Goal: Task Accomplishment & Management: Use online tool/utility

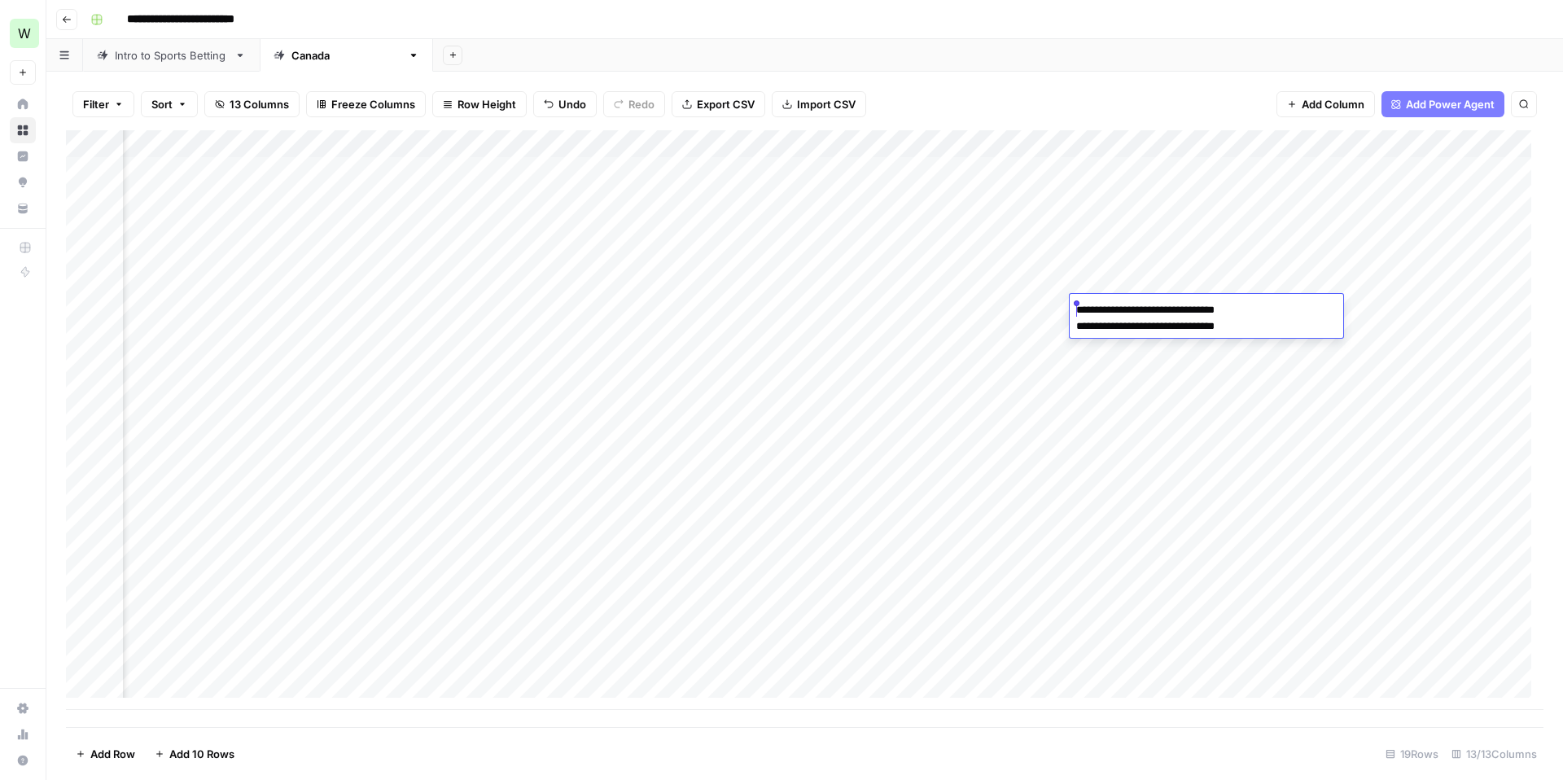
scroll to position [0, 211]
click at [1172, 273] on div "Add Column" at bounding box center [804, 420] width 1477 height 580
click at [642, 174] on div "Add Column" at bounding box center [804, 420] width 1477 height 580
click at [765, 173] on textarea "**********" at bounding box center [695, 171] width 260 height 23
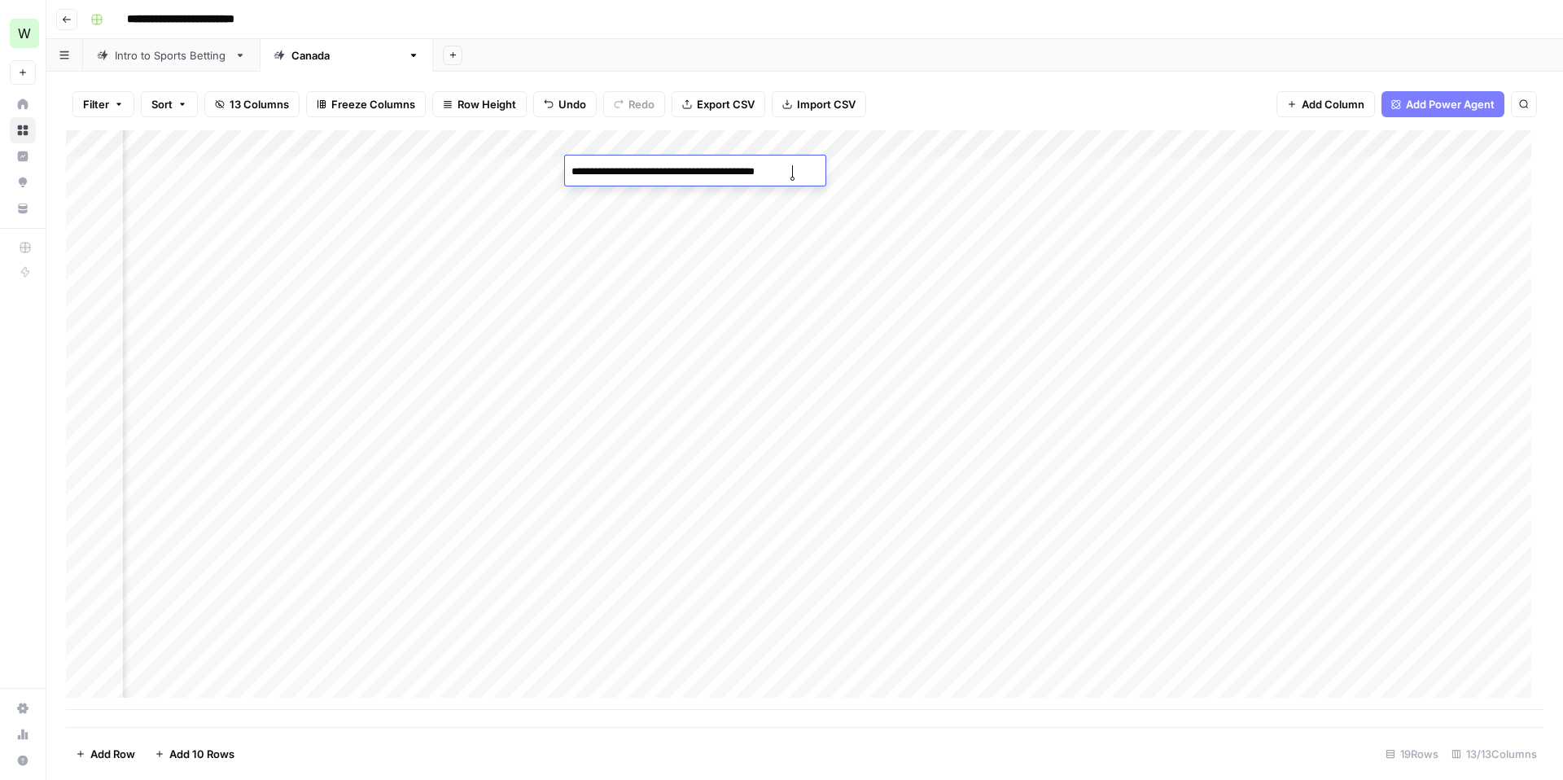
click at [793, 173] on textarea "**********" at bounding box center [695, 171] width 260 height 23
click at [693, 197] on textarea "**********" at bounding box center [728, 187] width 326 height 55
click at [694, 186] on textarea "**********" at bounding box center [728, 187] width 326 height 55
type textarea "**********"
click at [676, 233] on div "Add Column" at bounding box center [804, 420] width 1477 height 580
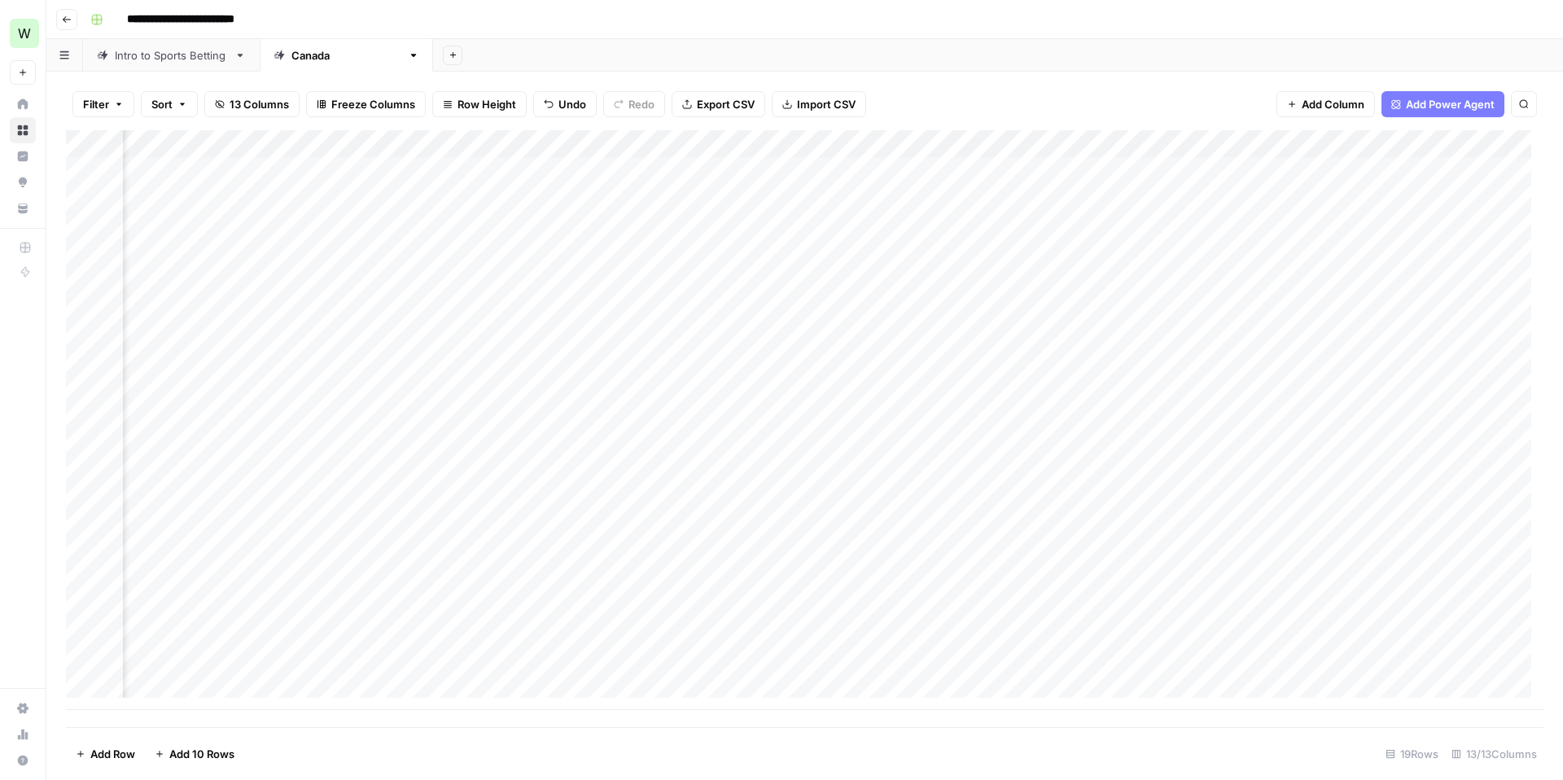
click at [631, 188] on div "Add Column" at bounding box center [804, 420] width 1477 height 580
type textarea "**********"
click at [651, 229] on div "Add Column" at bounding box center [804, 420] width 1477 height 580
type textarea "**********"
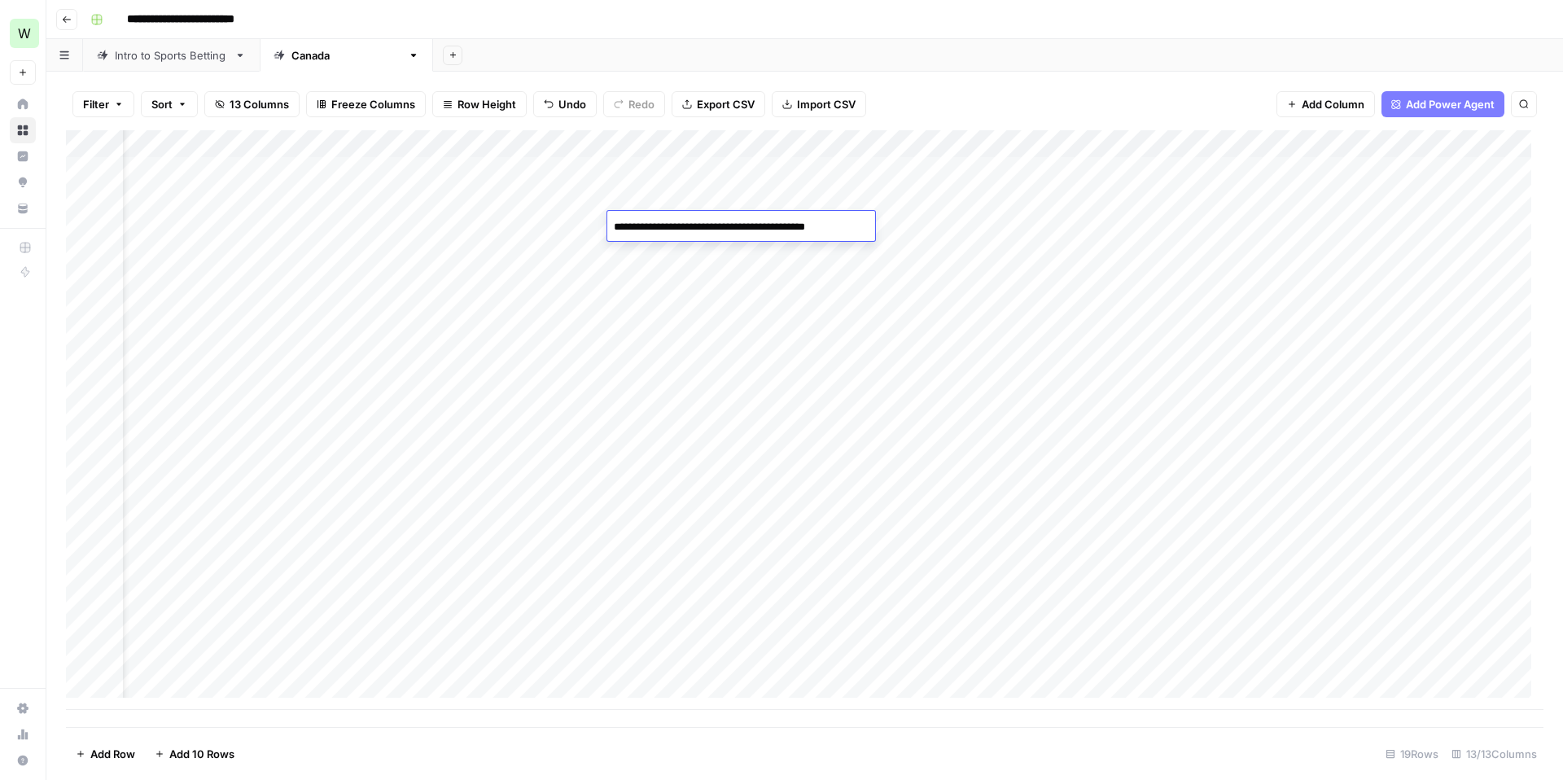
click at [698, 247] on div "Add Column" at bounding box center [804, 420] width 1477 height 580
type textarea "**********"
click at [976, 257] on div "Add Column" at bounding box center [804, 420] width 1477 height 580
click at [983, 257] on div "Add Column" at bounding box center [804, 420] width 1477 height 580
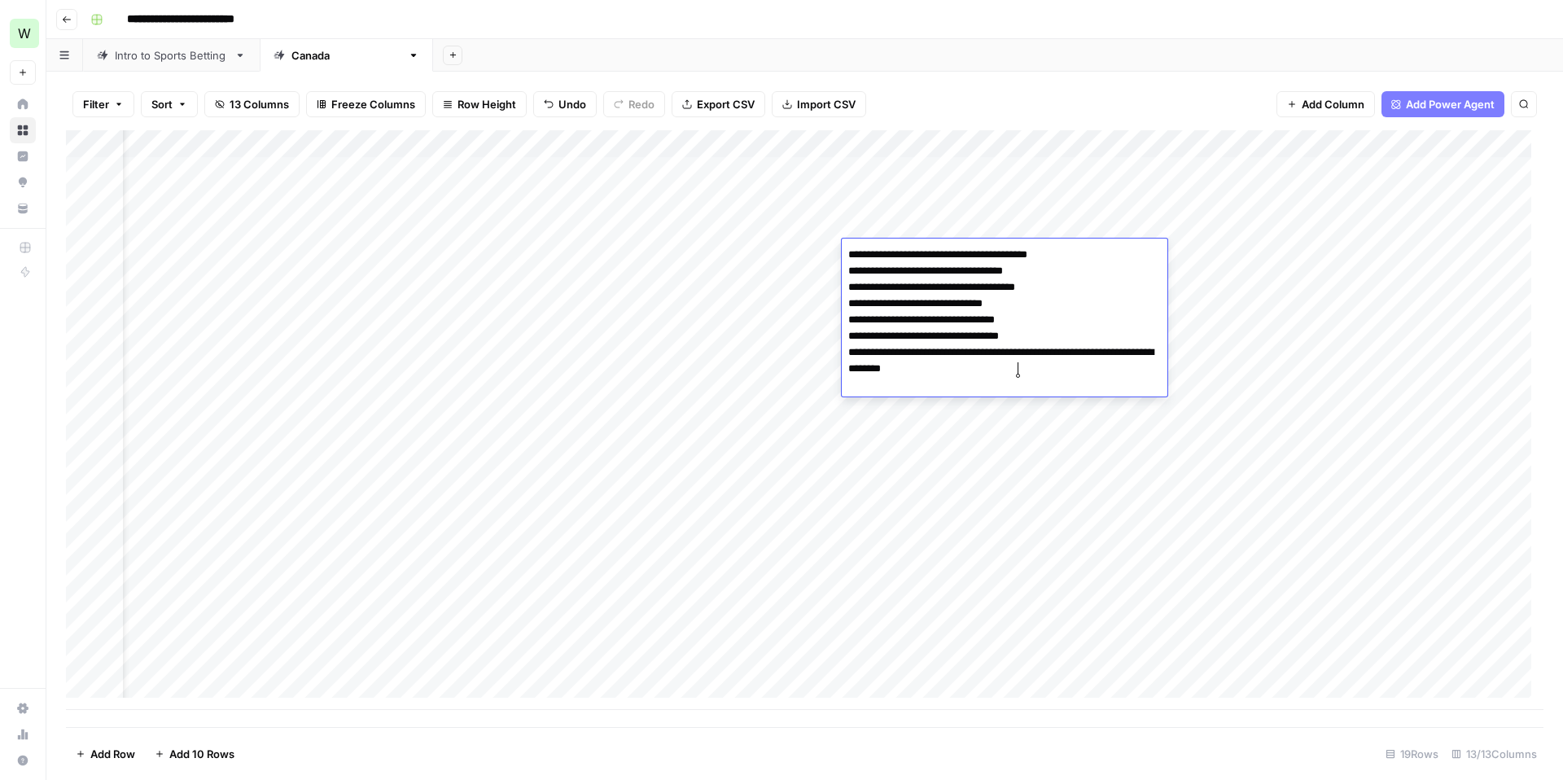
click at [764, 316] on div "Add Column" at bounding box center [804, 420] width 1477 height 580
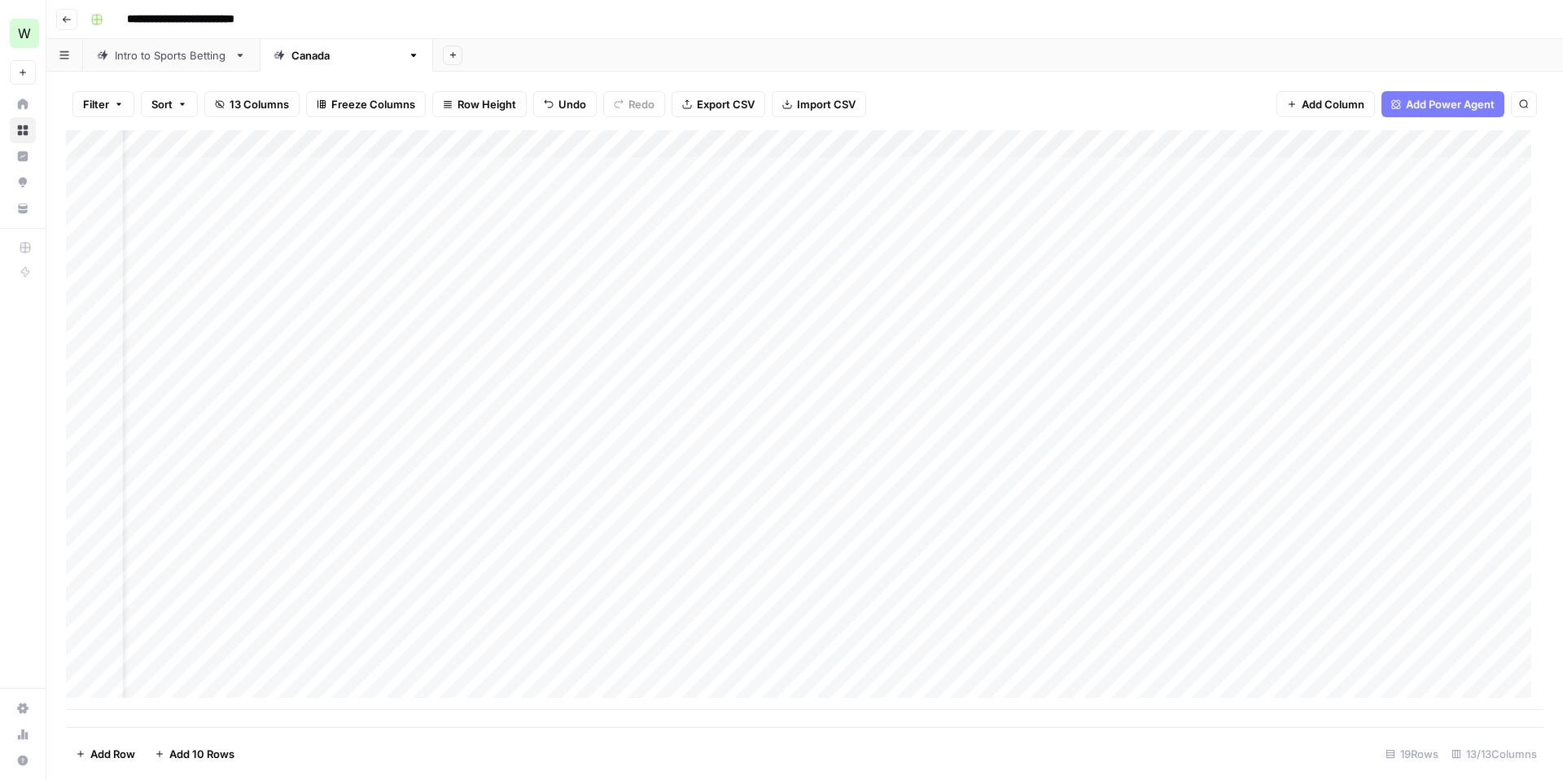
click at [751, 272] on div "Add Column" at bounding box center [804, 420] width 1477 height 580
click at [712, 259] on div "Add Column" at bounding box center [804, 420] width 1477 height 580
click at [711, 278] on div "Add Column" at bounding box center [804, 420] width 1477 height 580
click at [710, 280] on div "Add Column" at bounding box center [804, 420] width 1477 height 580
click at [724, 326] on div "Add Column" at bounding box center [804, 420] width 1477 height 580
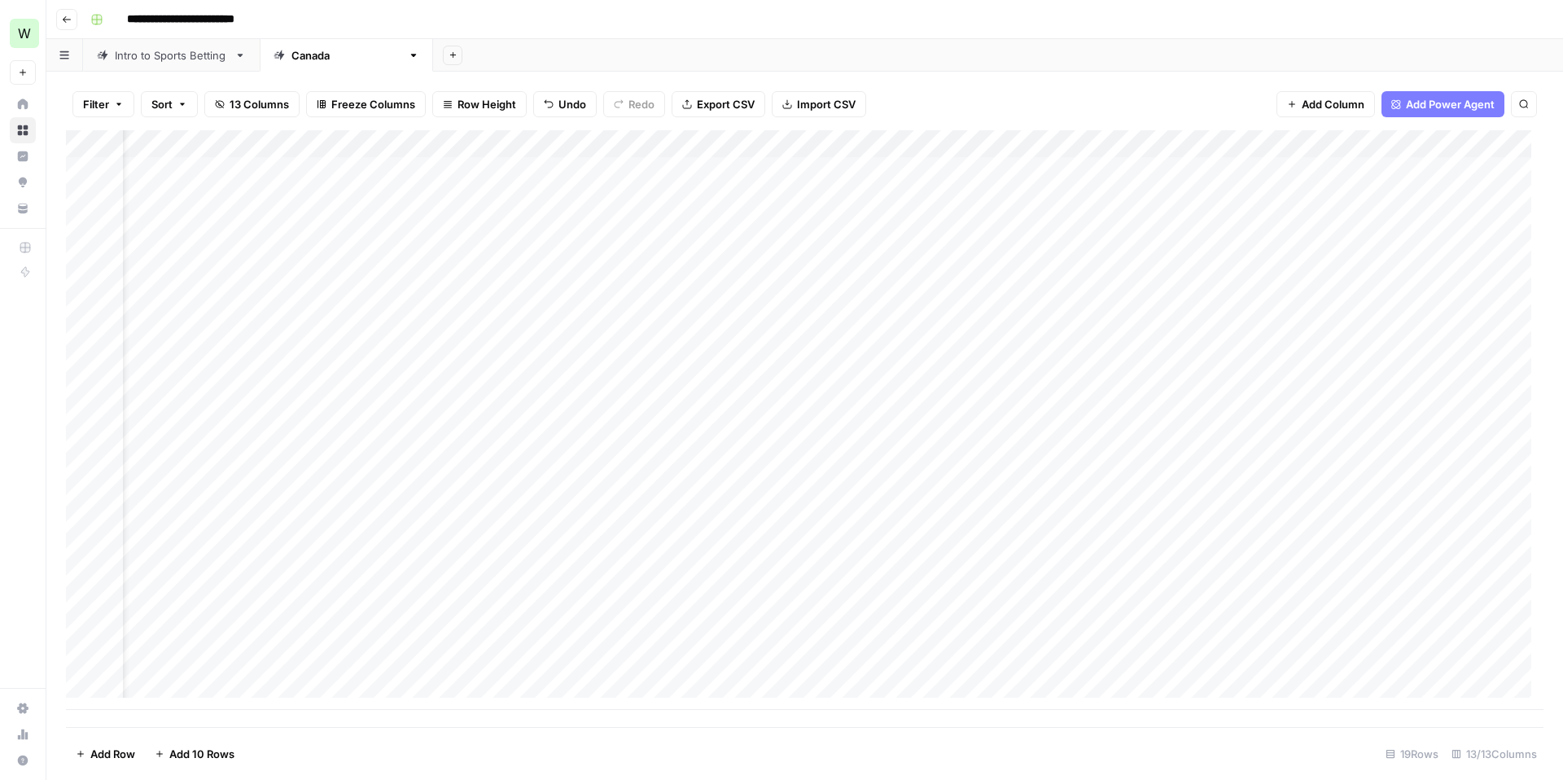
click at [724, 286] on div "Add Column" at bounding box center [804, 420] width 1477 height 580
click at [746, 278] on div "Add Column" at bounding box center [804, 420] width 1477 height 580
click at [746, 278] on textarea "**********" at bounding box center [737, 282] width 260 height 23
click at [817, 285] on textarea "**********" at bounding box center [737, 282] width 260 height 23
type textarea "**********"
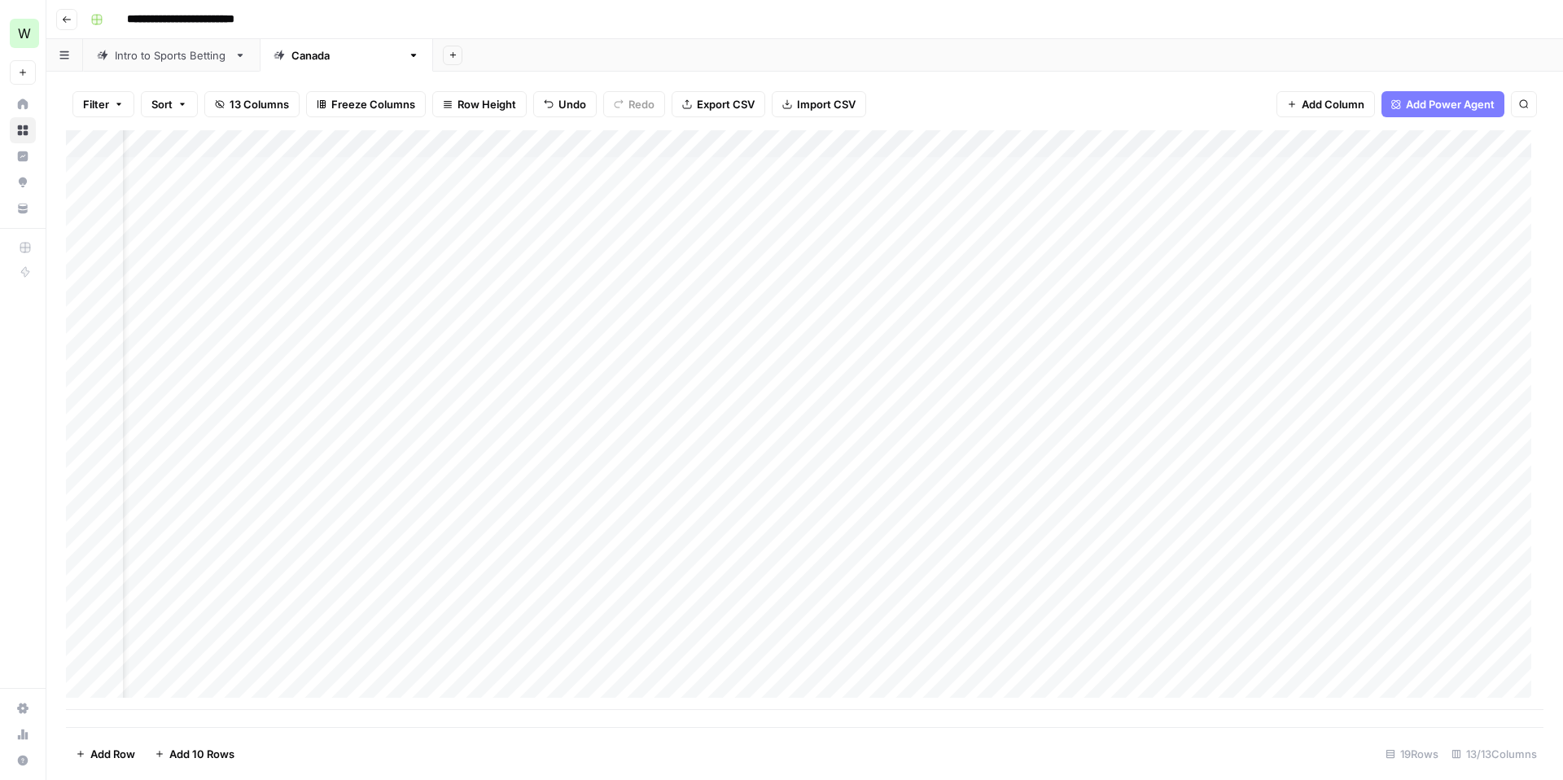
click at [746, 312] on div "Add Column" at bounding box center [804, 420] width 1477 height 580
click at [746, 312] on textarea "**********" at bounding box center [737, 310] width 260 height 23
type textarea "**********"
click at [711, 343] on div "Add Column" at bounding box center [804, 420] width 1477 height 580
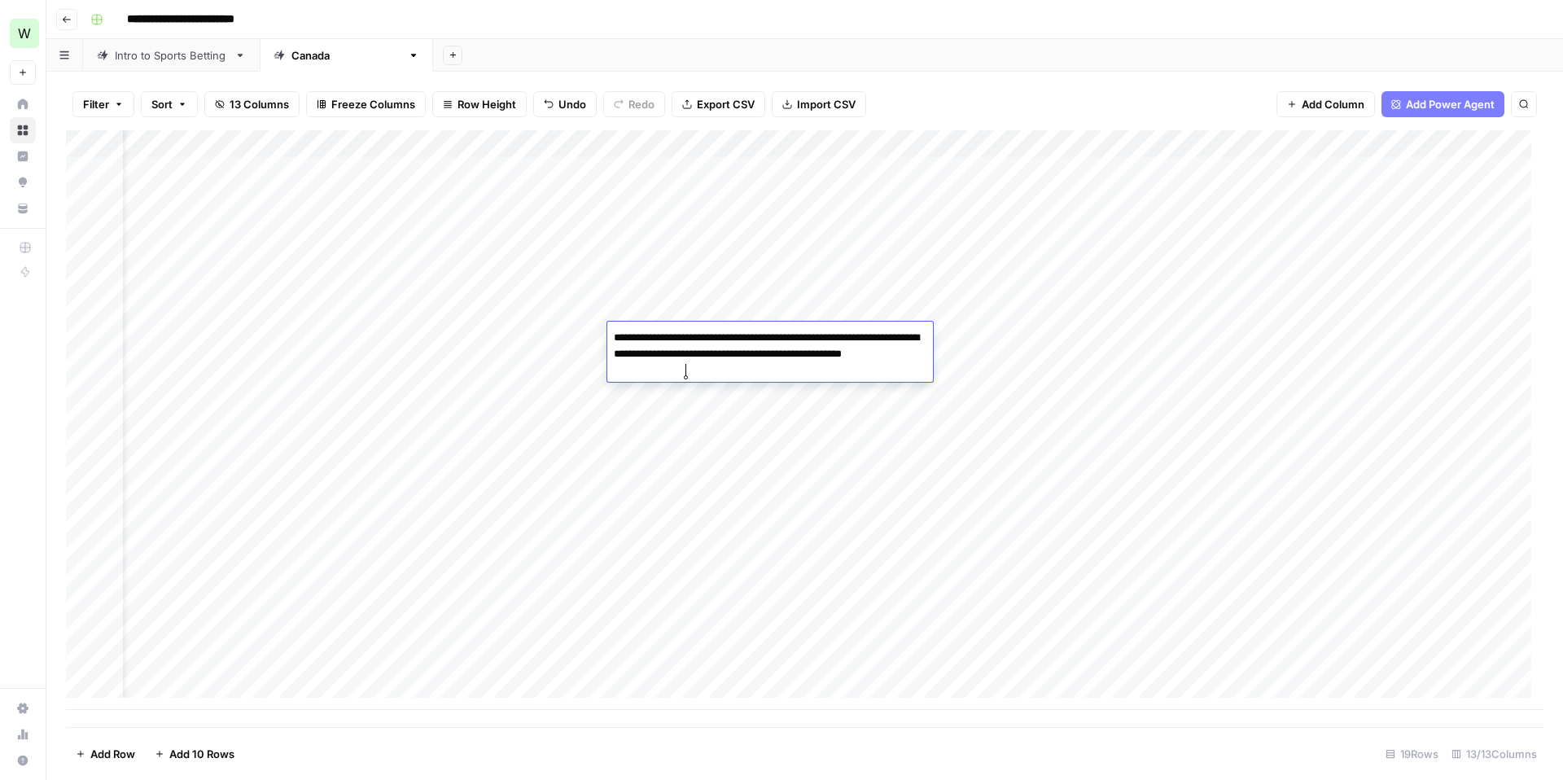
type textarea "**********"
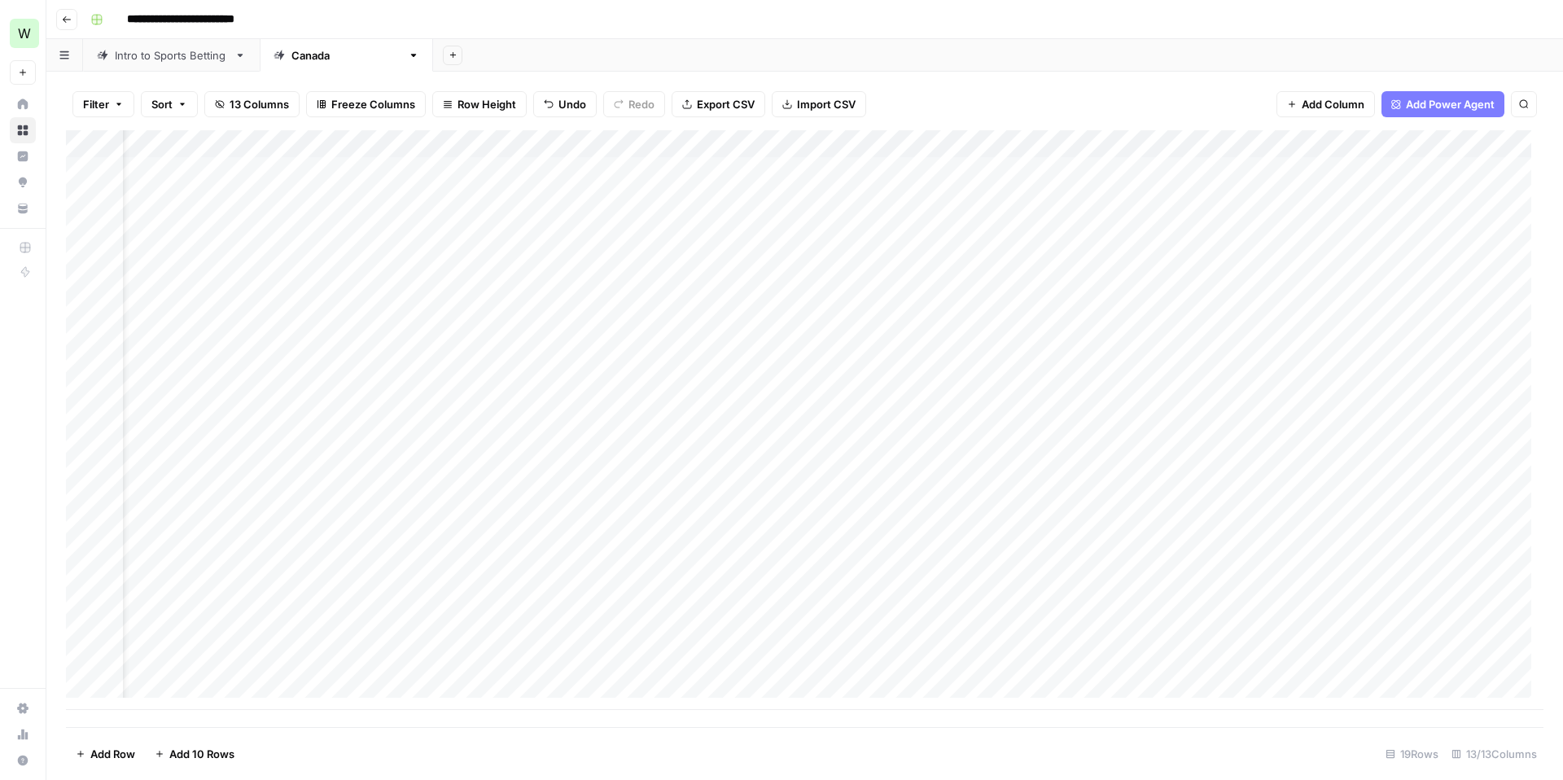
click at [703, 416] on div "Add Column" at bounding box center [804, 420] width 1477 height 580
click at [715, 333] on div "Add Column" at bounding box center [804, 420] width 1477 height 580
drag, startPoint x: 716, startPoint y: 366, endPoint x: 751, endPoint y: 363, distance: 36.0
click at [751, 363] on div "Add Column" at bounding box center [804, 420] width 1477 height 580
click at [745, 392] on div "Add Column" at bounding box center [804, 420] width 1477 height 580
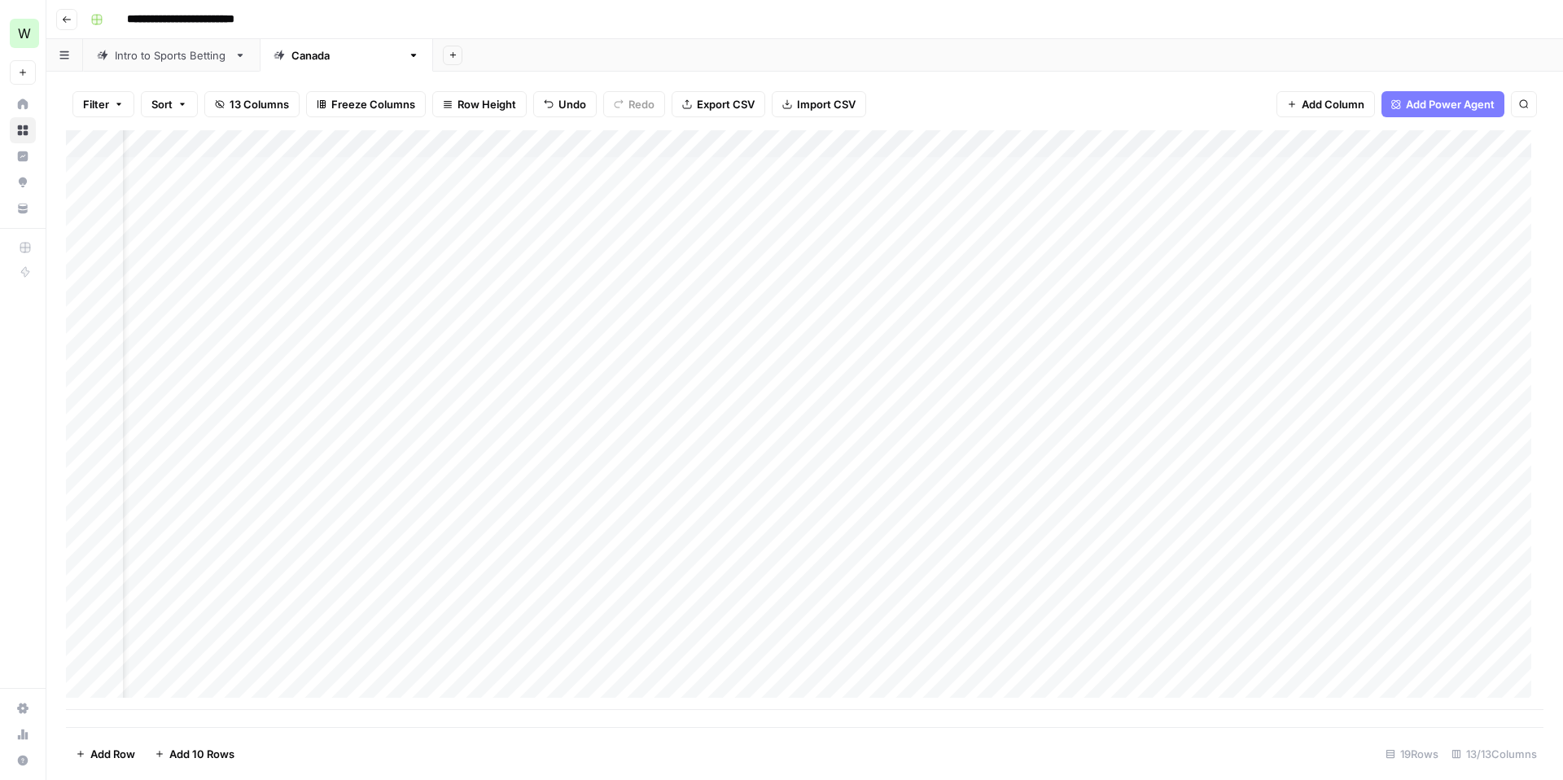
click at [741, 422] on div "Add Column" at bounding box center [804, 420] width 1477 height 580
click at [738, 454] on div "Add Column" at bounding box center [804, 420] width 1477 height 580
click at [736, 479] on div "Add Column" at bounding box center [804, 420] width 1477 height 580
click at [736, 501] on div "Add Column" at bounding box center [804, 420] width 1477 height 580
click at [736, 528] on div "Add Column" at bounding box center [804, 420] width 1477 height 580
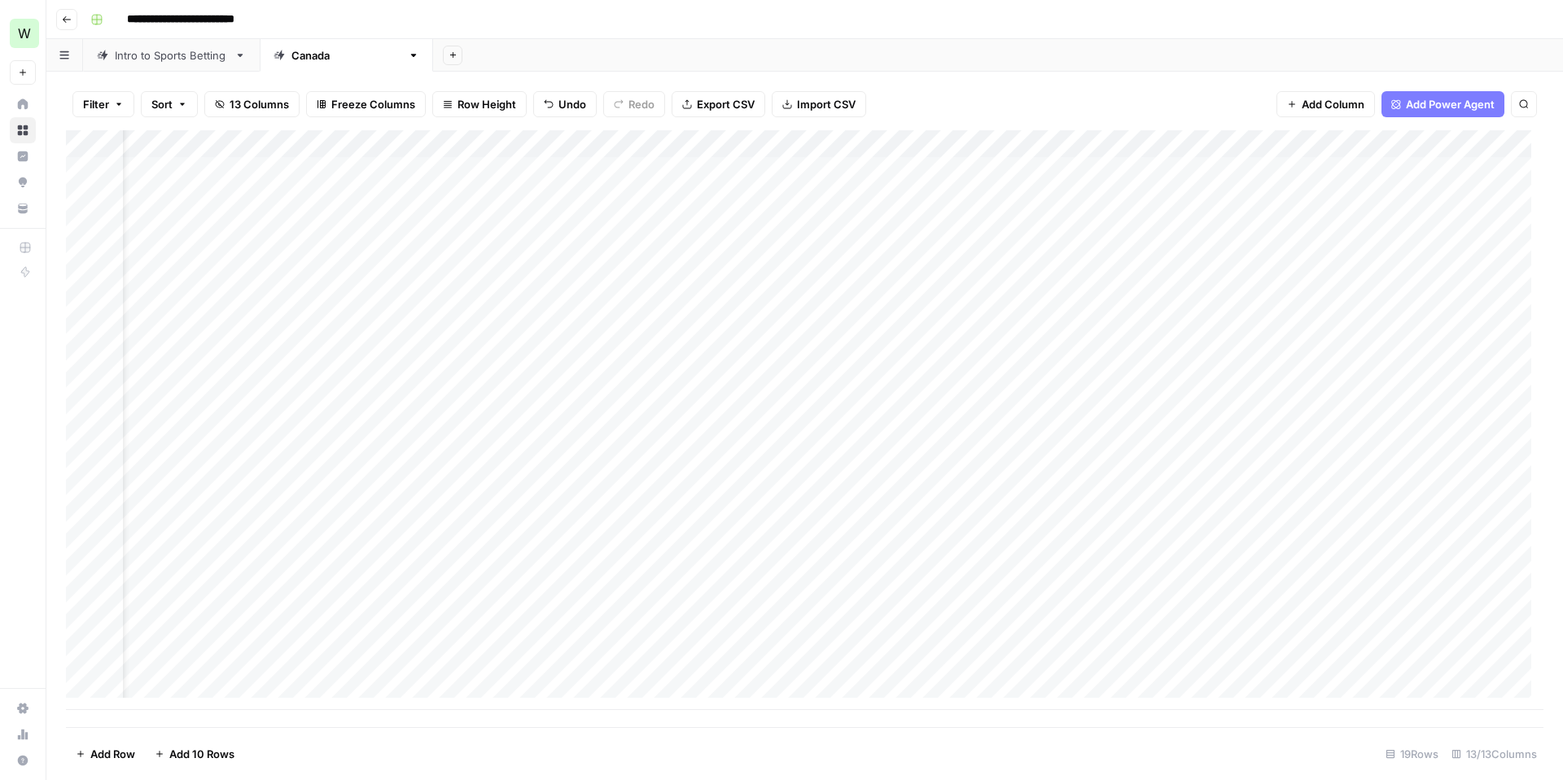
click at [735, 584] on div "Add Column" at bounding box center [804, 420] width 1477 height 580
click at [741, 554] on div "Add Column" at bounding box center [804, 420] width 1477 height 580
click at [741, 580] on div "Add Column" at bounding box center [804, 420] width 1477 height 580
click at [741, 611] on div "Add Column" at bounding box center [804, 420] width 1477 height 580
click at [741, 647] on div "Add Column" at bounding box center [804, 420] width 1477 height 580
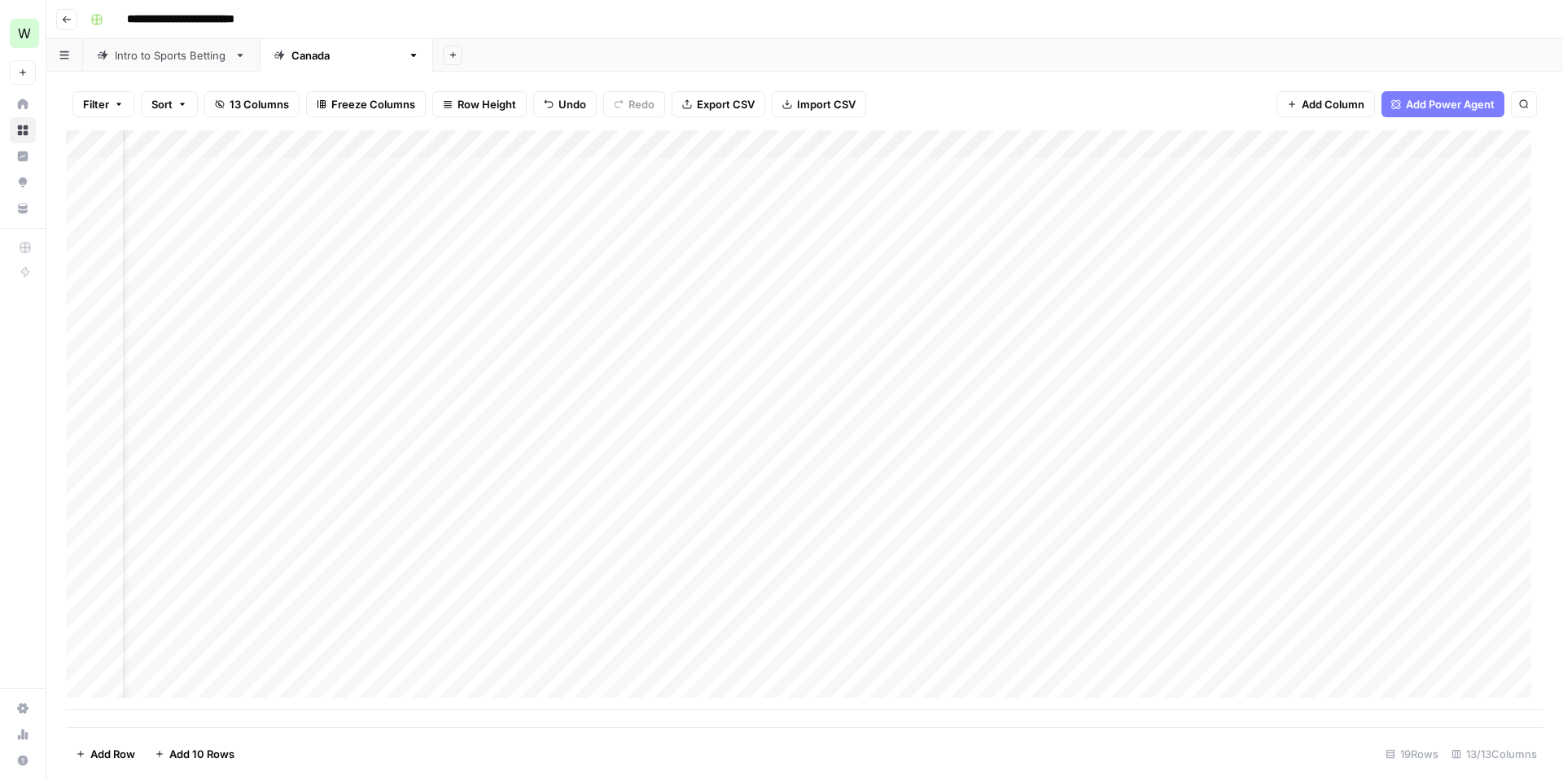
click at [740, 669] on div "Add Column" at bounding box center [804, 420] width 1477 height 580
click at [746, 529] on div "Add Column" at bounding box center [804, 420] width 1477 height 580
click at [746, 529] on textarea at bounding box center [737, 531] width 260 height 23
click at [746, 505] on div "Add Column" at bounding box center [804, 420] width 1477 height 580
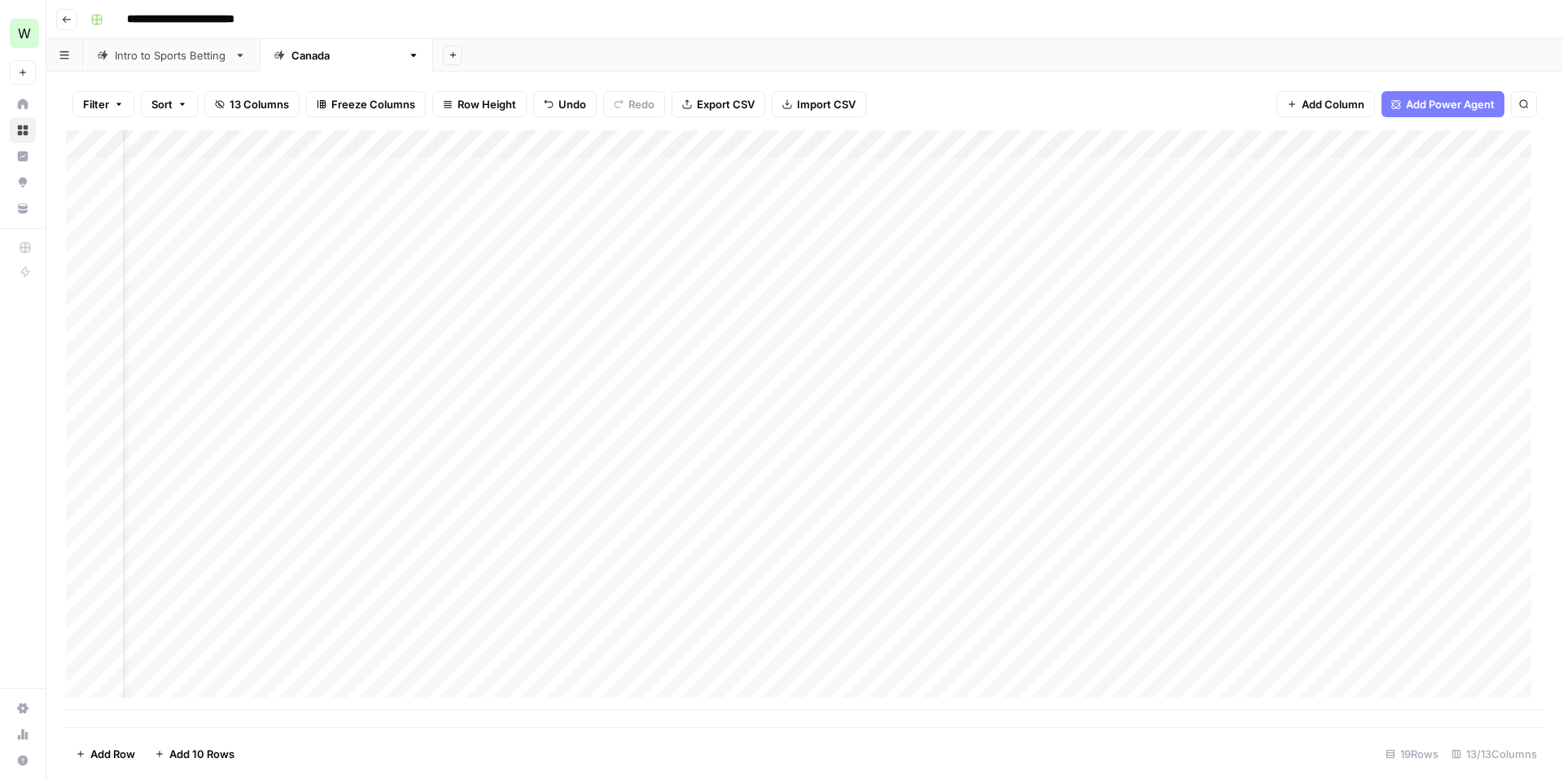
click at [750, 524] on div "Add Column" at bounding box center [804, 420] width 1477 height 580
click at [733, 555] on div "Add Column" at bounding box center [804, 420] width 1477 height 580
click at [729, 577] on div "Add Column" at bounding box center [804, 420] width 1477 height 580
click at [725, 616] on div "Add Column" at bounding box center [804, 420] width 1477 height 580
click at [720, 646] on div "Add Column" at bounding box center [804, 420] width 1477 height 580
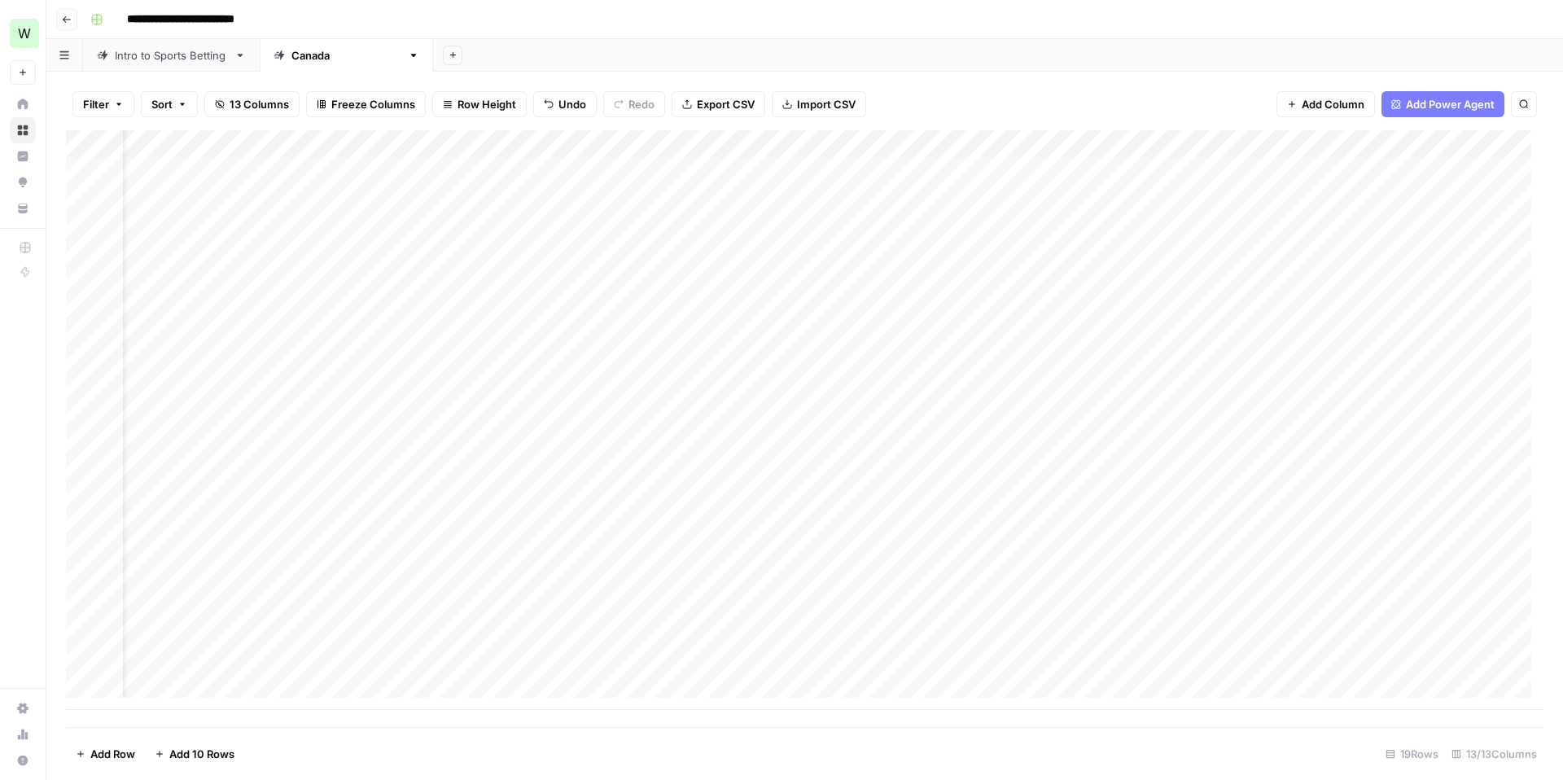
click at [720, 667] on div "Add Column" at bounding box center [804, 420] width 1477 height 580
click at [759, 362] on div "Add Column" at bounding box center [804, 420] width 1477 height 580
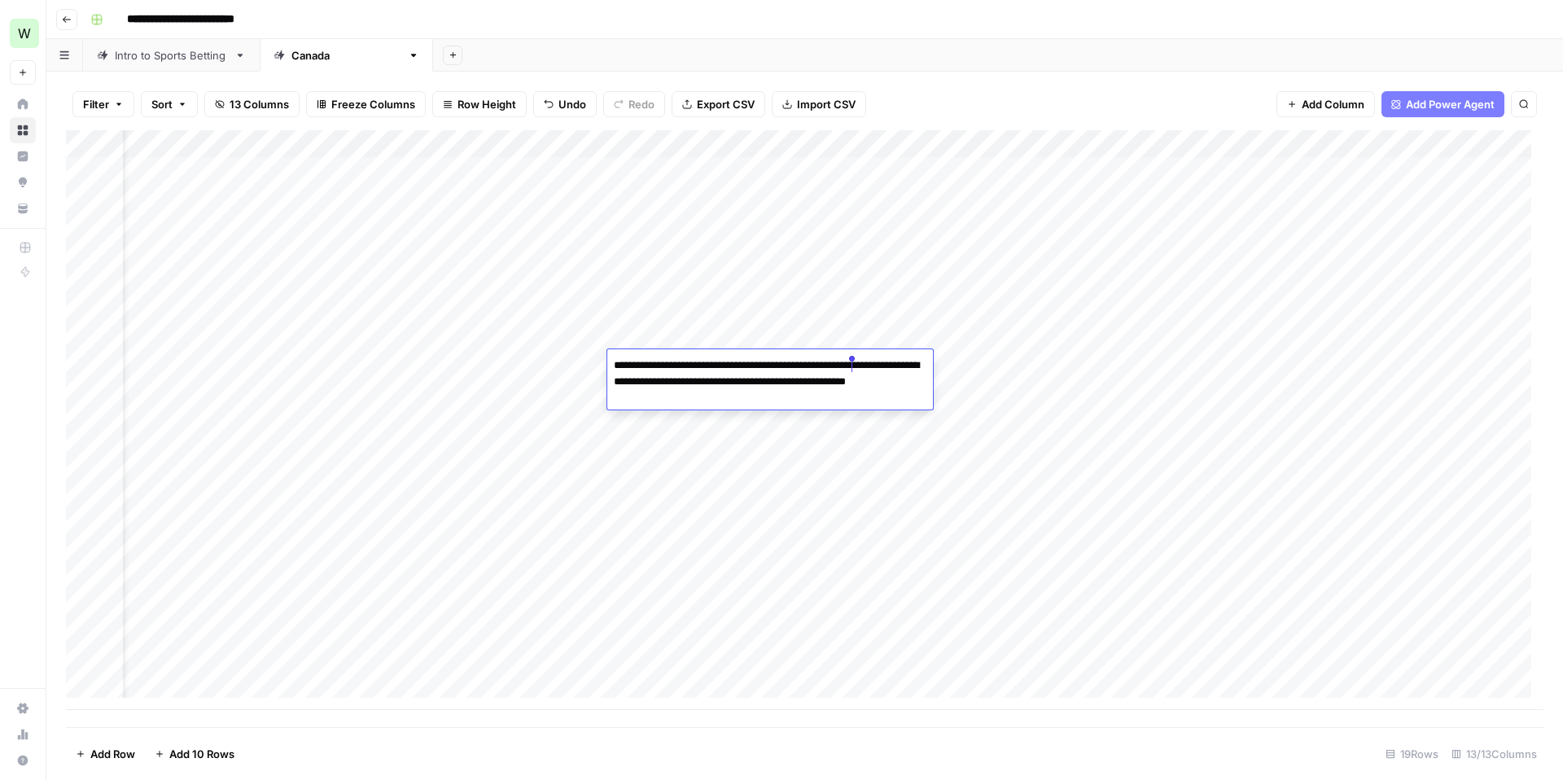
drag, startPoint x: 878, startPoint y: 366, endPoint x: 849, endPoint y: 370, distance: 28.8
click at [849, 370] on textarea "**********" at bounding box center [770, 381] width 326 height 55
click at [864, 370] on textarea "**********" at bounding box center [770, 381] width 326 height 55
drag, startPoint x: 881, startPoint y: 366, endPoint x: 845, endPoint y: 369, distance: 35.9
click at [845, 369] on textarea "**********" at bounding box center [770, 381] width 326 height 55
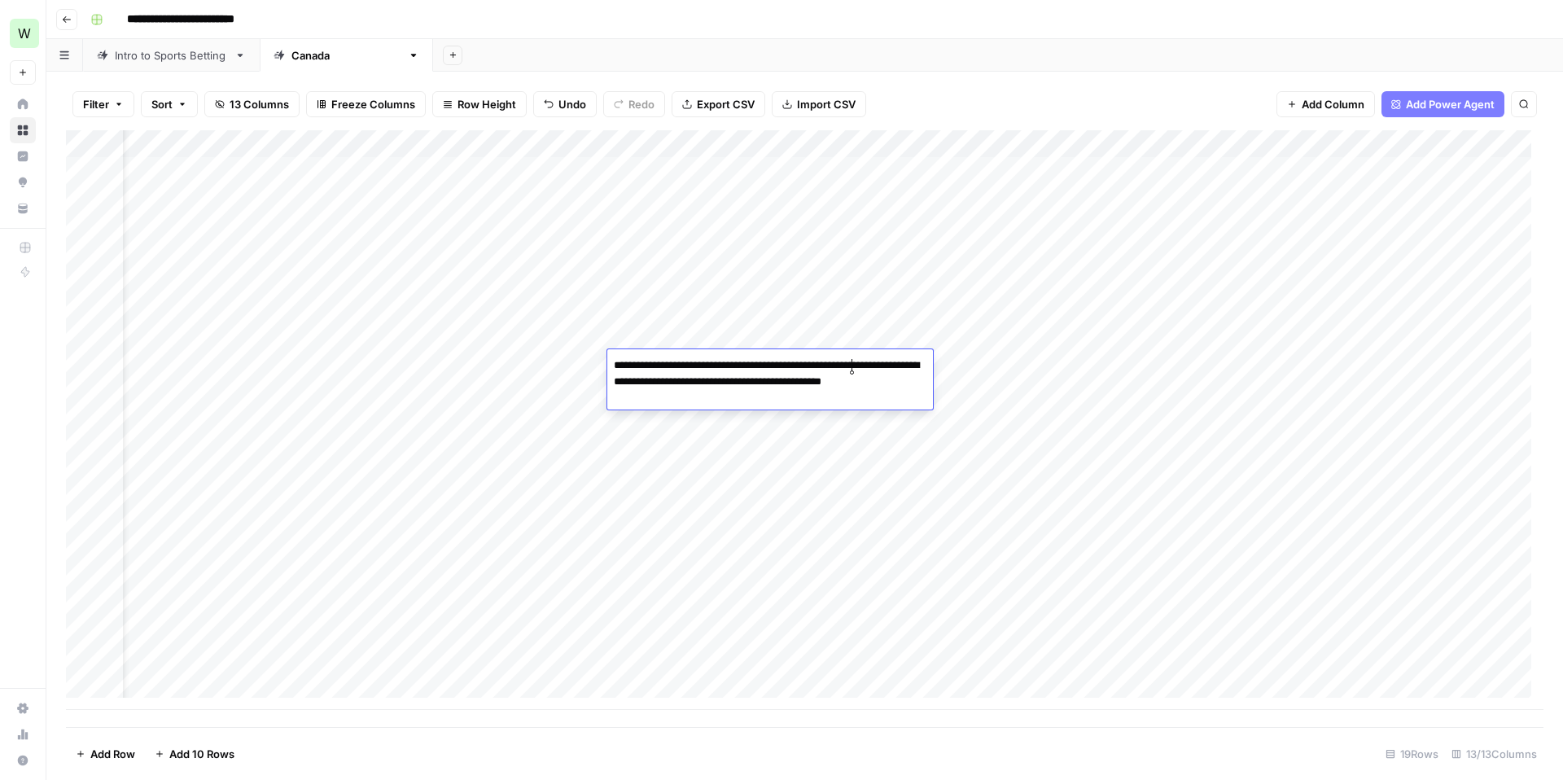
type textarea "**********"
click at [738, 479] on div "Add Column" at bounding box center [804, 420] width 1477 height 580
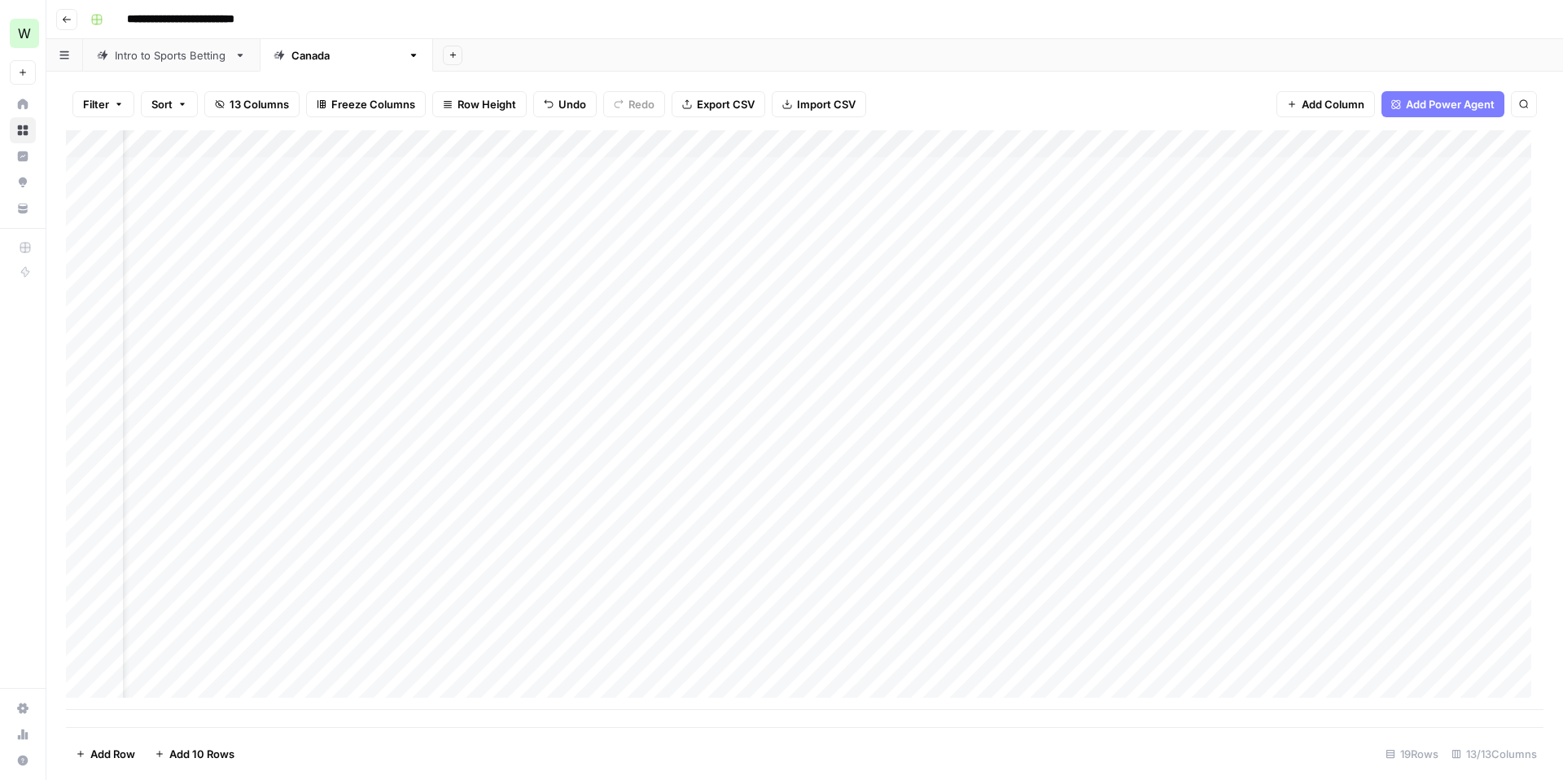
click at [781, 388] on div "Add Column" at bounding box center [804, 420] width 1477 height 580
drag, startPoint x: 880, startPoint y: 393, endPoint x: 846, endPoint y: 395, distance: 34.2
click at [846, 395] on textarea "**********" at bounding box center [770, 409] width 326 height 55
type textarea "**********"
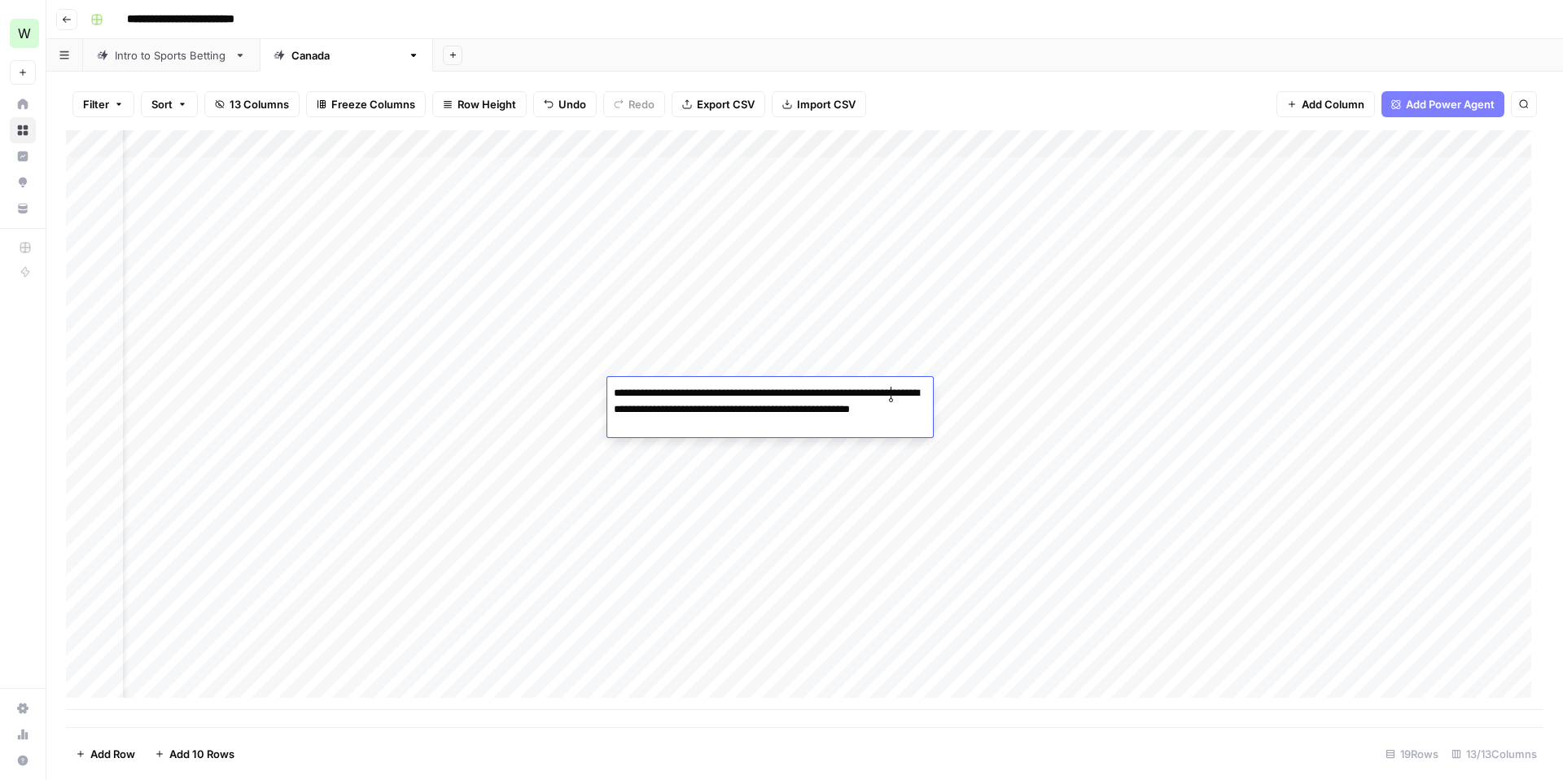
click at [793, 503] on div "Add Column" at bounding box center [804, 420] width 1477 height 580
click at [790, 420] on div "Add Column" at bounding box center [804, 420] width 1477 height 580
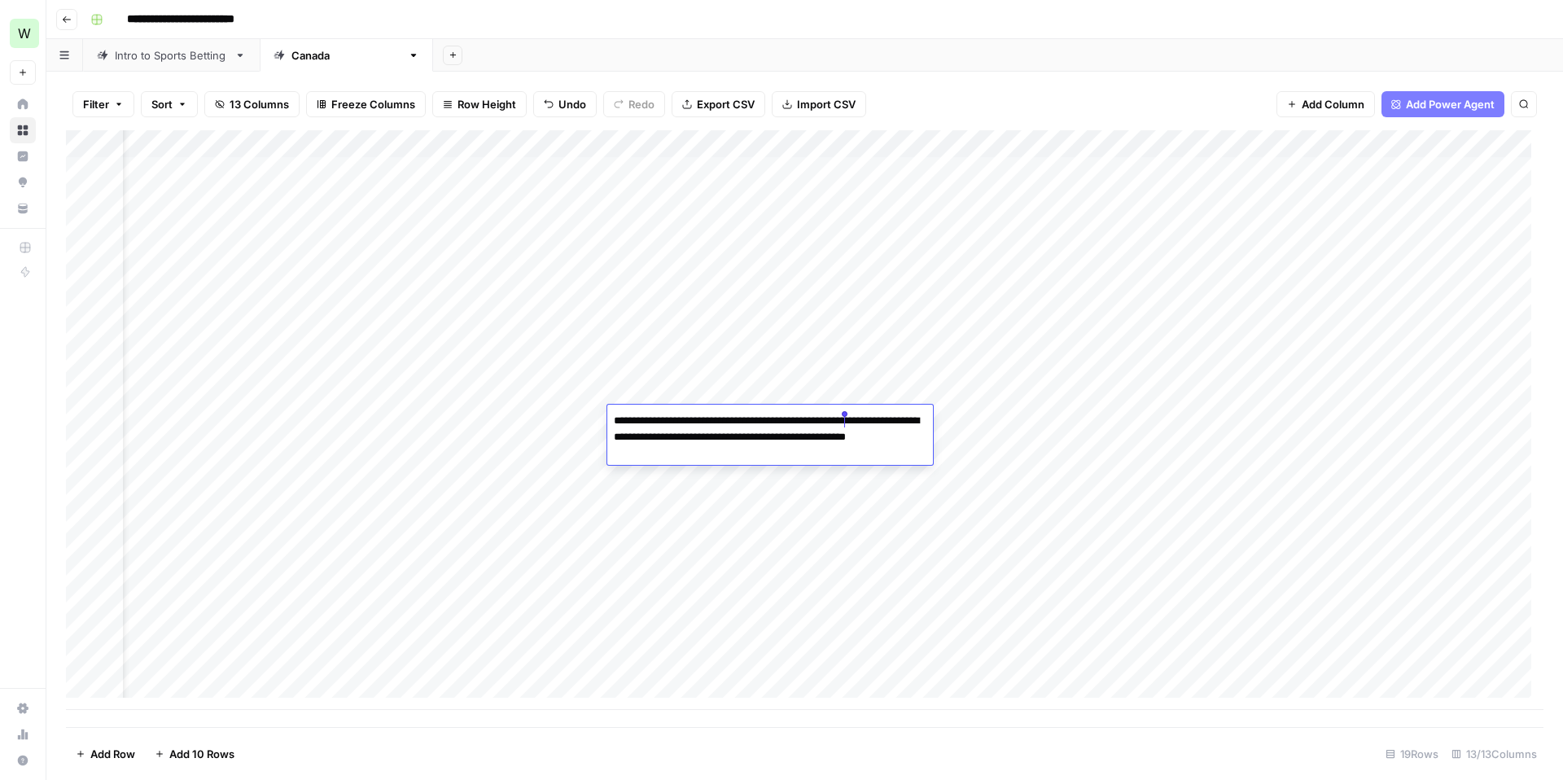
drag, startPoint x: 880, startPoint y: 422, endPoint x: 845, endPoint y: 422, distance: 35.0
click at [845, 422] on textarea "**********" at bounding box center [770, 436] width 326 height 55
type textarea "**********"
click at [786, 377] on div "Add Column" at bounding box center [804, 420] width 1477 height 580
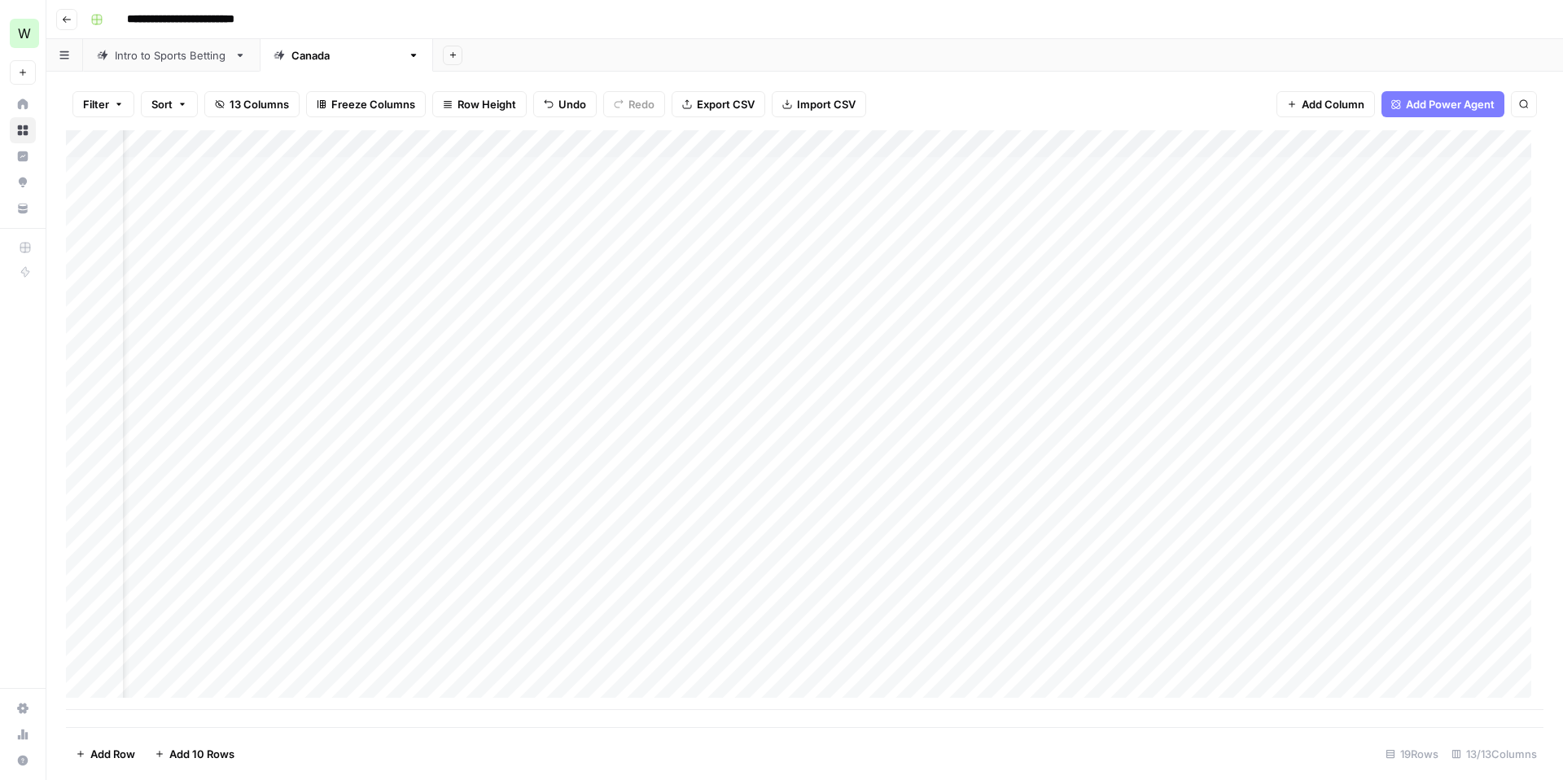
click at [746, 442] on div "Add Column" at bounding box center [804, 420] width 1477 height 580
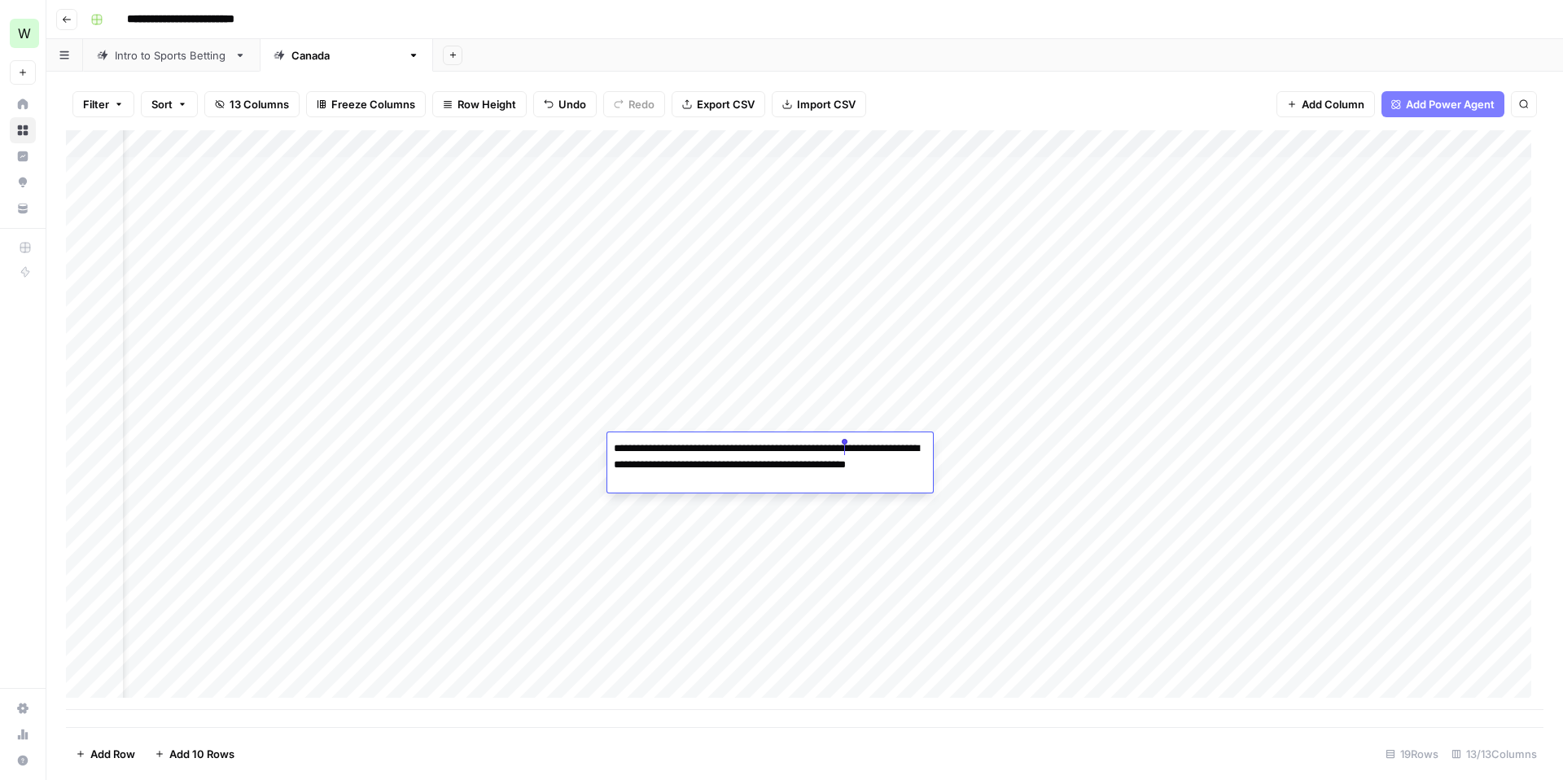
drag, startPoint x: 882, startPoint y: 449, endPoint x: 846, endPoint y: 450, distance: 35.8
click at [846, 450] on textarea "**********" at bounding box center [770, 464] width 326 height 55
type textarea "**********"
click at [812, 536] on div "Add Column" at bounding box center [804, 420] width 1477 height 580
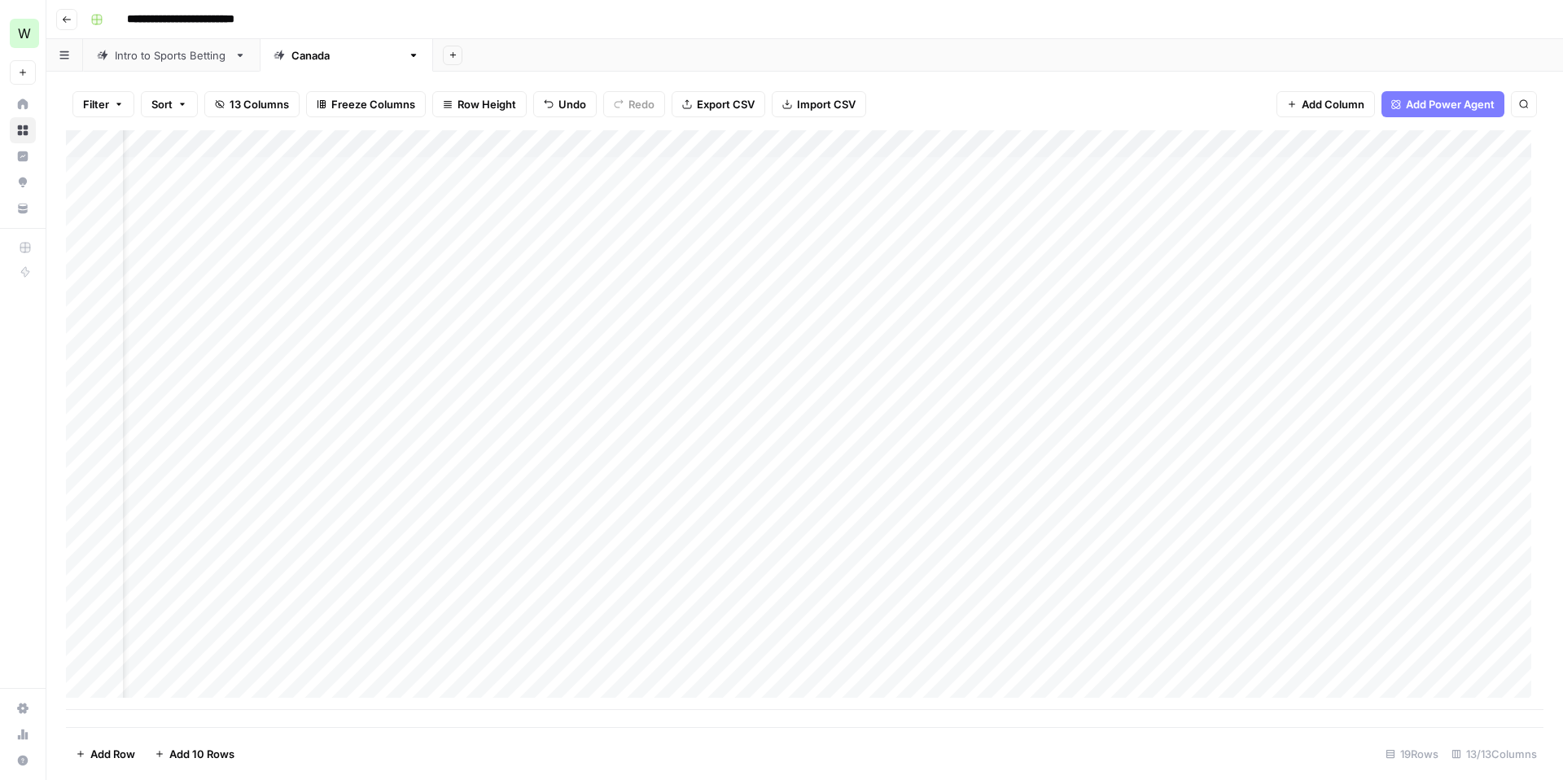
click at [792, 473] on div "Add Column" at bounding box center [804, 420] width 1477 height 580
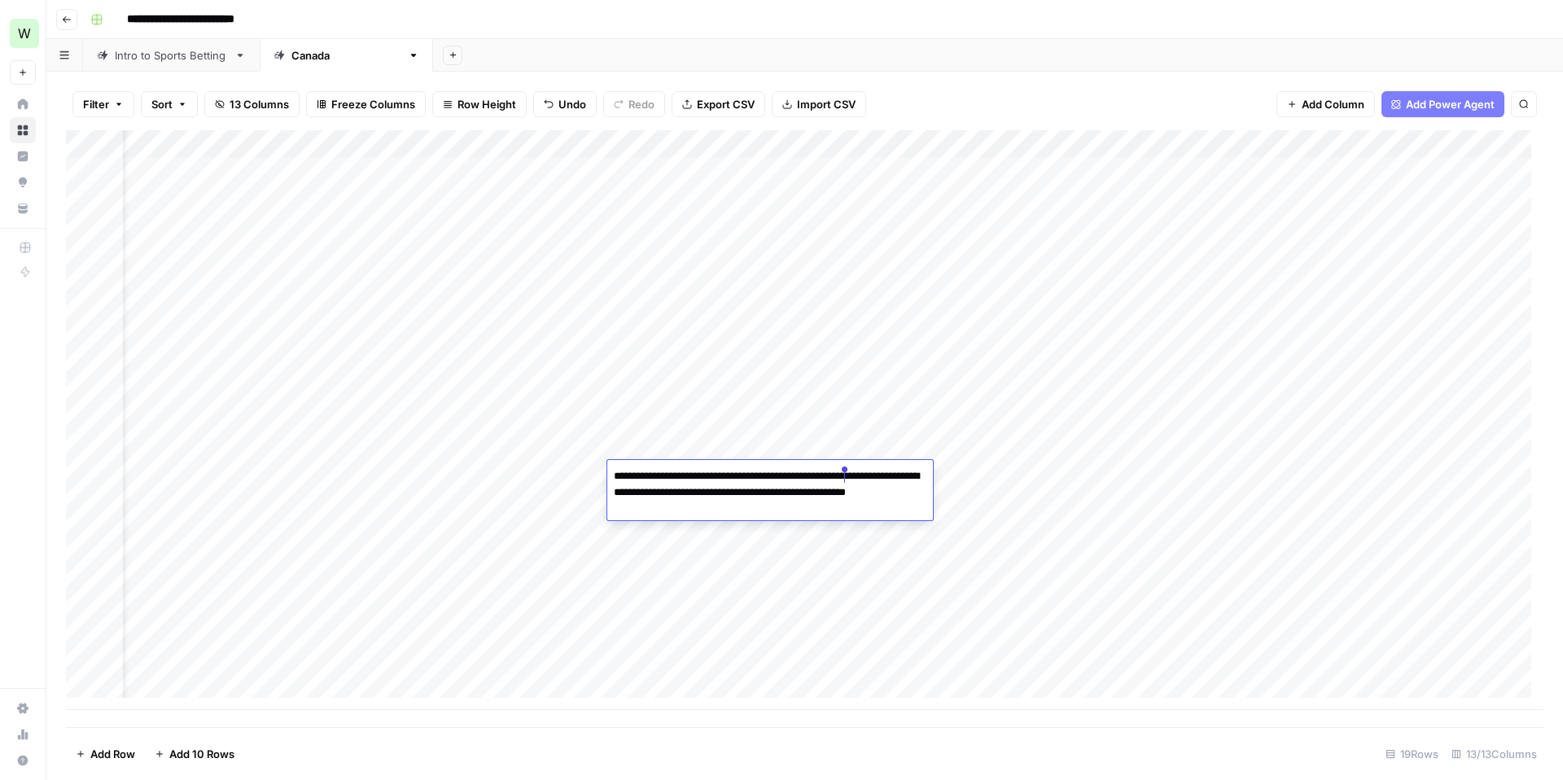
drag, startPoint x: 880, startPoint y: 478, endPoint x: 847, endPoint y: 478, distance: 33.4
click at [847, 478] on textarea "**********" at bounding box center [770, 492] width 326 height 55
type textarea "**********"
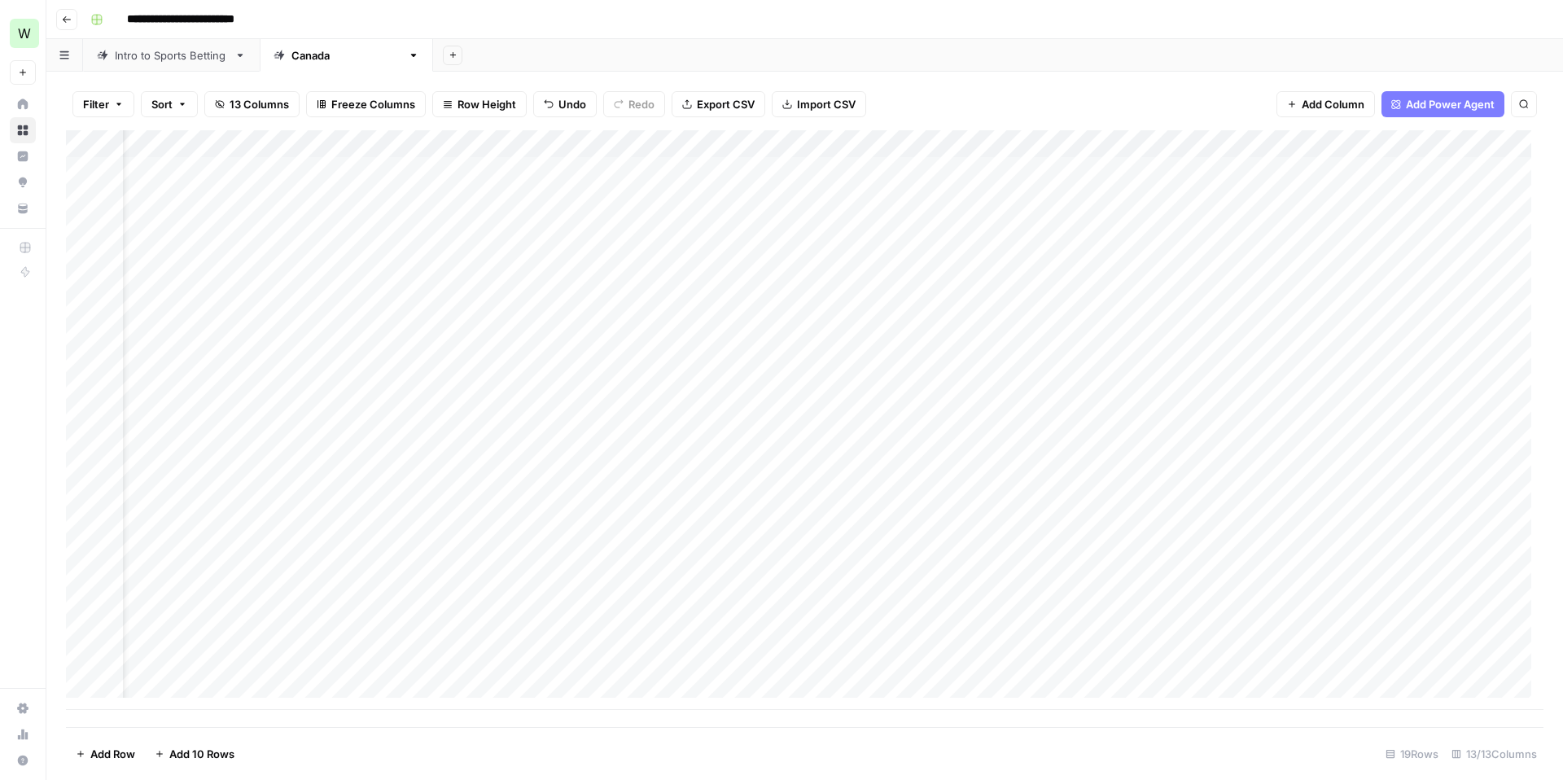
click at [769, 554] on div "Add Column" at bounding box center [804, 420] width 1477 height 580
click at [783, 496] on div "Add Column" at bounding box center [804, 420] width 1477 height 580
drag, startPoint x: 878, startPoint y: 506, endPoint x: 844, endPoint y: 506, distance: 33.4
click at [844, 506] on textarea "**********" at bounding box center [770, 519] width 326 height 55
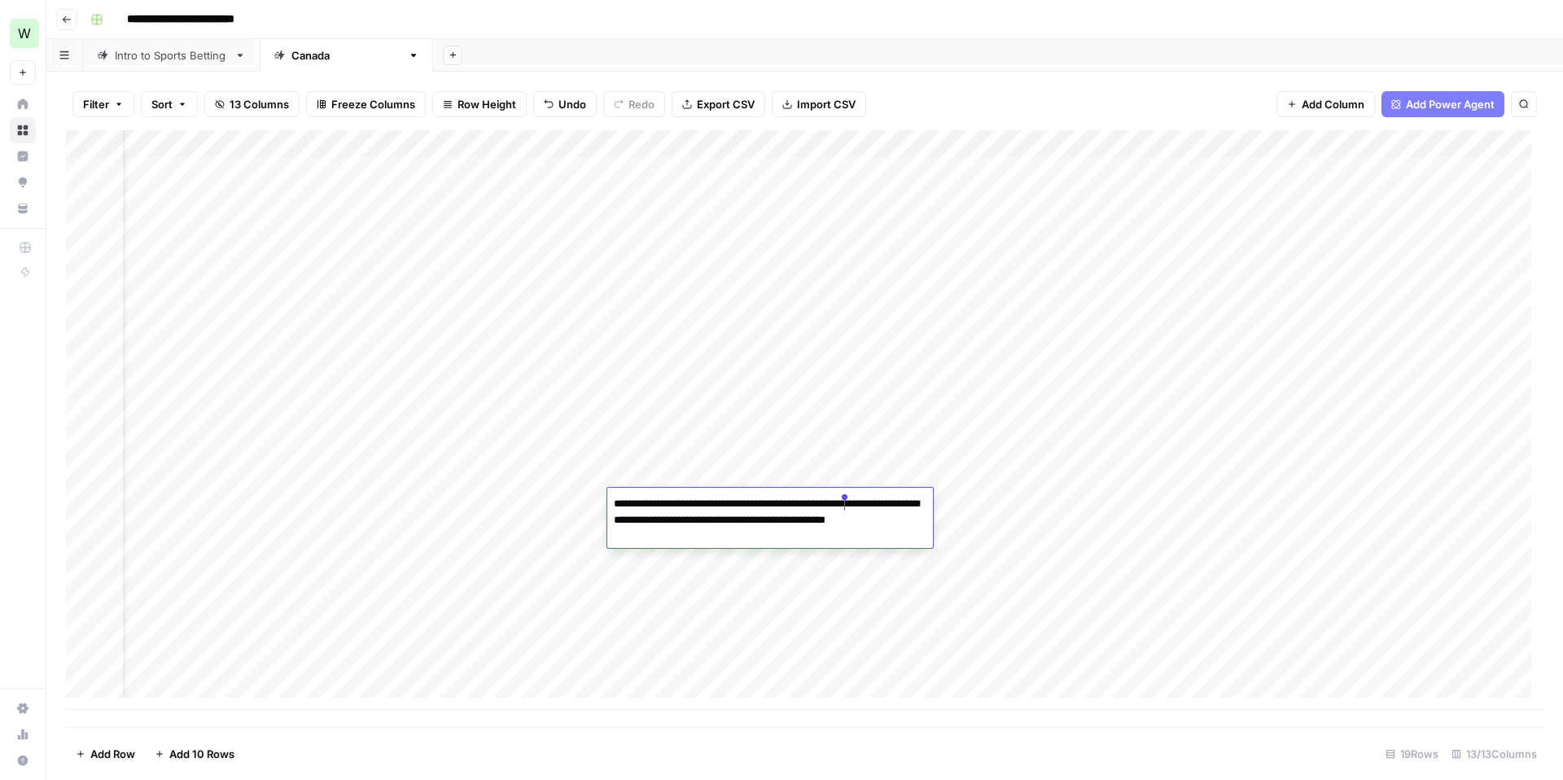
type textarea "**********"
click at [790, 570] on div "Add Column" at bounding box center [804, 420] width 1477 height 580
click at [808, 501] on div "Add Column" at bounding box center [804, 420] width 1477 height 580
click at [865, 506] on textarea "**********" at bounding box center [770, 519] width 326 height 55
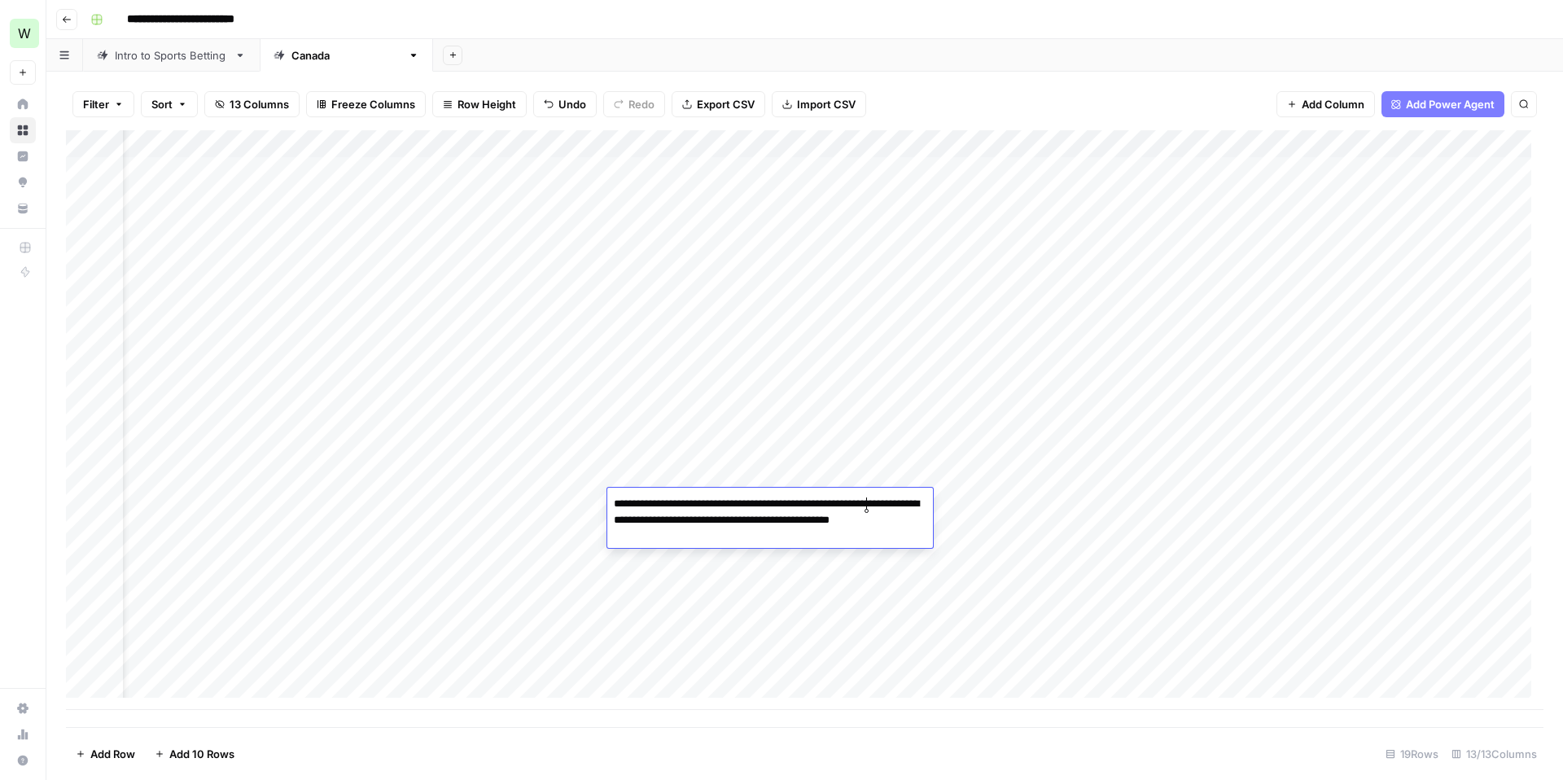
type textarea "**********"
click at [790, 574] on div "Add Column" at bounding box center [804, 420] width 1477 height 580
click at [756, 527] on div "Add Column" at bounding box center [804, 420] width 1477 height 580
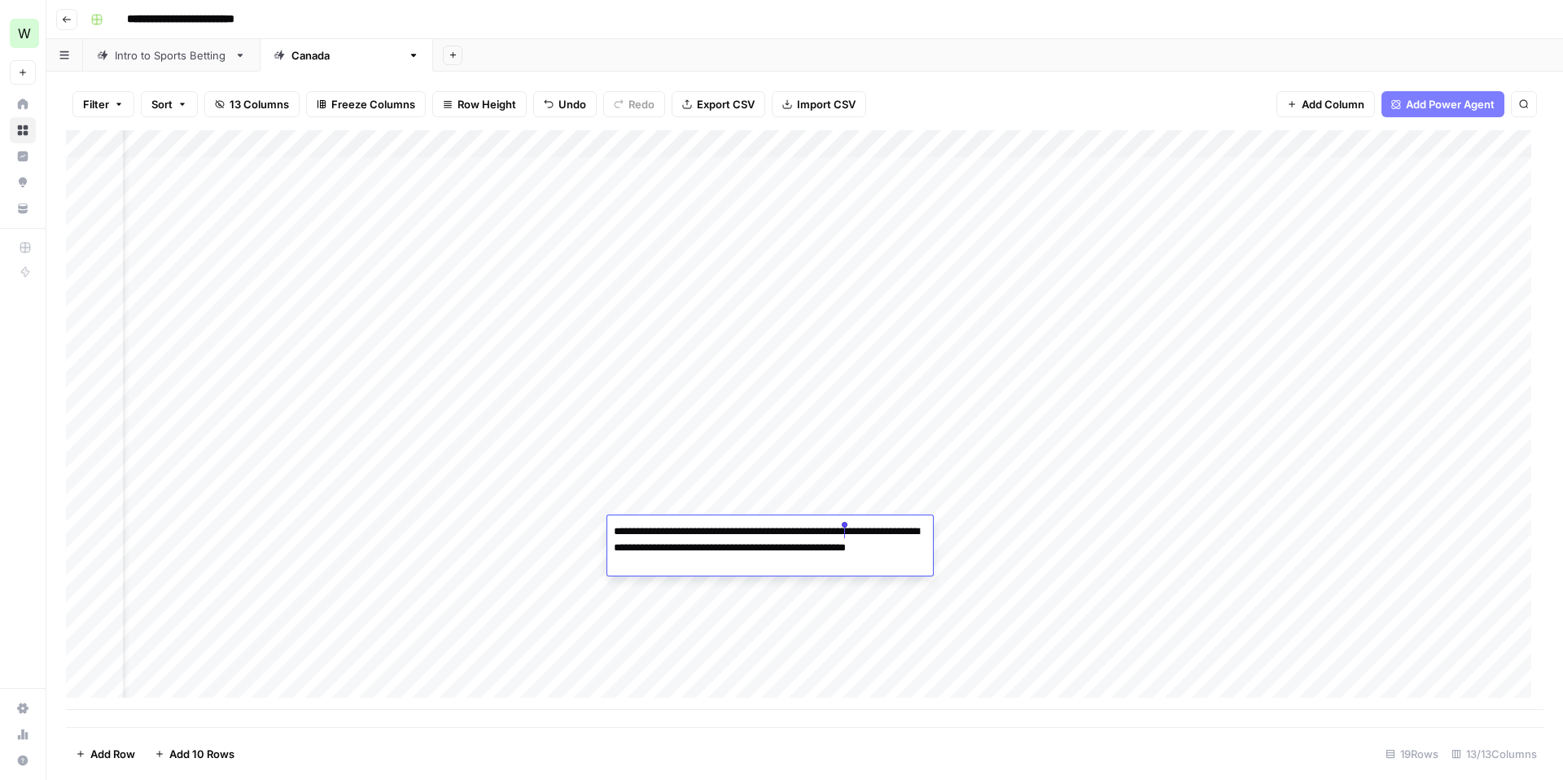
drag, startPoint x: 880, startPoint y: 530, endPoint x: 845, endPoint y: 532, distance: 35.0
click at [845, 532] on textarea "**********" at bounding box center [770, 547] width 326 height 55
type textarea "**********"
click at [789, 623] on div "Add Column" at bounding box center [804, 420] width 1477 height 580
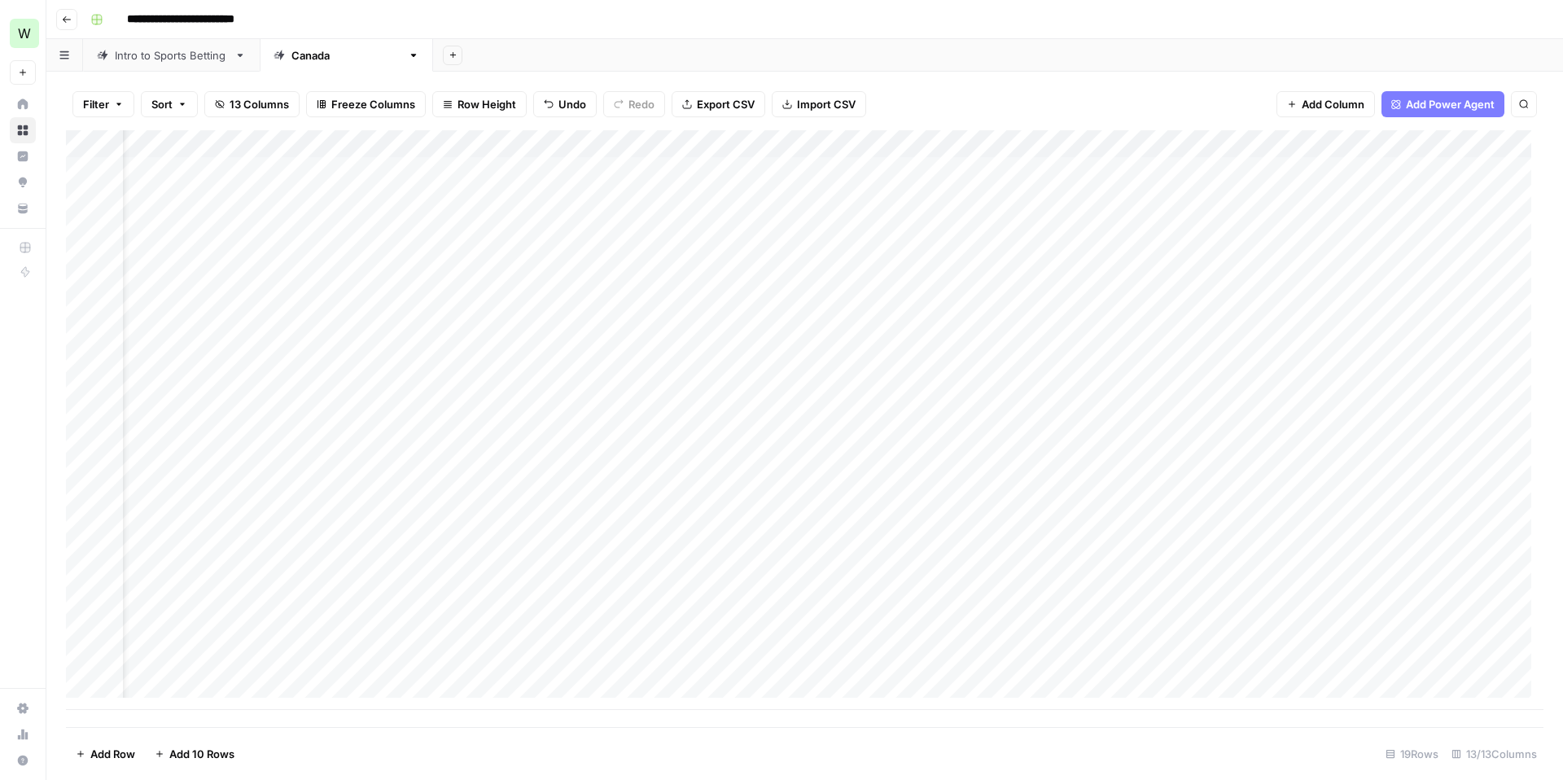
click at [790, 550] on div "Add Column" at bounding box center [804, 420] width 1477 height 580
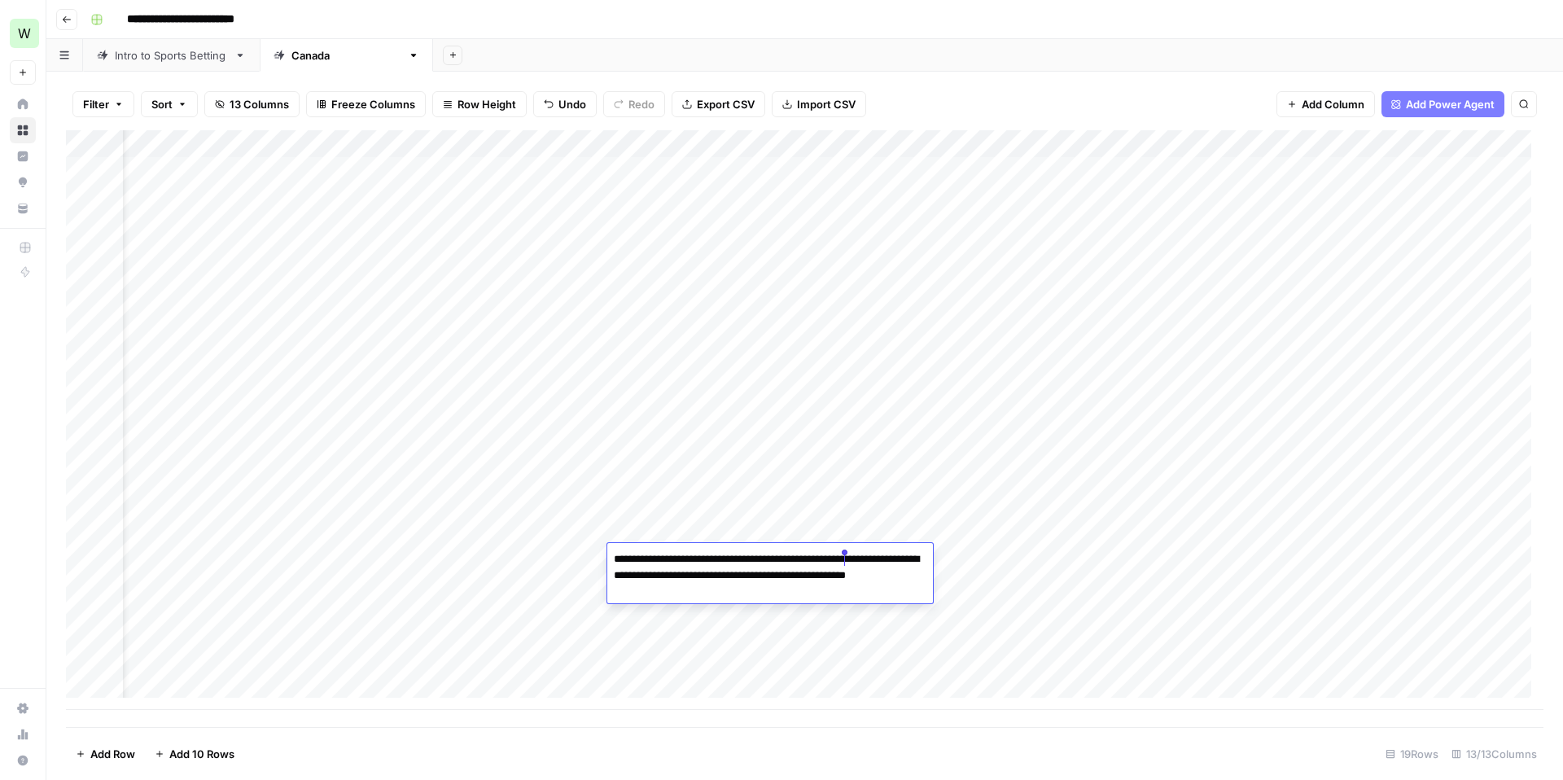
drag, startPoint x: 879, startPoint y: 559, endPoint x: 845, endPoint y: 559, distance: 34.2
click at [845, 559] on textarea "**********" at bounding box center [770, 575] width 326 height 55
type textarea "**********"
click at [768, 652] on div "Add Column" at bounding box center [804, 420] width 1477 height 580
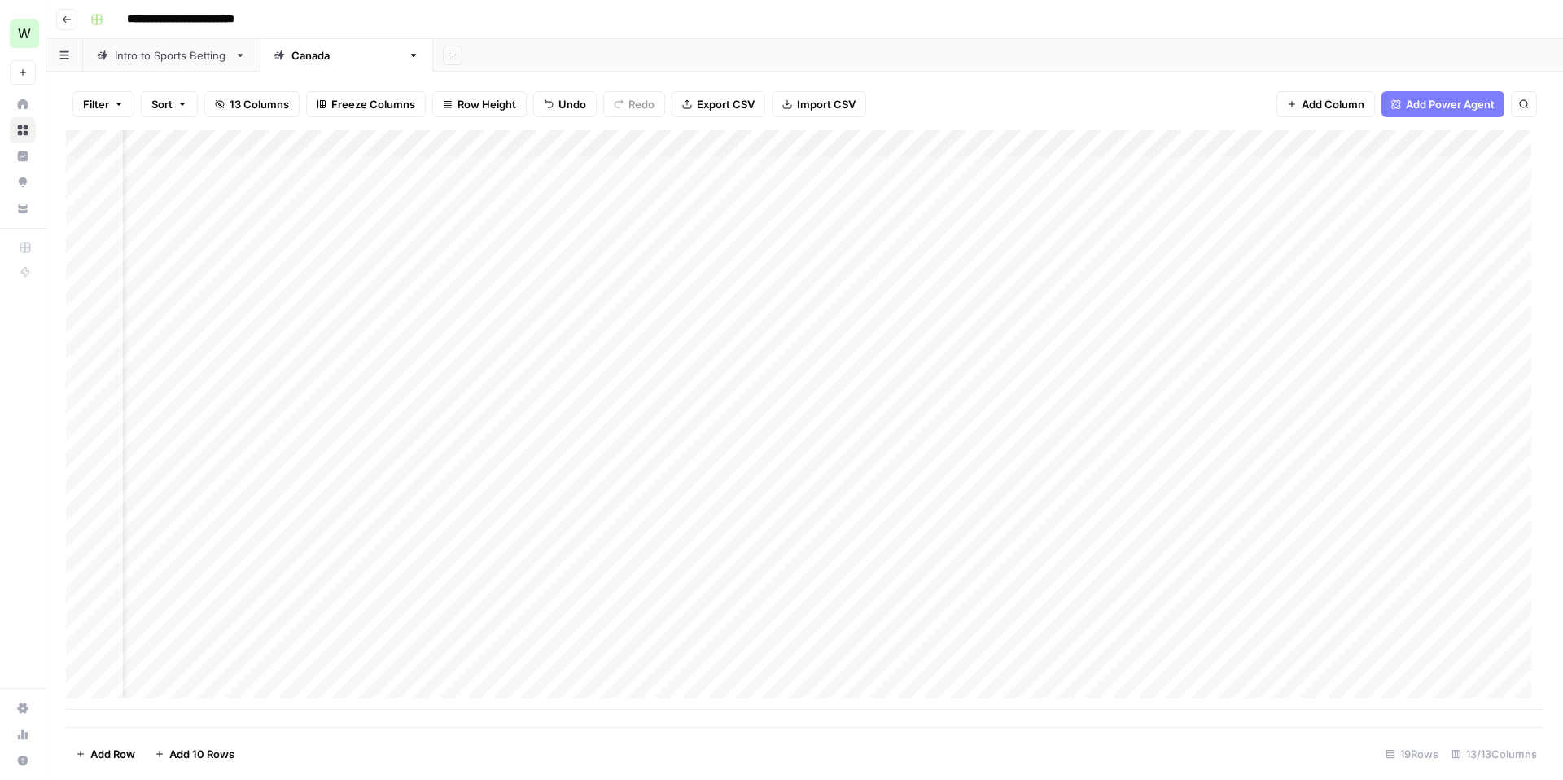
click at [796, 580] on div "Add Column" at bounding box center [804, 420] width 1477 height 580
drag, startPoint x: 879, startPoint y: 584, endPoint x: 844, endPoint y: 584, distance: 35.0
click at [844, 584] on textarea "**********" at bounding box center [770, 603] width 326 height 55
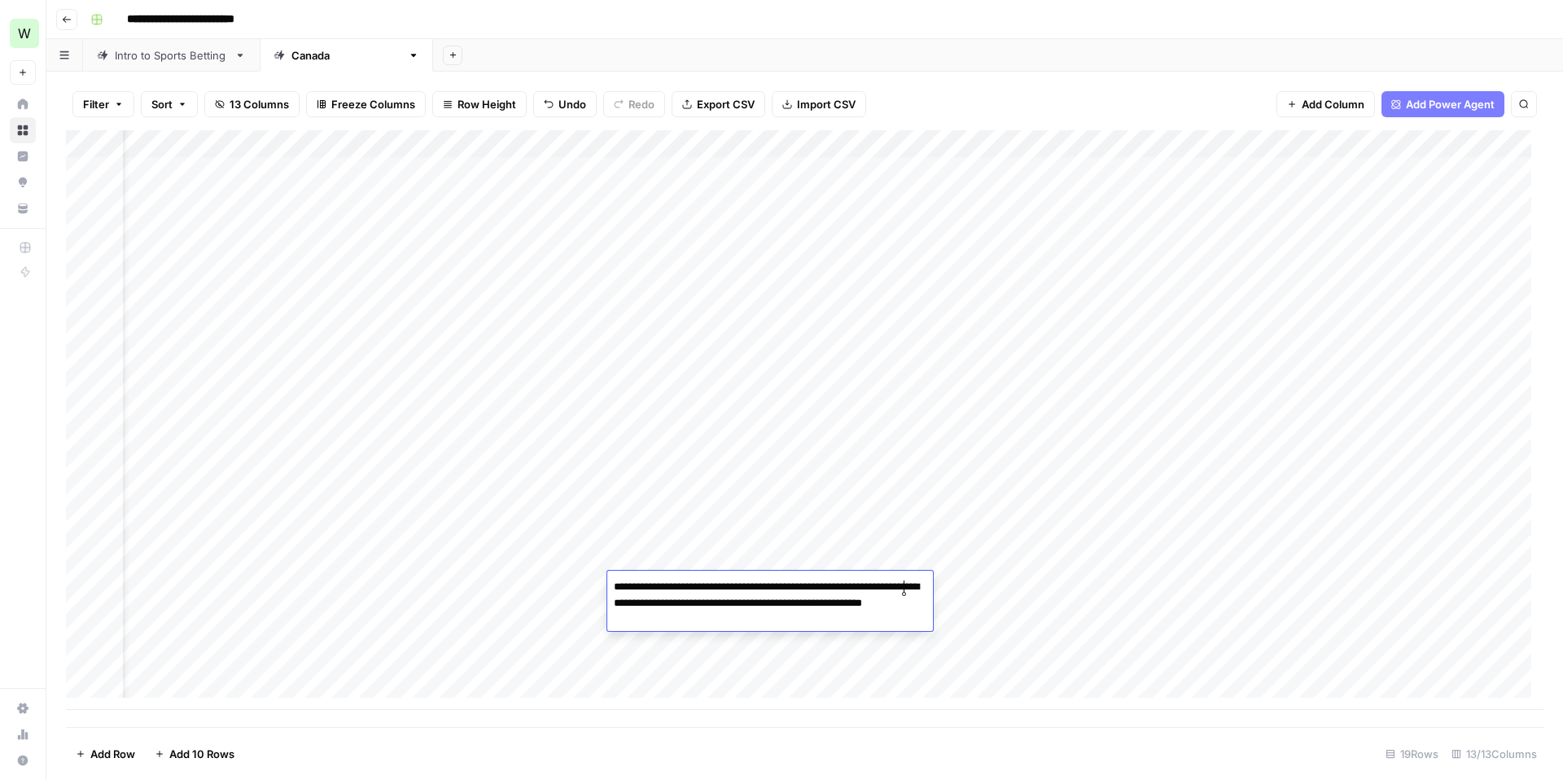
type textarea "**********"
click at [755, 522] on div "Add Column" at bounding box center [804, 420] width 1477 height 580
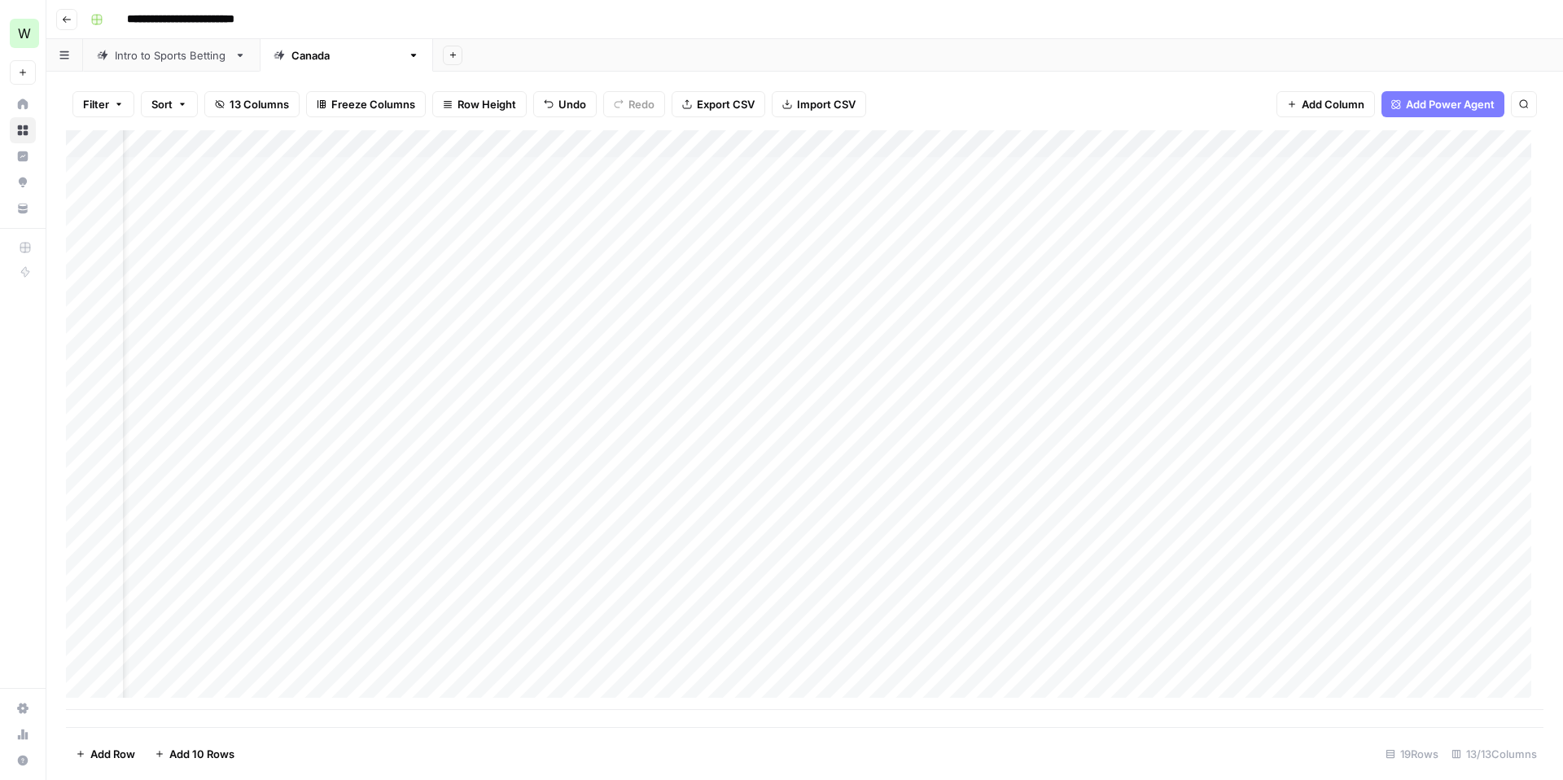
click at [780, 609] on div "Add Column" at bounding box center [804, 420] width 1477 height 580
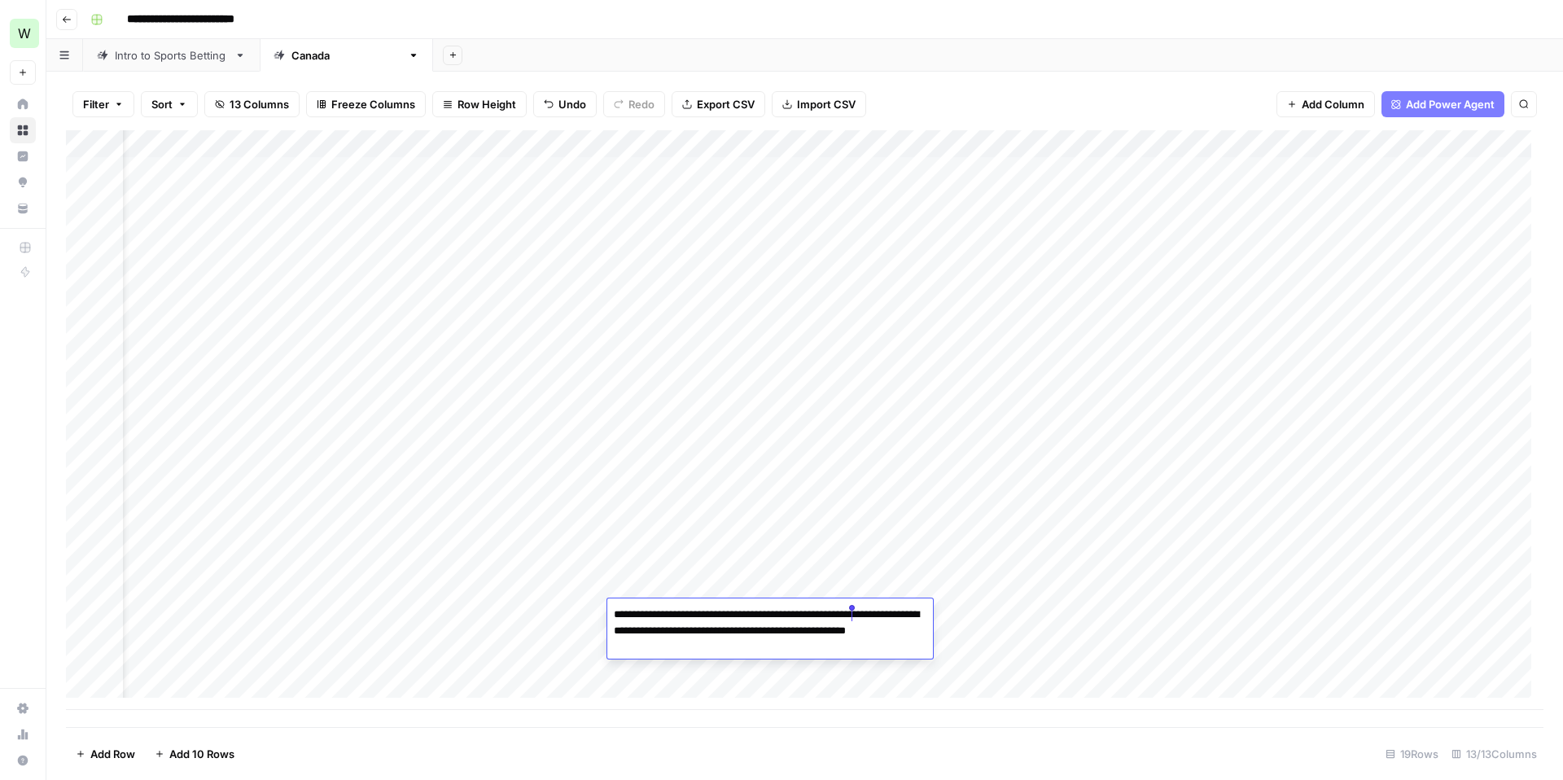
drag, startPoint x: 879, startPoint y: 614, endPoint x: 848, endPoint y: 615, distance: 30.9
click at [848, 615] on textarea "**********" at bounding box center [770, 630] width 326 height 55
click at [852, 614] on textarea "**********" at bounding box center [770, 630] width 326 height 55
click at [857, 615] on textarea "**********" at bounding box center [770, 630] width 326 height 55
type textarea "**********"
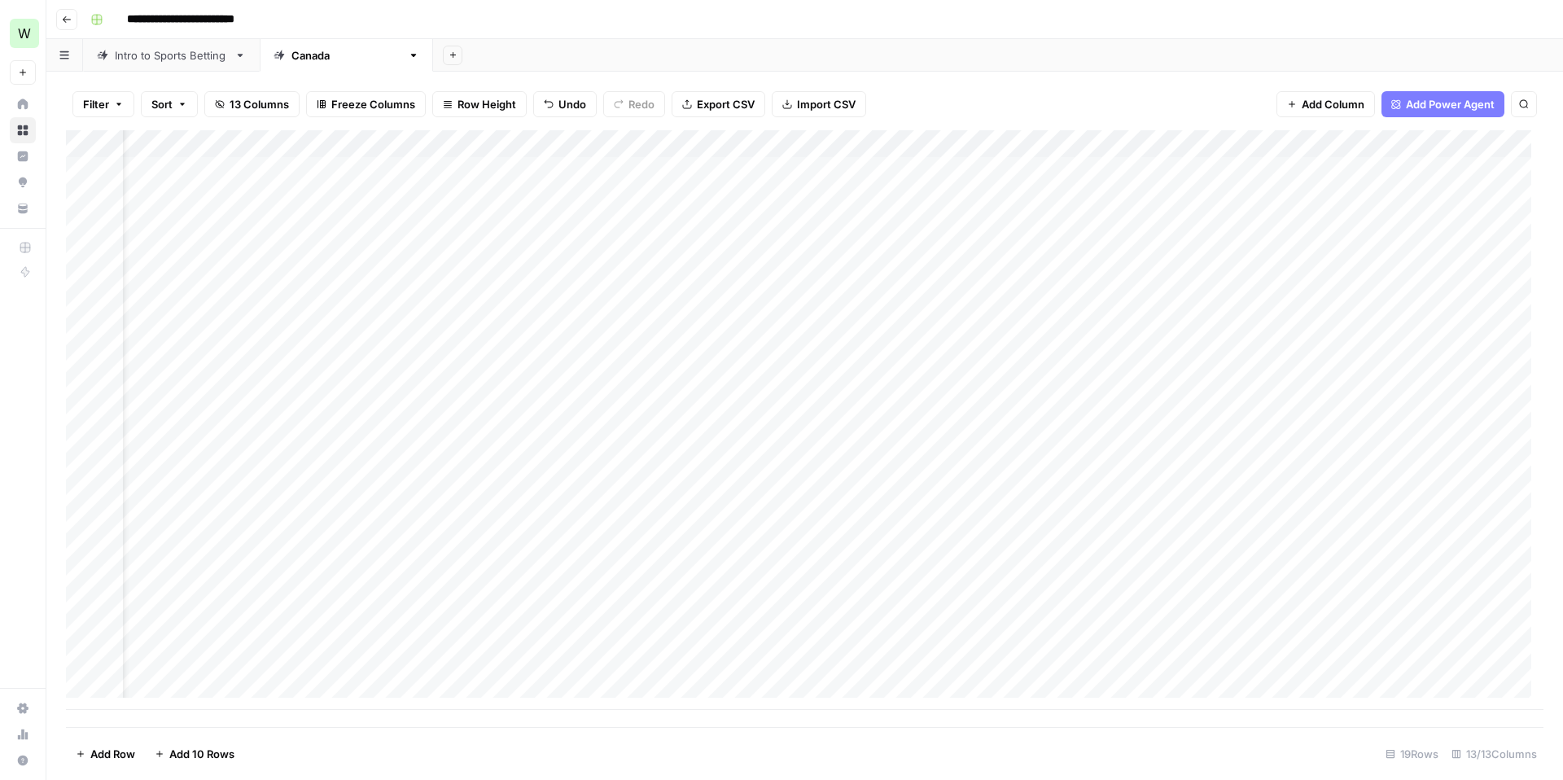
click at [775, 549] on div "Add Column" at bounding box center [804, 420] width 1477 height 580
click at [771, 640] on div "Add Column" at bounding box center [804, 420] width 1477 height 580
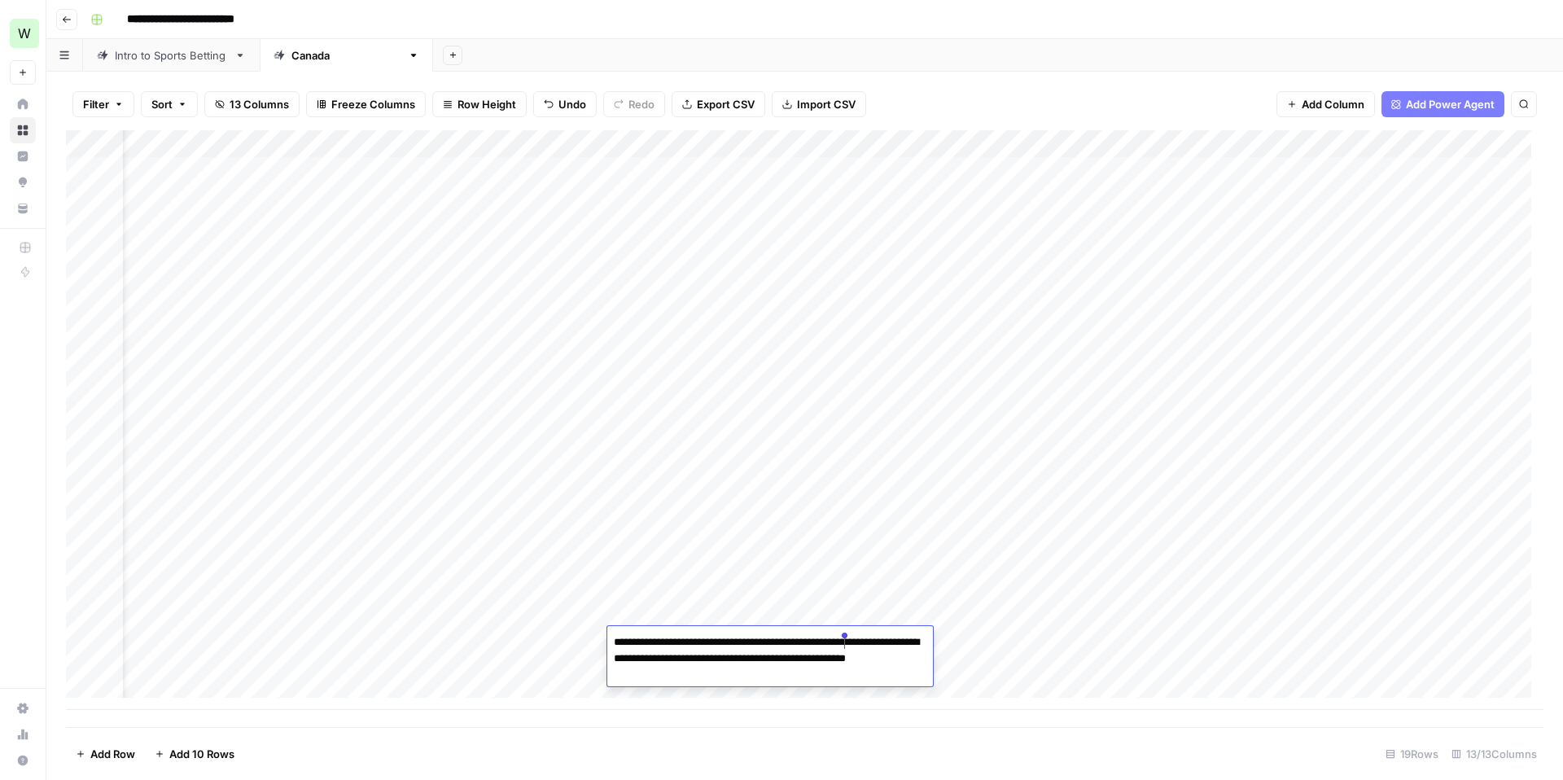
drag, startPoint x: 880, startPoint y: 642, endPoint x: 844, endPoint y: 646, distance: 36.0
click at [844, 646] on textarea "**********" at bounding box center [770, 658] width 326 height 55
type textarea "**********"
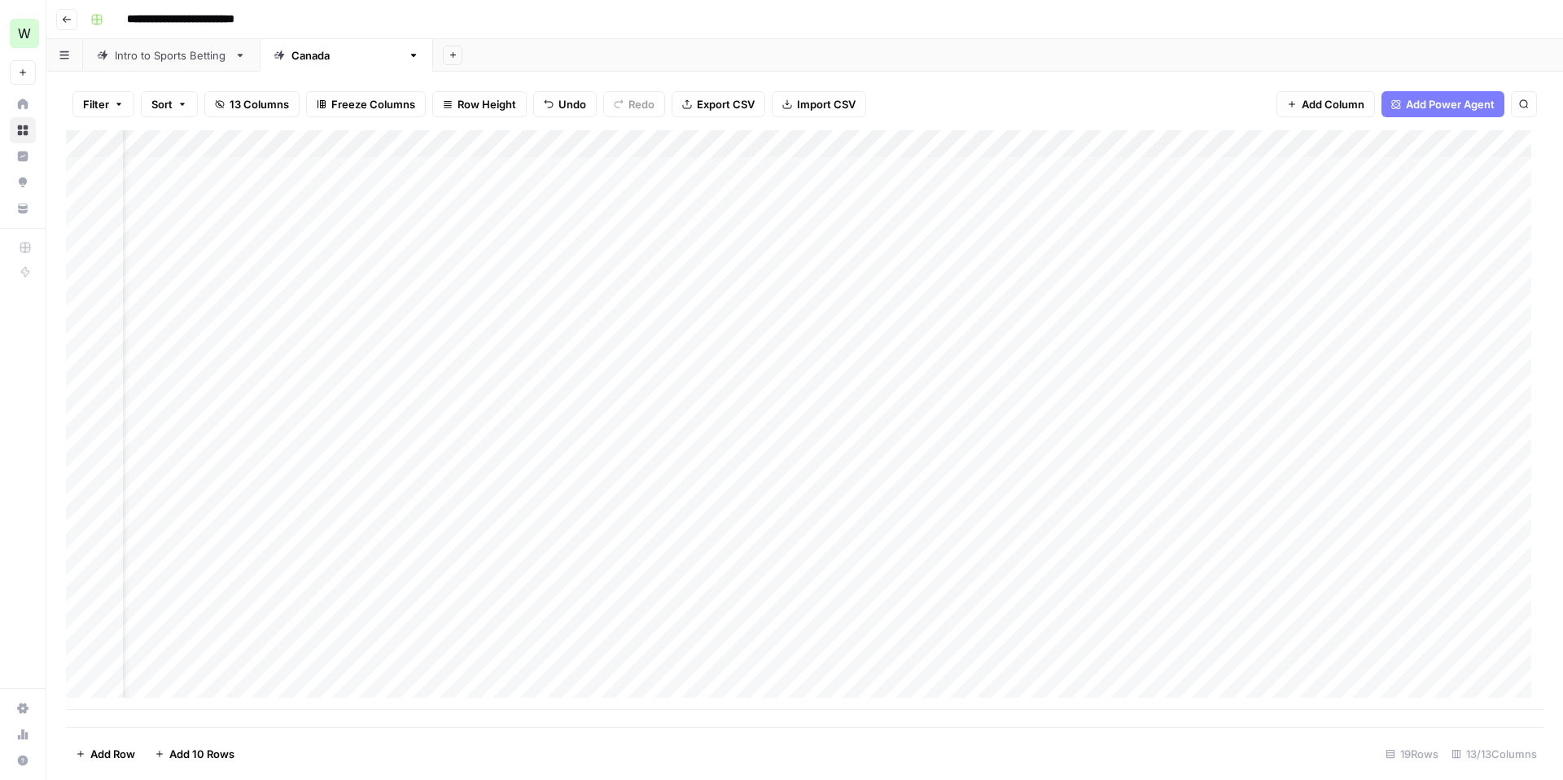
click at [752, 546] on div "Add Column" at bounding box center [804, 420] width 1477 height 580
click at [735, 664] on div "Add Column" at bounding box center [804, 420] width 1477 height 580
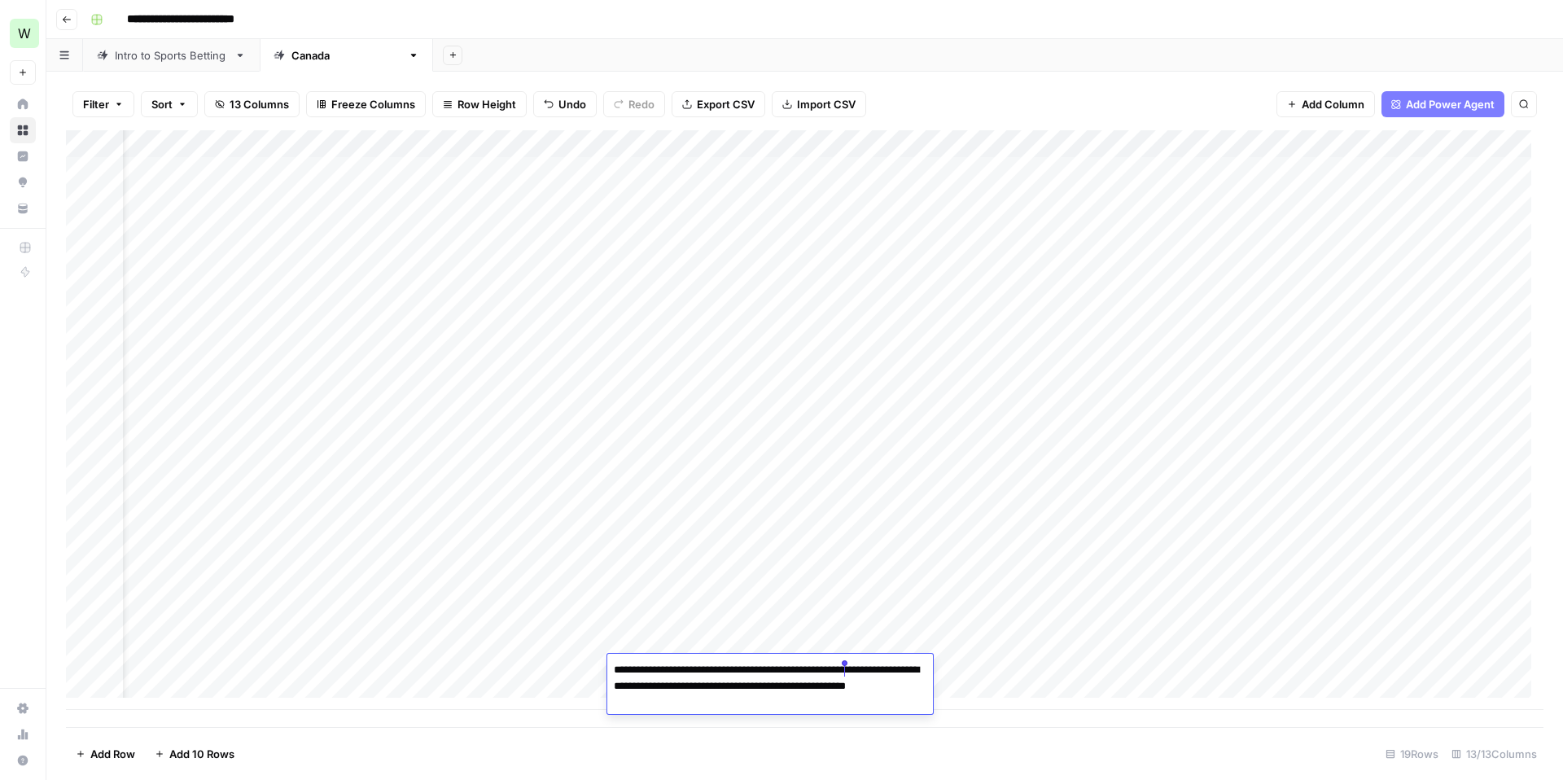
drag, startPoint x: 879, startPoint y: 670, endPoint x: 844, endPoint y: 673, distance: 35.2
click at [844, 673] on textarea "**********" at bounding box center [770, 686] width 326 height 55
type textarea "**********"
click at [727, 528] on div "Add Column" at bounding box center [804, 420] width 1477 height 580
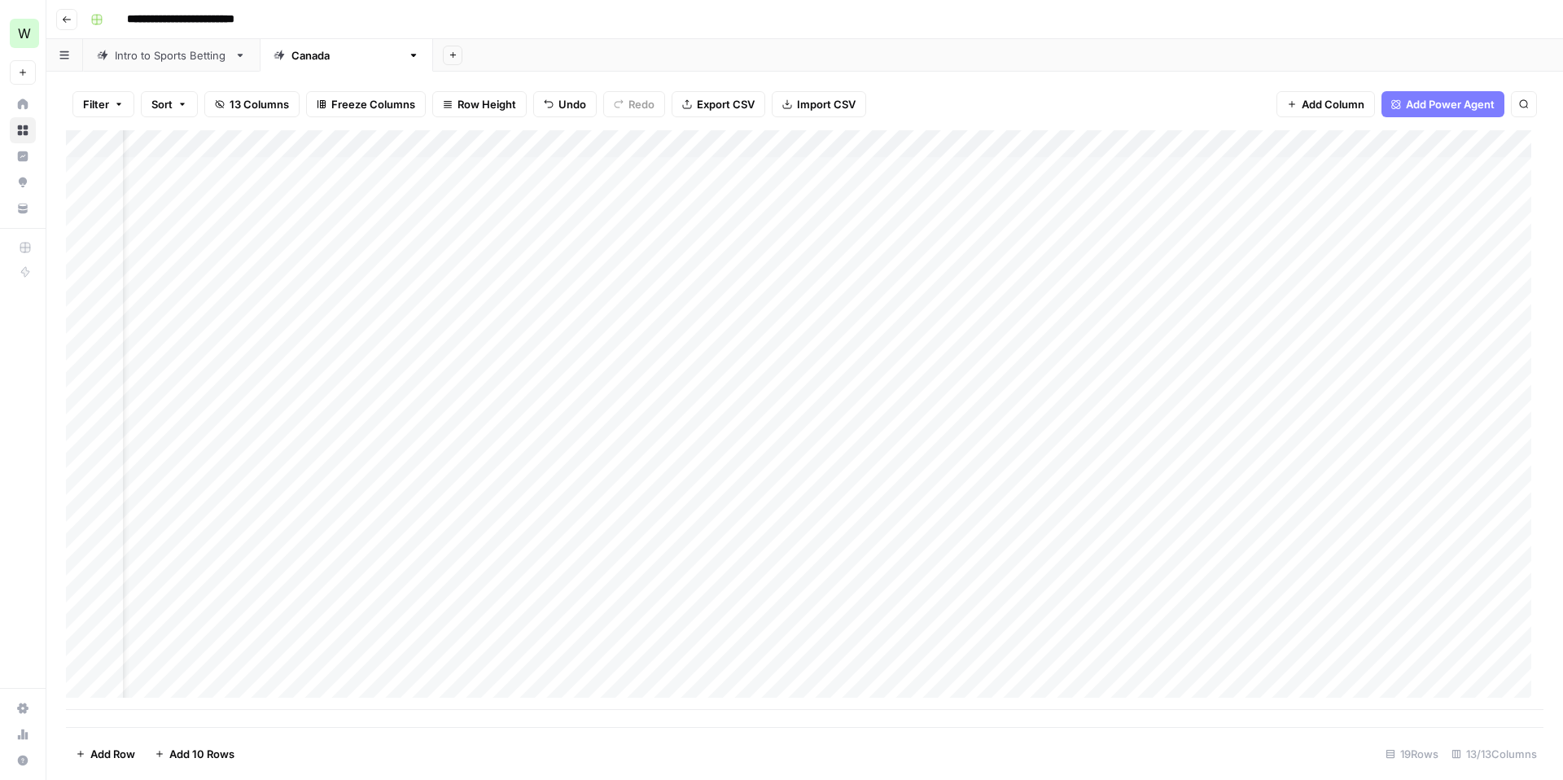
click at [939, 669] on div "Add Column" at bounding box center [804, 420] width 1477 height 580
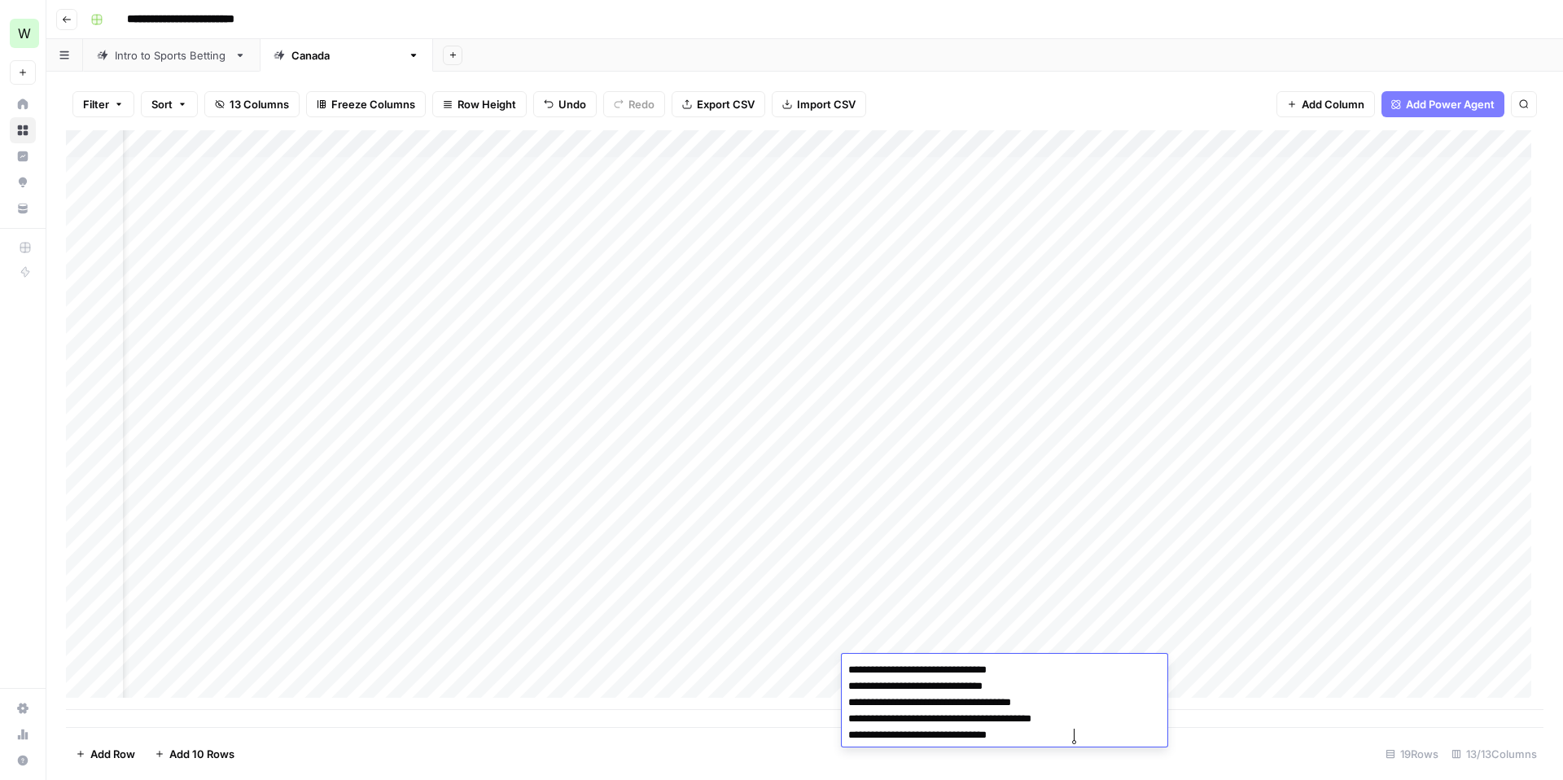
click at [949, 589] on div "Add Column" at bounding box center [804, 420] width 1477 height 580
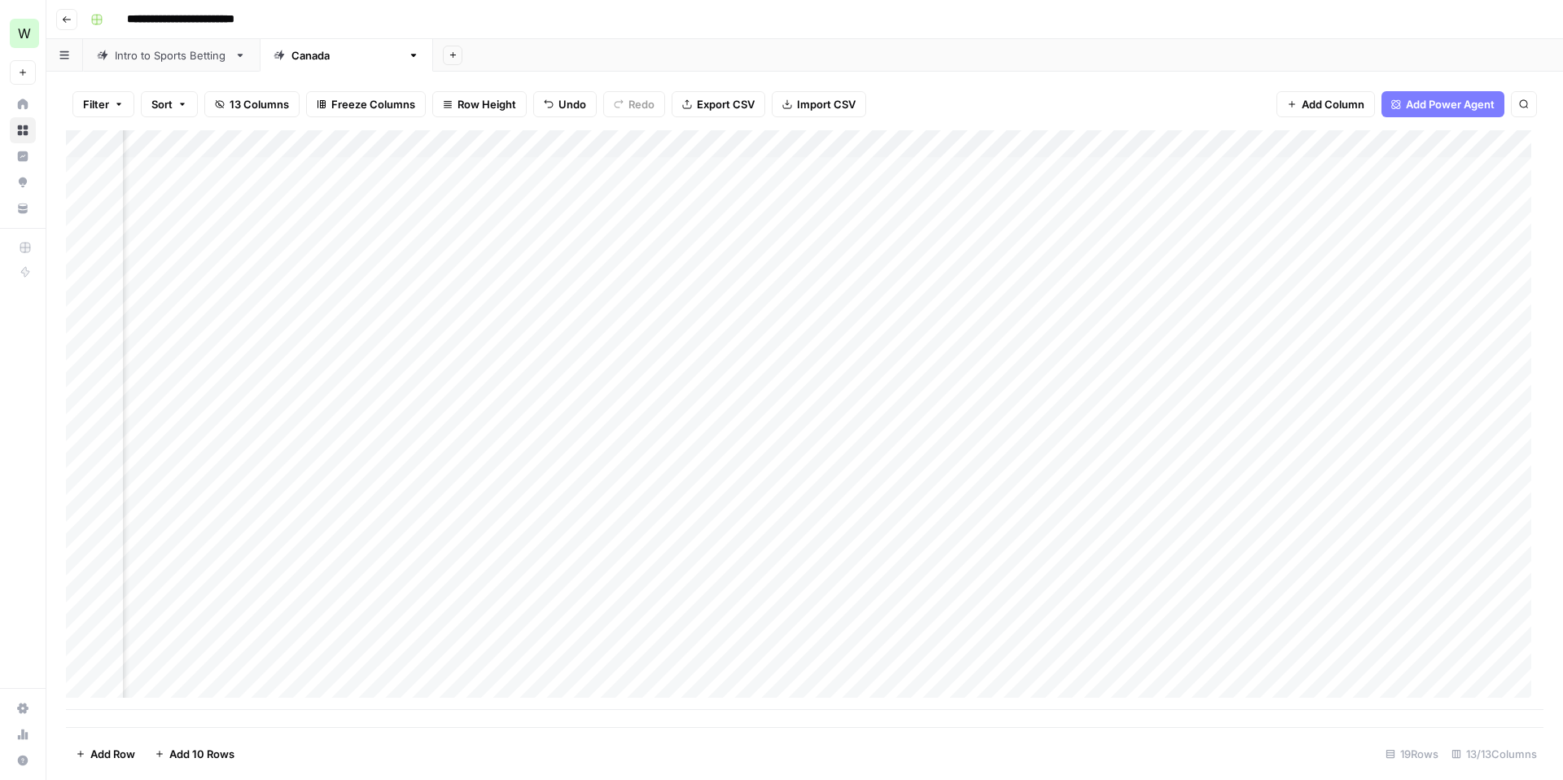
scroll to position [0, 718]
click at [864, 169] on div "Add Column" at bounding box center [804, 420] width 1477 height 580
type textarea "***"
click at [716, 169] on div "Add Column" at bounding box center [804, 420] width 1477 height 580
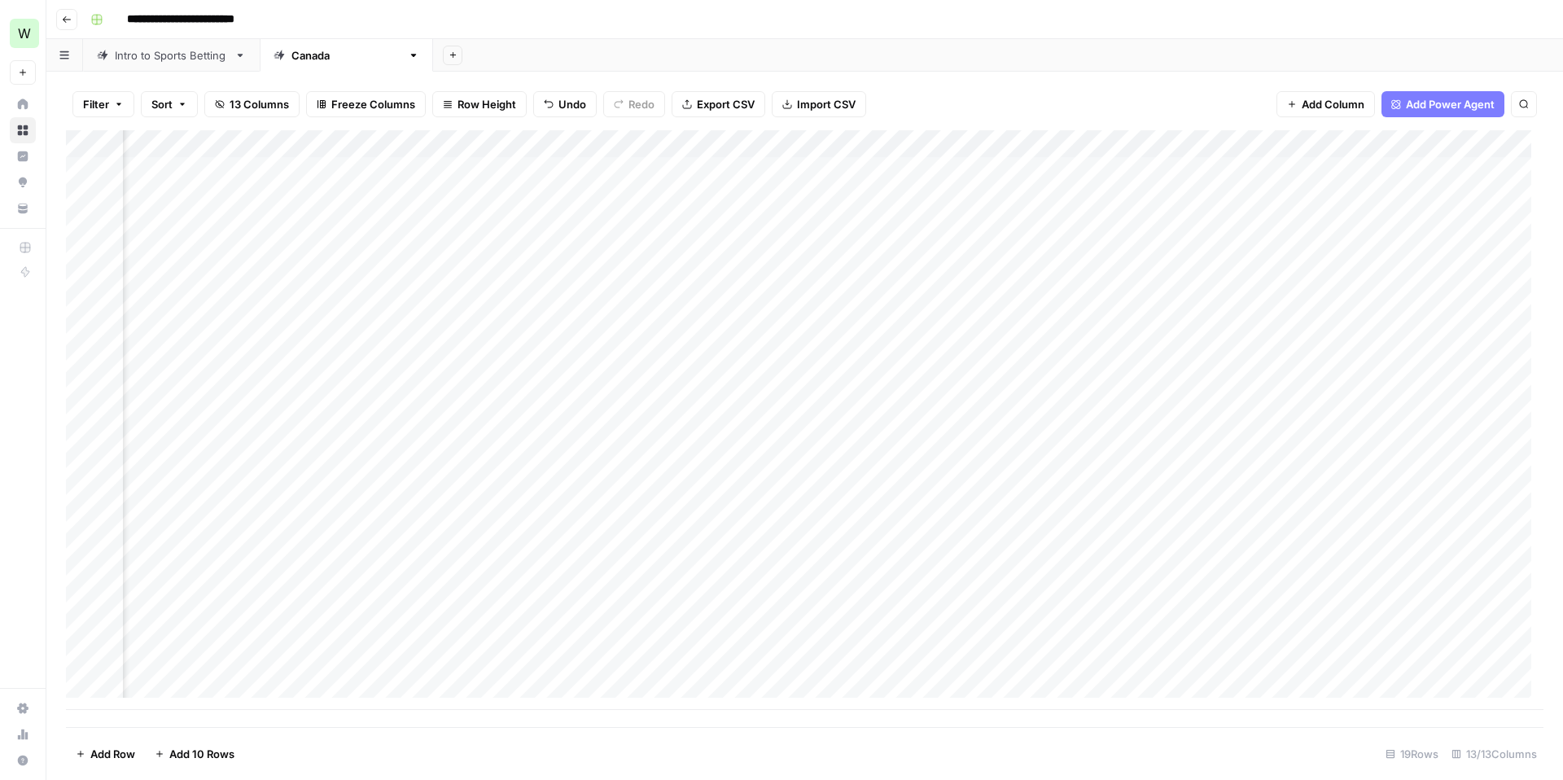
drag, startPoint x: 680, startPoint y: 201, endPoint x: 658, endPoint y: 671, distance: 470.2
click at [658, 671] on div "Add Column" at bounding box center [804, 420] width 1477 height 580
click at [646, 335] on div "Add Column" at bounding box center [804, 420] width 1477 height 580
click at [639, 221] on div "Add Column" at bounding box center [804, 420] width 1477 height 580
click at [625, 250] on div "Add Column" at bounding box center [804, 420] width 1477 height 580
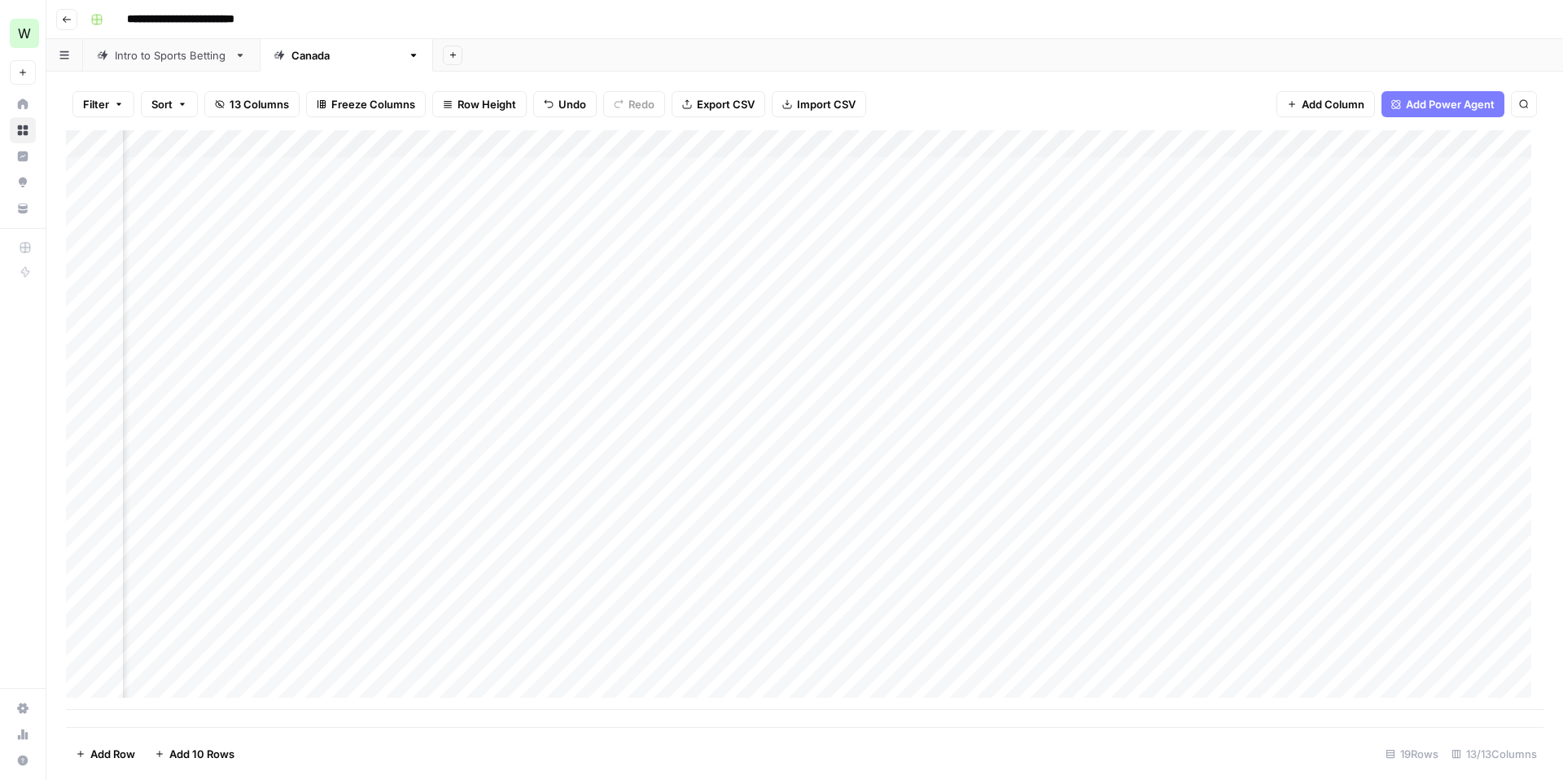
click at [625, 279] on div "Add Column" at bounding box center [804, 420] width 1477 height 580
click at [625, 305] on div "Add Column" at bounding box center [804, 420] width 1477 height 580
click at [624, 337] on div "Add Column" at bounding box center [804, 420] width 1477 height 580
click at [624, 374] on div "Add Column" at bounding box center [804, 420] width 1477 height 580
click at [624, 392] on div "Add Column" at bounding box center [804, 420] width 1477 height 580
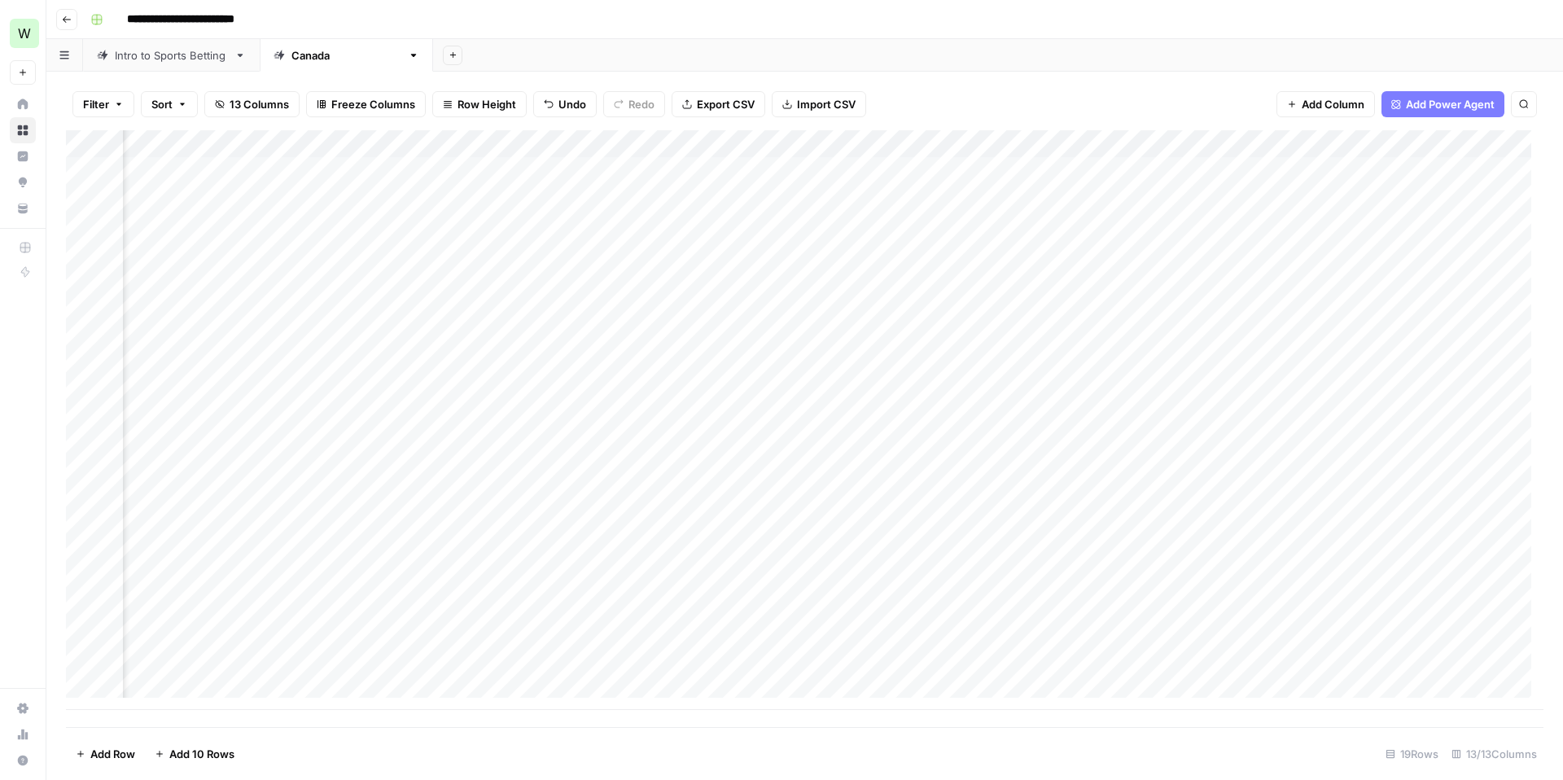
click at [624, 418] on div "Add Column" at bounding box center [804, 420] width 1477 height 580
click at [615, 461] on div "Add Column" at bounding box center [804, 420] width 1477 height 580
click at [615, 480] on div "Add Column" at bounding box center [804, 420] width 1477 height 580
click at [615, 502] on div "Add Column" at bounding box center [804, 420] width 1477 height 580
click at [615, 530] on div "Add Column" at bounding box center [804, 420] width 1477 height 580
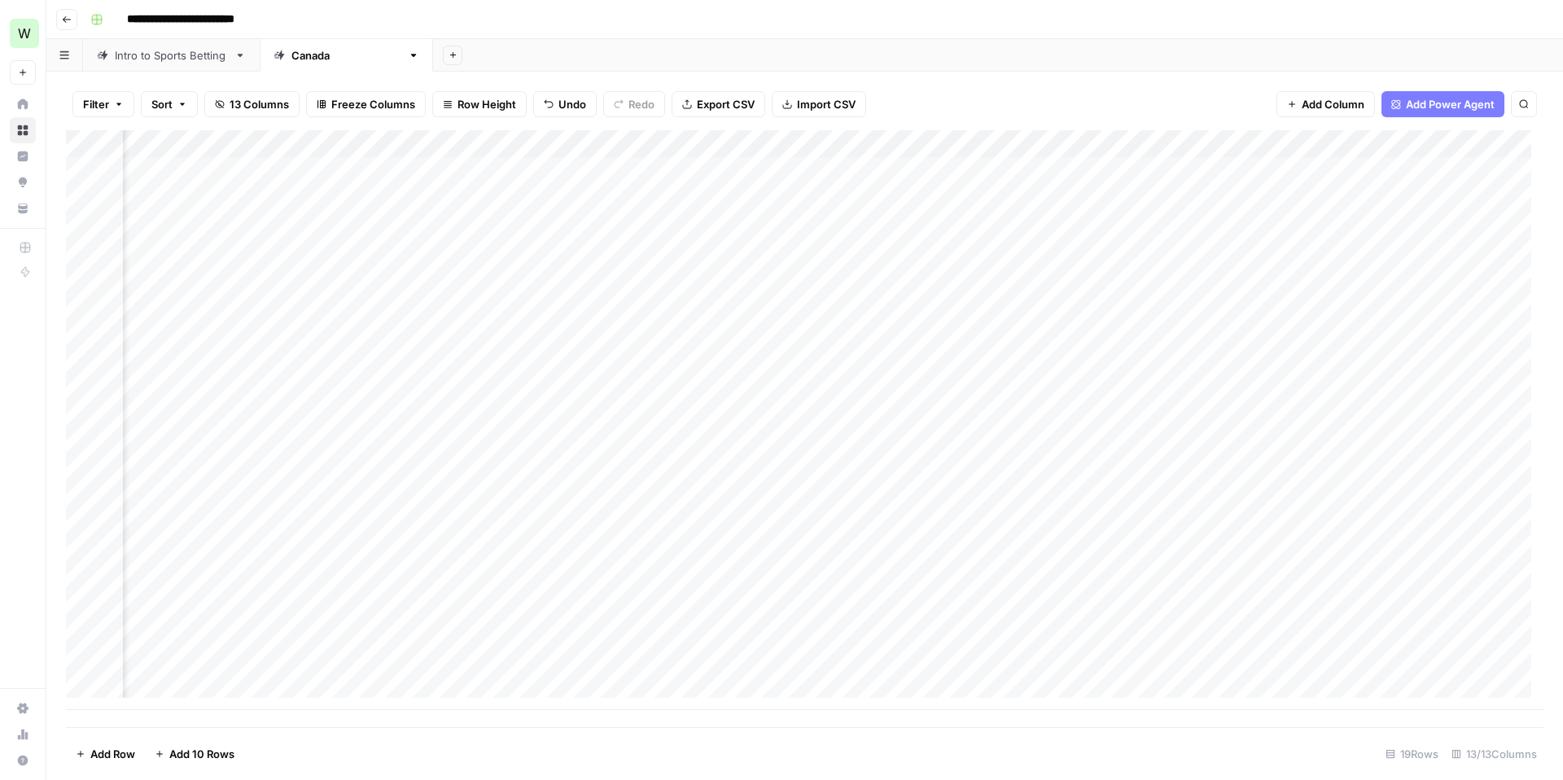
click at [610, 568] on div "Add Column" at bounding box center [804, 420] width 1477 height 580
click at [610, 592] on div "Add Column" at bounding box center [804, 420] width 1477 height 580
click at [610, 612] on div "Add Column" at bounding box center [804, 420] width 1477 height 580
click at [610, 637] on div "Add Column" at bounding box center [804, 420] width 1477 height 580
click at [610, 663] on div "Add Column" at bounding box center [804, 420] width 1477 height 580
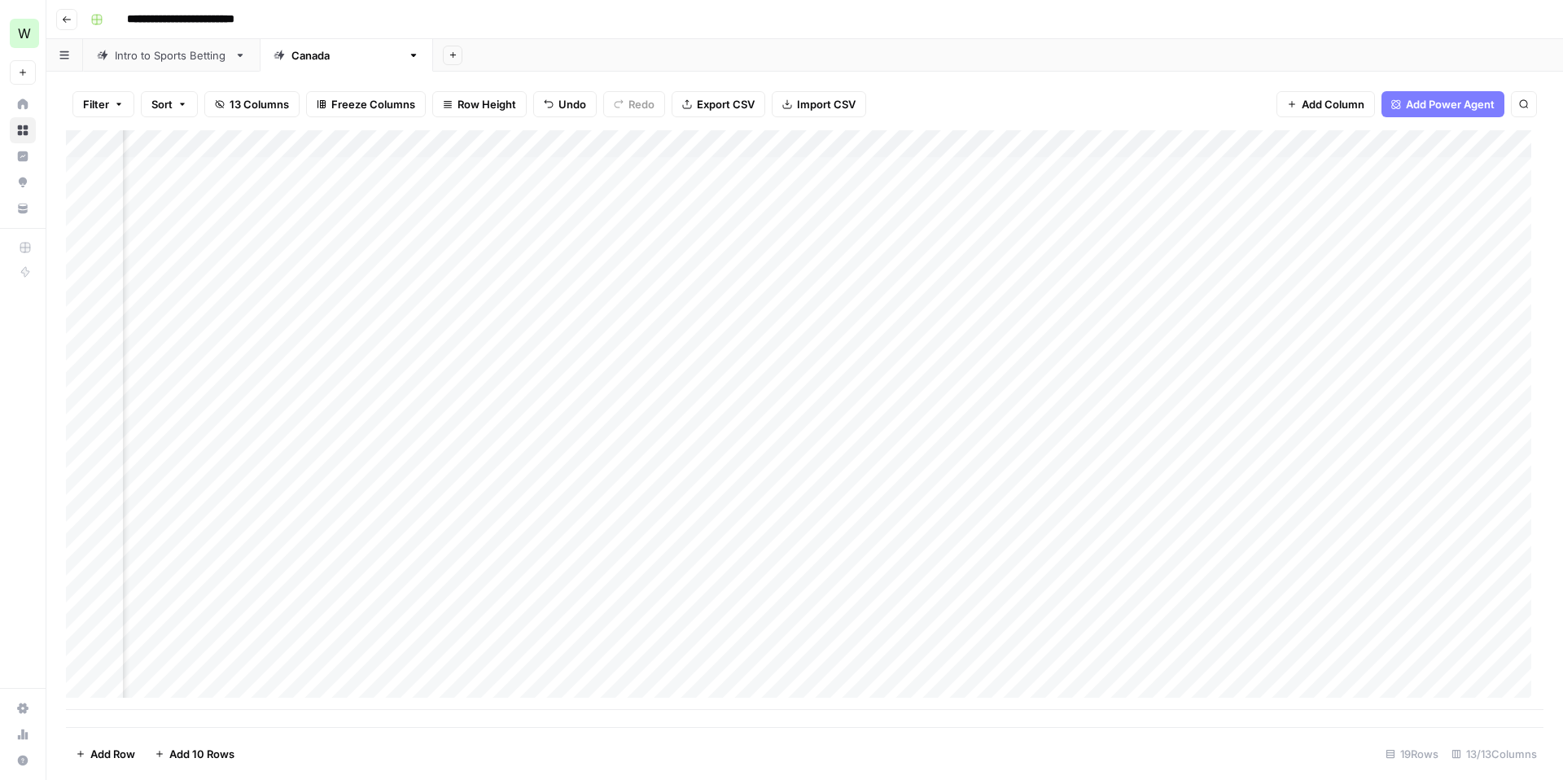
click at [665, 304] on div "Add Column" at bounding box center [804, 420] width 1477 height 580
click at [511, 172] on div "Add Column" at bounding box center [804, 420] width 1477 height 580
click at [1009, 177] on div "Add Column" at bounding box center [804, 420] width 1477 height 580
click at [1048, 202] on div "Add Column" at bounding box center [804, 420] width 1477 height 580
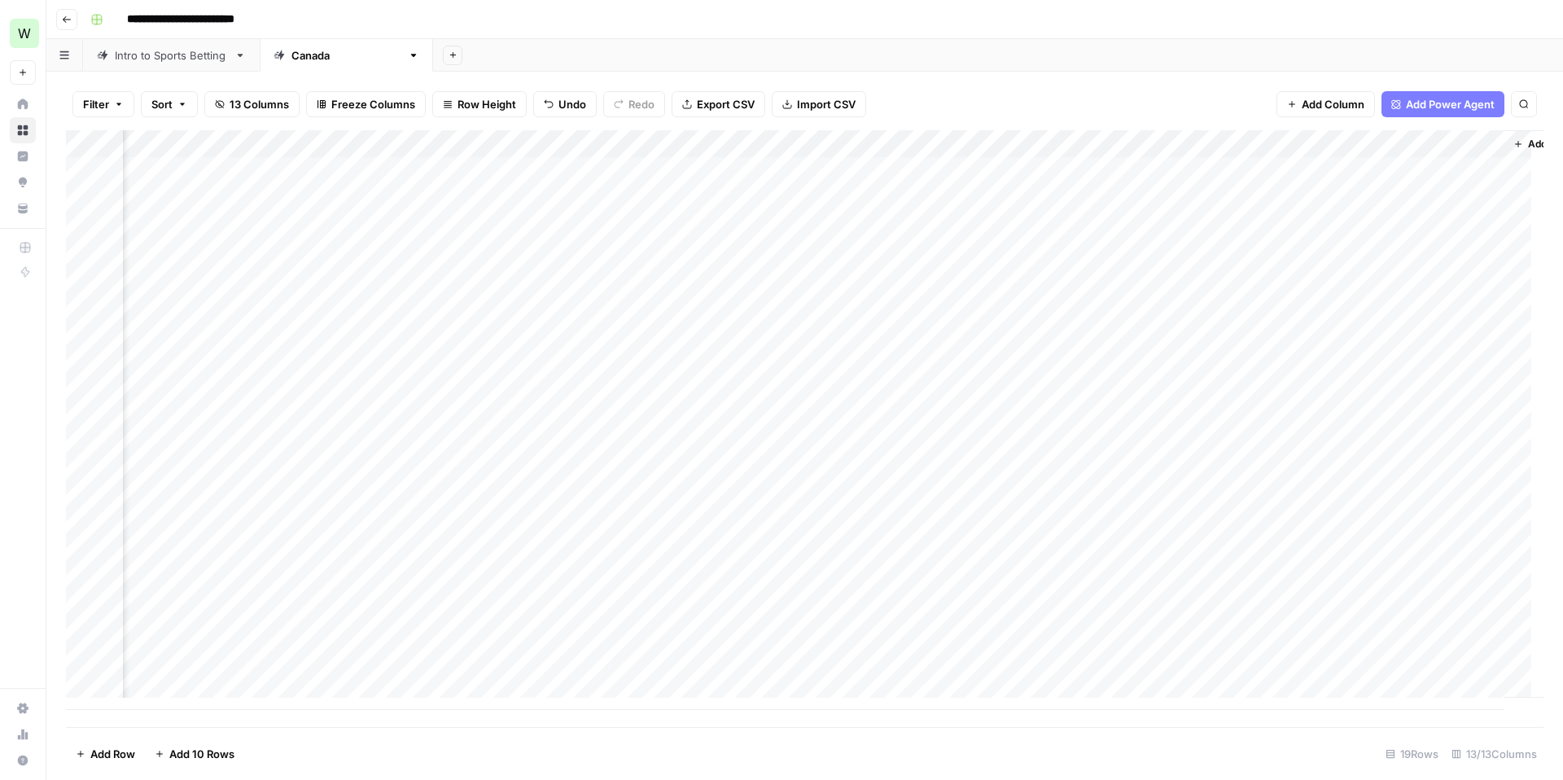
click at [1037, 228] on div "Add Column" at bounding box center [804, 420] width 1477 height 580
click at [1040, 251] on div "Add Column" at bounding box center [804, 420] width 1477 height 580
click at [1040, 274] on div "Add Column" at bounding box center [804, 420] width 1477 height 580
click at [1040, 309] on div "Add Column" at bounding box center [804, 420] width 1477 height 580
click at [1038, 336] on div "Add Column" at bounding box center [804, 420] width 1477 height 580
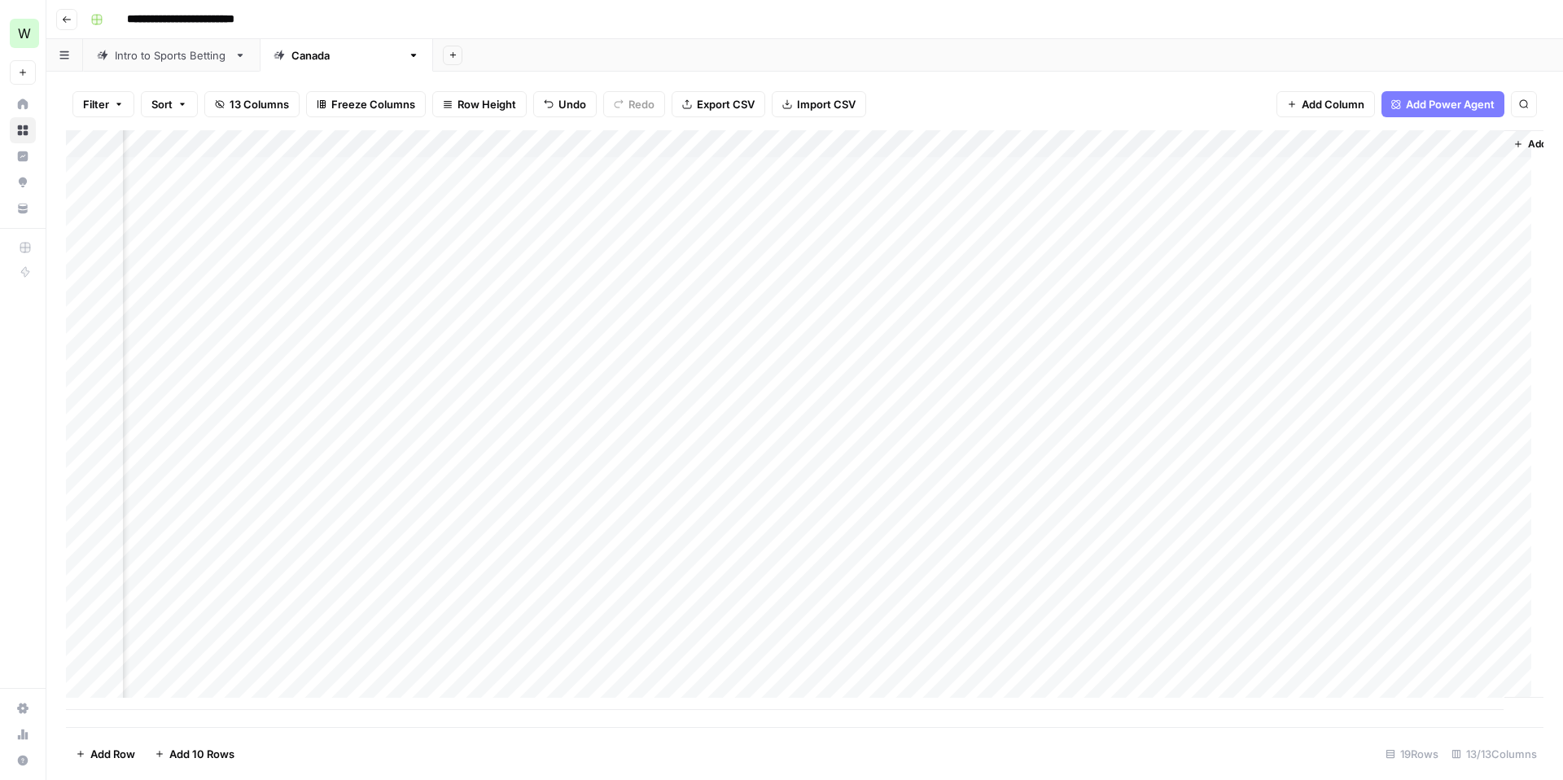
click at [1038, 361] on div "Add Column" at bounding box center [804, 420] width 1477 height 580
click at [1039, 392] on div "Add Column" at bounding box center [804, 420] width 1477 height 580
click at [1041, 415] on div "Add Column" at bounding box center [804, 420] width 1477 height 580
click at [1041, 456] on div "Add Column" at bounding box center [804, 420] width 1477 height 580
click at [1045, 478] on div "Add Column" at bounding box center [804, 420] width 1477 height 580
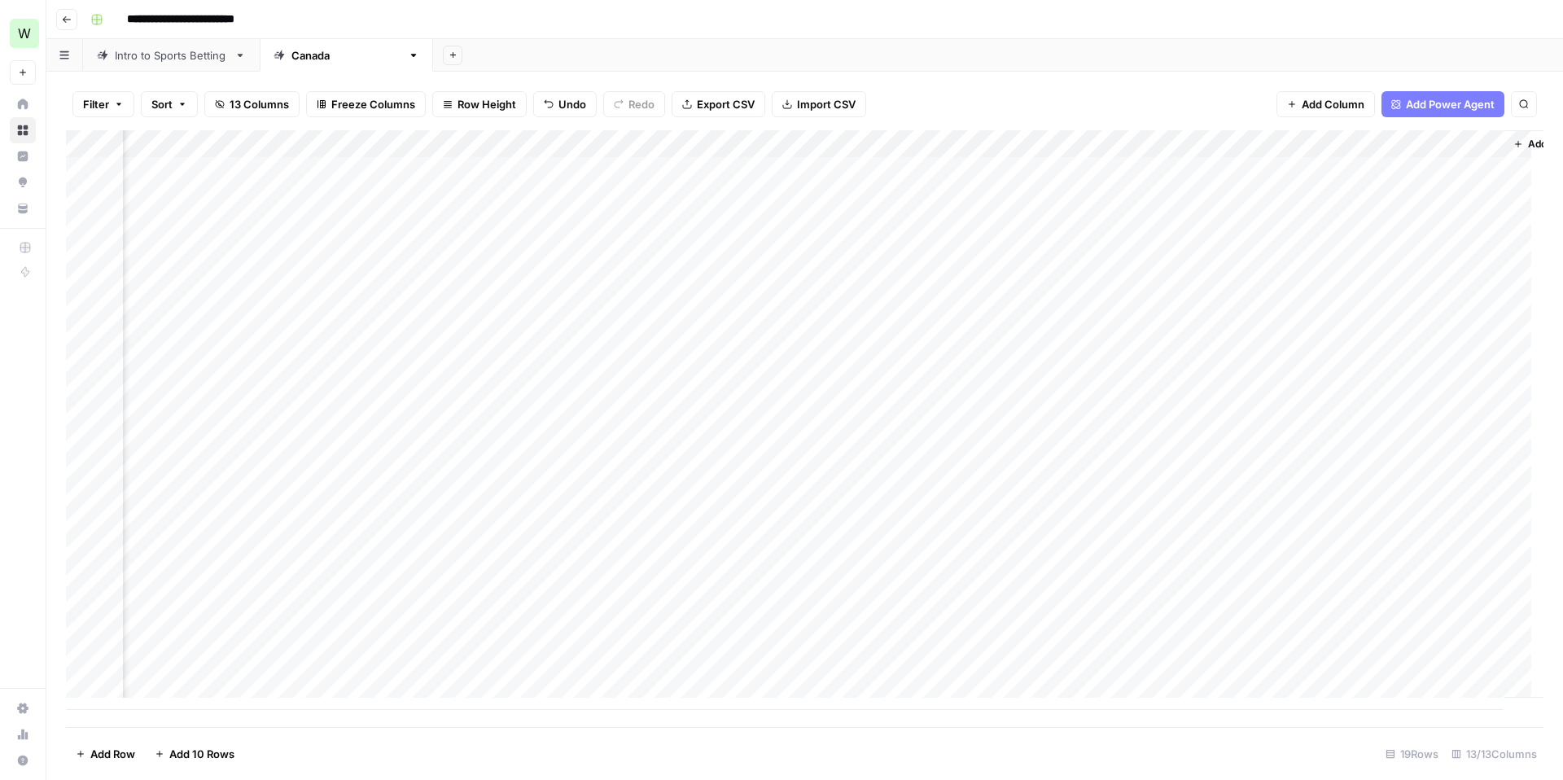
click at [1046, 497] on div "Add Column" at bounding box center [804, 420] width 1477 height 580
click at [1044, 529] on div "Add Column" at bounding box center [804, 420] width 1477 height 580
click at [1044, 566] on div "Add Column" at bounding box center [804, 420] width 1477 height 580
click at [1044, 584] on div "Add Column" at bounding box center [804, 420] width 1477 height 580
click at [1042, 606] on div "Add Column" at bounding box center [804, 420] width 1477 height 580
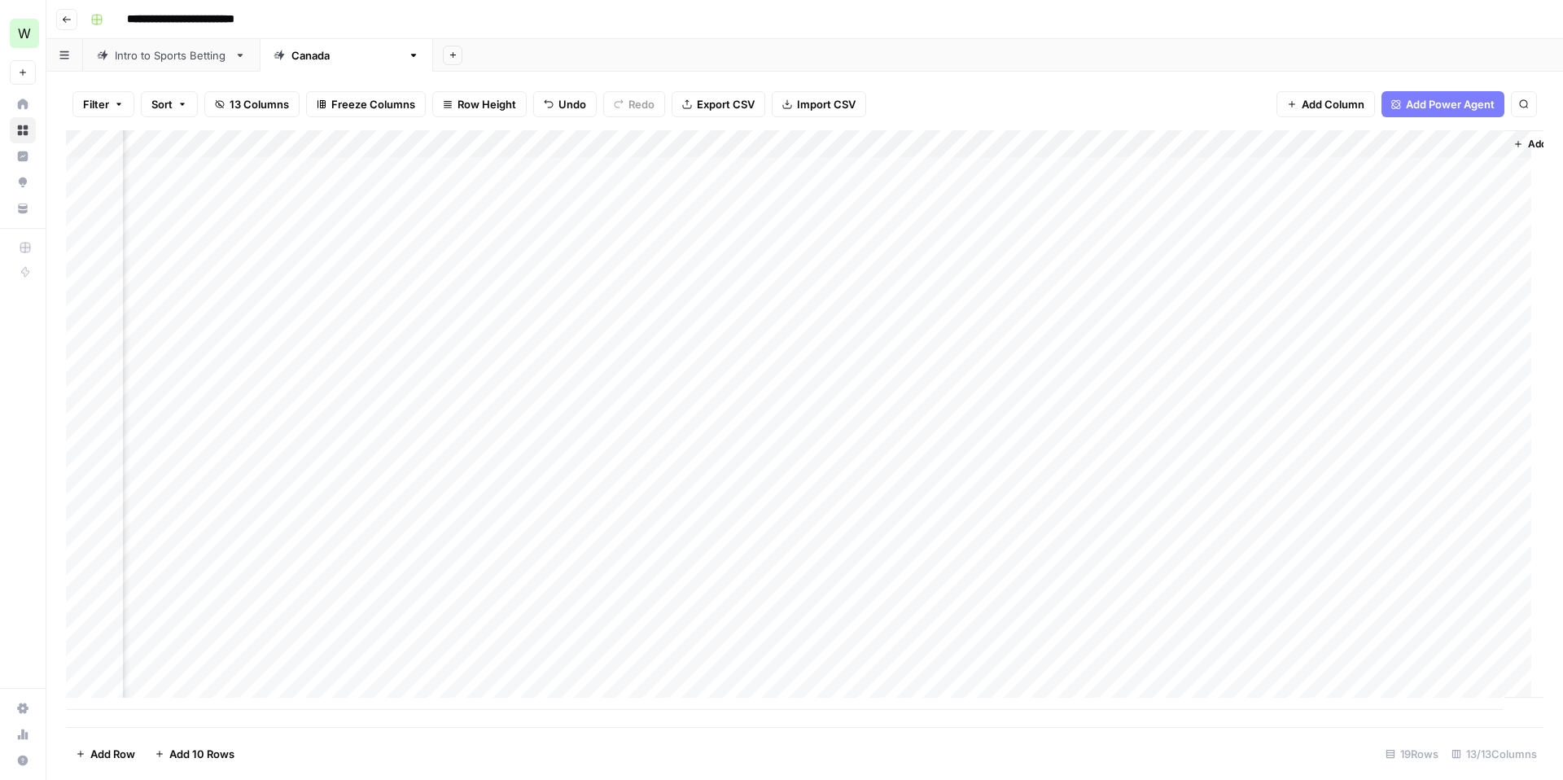
click at [1036, 639] on div "Add Column" at bounding box center [804, 420] width 1477 height 580
click at [1026, 683] on div "Add Column" at bounding box center [804, 420] width 1477 height 580
click at [1027, 666] on div "Add Column" at bounding box center [804, 428] width 1477 height 597
click at [1044, 611] on div "Add Column" at bounding box center [804, 428] width 1477 height 597
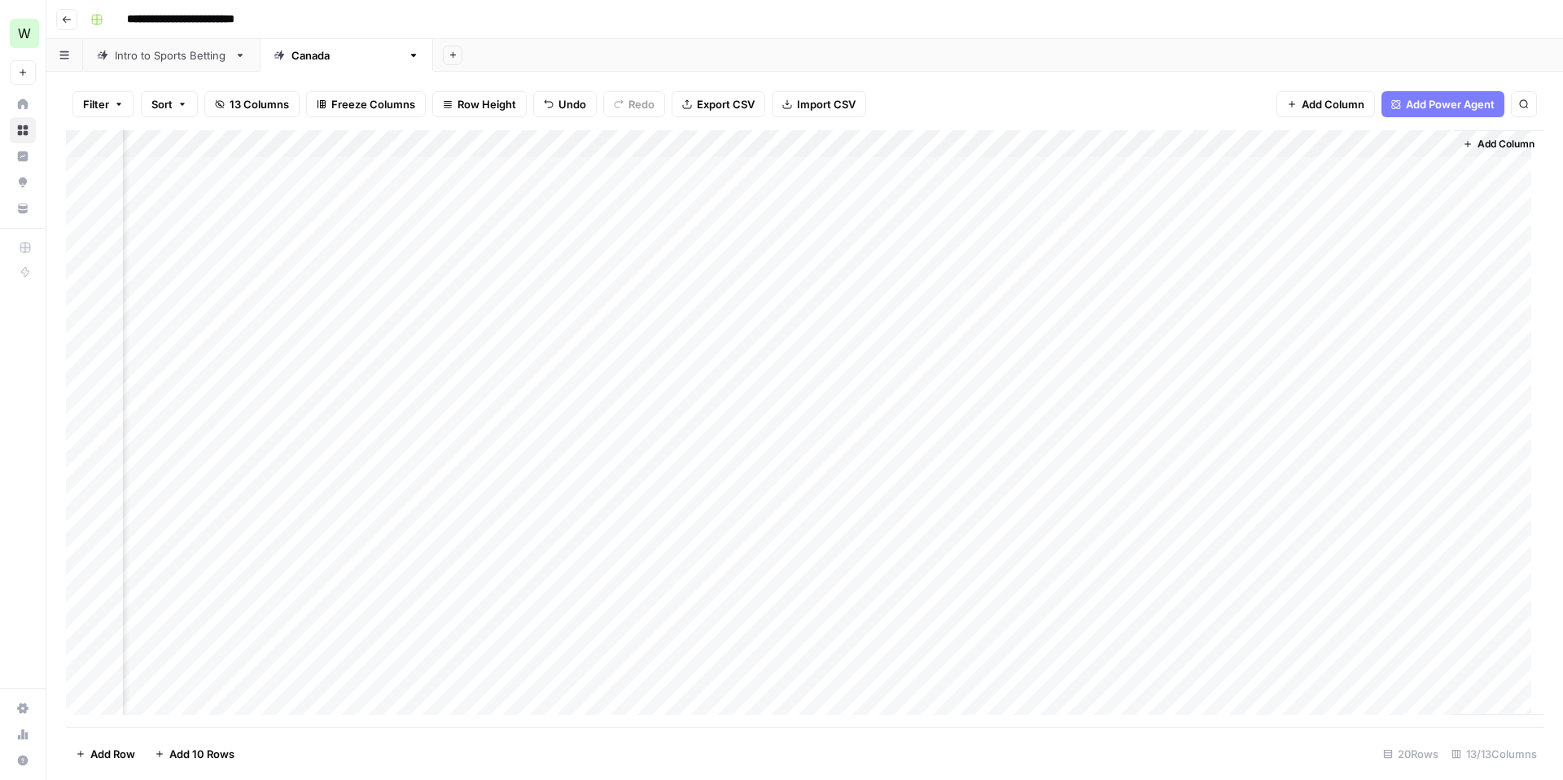
click at [1180, 166] on div "Add Column" at bounding box center [804, 428] width 1477 height 597
click at [1174, 199] on div "Add Column" at bounding box center [804, 428] width 1477 height 597
click at [1177, 227] on div "Add Column" at bounding box center [804, 428] width 1477 height 597
click at [1177, 199] on div "Add Column" at bounding box center [804, 428] width 1477 height 597
click at [1370, 174] on div "Add Column" at bounding box center [804, 428] width 1477 height 597
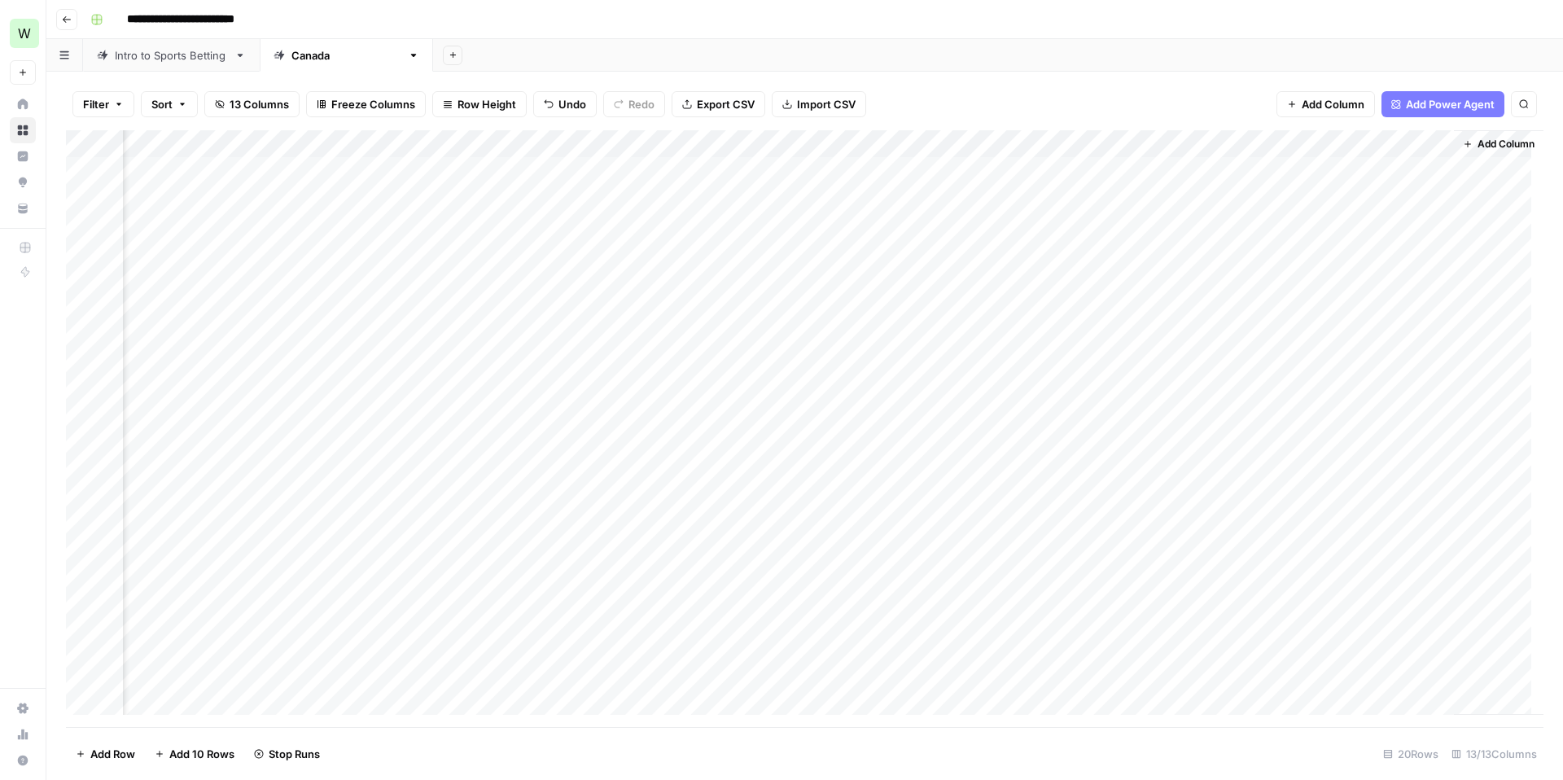
click at [1370, 174] on div "Add Column" at bounding box center [804, 428] width 1477 height 597
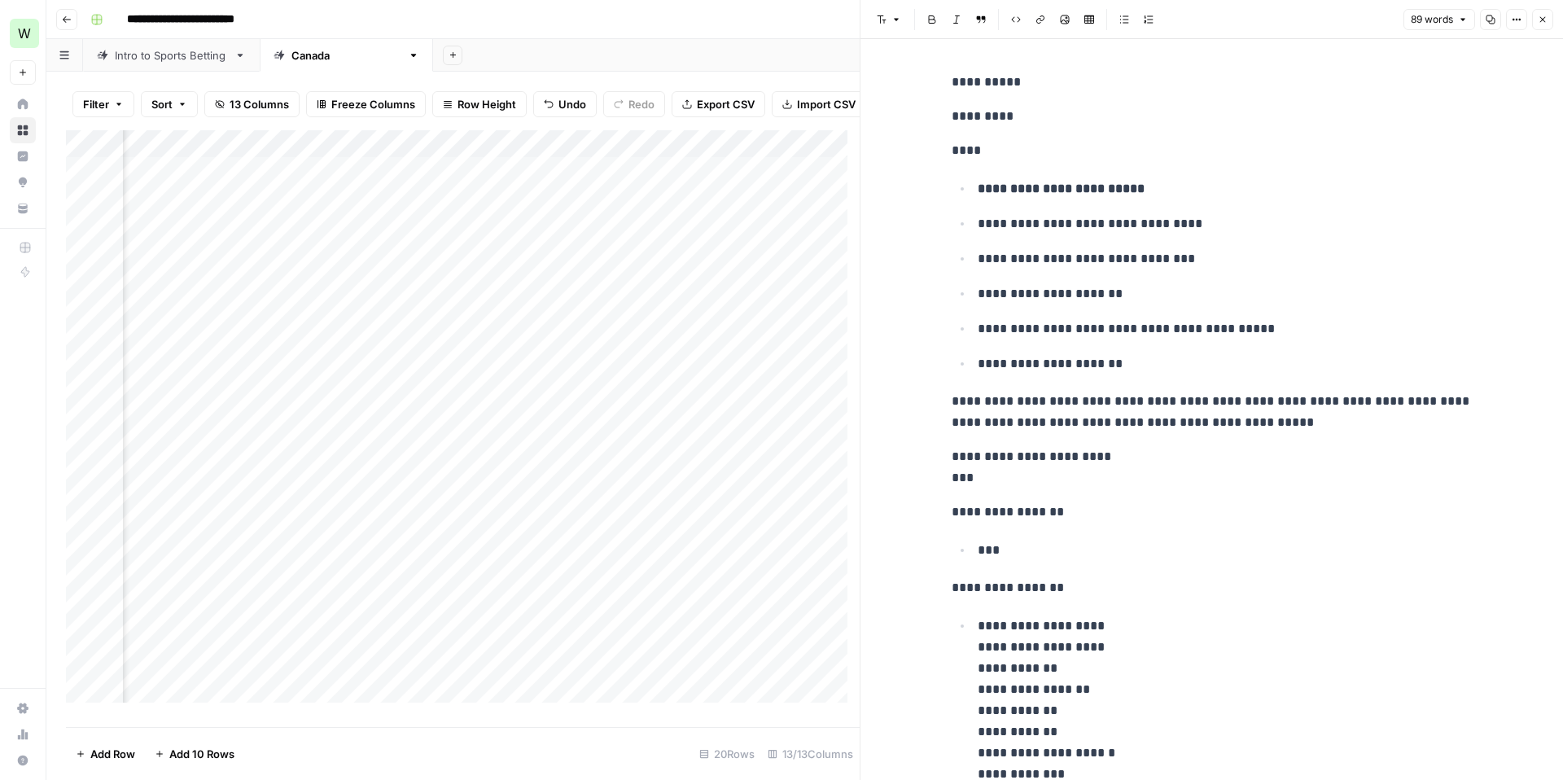
click at [637, 344] on div "Add Column" at bounding box center [463, 422] width 794 height 584
click at [1545, 21] on icon "button" at bounding box center [1543, 20] width 10 height 10
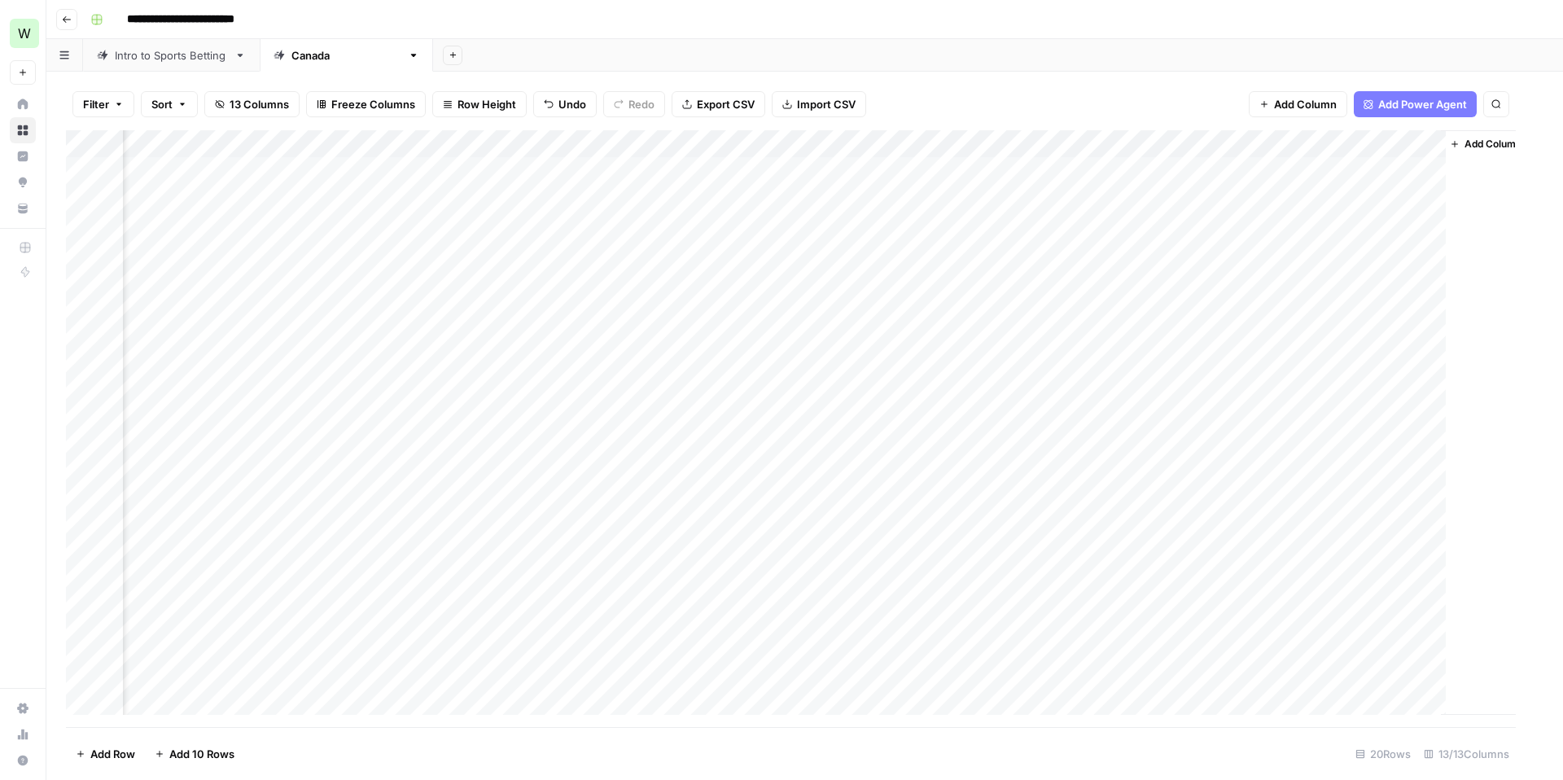
scroll to position [0, 1131]
click at [1201, 257] on div "Add Column" at bounding box center [804, 428] width 1477 height 597
click at [1193, 286] on div "Add Column" at bounding box center [804, 428] width 1477 height 597
click at [1193, 308] on div "Add Column" at bounding box center [804, 428] width 1477 height 597
click at [1193, 335] on div "Add Column" at bounding box center [804, 428] width 1477 height 597
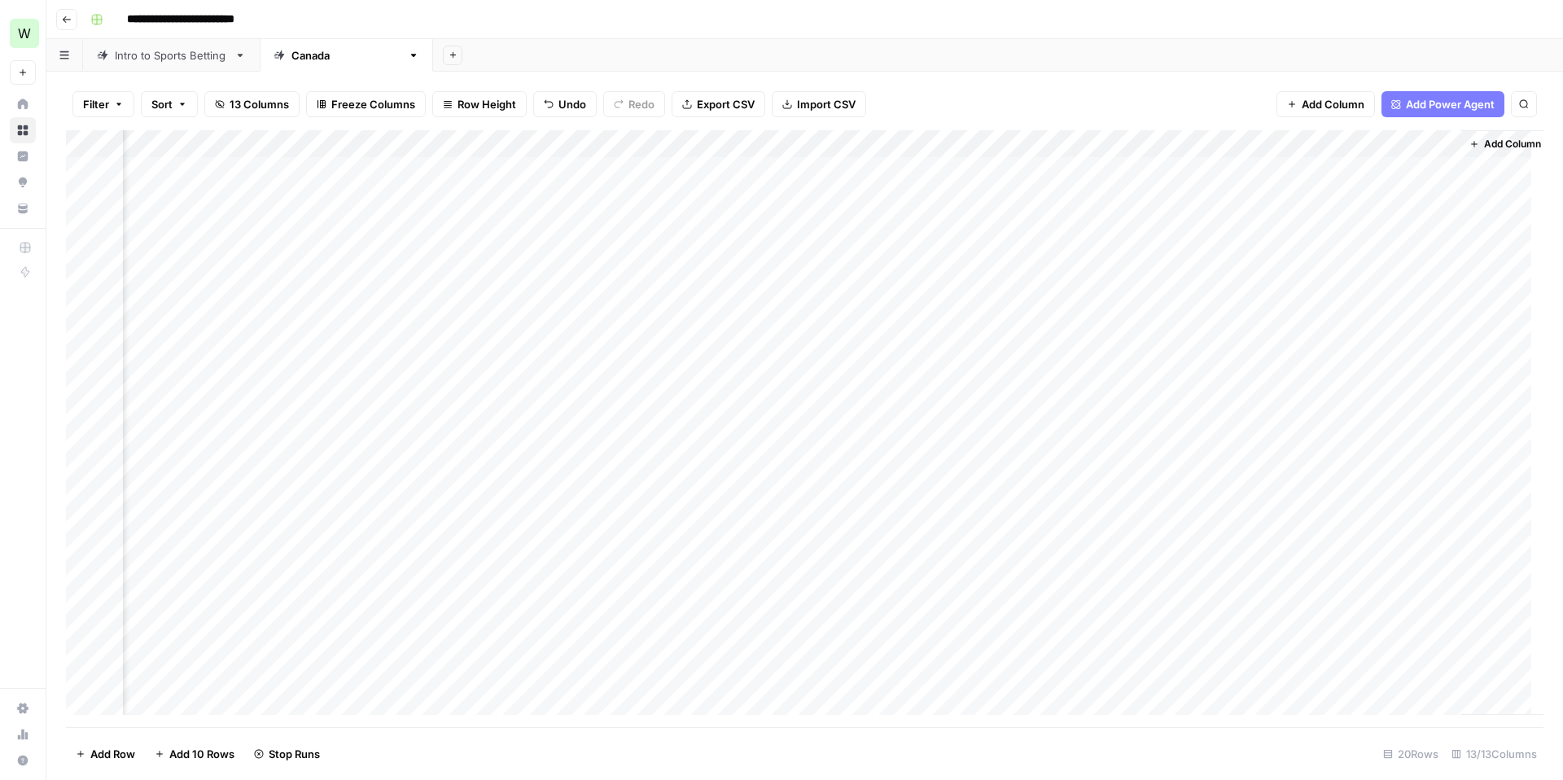
click at [1193, 365] on div "Add Column" at bounding box center [804, 428] width 1477 height 597
click at [1194, 393] on div "Add Column" at bounding box center [804, 428] width 1477 height 597
click at [1194, 421] on div "Add Column" at bounding box center [804, 428] width 1477 height 597
click at [1193, 365] on div "Add Column" at bounding box center [804, 428] width 1477 height 597
click at [1189, 450] on div "Add Column" at bounding box center [804, 428] width 1477 height 597
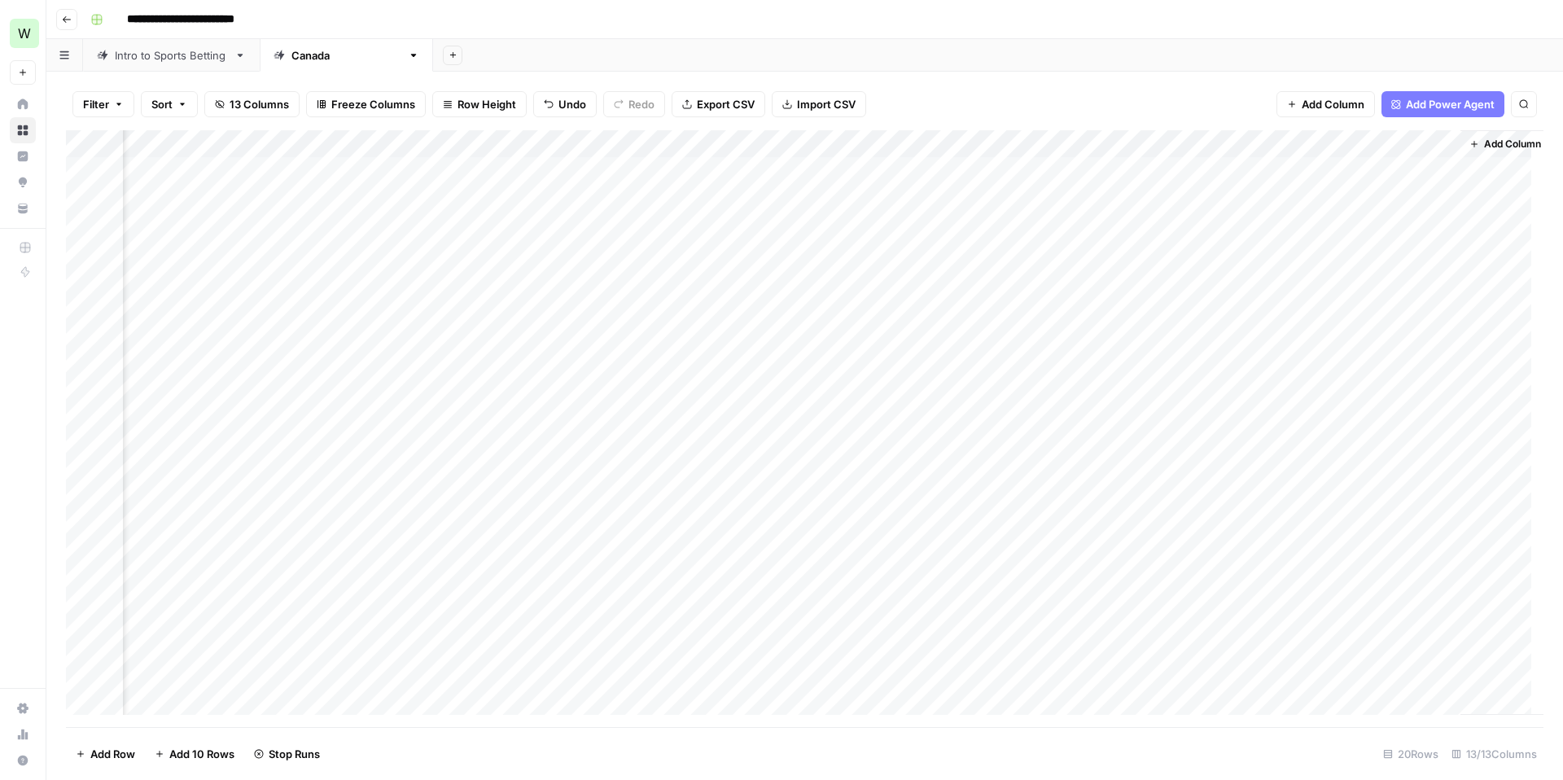
click at [1191, 474] on div "Add Column" at bounding box center [804, 428] width 1477 height 597
click at [1187, 510] on div "Add Column" at bounding box center [804, 428] width 1477 height 597
click at [1203, 537] on div "Add Column" at bounding box center [804, 428] width 1477 height 597
click at [1202, 557] on div "Add Column" at bounding box center [804, 428] width 1477 height 597
click at [1197, 590] on div "Add Column" at bounding box center [804, 428] width 1477 height 597
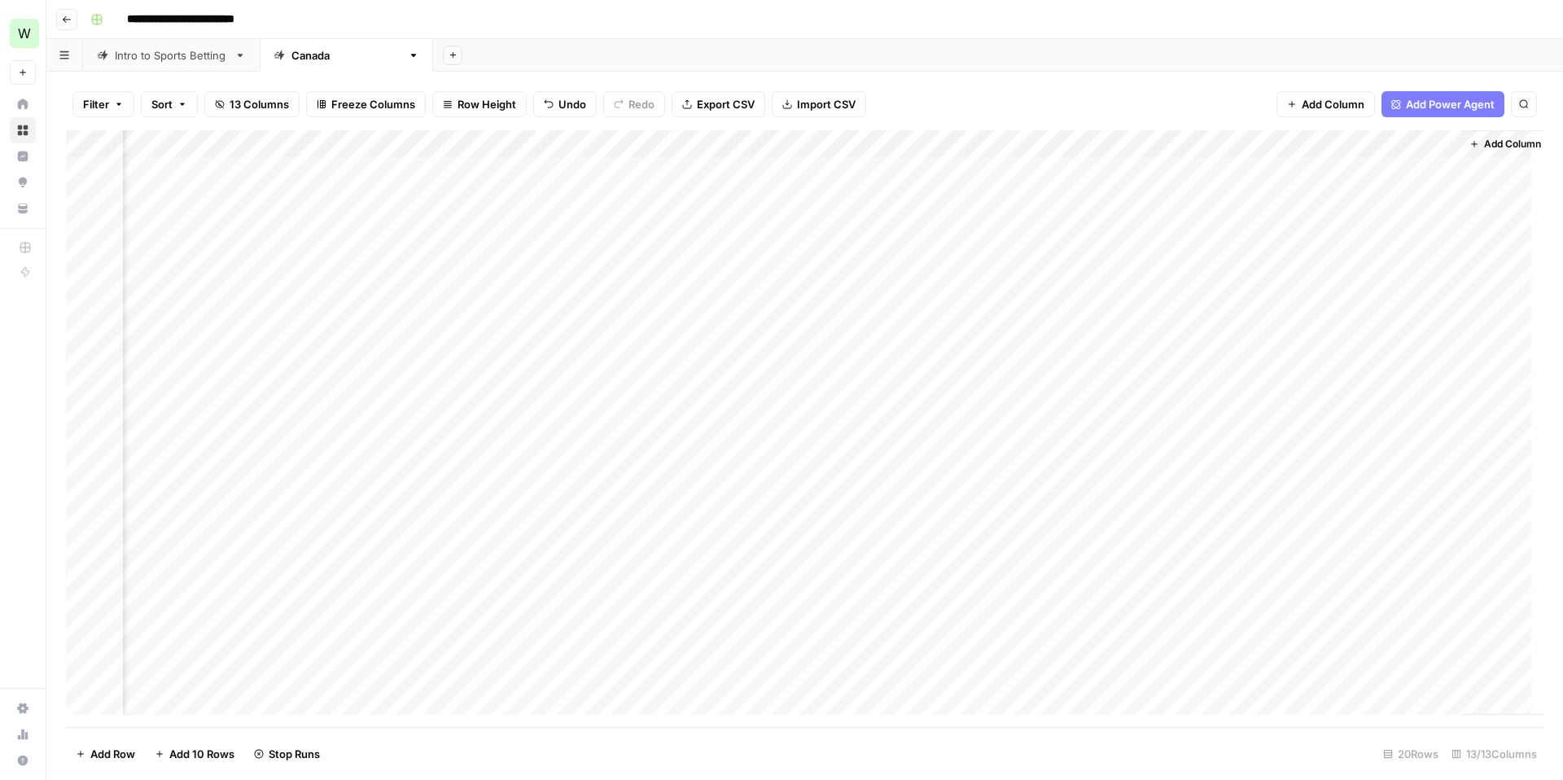
click at [1200, 531] on div "Add Column" at bounding box center [804, 428] width 1477 height 597
click at [1180, 612] on div "Add Column" at bounding box center [804, 428] width 1477 height 597
click at [1179, 641] on div "Add Column" at bounding box center [804, 428] width 1477 height 597
click at [1189, 666] on div "Add Column" at bounding box center [804, 428] width 1477 height 597
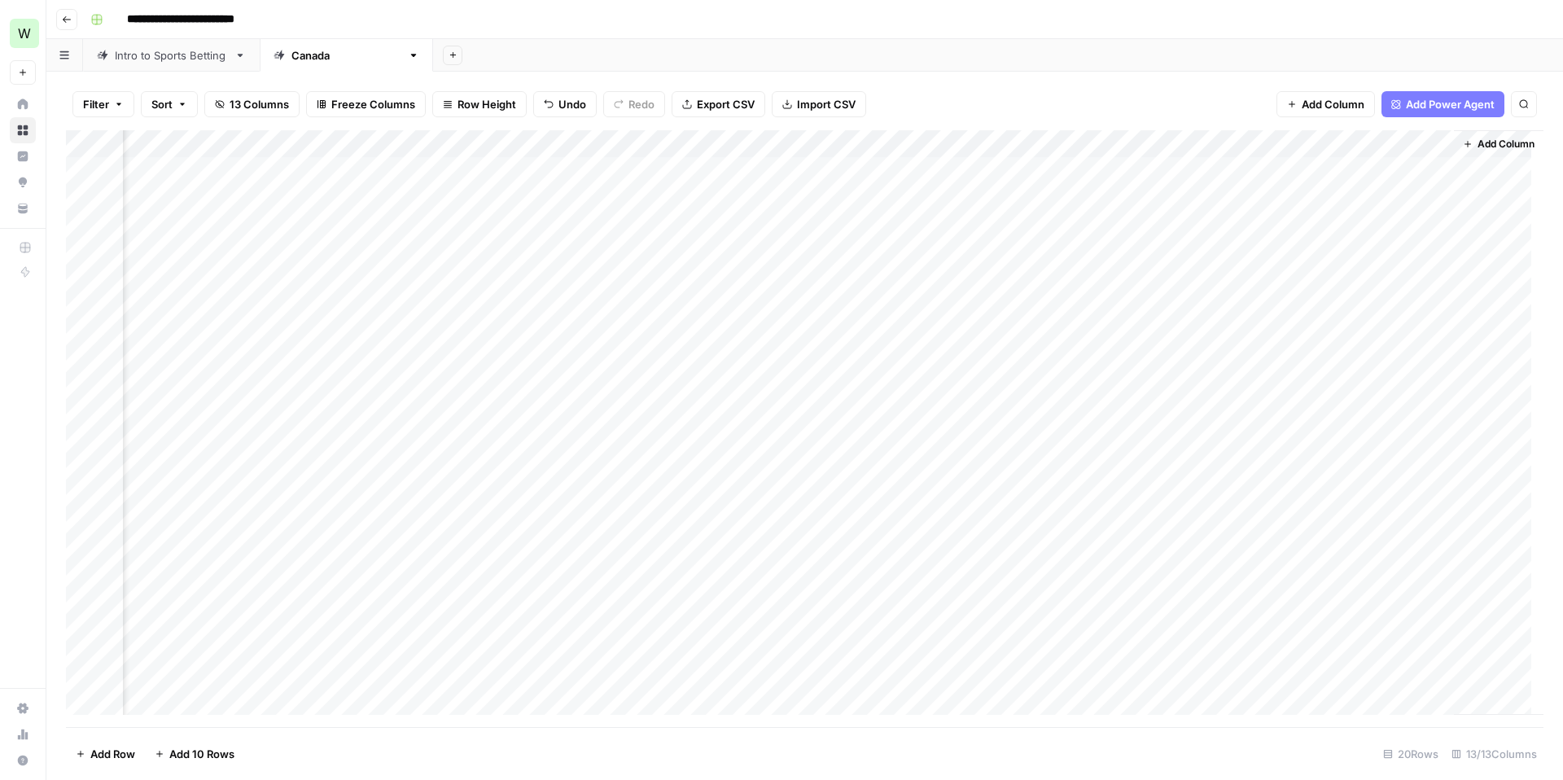
click at [161, 56] on div "Intro to Sports Betting" at bounding box center [171, 55] width 113 height 16
click at [664, 169] on div "Add Column" at bounding box center [804, 364] width 1477 height 469
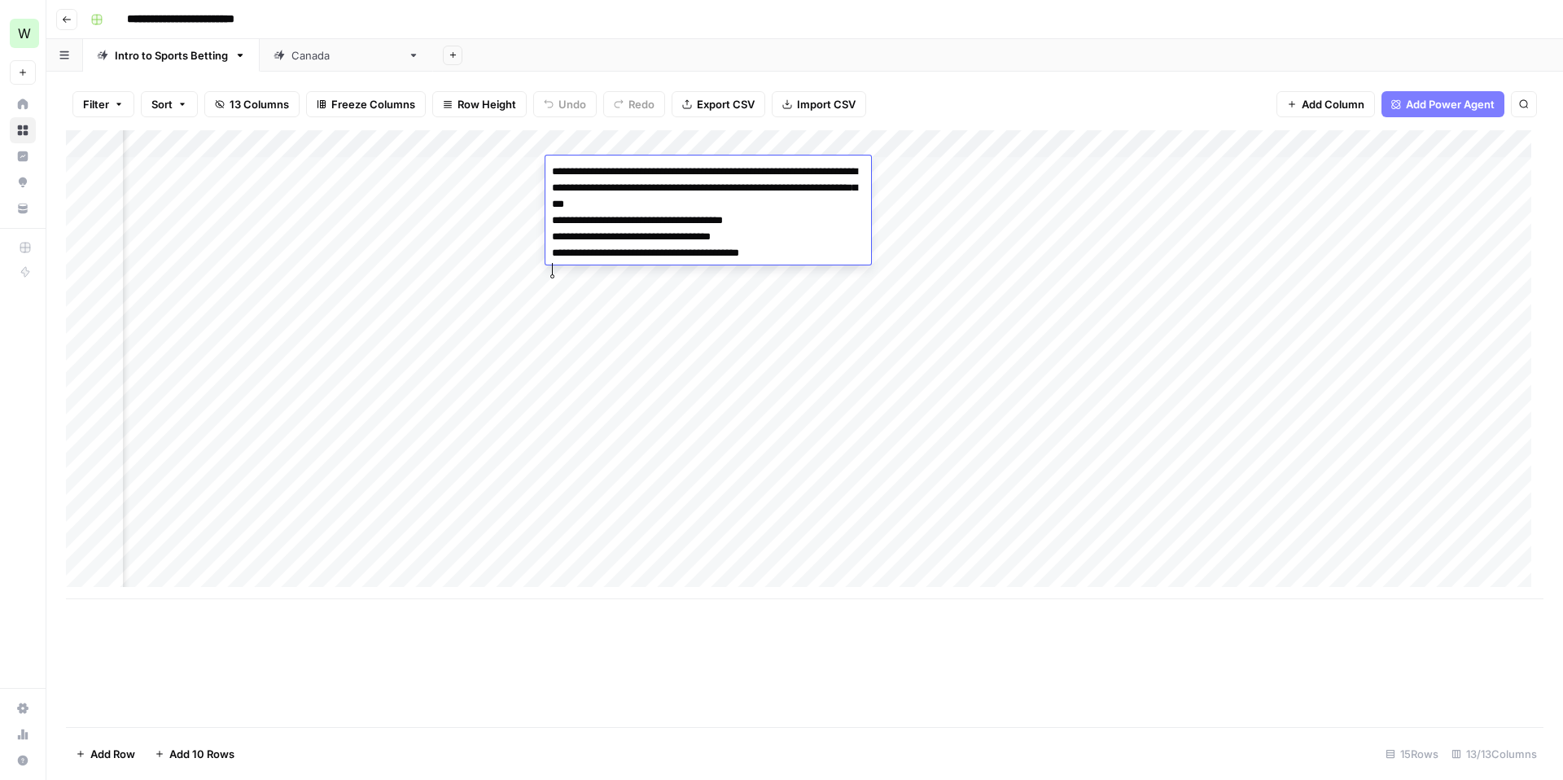
click at [427, 260] on div "Add Column" at bounding box center [804, 364] width 1477 height 469
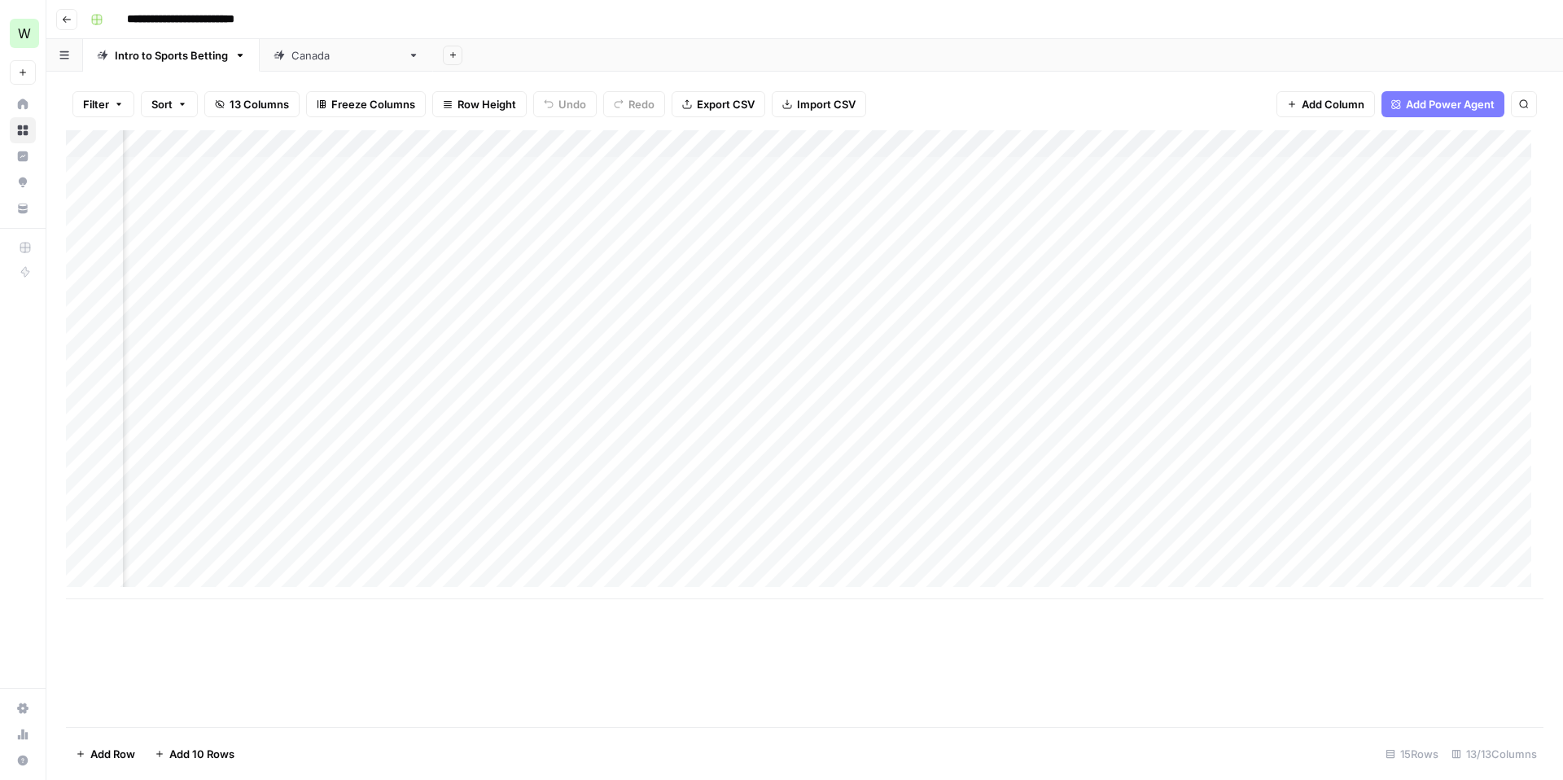
click at [652, 171] on div "Add Column" at bounding box center [804, 364] width 1477 height 469
click at [638, 173] on div "Add Column" at bounding box center [804, 364] width 1477 height 469
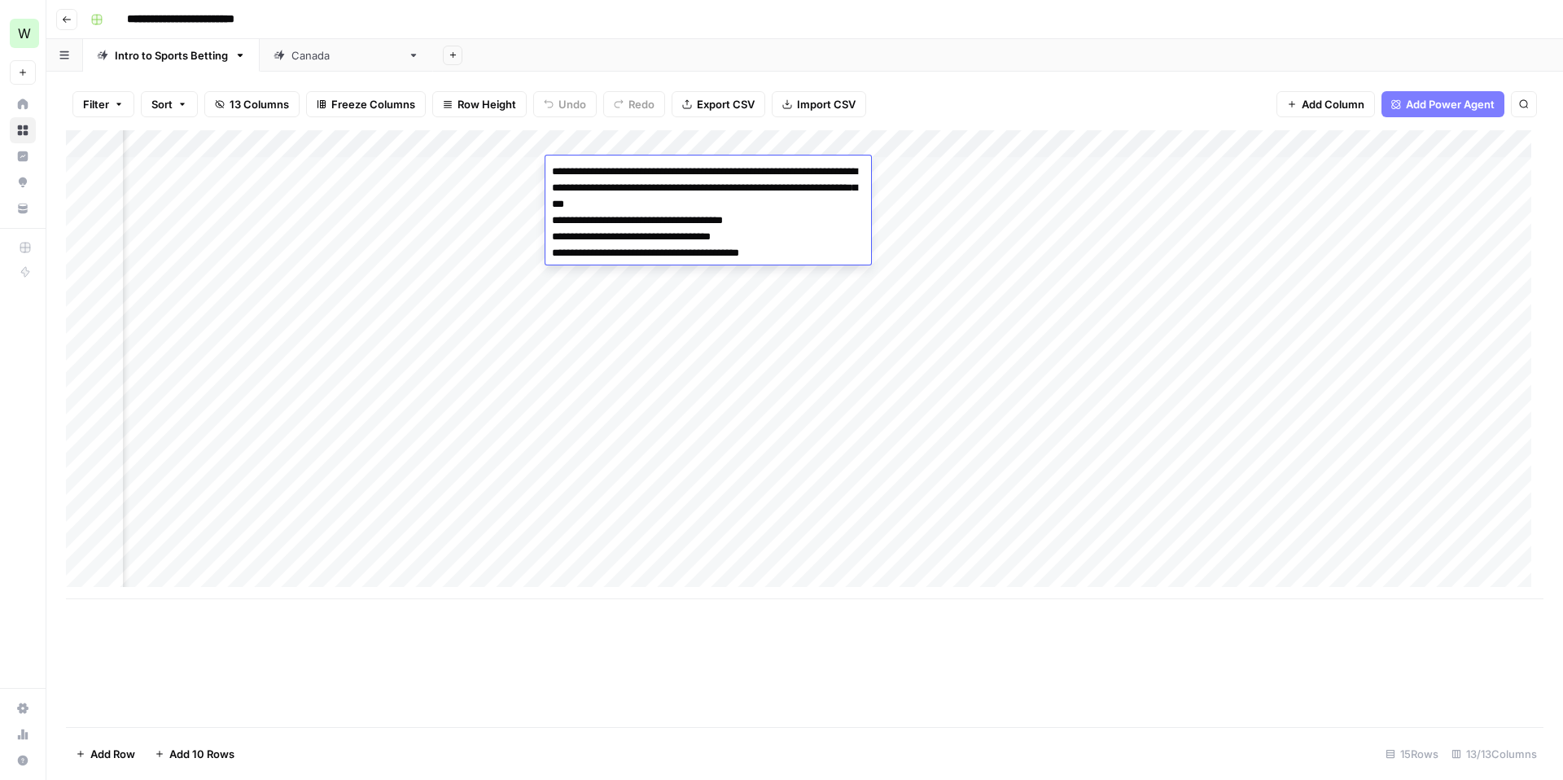
click at [638, 173] on textarea "**********" at bounding box center [708, 220] width 326 height 120
click at [704, 236] on textarea "**********" at bounding box center [708, 220] width 326 height 120
click at [760, 205] on textarea "**********" at bounding box center [708, 220] width 326 height 120
drag, startPoint x: 788, startPoint y: 208, endPoint x: 585, endPoint y: 185, distance: 204.1
click at [585, 185] on textarea "**********" at bounding box center [708, 220] width 326 height 120
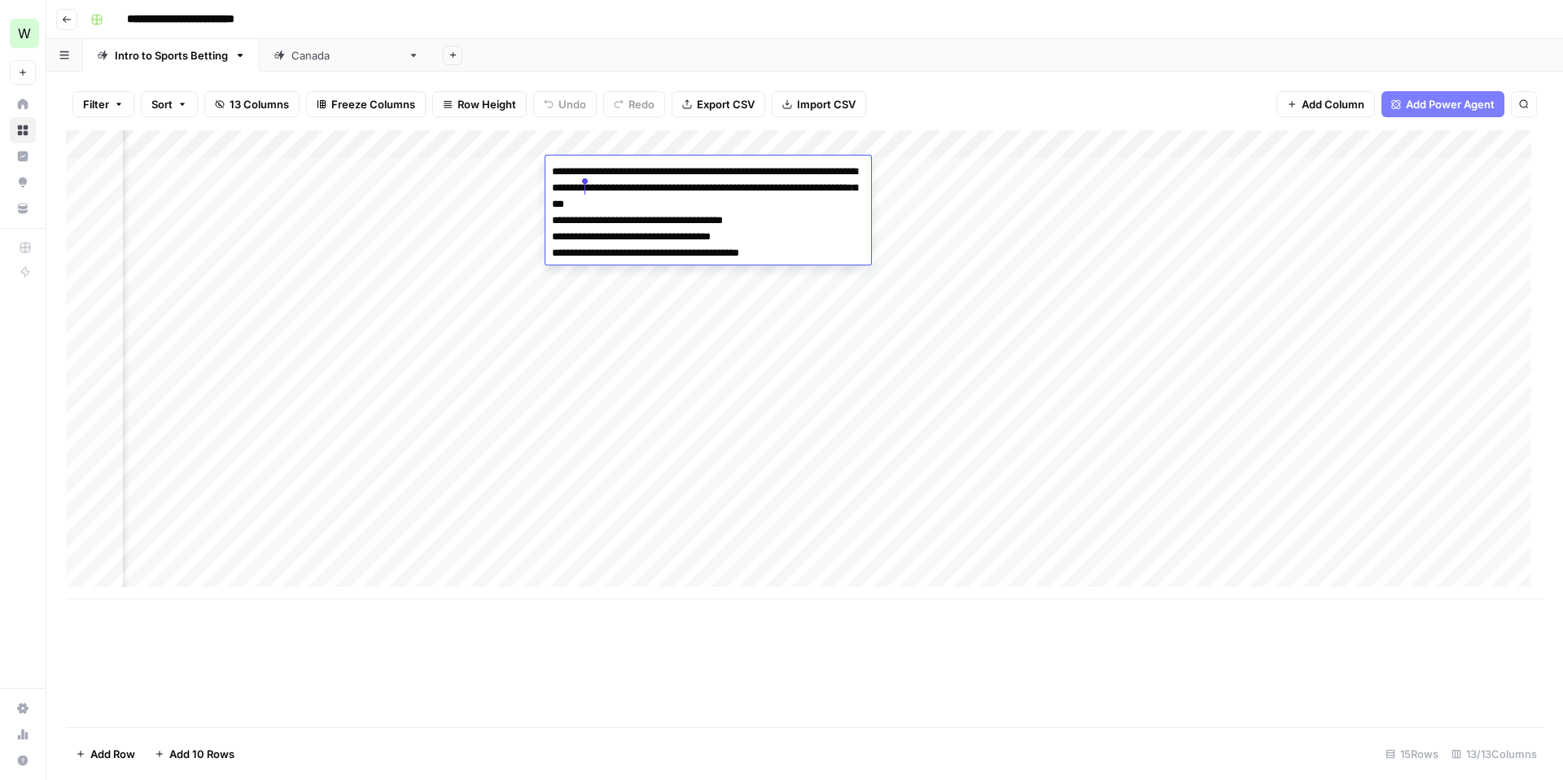
click at [650, 348] on div "Add Column" at bounding box center [804, 364] width 1477 height 469
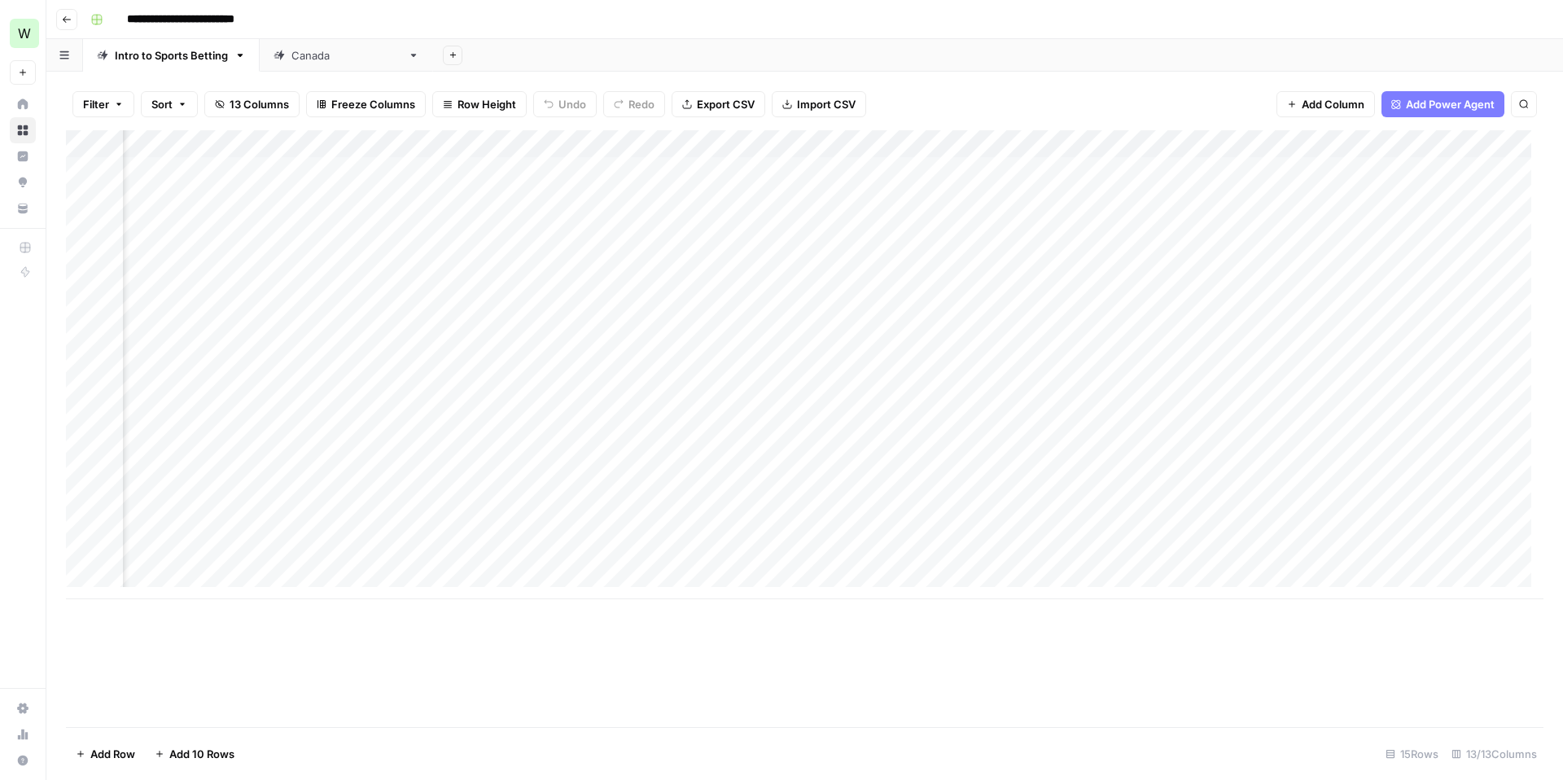
click at [997, 166] on div "Add Column" at bounding box center [804, 364] width 1477 height 469
drag, startPoint x: 1058, startPoint y: 207, endPoint x: 920, endPoint y: 164, distance: 145.0
click at [920, 164] on body "**********" at bounding box center [781, 390] width 1563 height 780
click at [1011, 300] on div "Add Column" at bounding box center [804, 364] width 1477 height 469
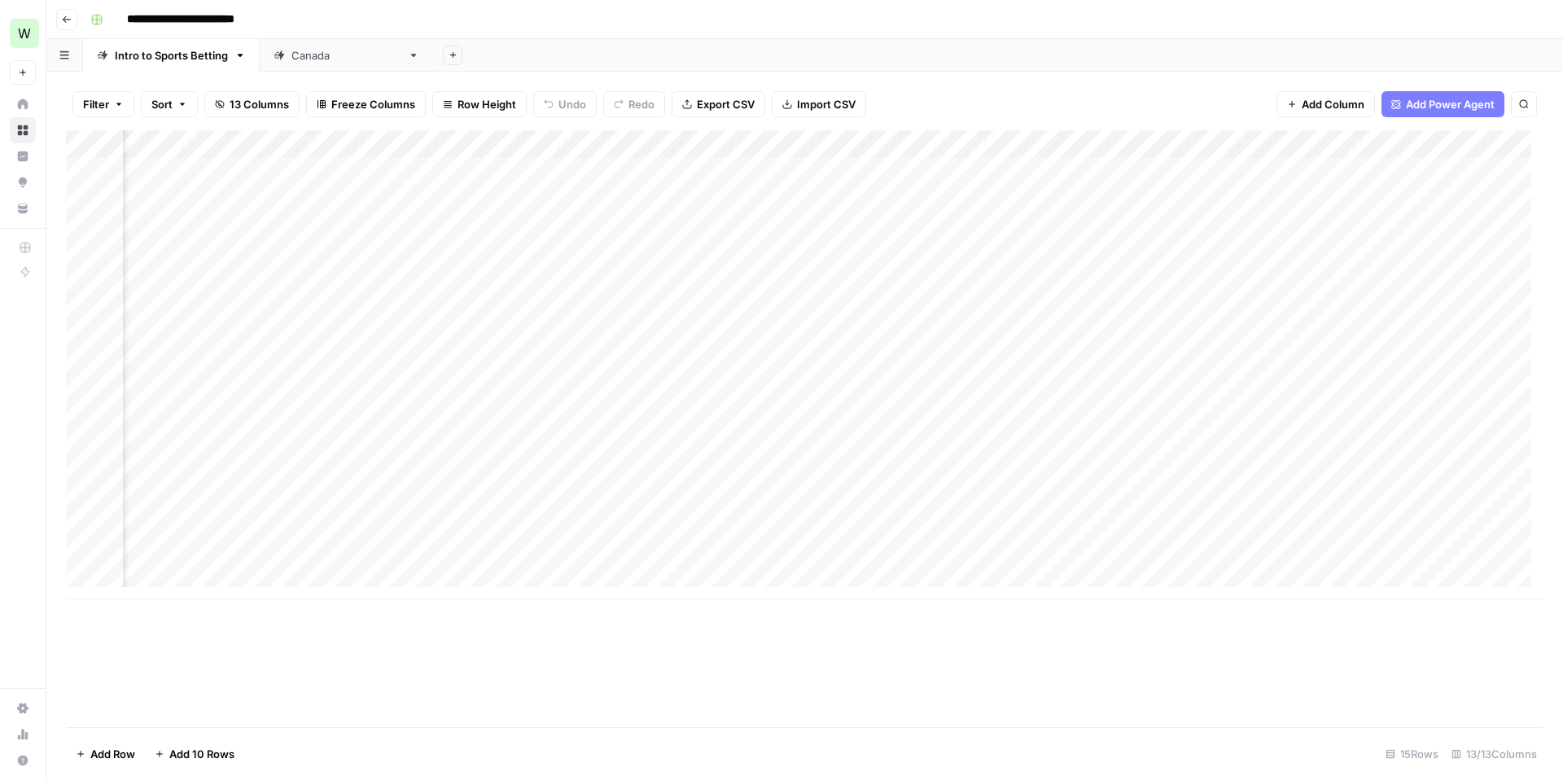
scroll to position [0, 815]
click at [698, 171] on div "Add Column" at bounding box center [804, 364] width 1477 height 469
click at [738, 171] on div "Add Column" at bounding box center [804, 364] width 1477 height 469
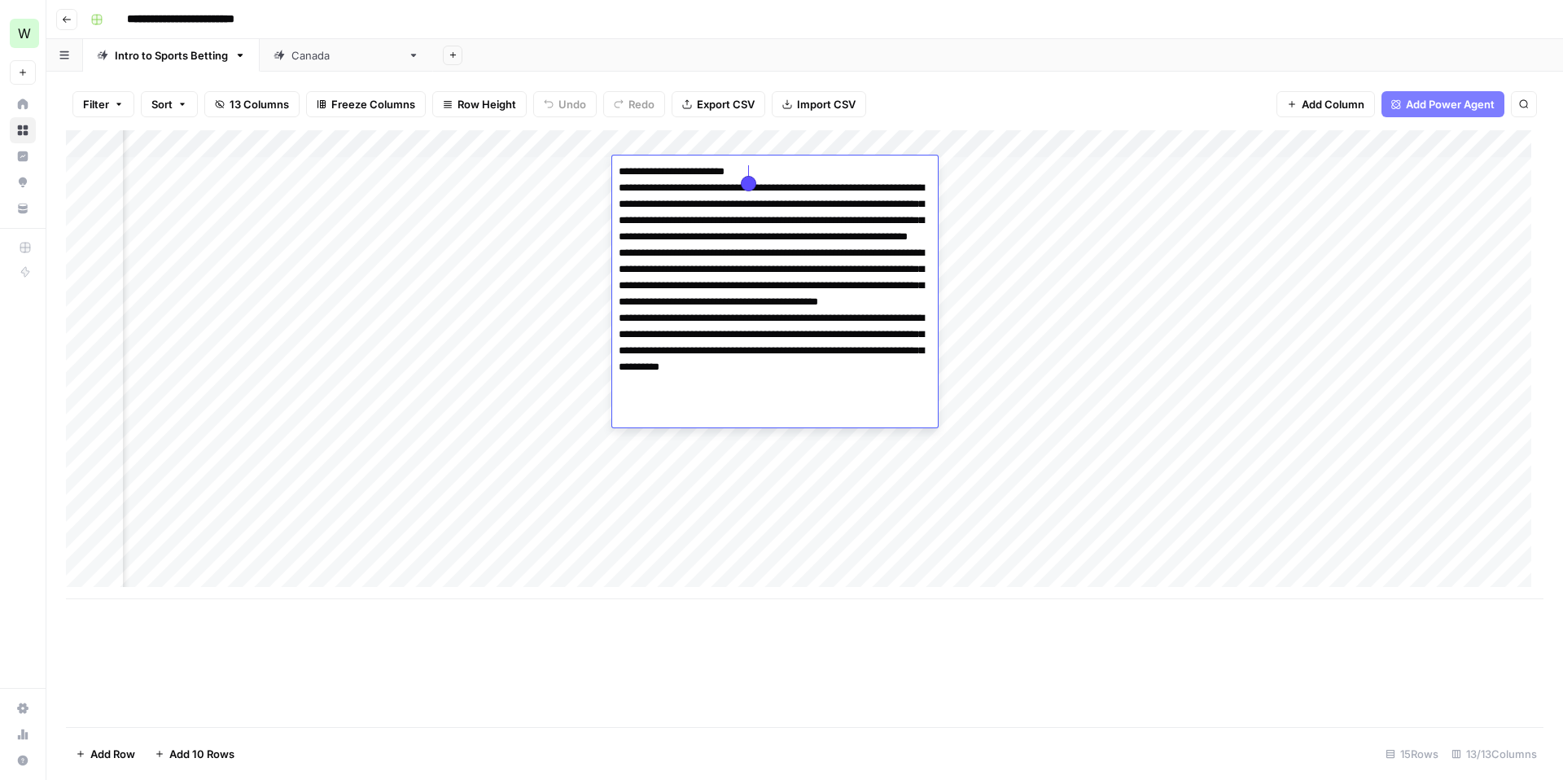
click at [653, 270] on html "**********" at bounding box center [781, 390] width 1563 height 780
click at [653, 270] on textarea "**********" at bounding box center [775, 293] width 326 height 267
click at [731, 339] on textarea "**********" at bounding box center [775, 293] width 326 height 267
click at [731, 367] on textarea "**********" at bounding box center [775, 293] width 326 height 267
click at [731, 310] on textarea "**********" at bounding box center [775, 293] width 326 height 267
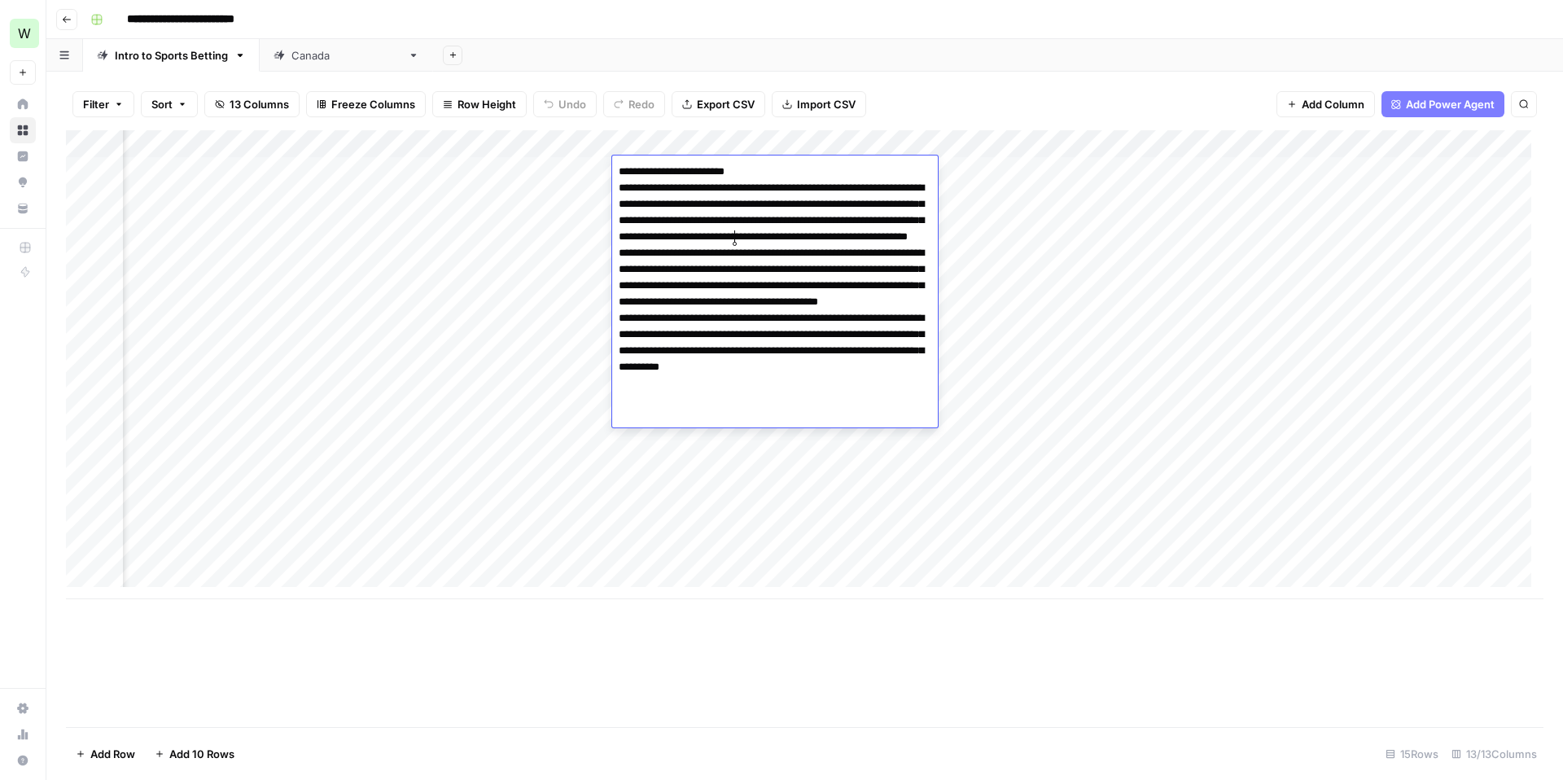
click at [731, 231] on textarea "**********" at bounding box center [775, 293] width 326 height 267
drag, startPoint x: 737, startPoint y: 275, endPoint x: 738, endPoint y: 173, distance: 102.6
click at [738, 173] on textarea "**********" at bounding box center [775, 293] width 326 height 267
click at [688, 529] on div "Add Column" at bounding box center [804, 364] width 1477 height 469
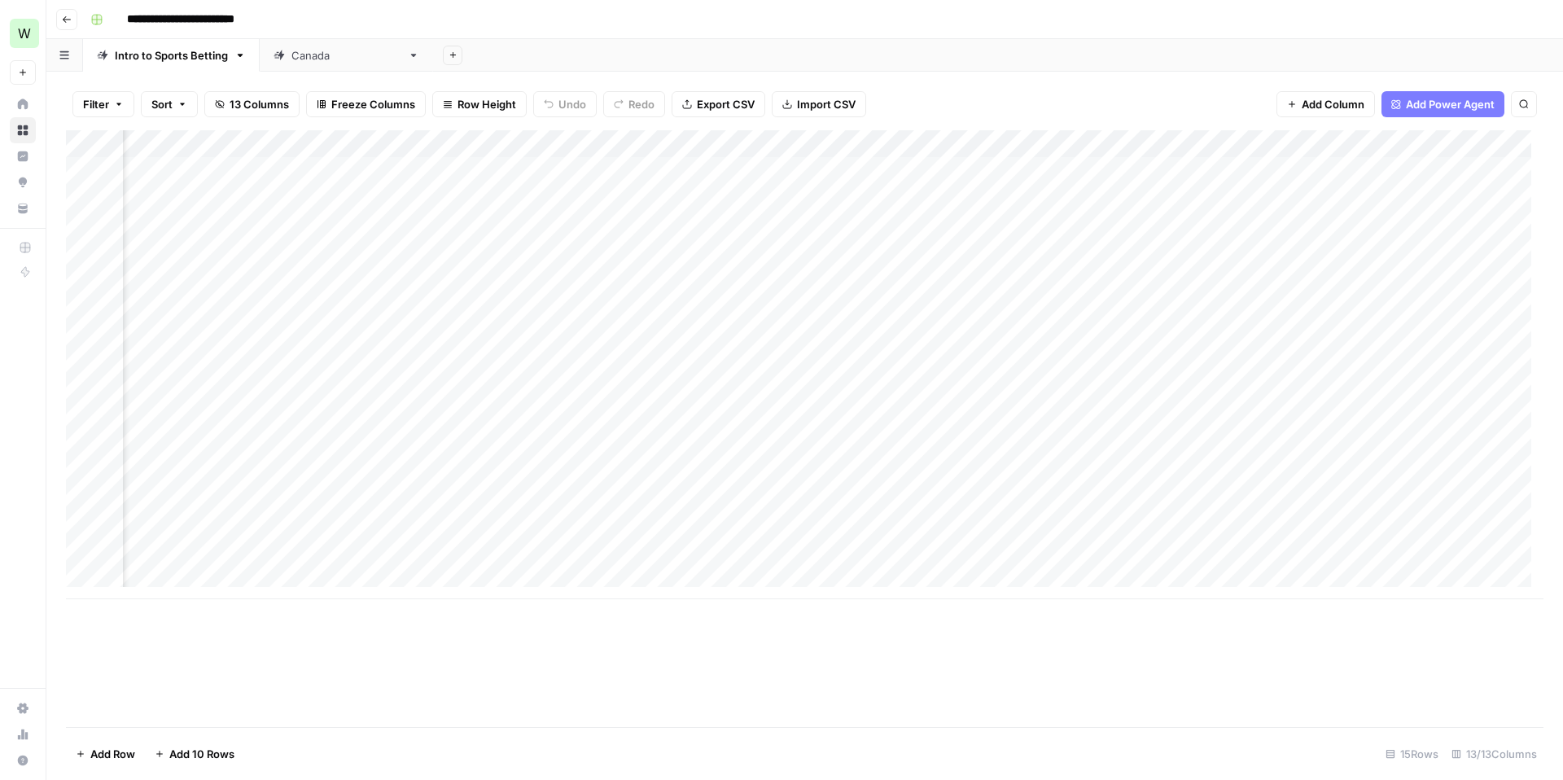
click at [716, 226] on div "Add Column" at bounding box center [804, 364] width 1477 height 469
click at [730, 404] on div "Add Column" at bounding box center [804, 364] width 1477 height 469
drag, startPoint x: 733, startPoint y: 182, endPoint x: 739, endPoint y: 468, distance: 286.6
click at [739, 468] on div "Add Column" at bounding box center [804, 364] width 1477 height 469
click at [727, 427] on div "Add Column" at bounding box center [804, 364] width 1477 height 469
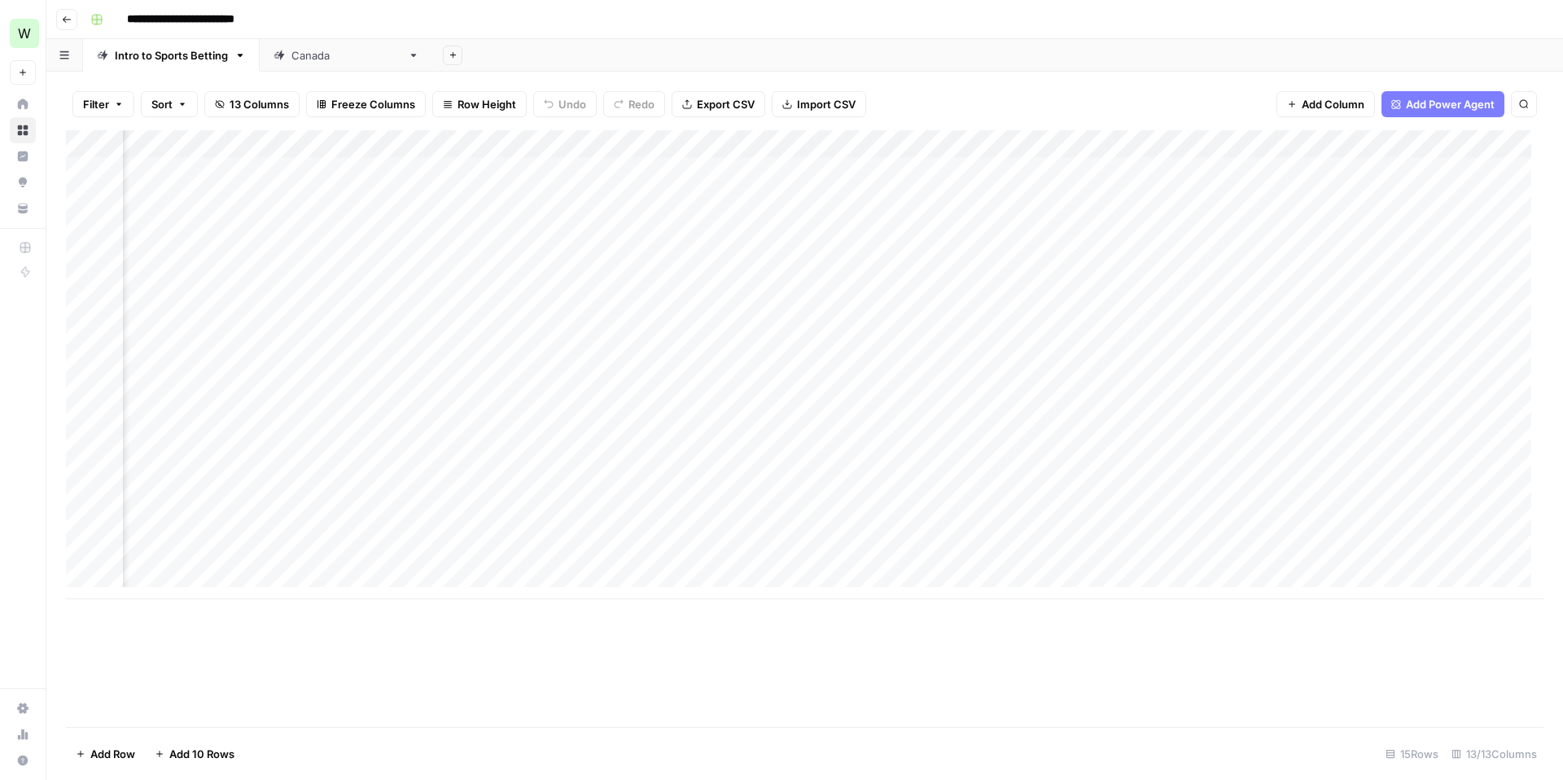
click at [727, 427] on div "Add Column" at bounding box center [804, 364] width 1477 height 469
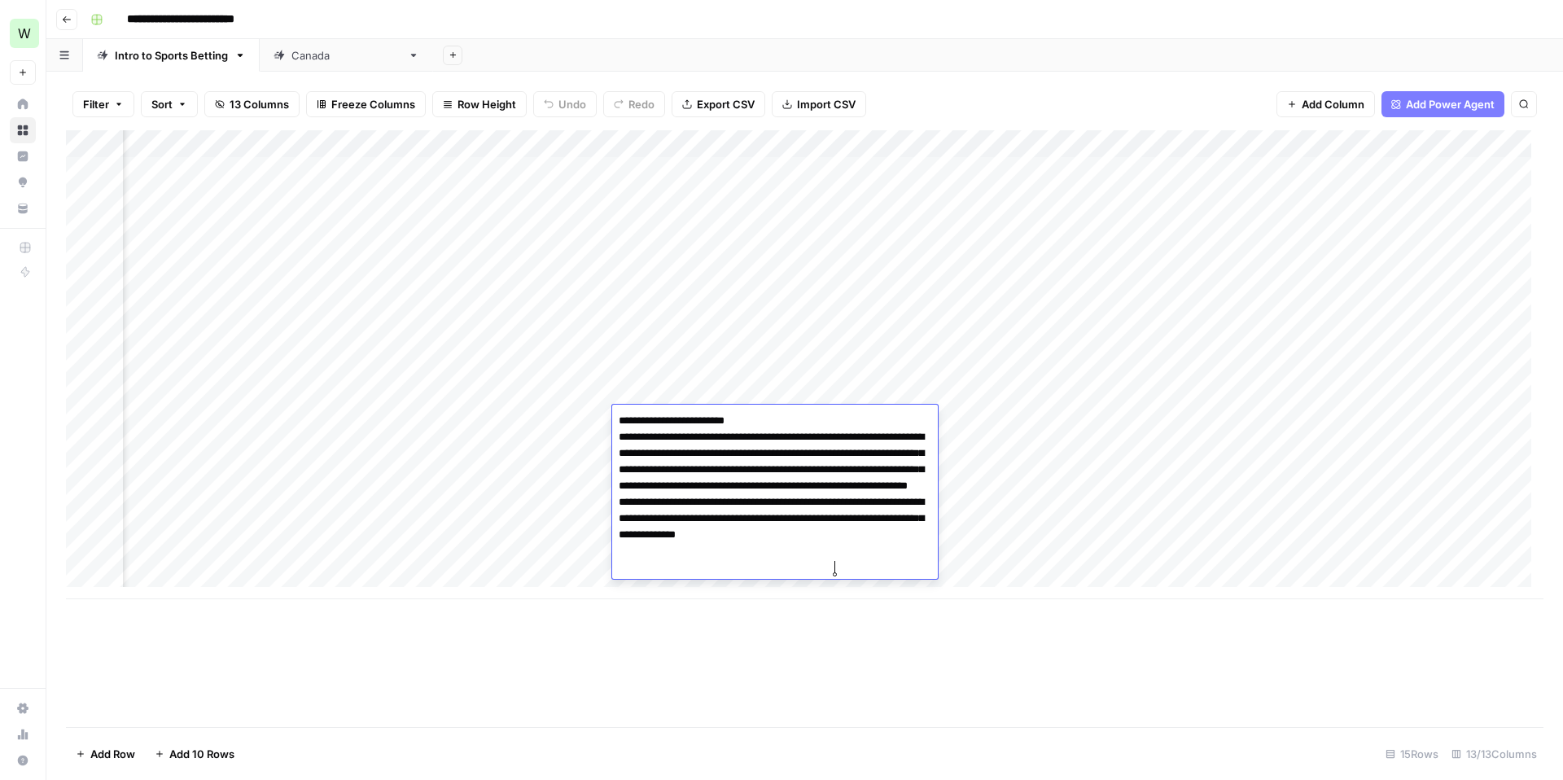
click at [739, 304] on div "Add Column" at bounding box center [804, 364] width 1477 height 469
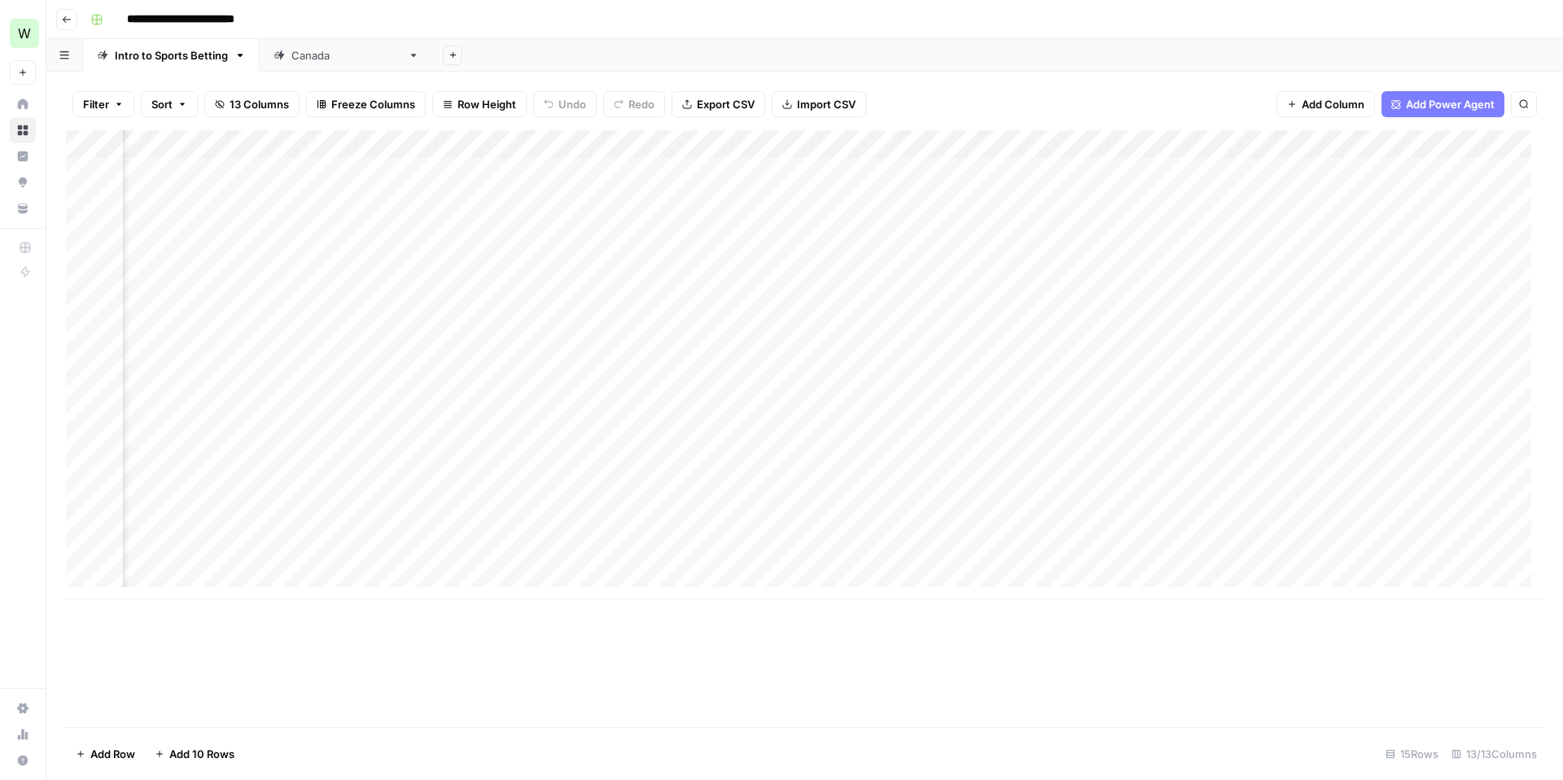
scroll to position [0, 1004]
click at [765, 169] on div "Add Column" at bounding box center [804, 364] width 1477 height 469
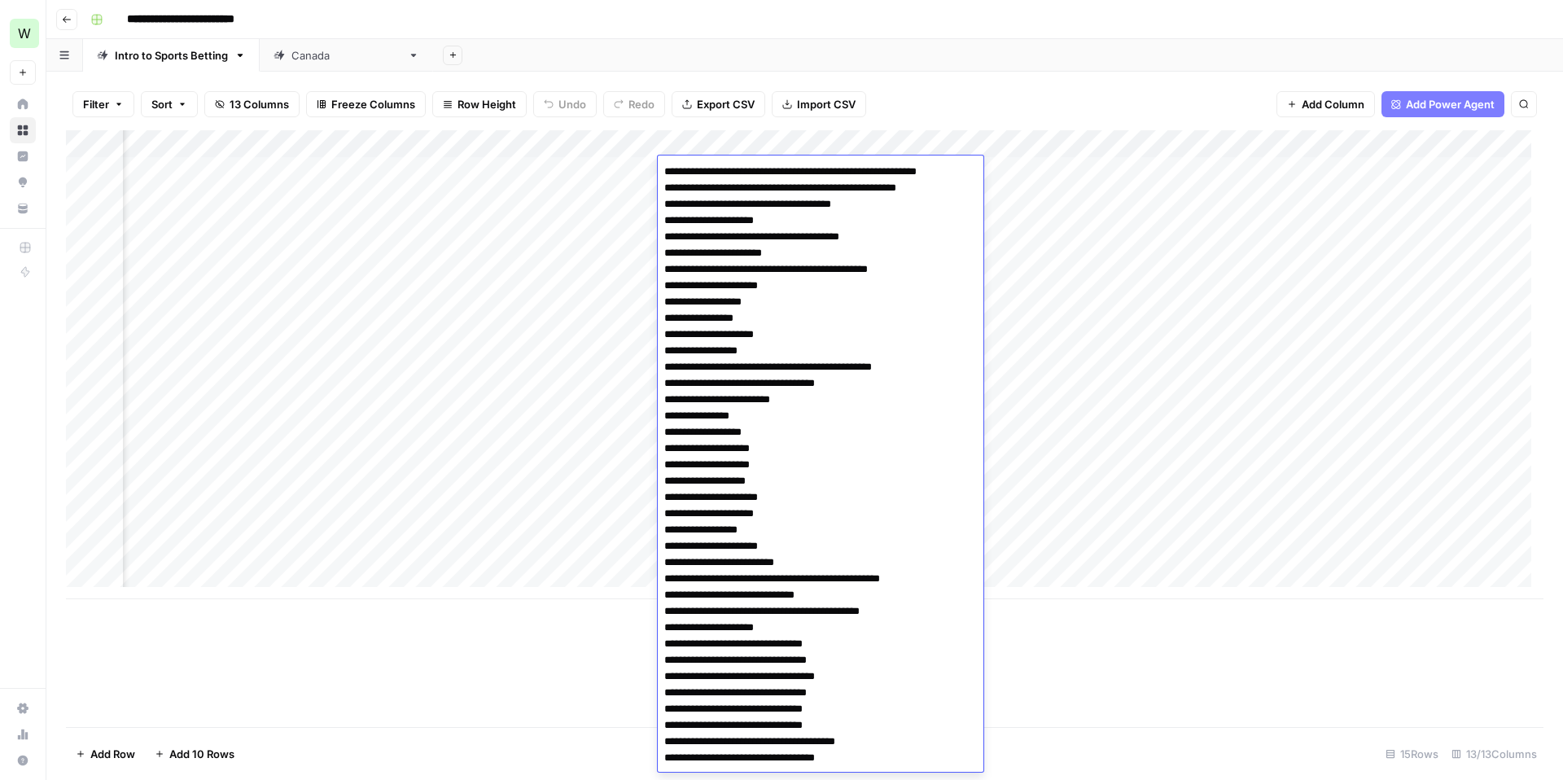
scroll to position [30, 0]
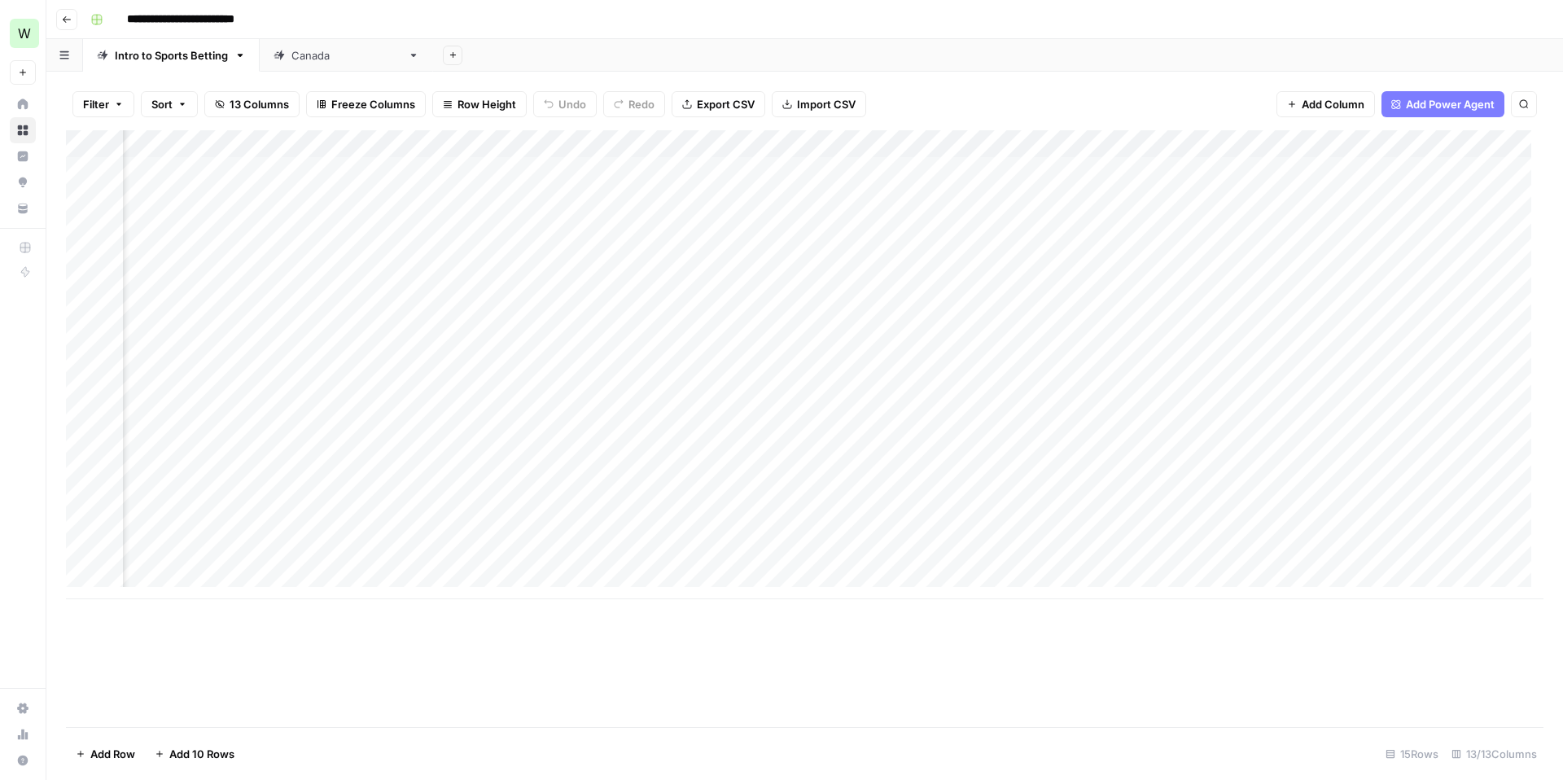
click at [596, 329] on div "Add Column" at bounding box center [804, 364] width 1477 height 469
click at [770, 317] on div "Add Column" at bounding box center [804, 364] width 1477 height 469
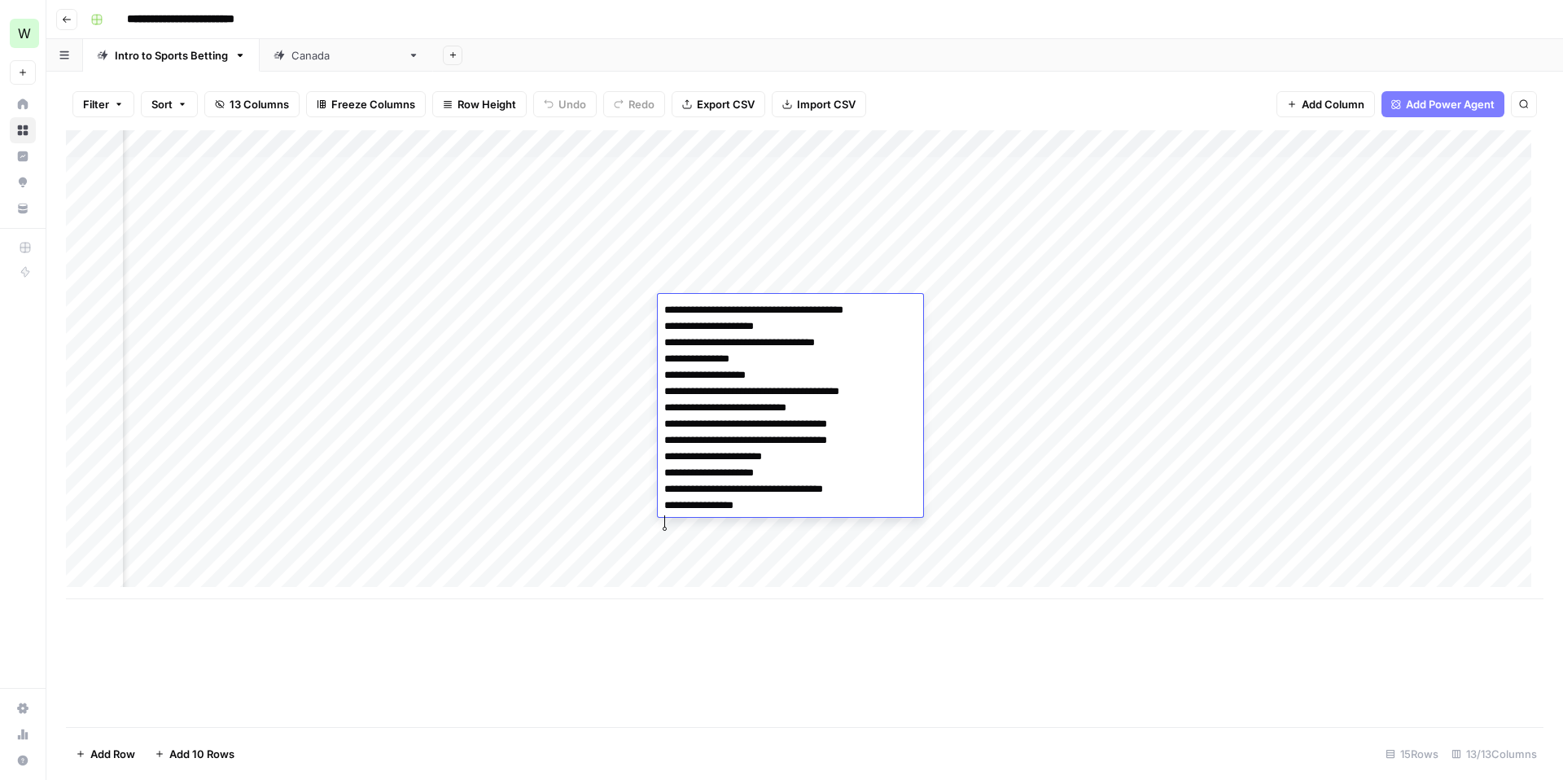
click at [787, 214] on div "Add Column" at bounding box center [804, 364] width 1477 height 469
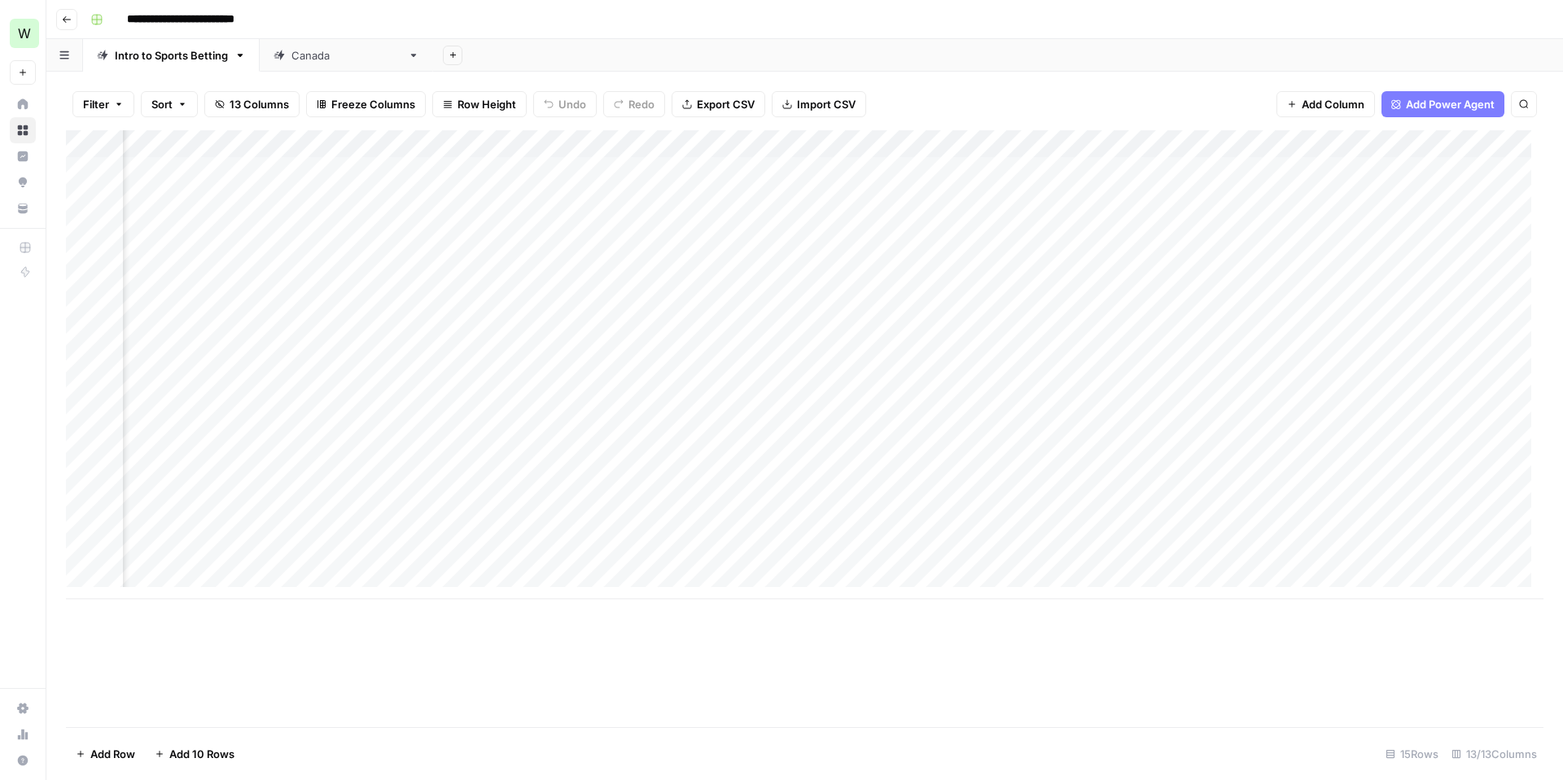
click at [759, 250] on div "Add Column" at bounding box center [804, 364] width 1477 height 469
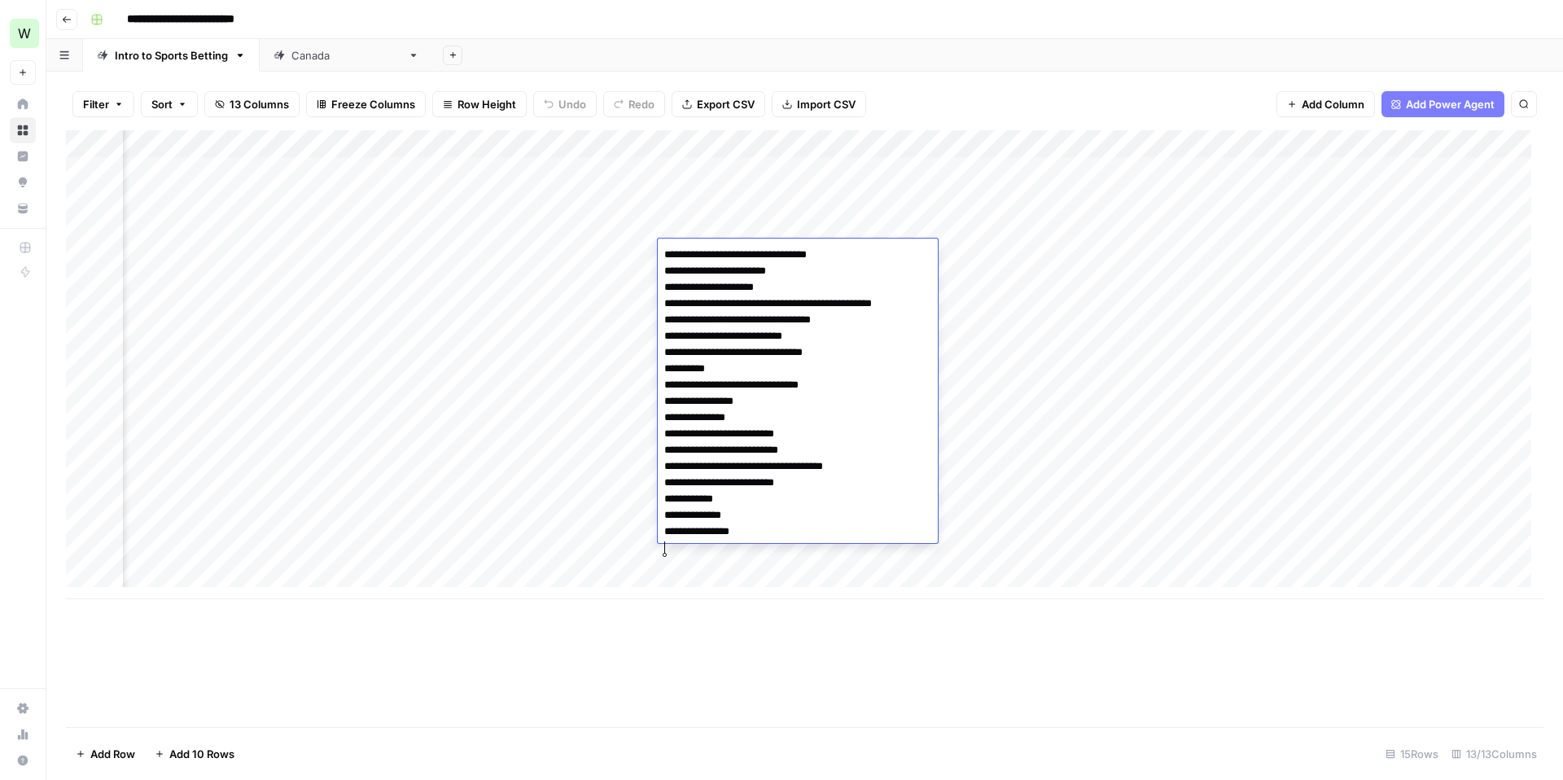
click at [479, 461] on div "Add Column" at bounding box center [804, 364] width 1477 height 469
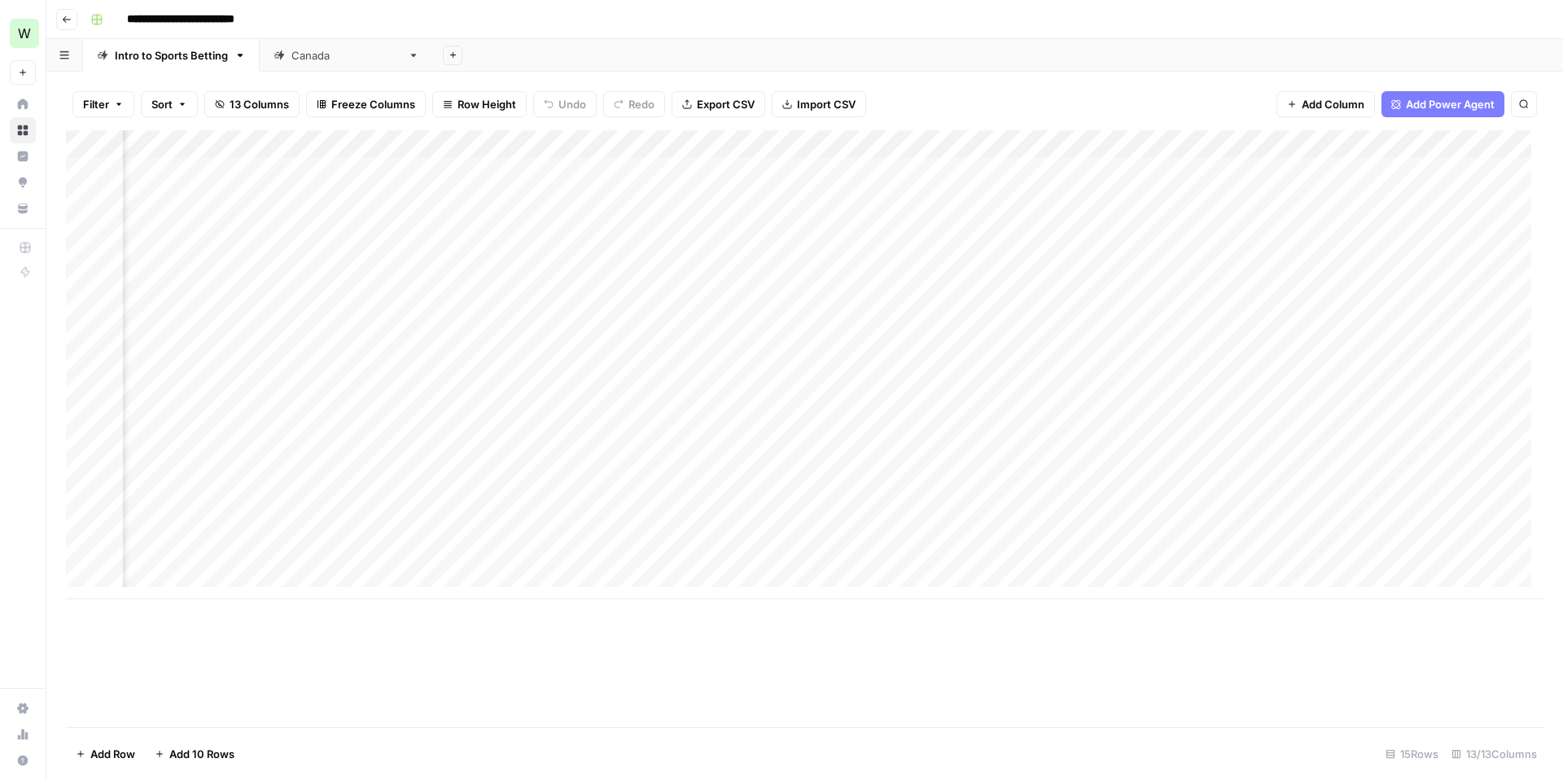
click at [834, 260] on div "Add Column" at bounding box center [804, 364] width 1477 height 469
click at [639, 202] on div "Add Column" at bounding box center [804, 364] width 1477 height 469
click at [639, 221] on div "Add Column" at bounding box center [804, 364] width 1477 height 469
click at [639, 247] on div "Add Column" at bounding box center [804, 364] width 1477 height 469
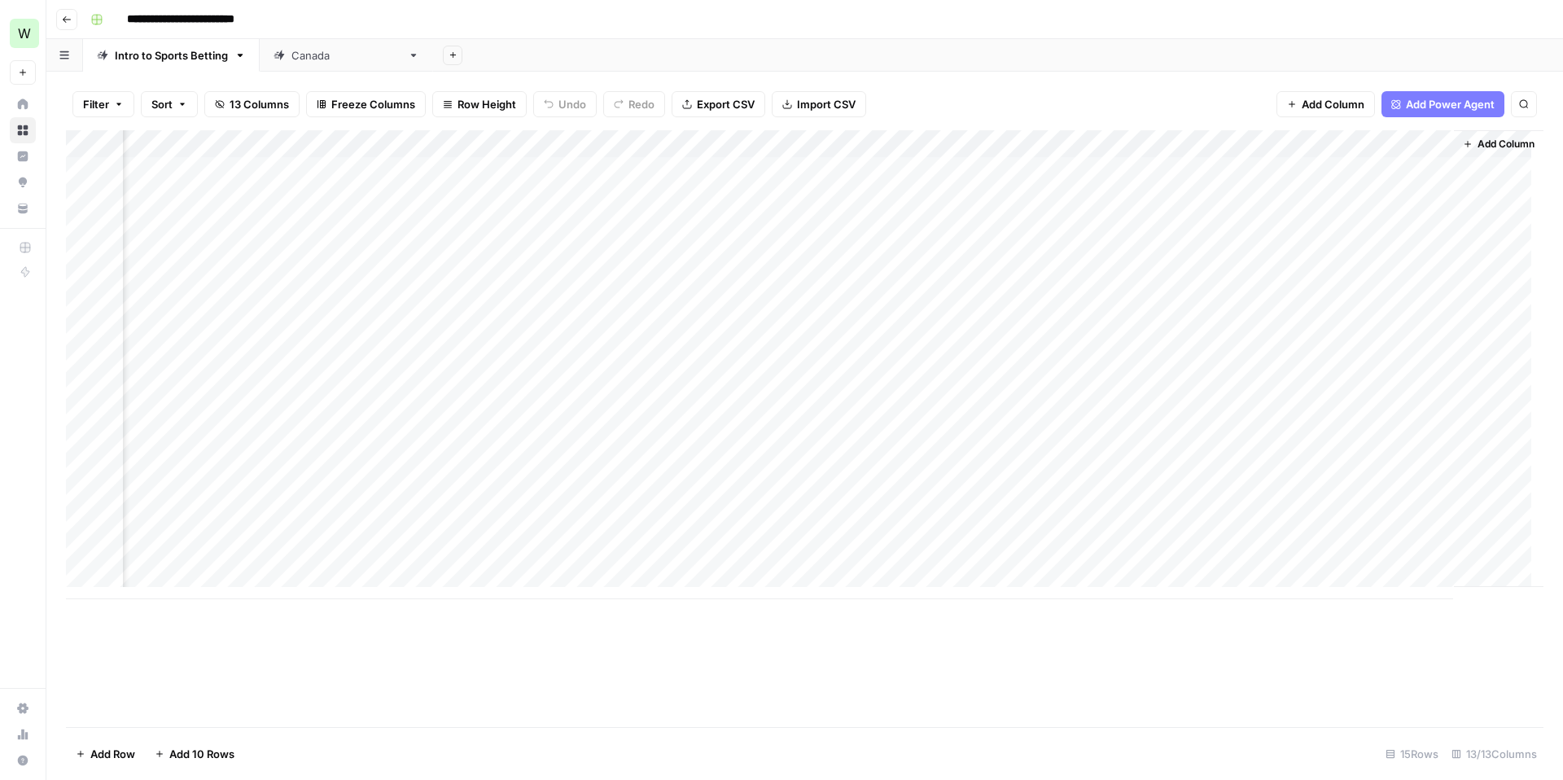
click at [639, 276] on div "Add Column" at bounding box center [804, 364] width 1477 height 469
click at [640, 249] on div "Add Column" at bounding box center [804, 364] width 1477 height 469
click at [642, 230] on div "Add Column" at bounding box center [804, 364] width 1477 height 469
click at [619, 356] on div "Add Column" at bounding box center [804, 364] width 1477 height 469
click at [937, 221] on div "Add Column" at bounding box center [804, 364] width 1477 height 469
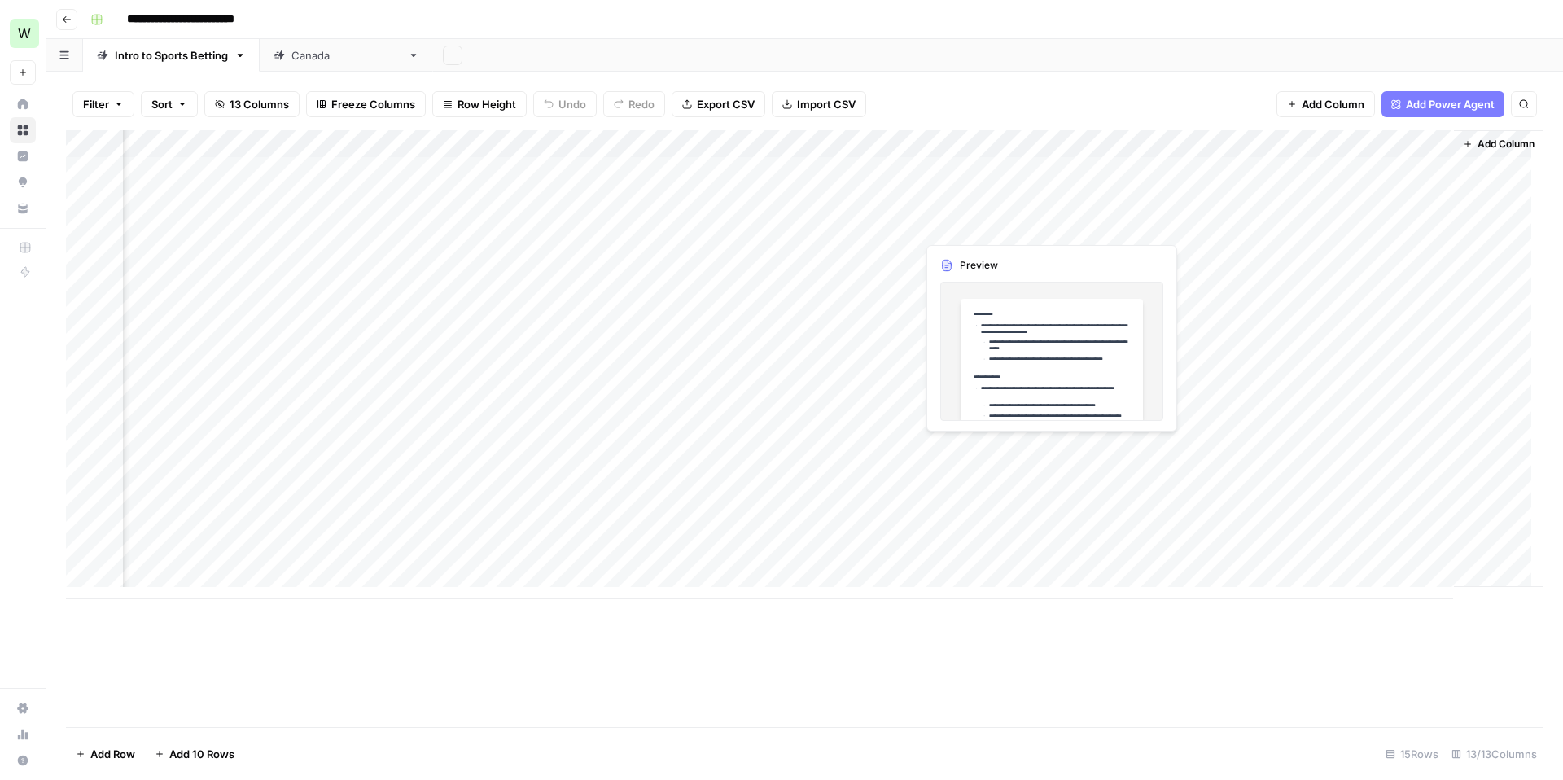
click at [937, 221] on div "Add Column" at bounding box center [804, 364] width 1477 height 469
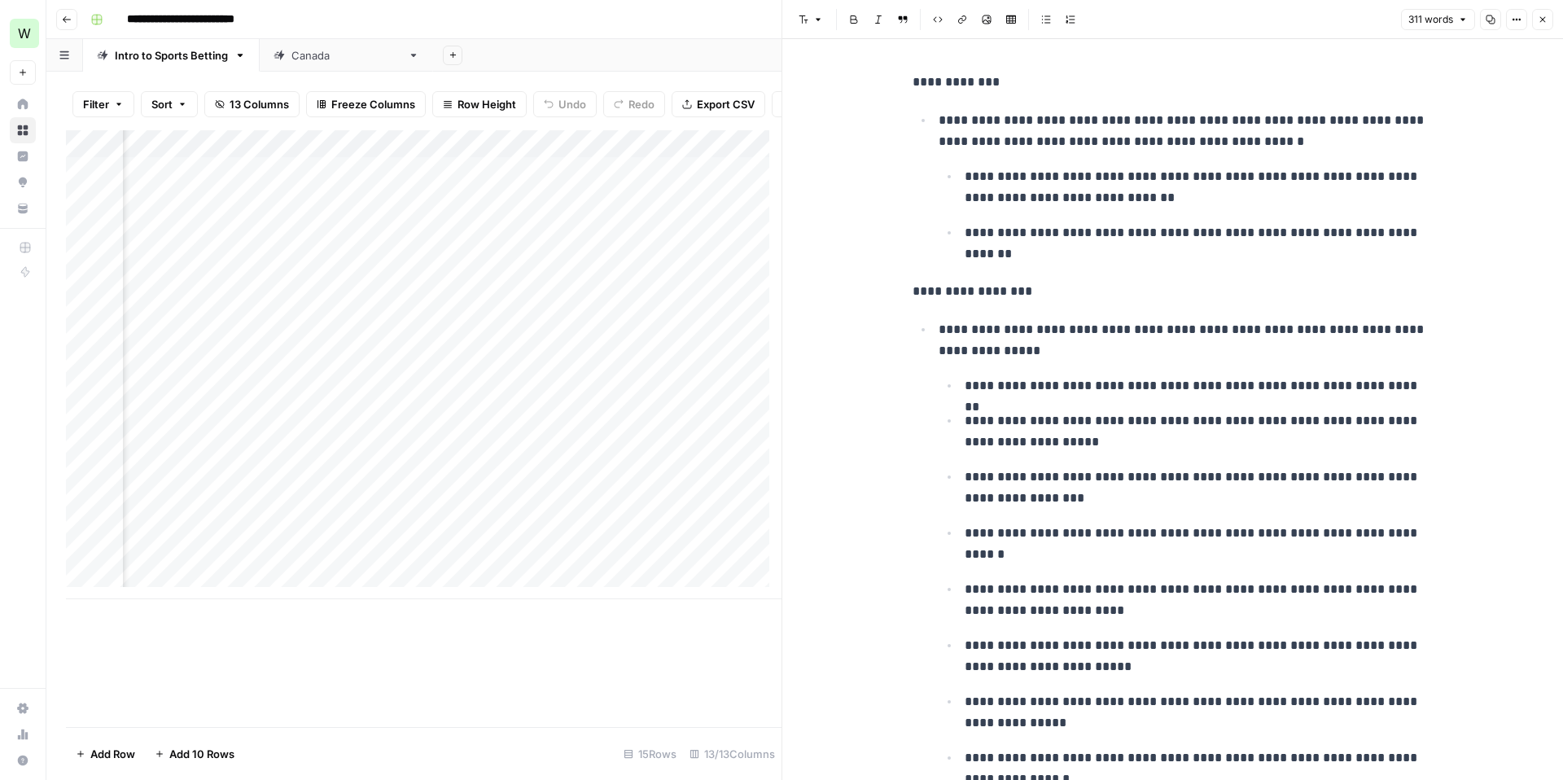
scroll to position [684, 0]
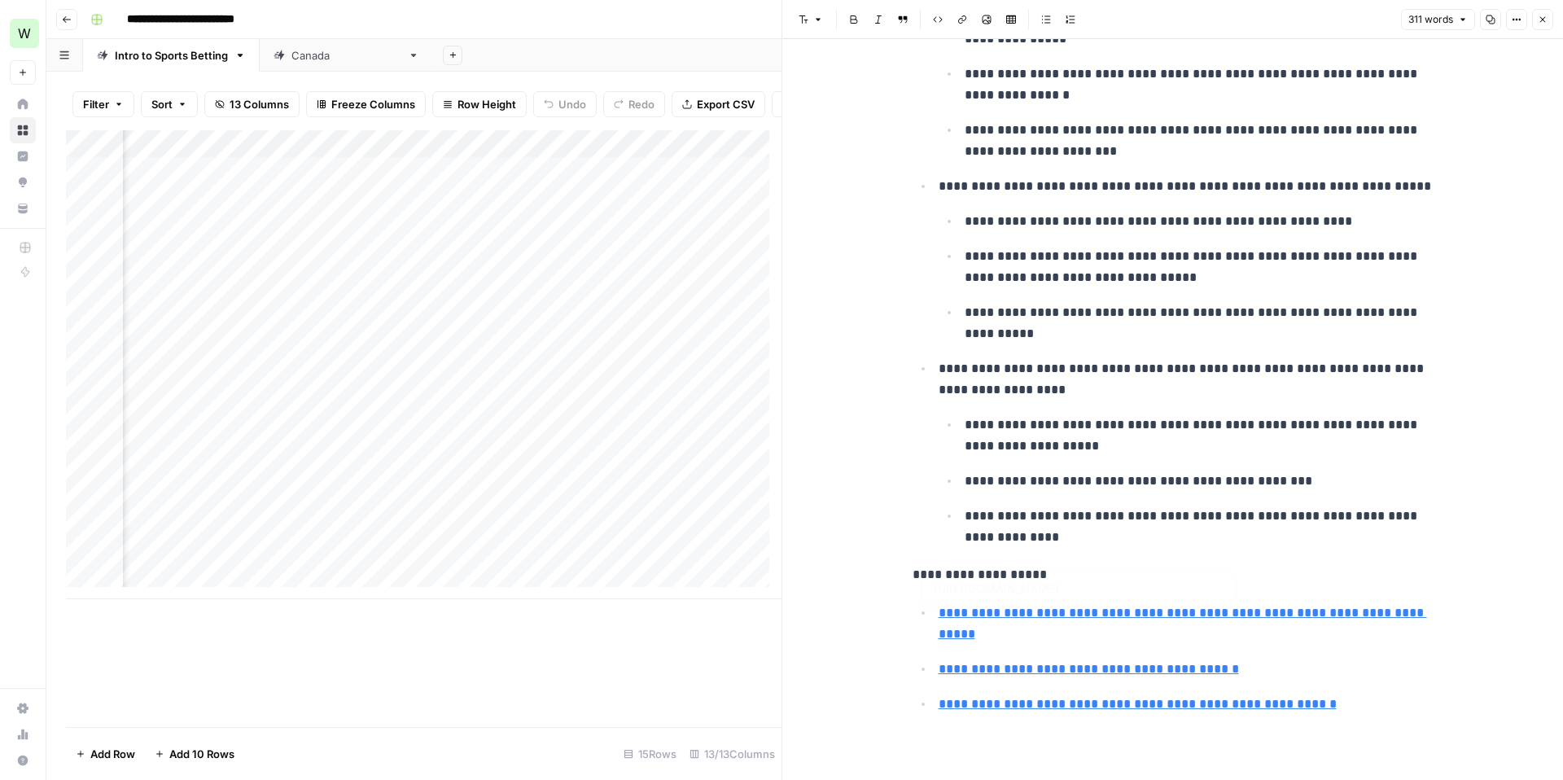
type input "[URL][DOMAIN_NAME]"
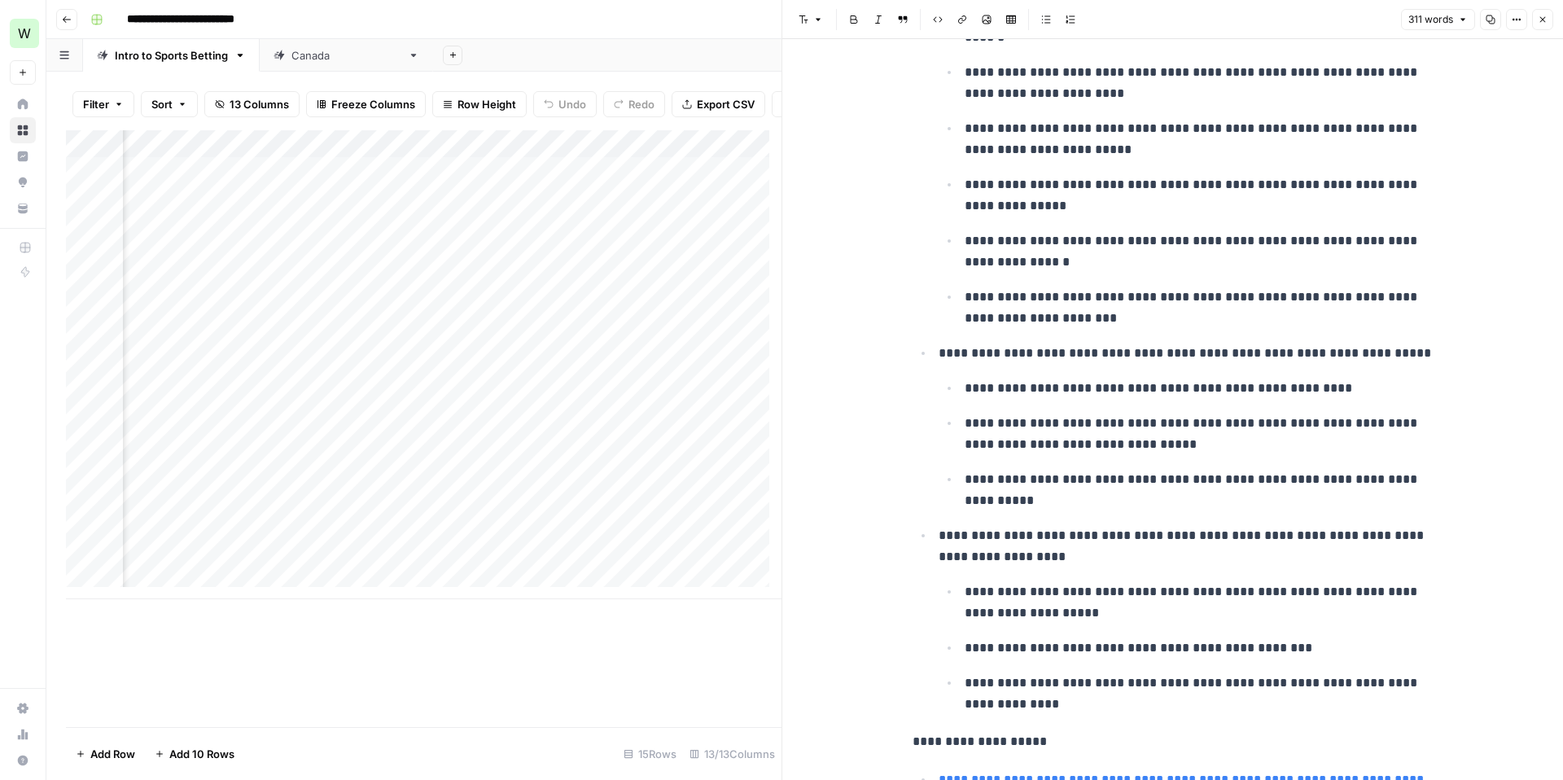
scroll to position [0, 0]
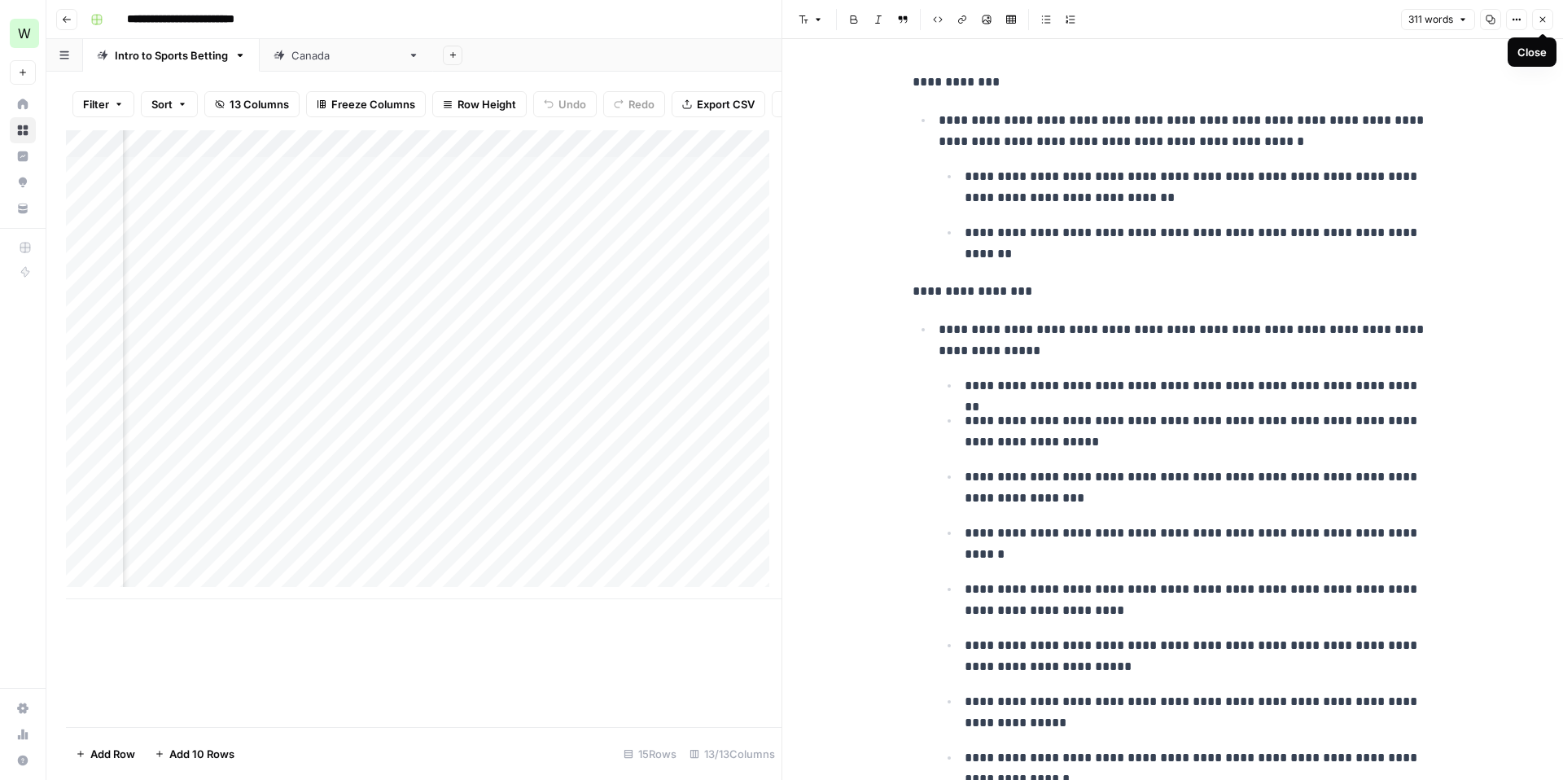
click at [1542, 20] on icon "button" at bounding box center [1543, 20] width 6 height 6
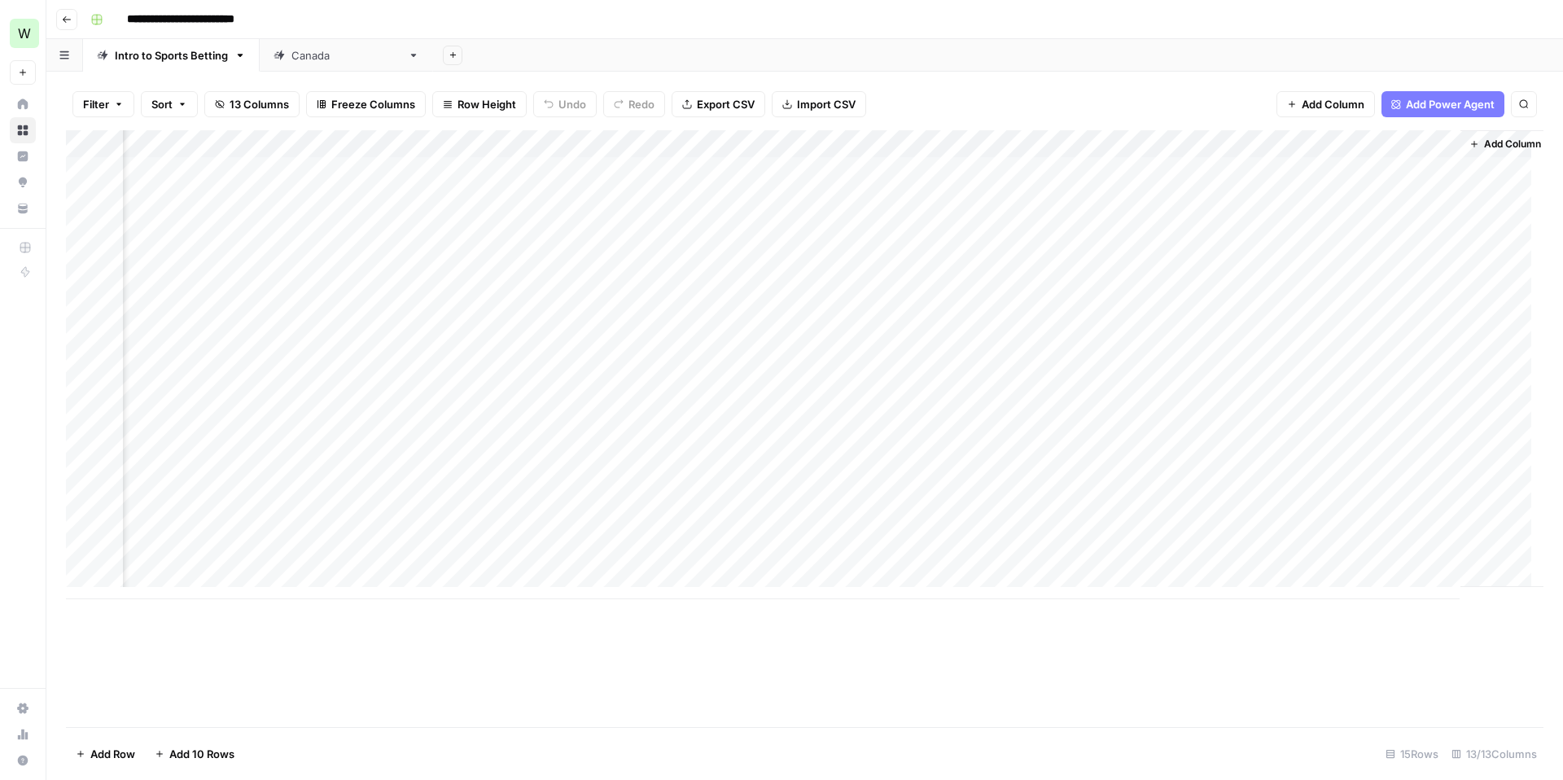
scroll to position [0, 1150]
click at [1357, 222] on div "Add Column" at bounding box center [804, 364] width 1477 height 469
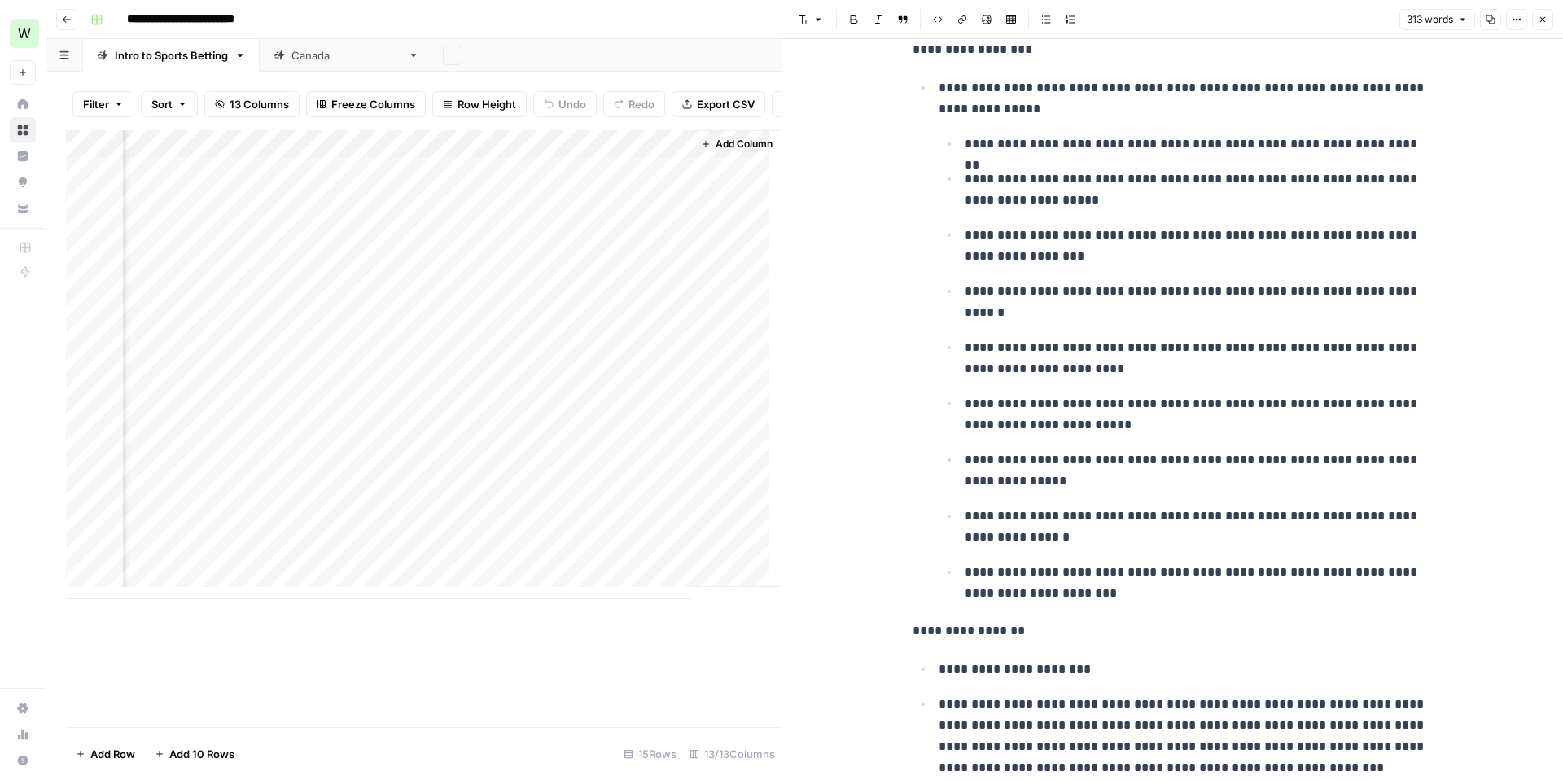
scroll to position [0, 1912]
click at [613, 344] on div "Add Column" at bounding box center [424, 364] width 716 height 469
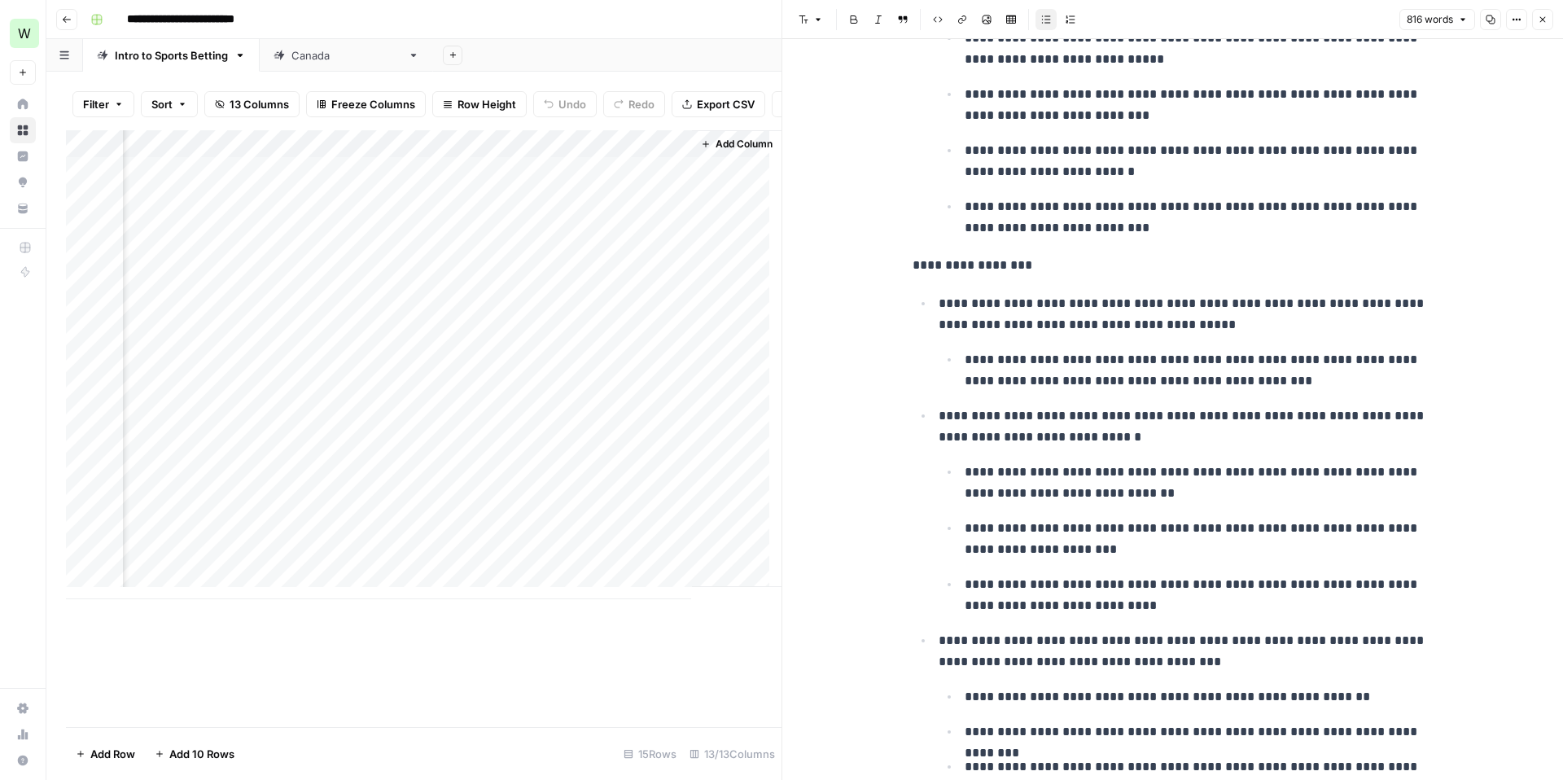
scroll to position [1670, 0]
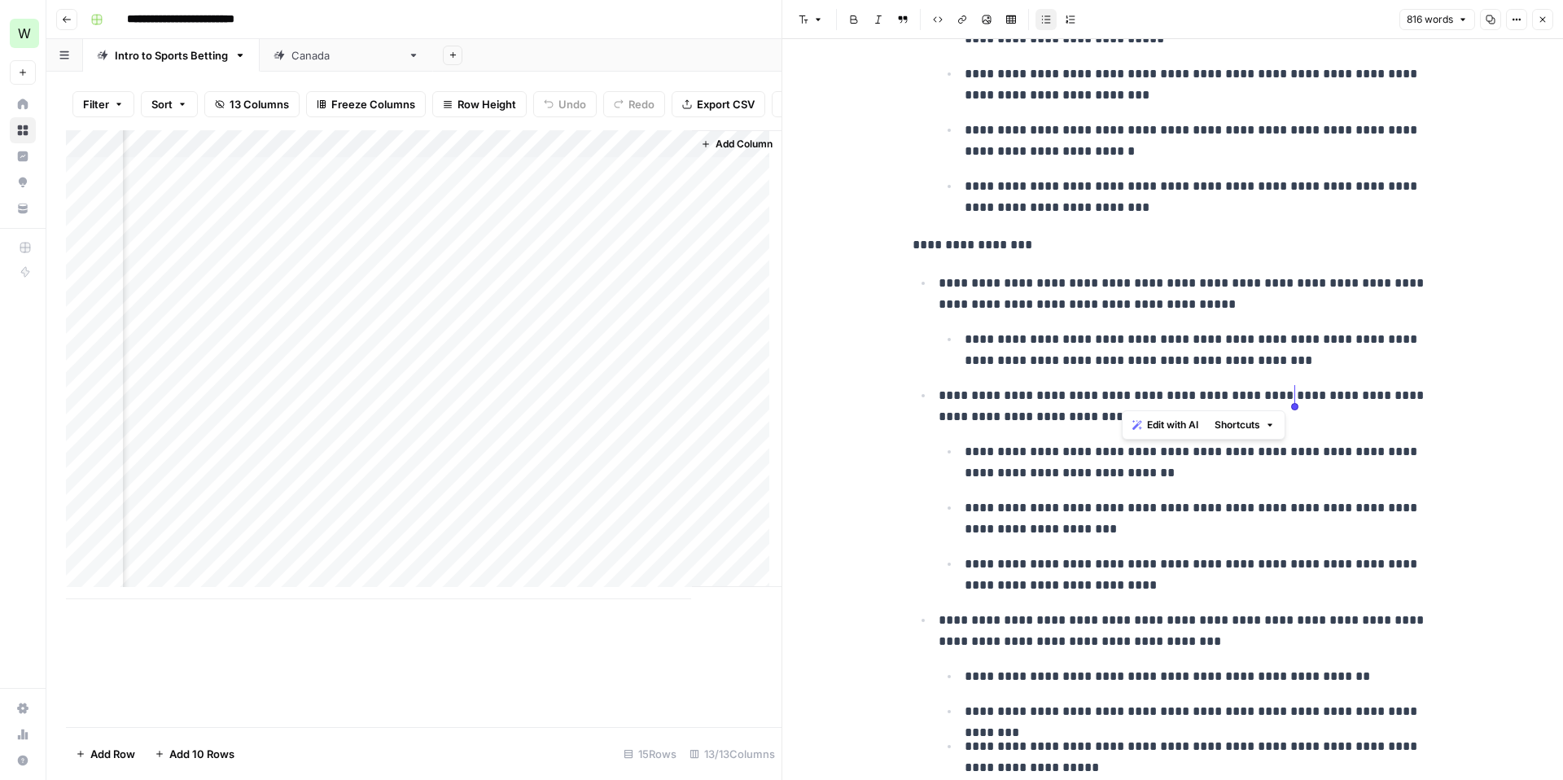
drag, startPoint x: 1120, startPoint y: 392, endPoint x: 1329, endPoint y: 387, distance: 209.3
click at [1329, 387] on p "**********" at bounding box center [1186, 406] width 495 height 42
click at [1362, 409] on p "**********" at bounding box center [1186, 406] width 495 height 42
drag, startPoint x: 1009, startPoint y: 444, endPoint x: 1145, endPoint y: 445, distance: 136.8
click at [1145, 445] on p "**********" at bounding box center [1199, 462] width 469 height 42
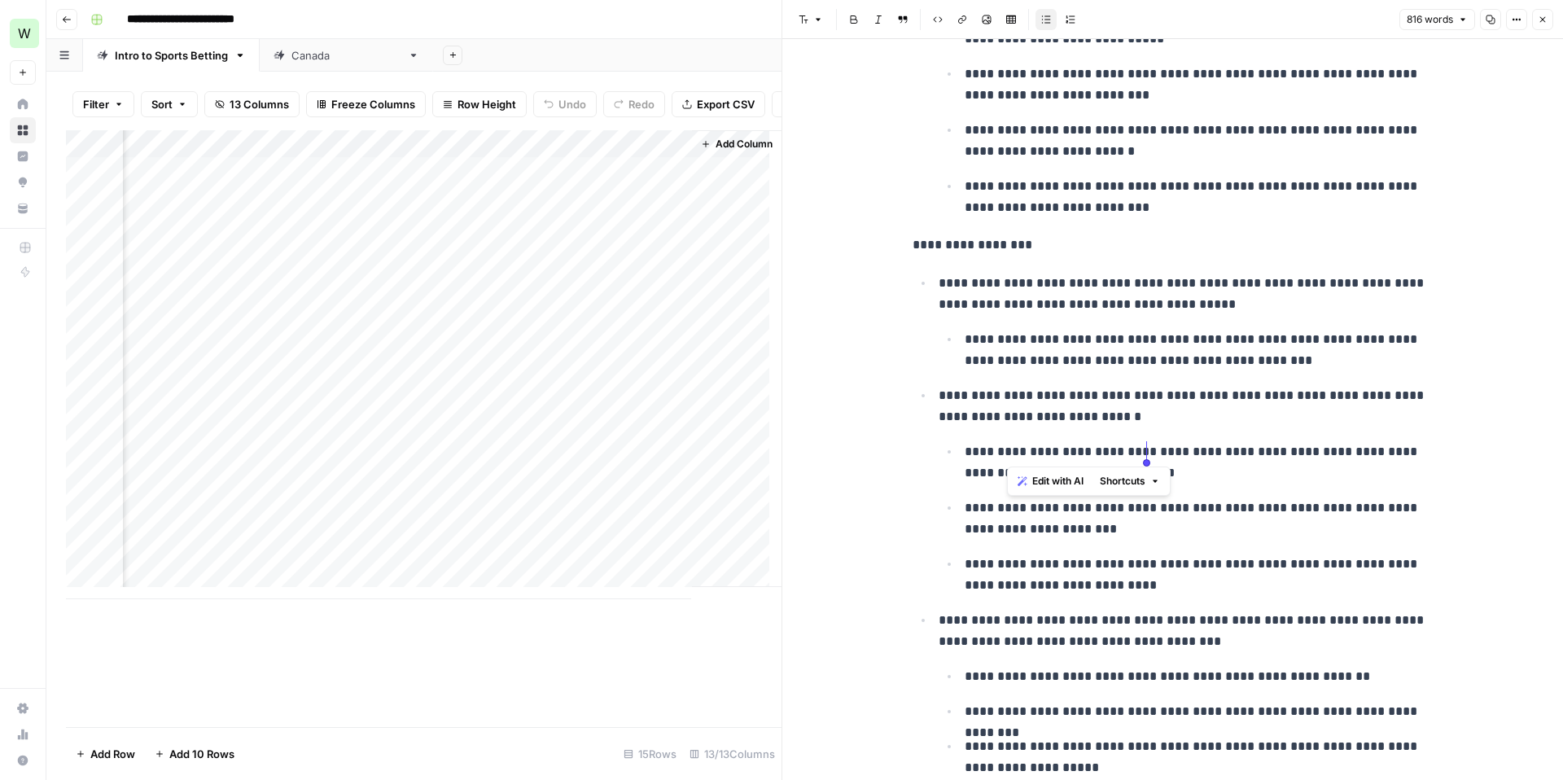
click at [1315, 461] on p "**********" at bounding box center [1199, 462] width 469 height 42
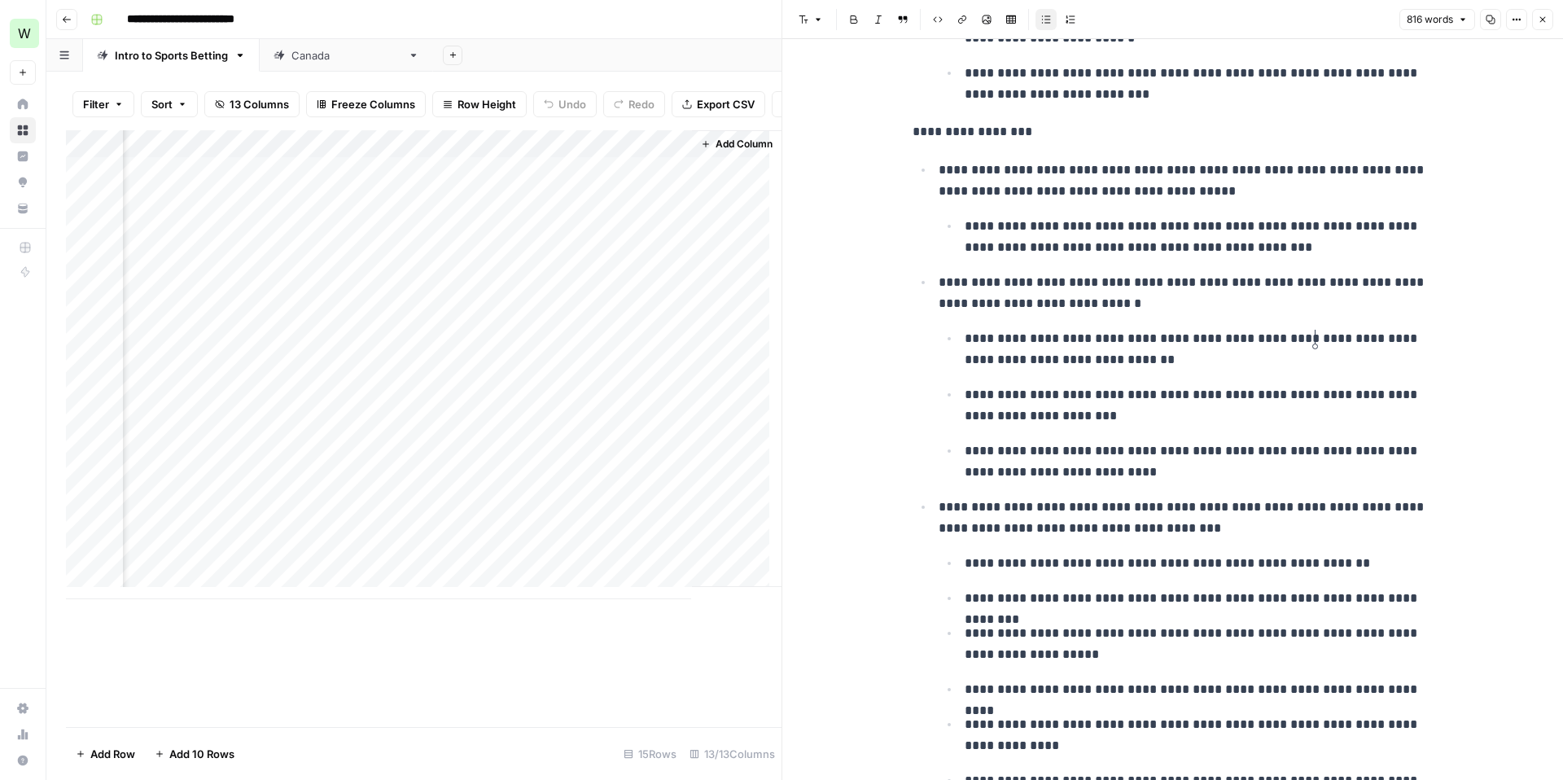
scroll to position [1784, 0]
drag, startPoint x: 1053, startPoint y: 392, endPoint x: 1088, endPoint y: 393, distance: 35.0
click at [1088, 393] on p "**********" at bounding box center [1199, 404] width 469 height 42
drag, startPoint x: 974, startPoint y: 439, endPoint x: 1122, endPoint y: 442, distance: 147.4
click at [1122, 442] on p "**********" at bounding box center [1199, 461] width 469 height 42
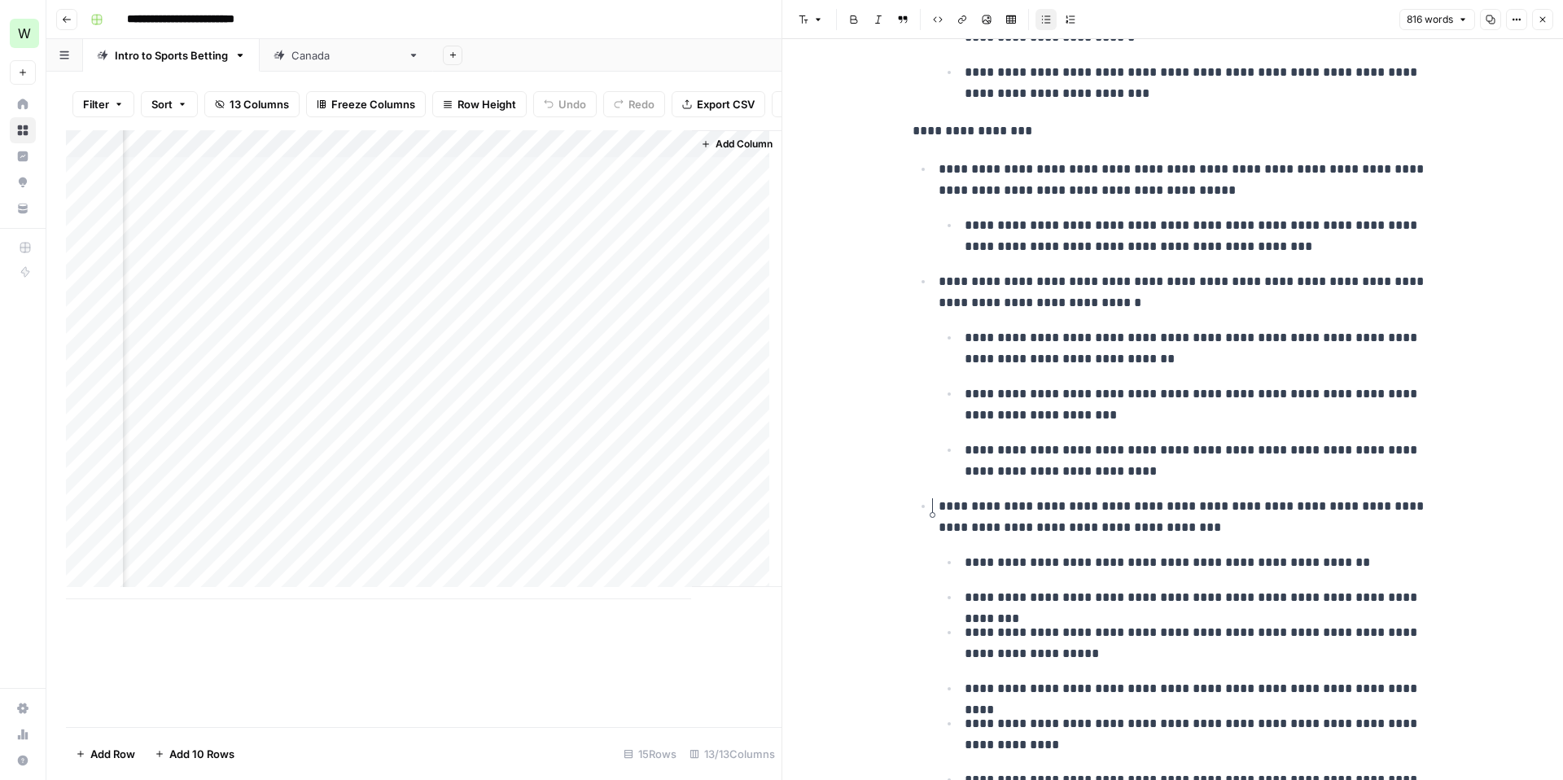
click at [1177, 488] on ul "**********" at bounding box center [1173, 485] width 521 height 654
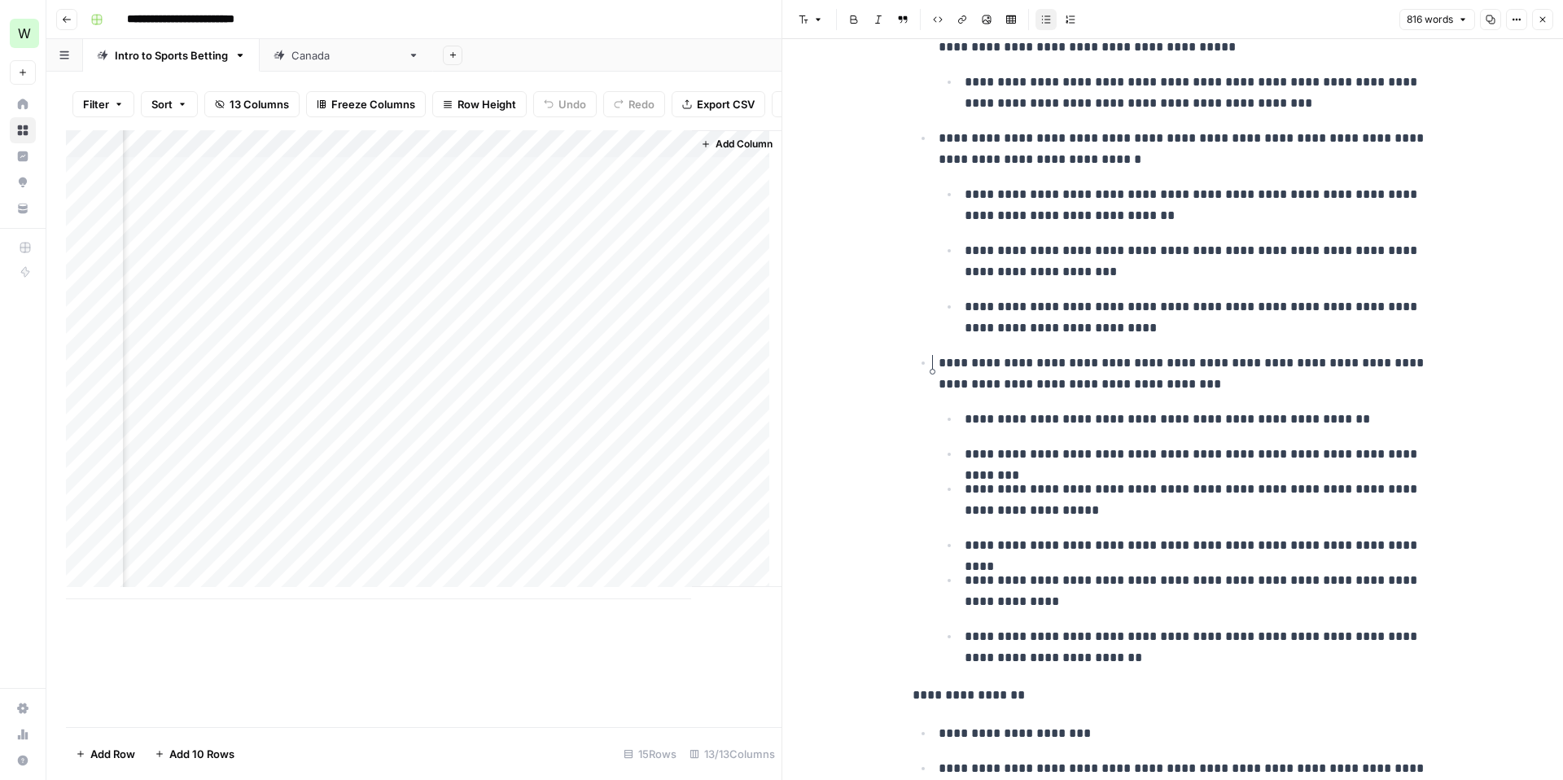
scroll to position [1960, 0]
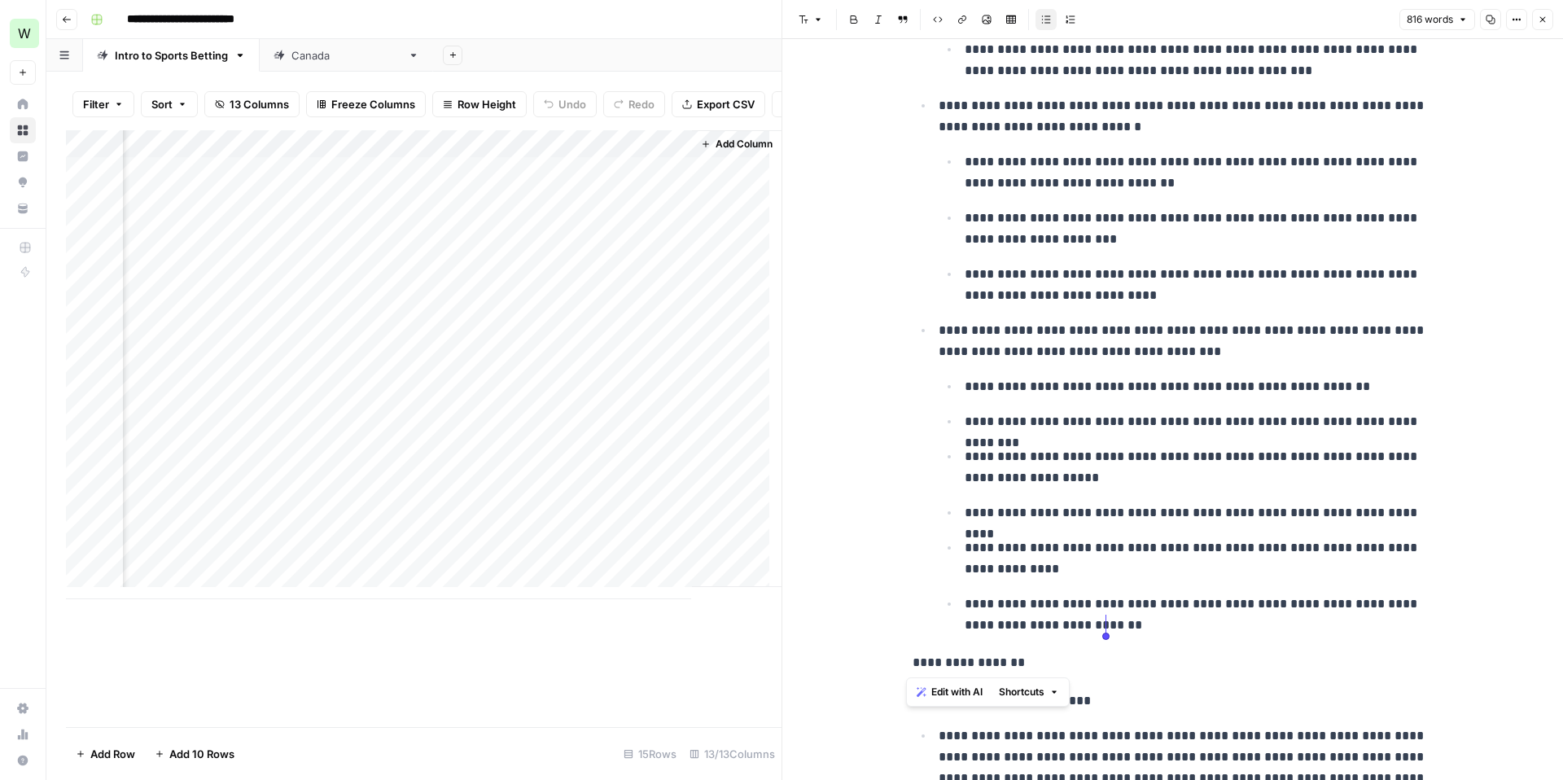
drag, startPoint x: 931, startPoint y: 326, endPoint x: 1458, endPoint y: 643, distance: 614.5
click at [1018, 427] on p "**********" at bounding box center [1199, 421] width 469 height 21
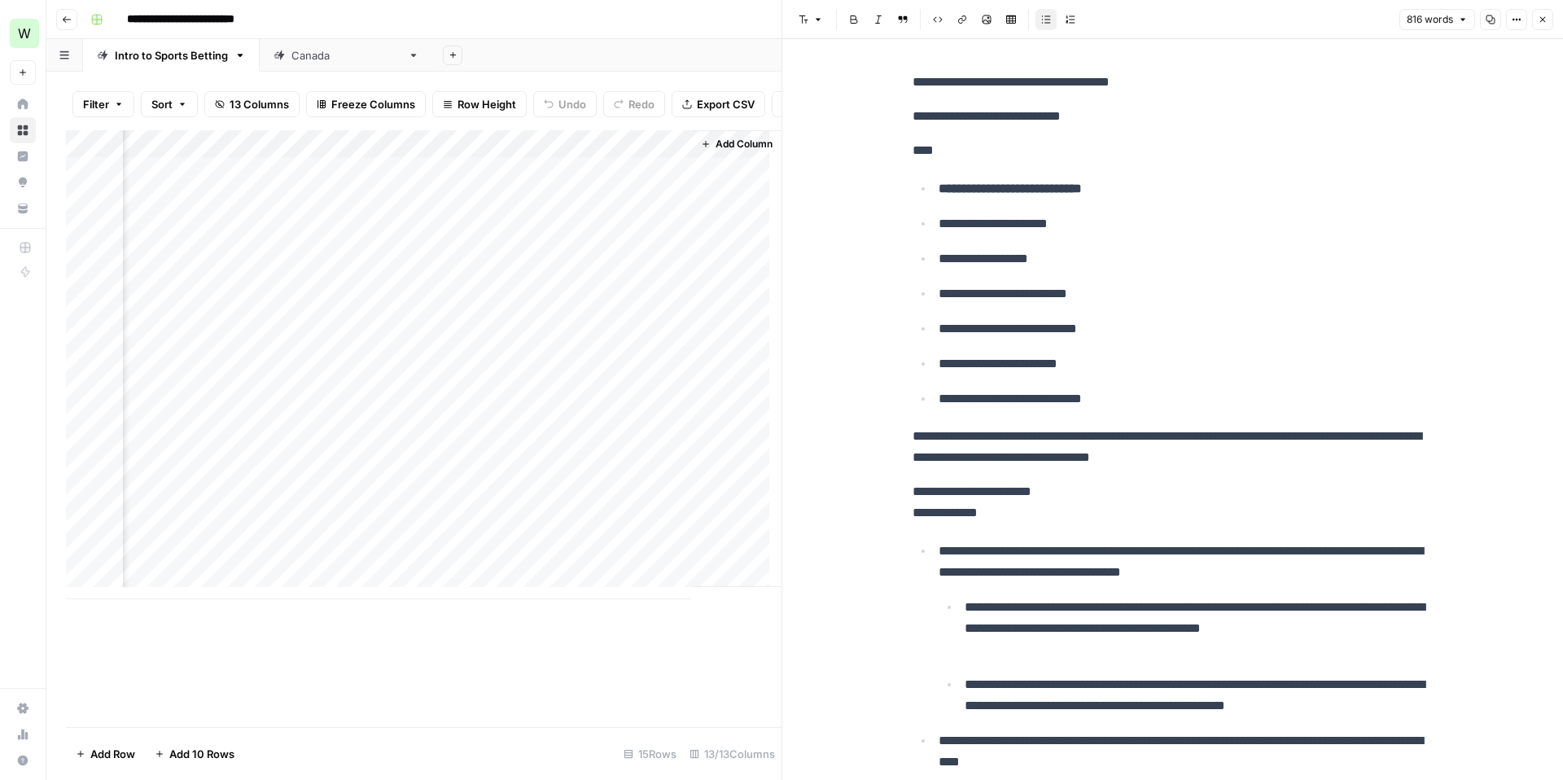
scroll to position [0, 1912]
click at [589, 182] on div "Add Column" at bounding box center [424, 364] width 716 height 469
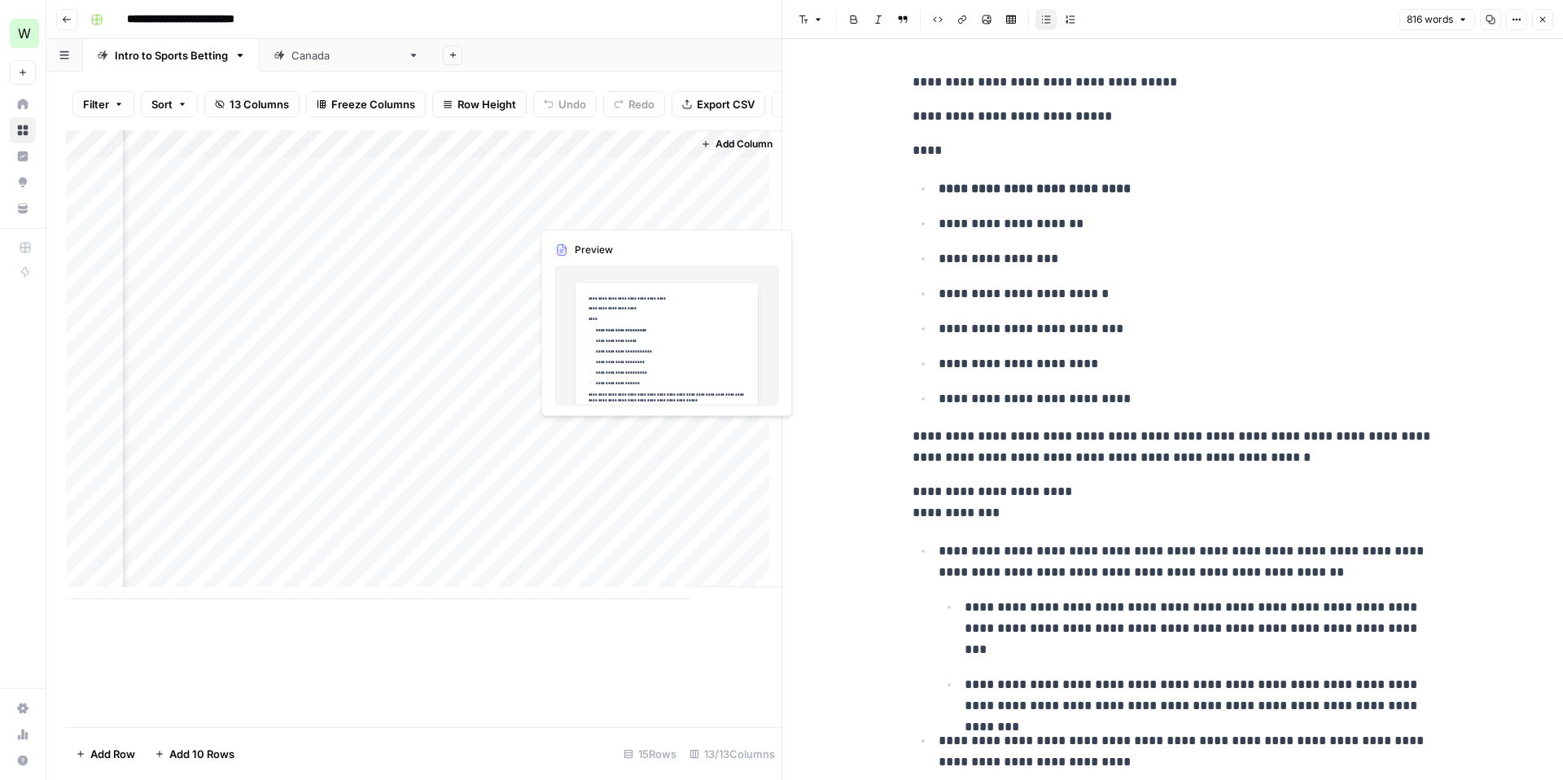
click at [589, 212] on div "Add Column" at bounding box center [424, 364] width 716 height 469
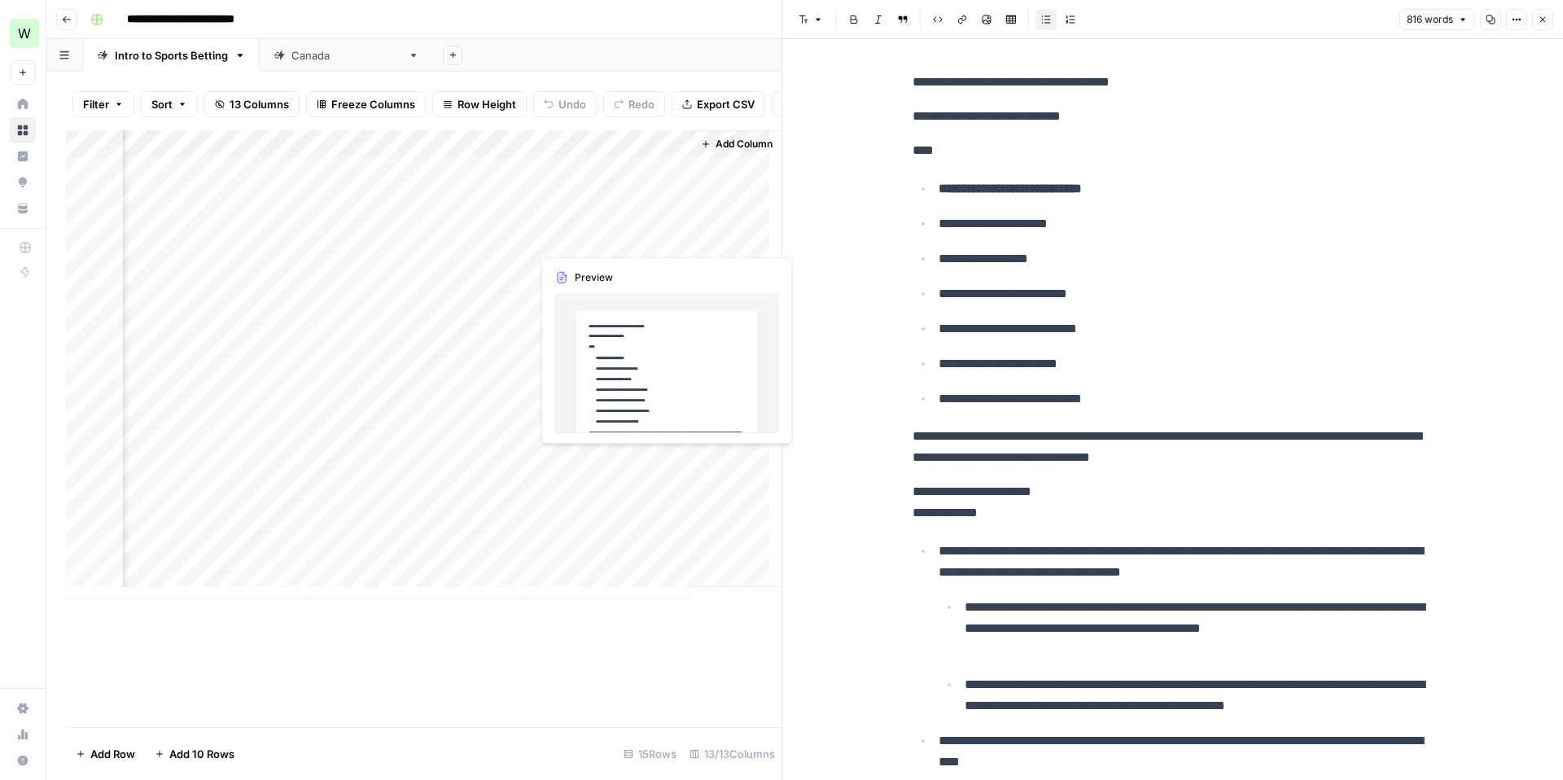
click at [622, 240] on div "Add Column" at bounding box center [424, 364] width 716 height 469
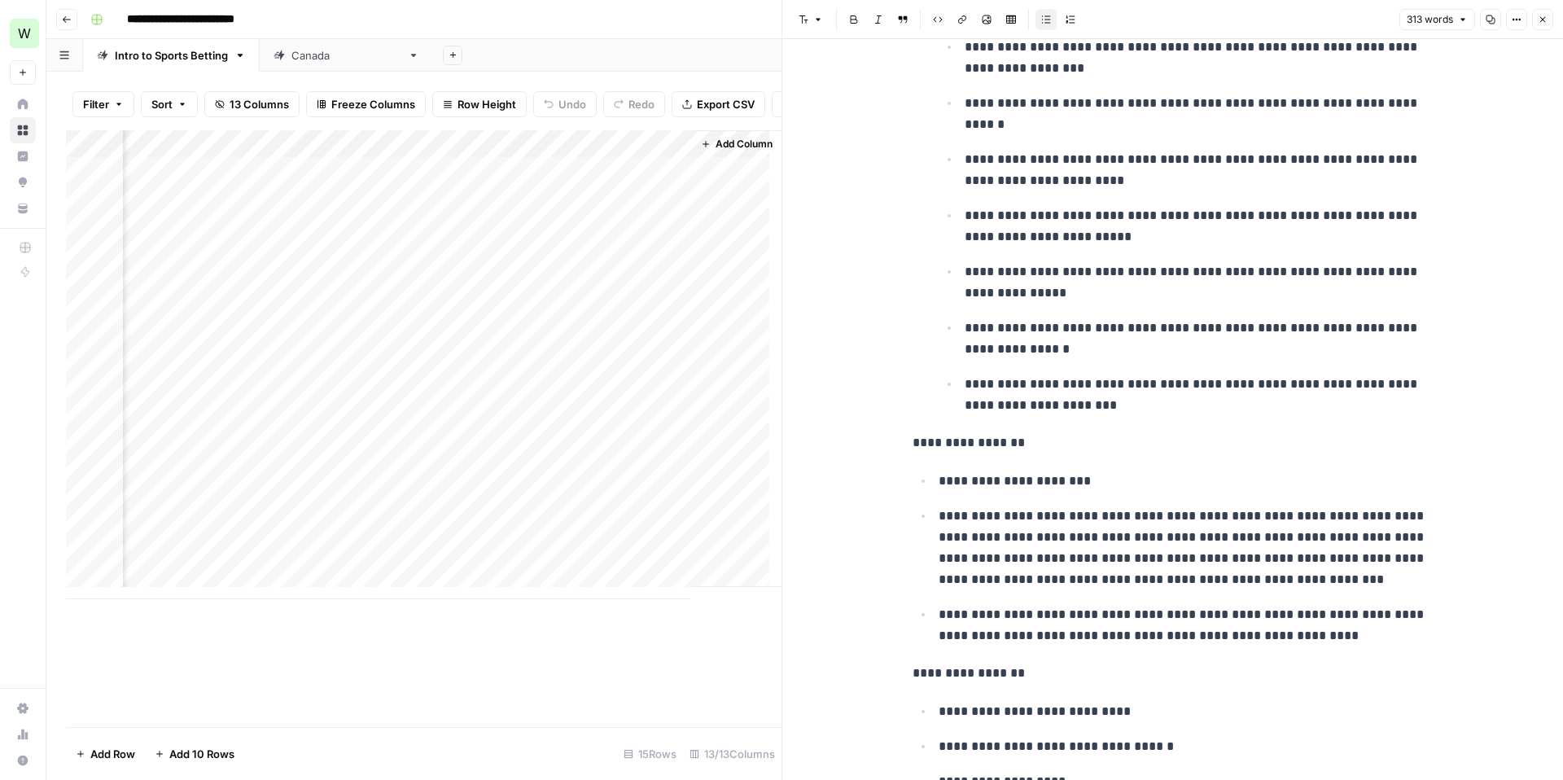
scroll to position [943, 0]
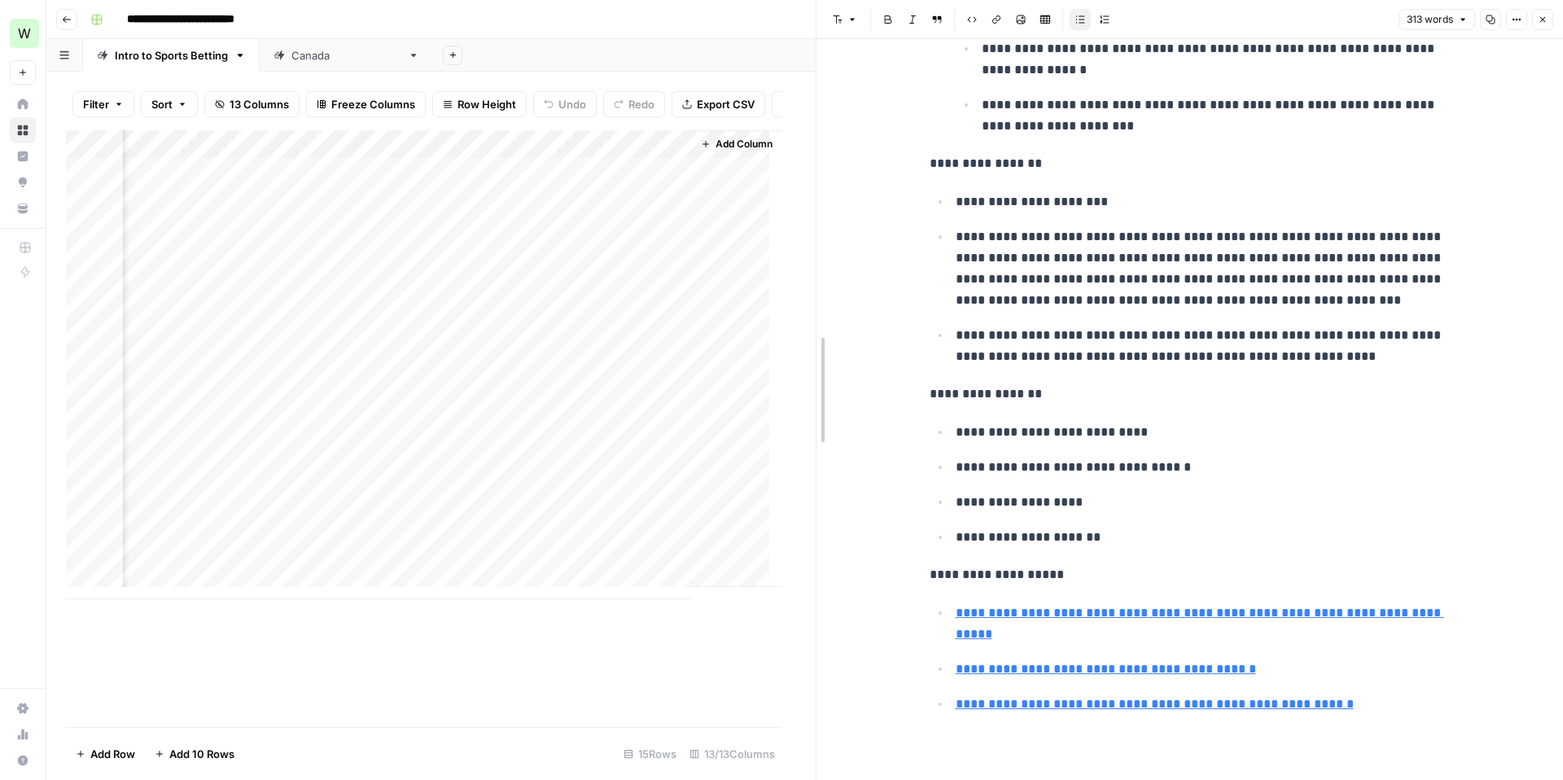
drag, startPoint x: 781, startPoint y: 344, endPoint x: 816, endPoint y: 344, distance: 34.2
click at [1541, 21] on icon "button" at bounding box center [1543, 20] width 10 height 10
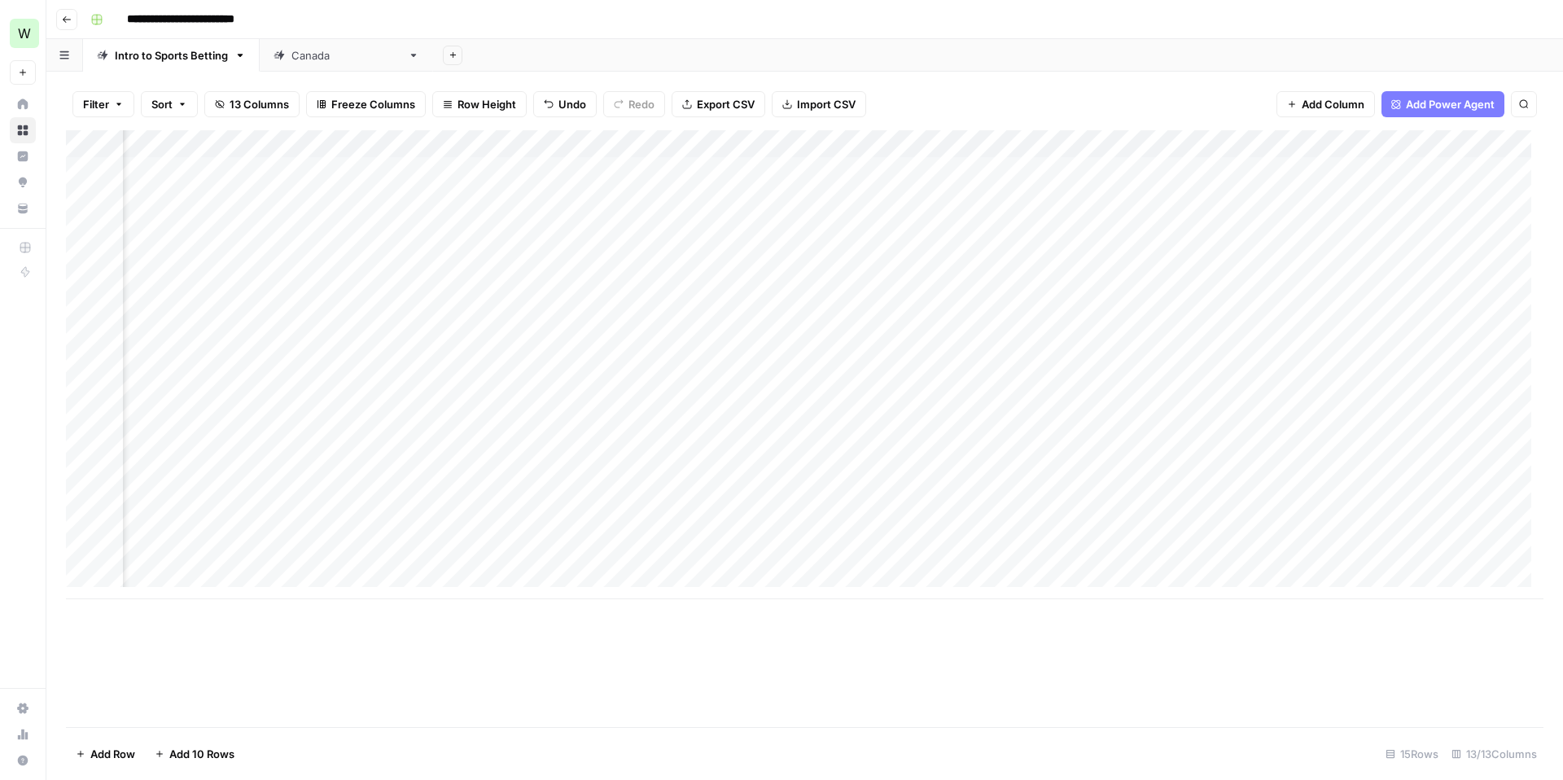
scroll to position [0, 765]
drag, startPoint x: 759, startPoint y: 169, endPoint x: 759, endPoint y: 532, distance: 363.1
click at [759, 532] on div "Add Column" at bounding box center [804, 364] width 1477 height 469
drag, startPoint x: 1000, startPoint y: 160, endPoint x: 987, endPoint y: 523, distance: 363.3
click at [987, 523] on div "Add Column" at bounding box center [804, 364] width 1477 height 469
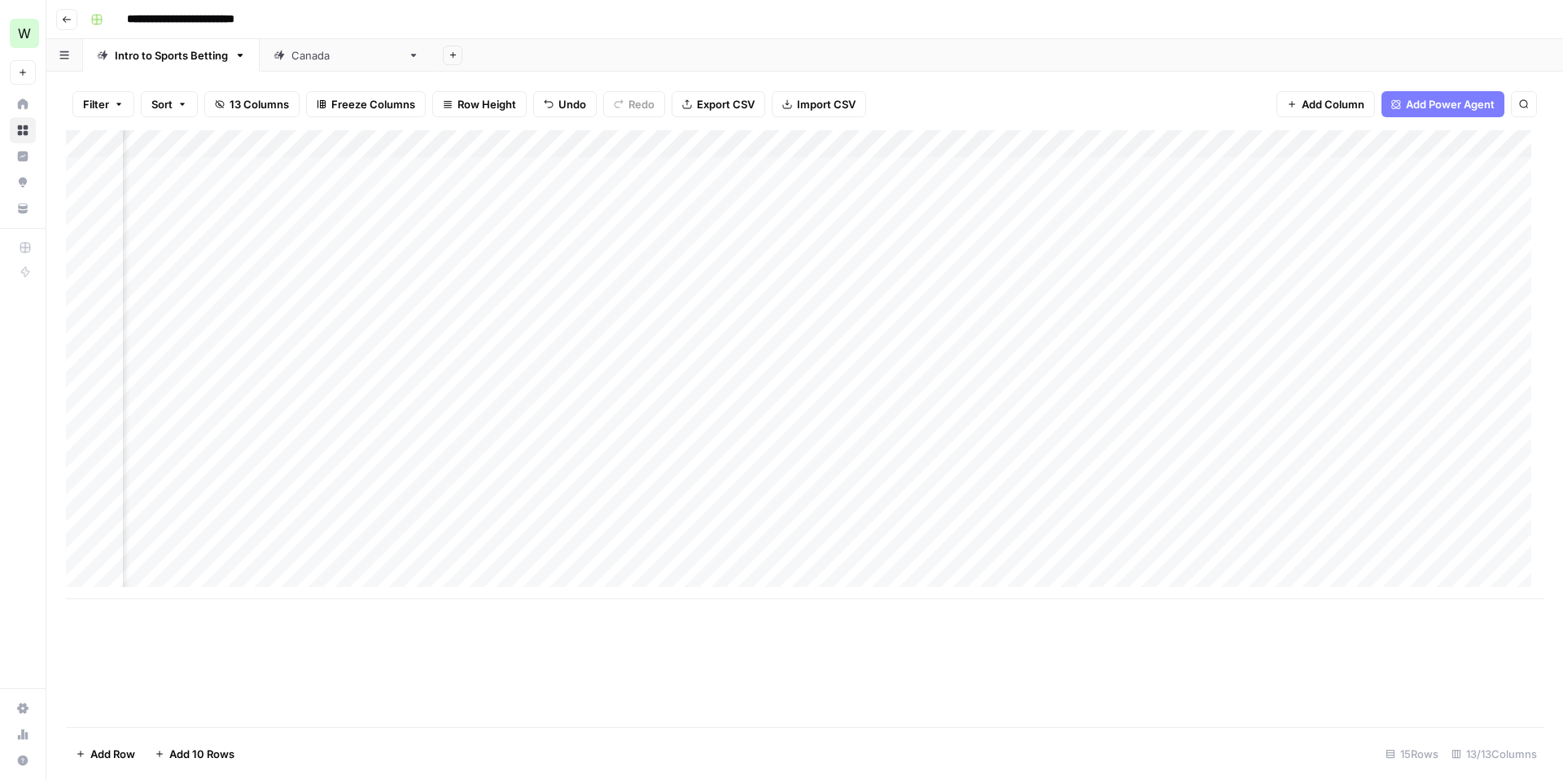
drag, startPoint x: 581, startPoint y: 172, endPoint x: 574, endPoint y: 549, distance: 377.0
click at [574, 549] on div "Add Column" at bounding box center [804, 364] width 1477 height 469
drag, startPoint x: 245, startPoint y: 170, endPoint x: 245, endPoint y: 532, distance: 361.4
click at [245, 532] on div "Add Column" at bounding box center [804, 364] width 1477 height 469
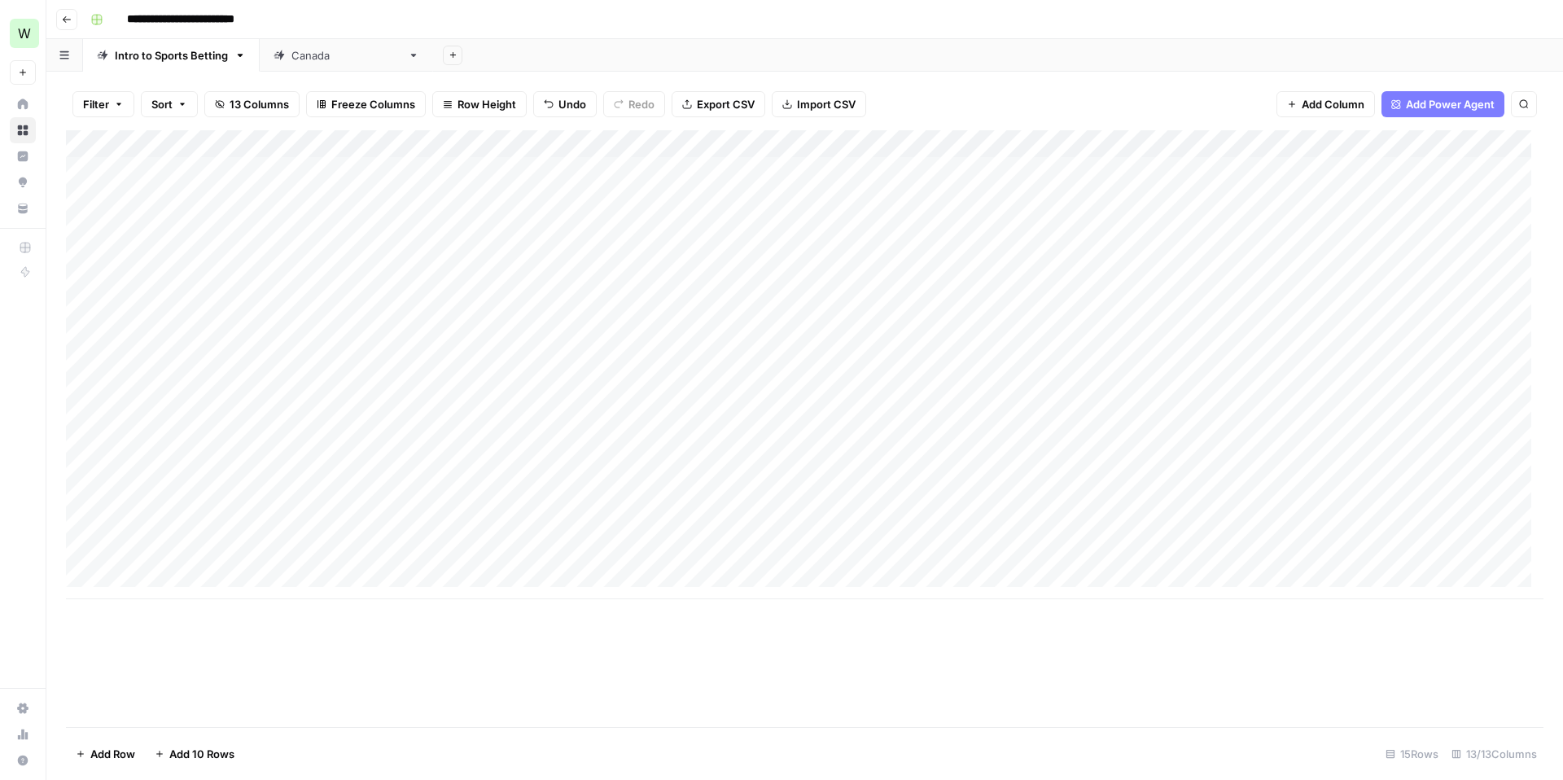
drag, startPoint x: 633, startPoint y: 277, endPoint x: 632, endPoint y: 400, distance: 122.9
click at [632, 400] on div "Add Column" at bounding box center [804, 364] width 1477 height 469
drag, startPoint x: 714, startPoint y: 288, endPoint x: 711, endPoint y: 413, distance: 124.6
click at [711, 414] on div "Add Column" at bounding box center [804, 364] width 1477 height 469
drag, startPoint x: 606, startPoint y: 421, endPoint x: 607, endPoint y: 282, distance: 139.2
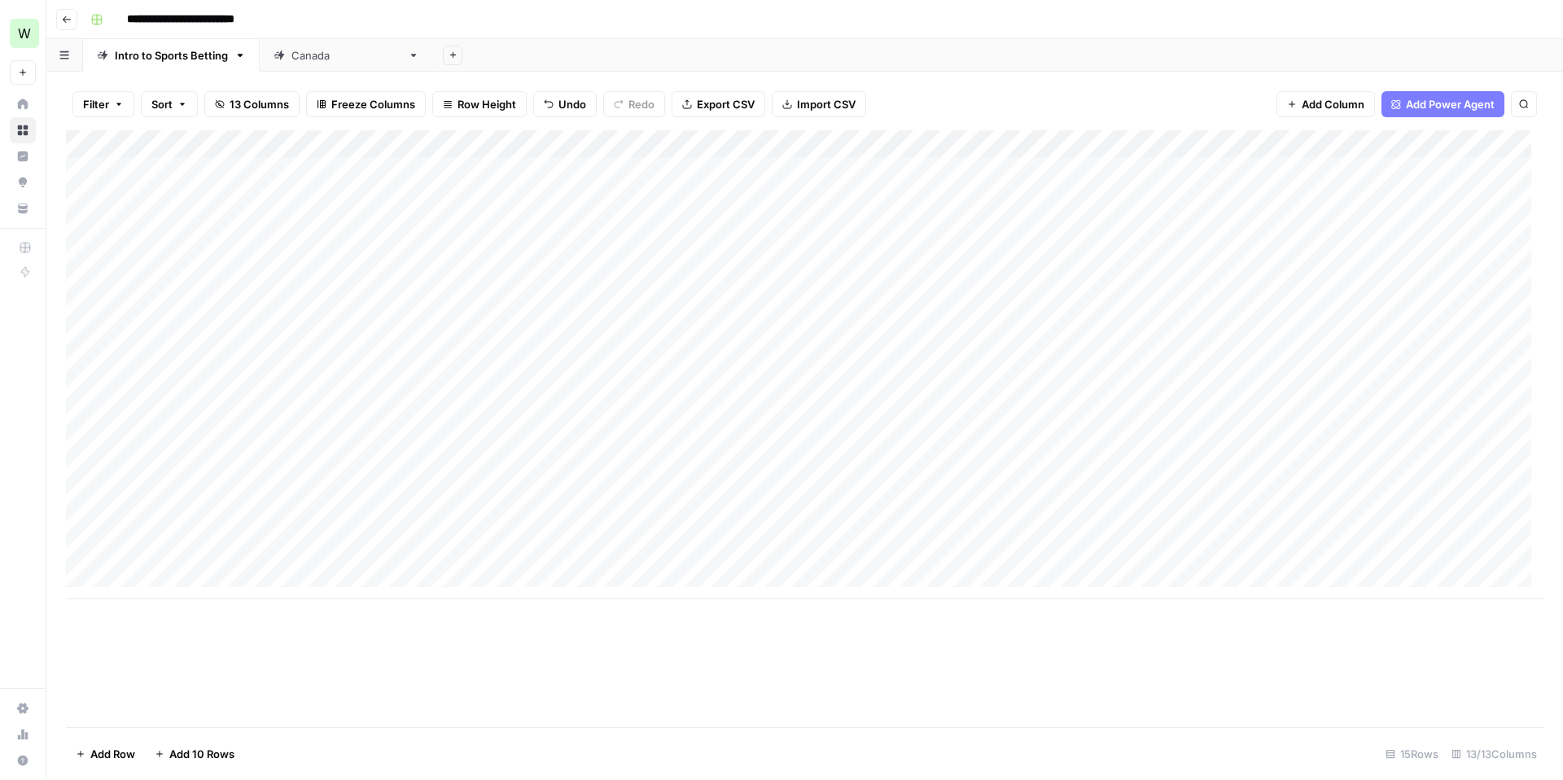
click at [607, 282] on div "Add Column" at bounding box center [804, 364] width 1477 height 469
drag, startPoint x: 737, startPoint y: 422, endPoint x: 729, endPoint y: 282, distance: 140.2
click at [729, 283] on div "Add Column" at bounding box center [804, 364] width 1477 height 469
click at [63, 16] on icon "button" at bounding box center [67, 20] width 10 height 10
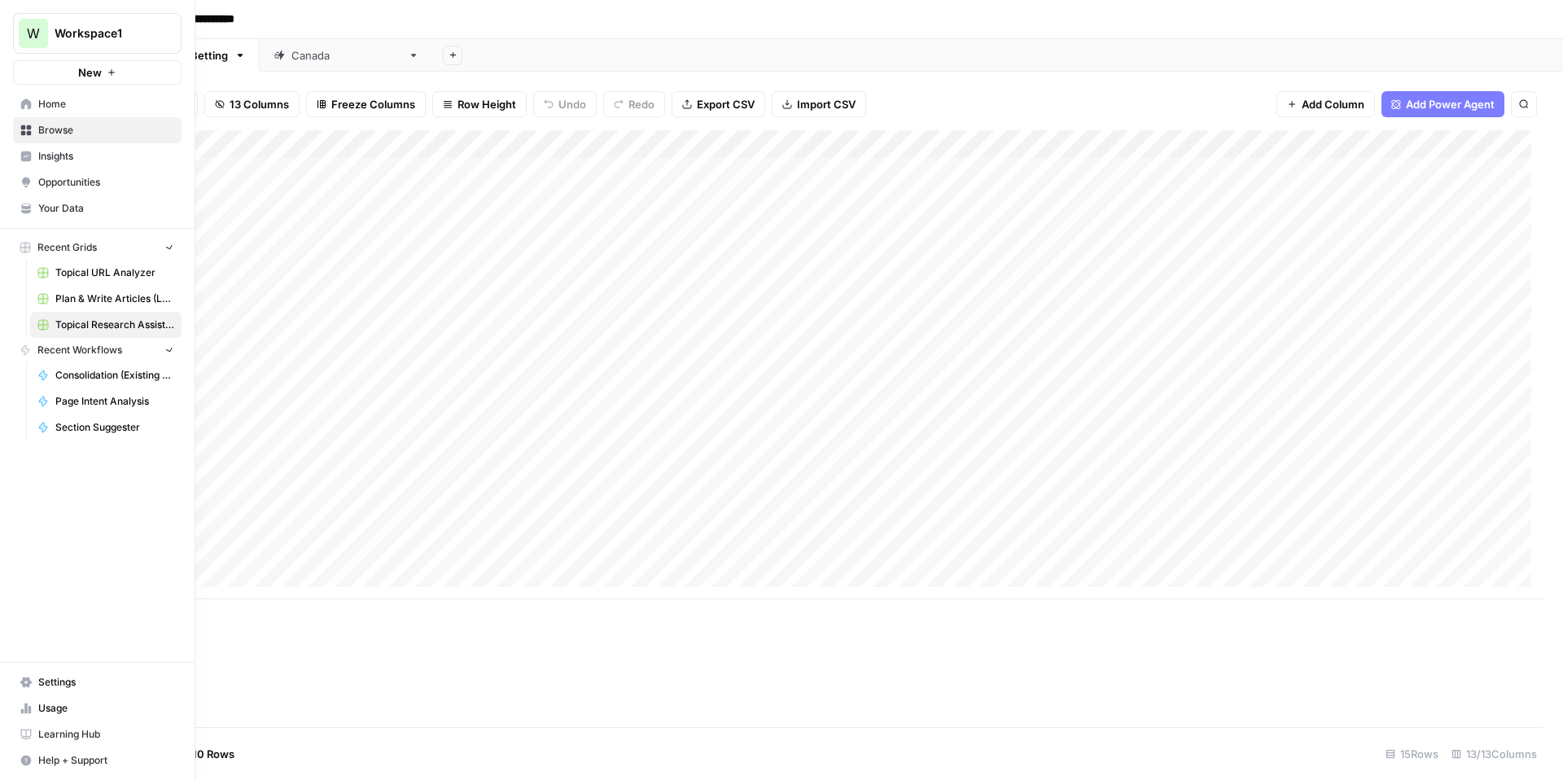
click at [21, 102] on icon at bounding box center [25, 103] width 11 height 11
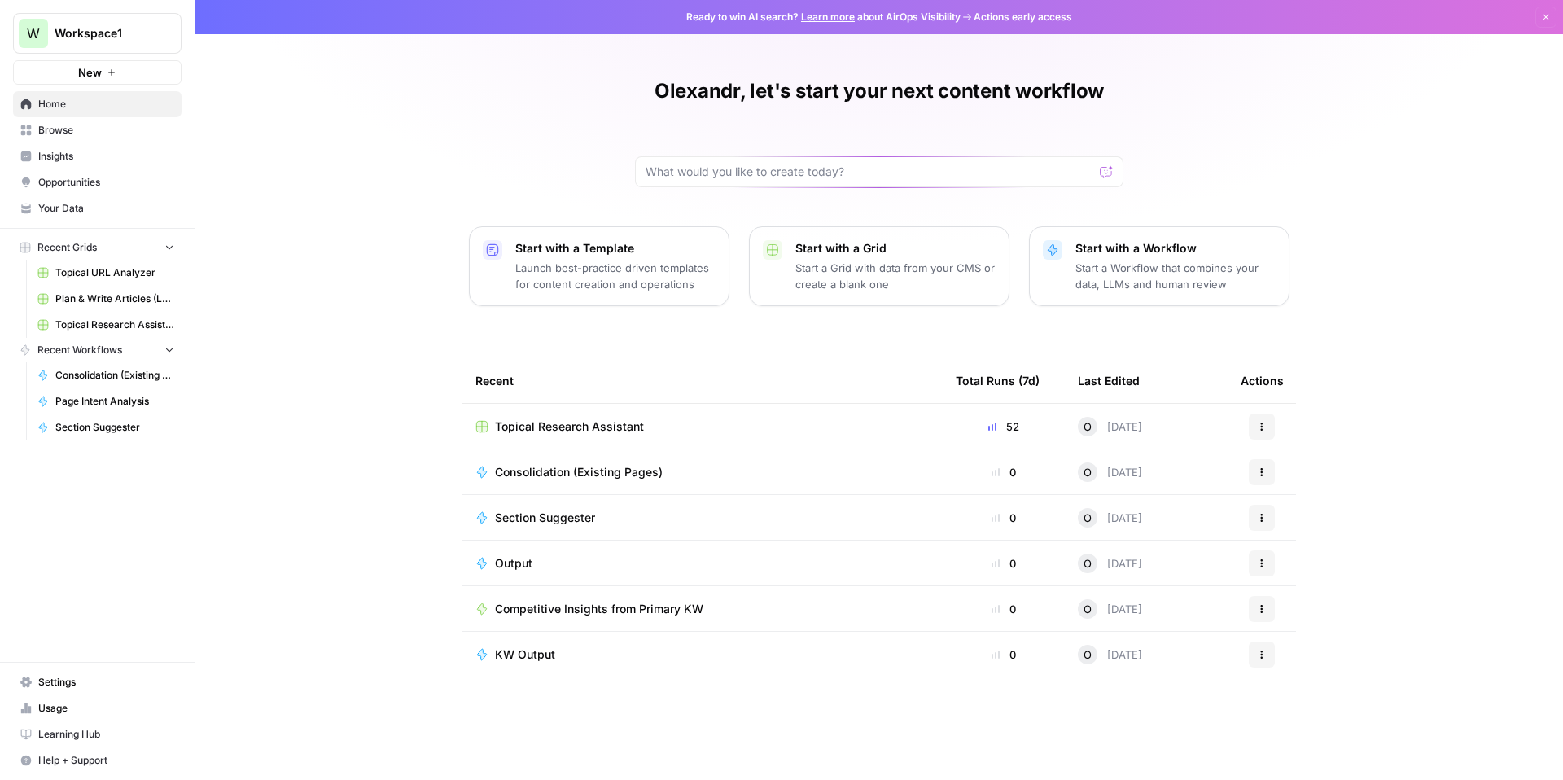
click at [604, 605] on span "Competitive Insights from Primary KW" at bounding box center [599, 609] width 208 height 16
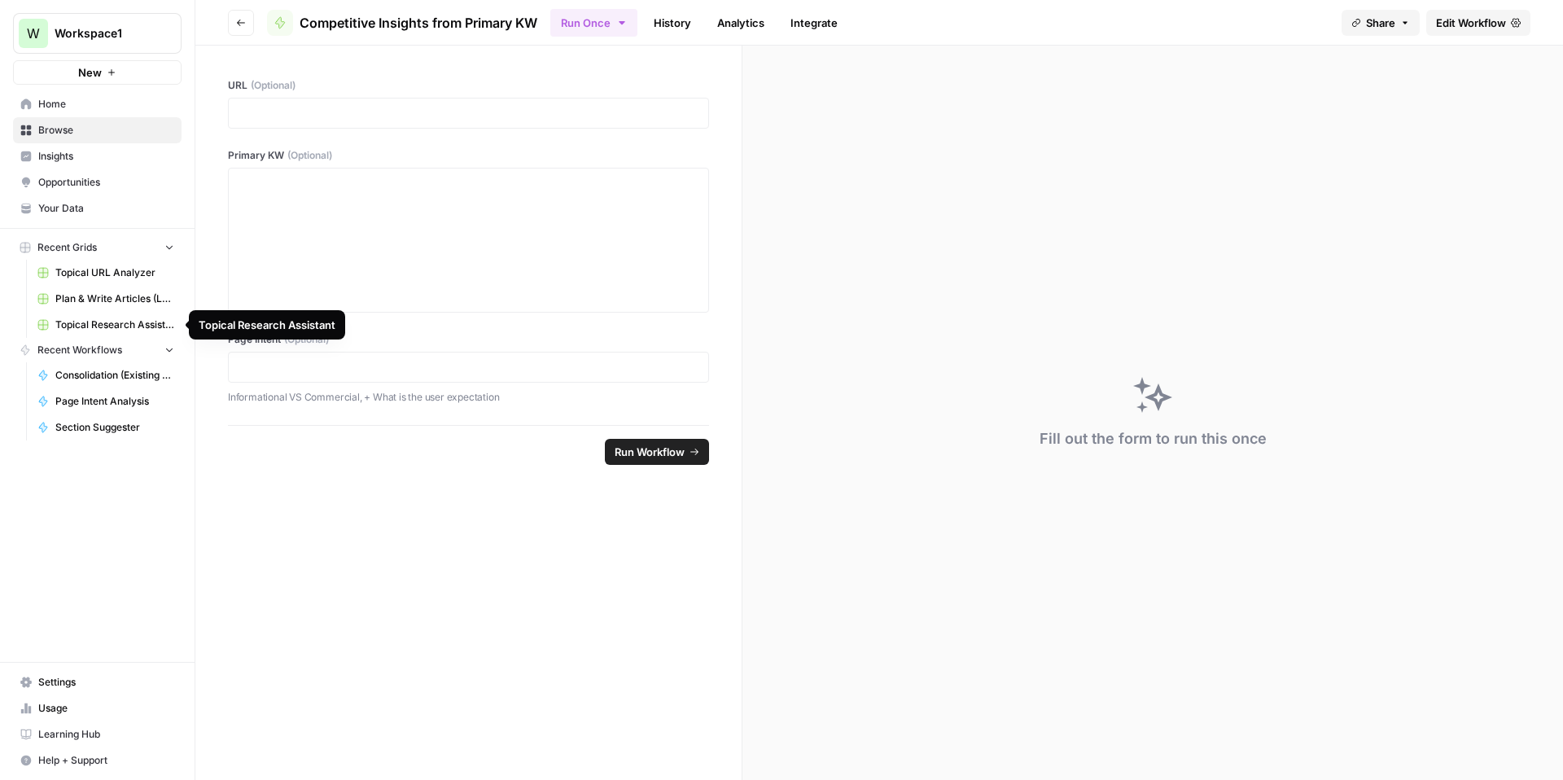
click at [116, 324] on span "Topical Research Assistant" at bounding box center [114, 324] width 119 height 15
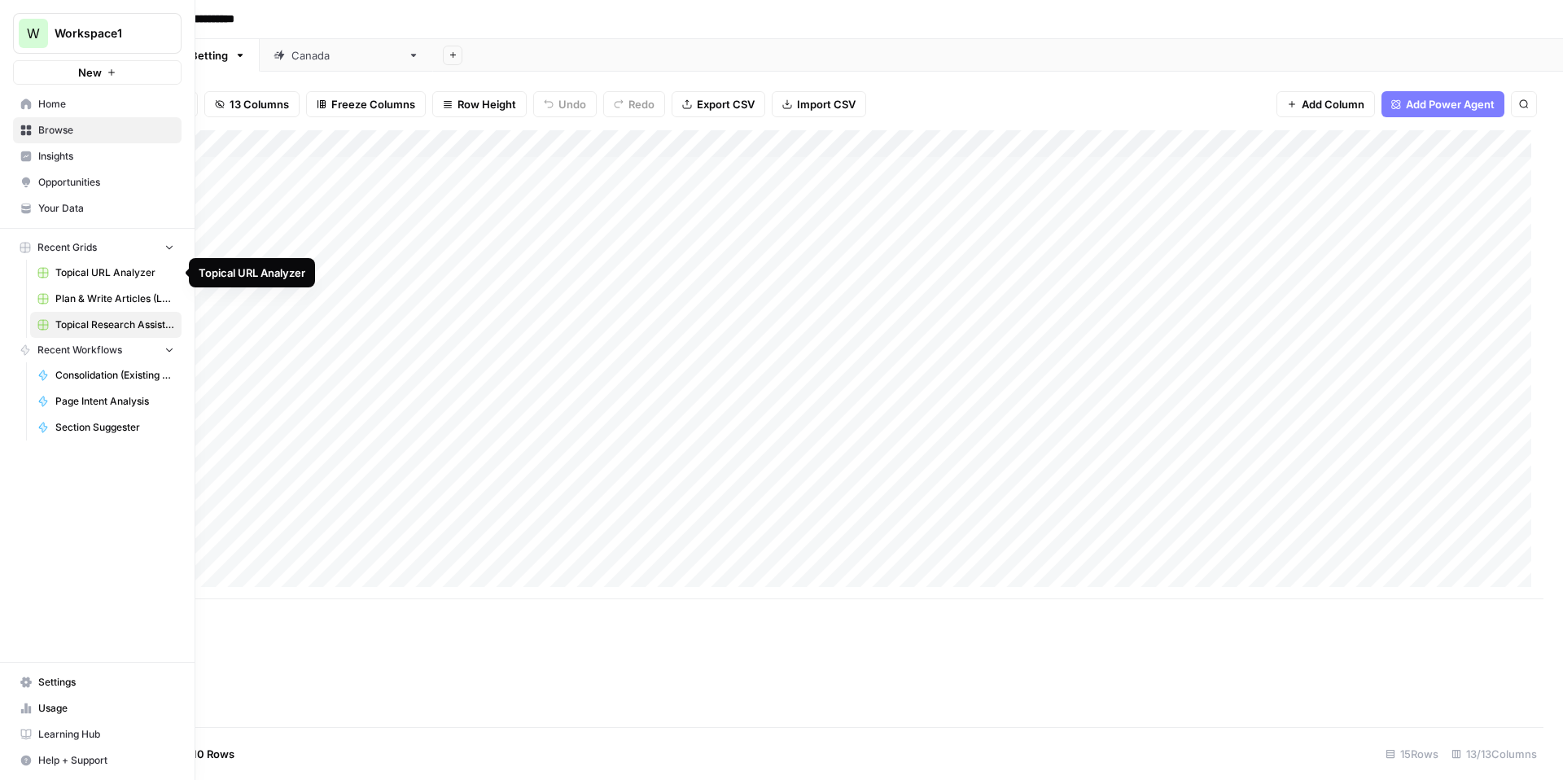
click at [121, 277] on span "Topical URL Analyzer" at bounding box center [114, 272] width 119 height 15
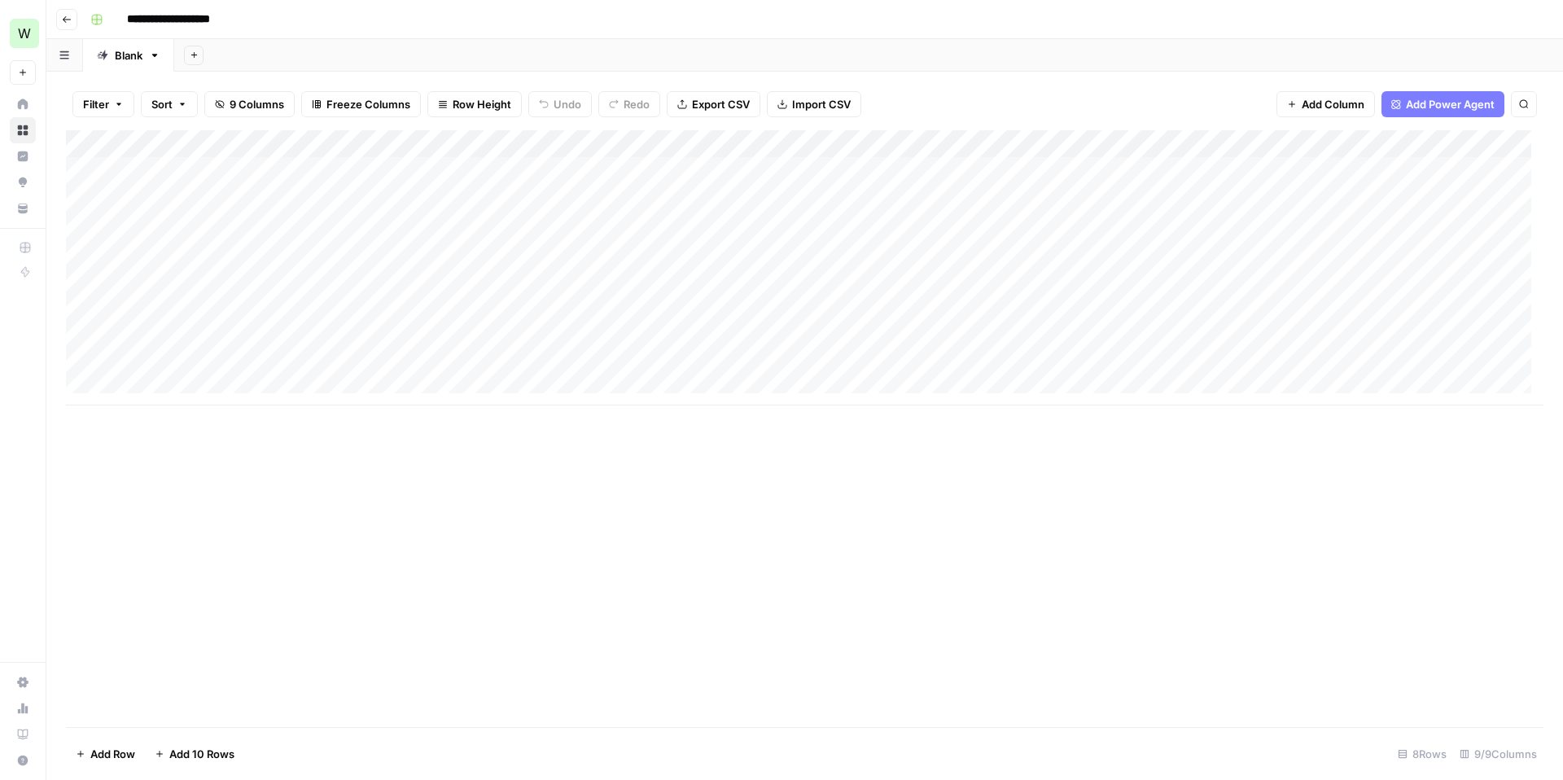
drag, startPoint x: 200, startPoint y: 169, endPoint x: 200, endPoint y: 277, distance: 107.5
click at [200, 277] on div "Add Column" at bounding box center [804, 267] width 1477 height 275
click at [200, 490] on div "Add Column" at bounding box center [804, 428] width 1477 height 597
click at [211, 294] on div "Add Column" at bounding box center [804, 267] width 1477 height 275
click at [216, 199] on div "Add Column" at bounding box center [804, 267] width 1477 height 275
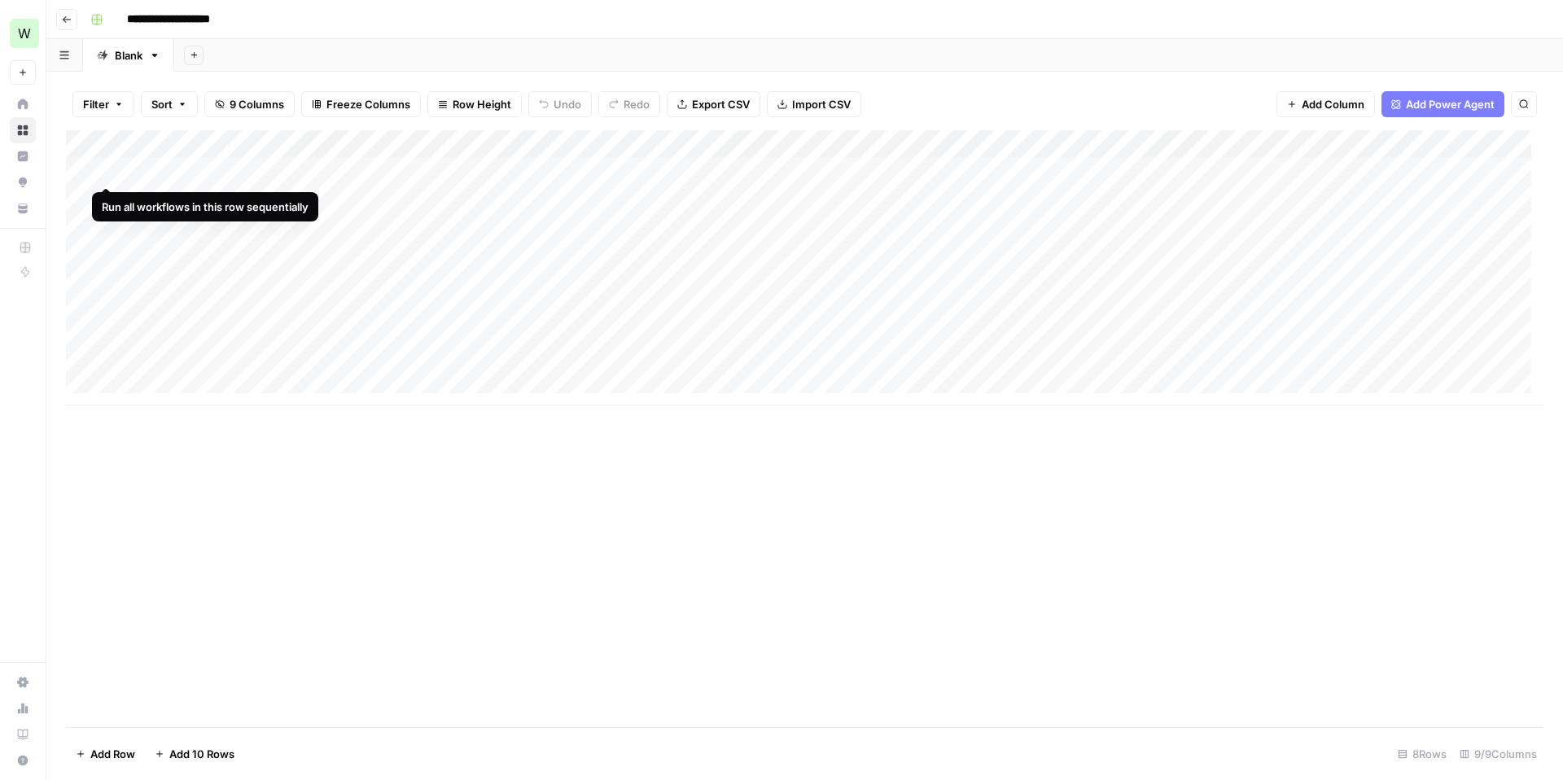
click at [101, 169] on div "Add Column" at bounding box center [804, 267] width 1477 height 275
click at [105, 171] on div "Add Column" at bounding box center [804, 267] width 1477 height 275
click at [356, 212] on div "Add Column" at bounding box center [804, 267] width 1477 height 275
drag, startPoint x: 197, startPoint y: 199, endPoint x: 204, endPoint y: 337, distance: 137.8
click at [204, 337] on div "Add Column" at bounding box center [804, 267] width 1477 height 275
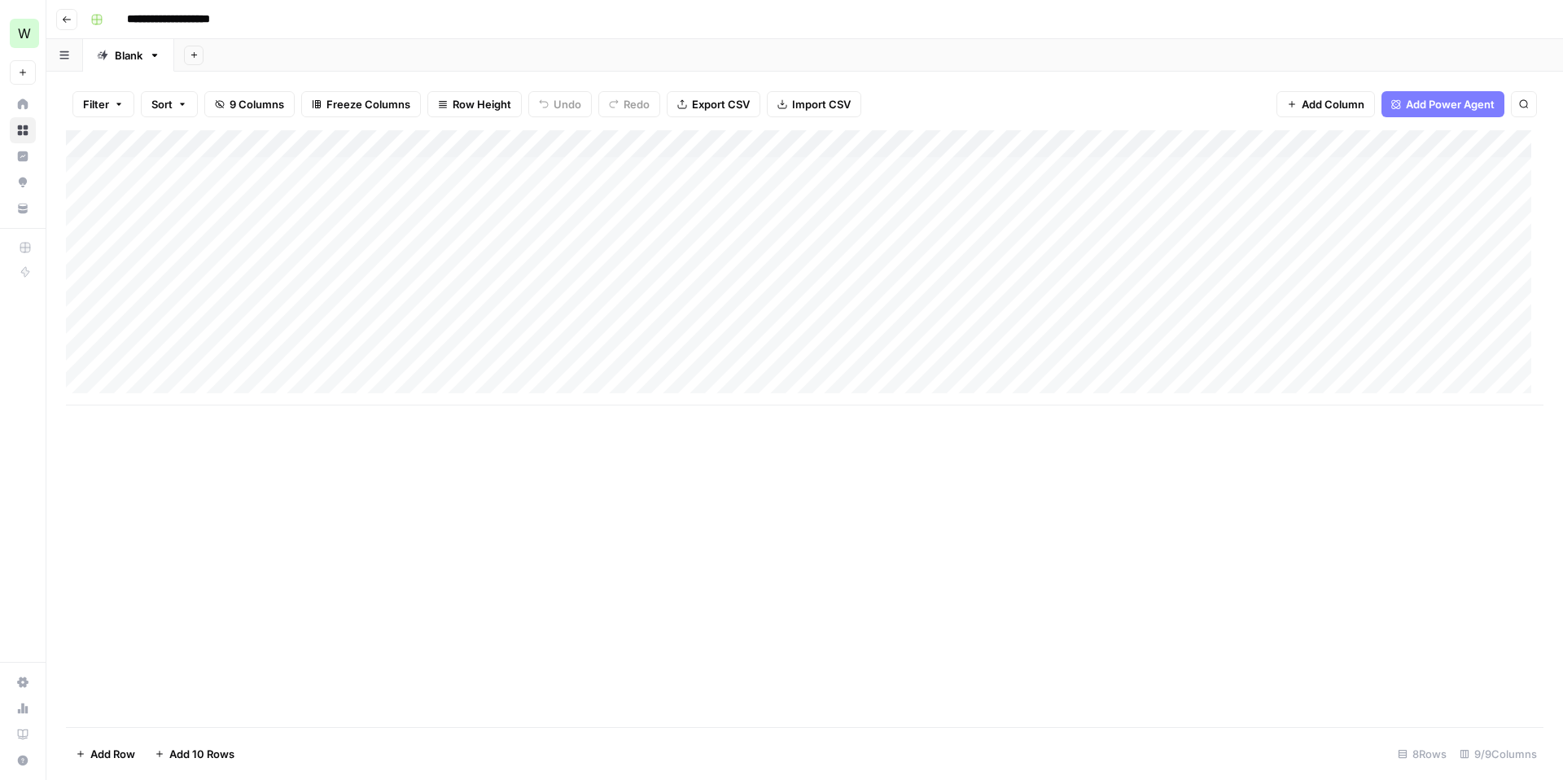
click at [245, 212] on div "Add Column" at bounding box center [804, 267] width 1477 height 275
click at [239, 200] on textarea "**********" at bounding box center [252, 199] width 260 height 23
click at [239, 234] on div "Add Column" at bounding box center [804, 267] width 1477 height 275
drag, startPoint x: 245, startPoint y: 192, endPoint x: 245, endPoint y: 325, distance: 132.7
click at [245, 325] on div "Add Column" at bounding box center [804, 267] width 1477 height 275
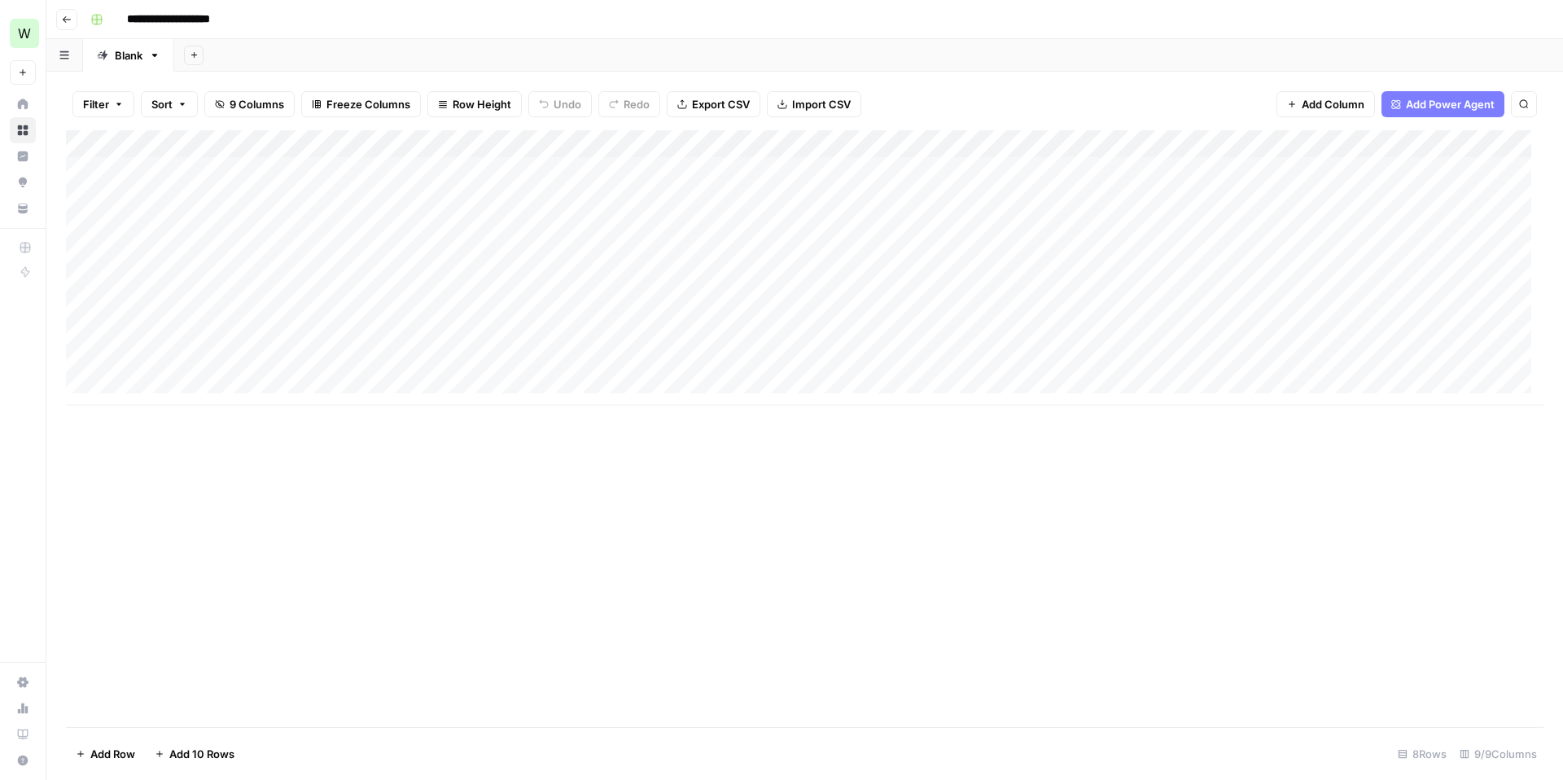
click at [322, 477] on div "Add Column" at bounding box center [804, 428] width 1477 height 597
drag, startPoint x: 371, startPoint y: 201, endPoint x: 370, endPoint y: 317, distance: 116.4
click at [370, 317] on div "Add Column" at bounding box center [804, 267] width 1477 height 275
click at [556, 203] on div "Add Column" at bounding box center [804, 267] width 1477 height 275
drag, startPoint x: 561, startPoint y: 199, endPoint x: 554, endPoint y: 335, distance: 136.1
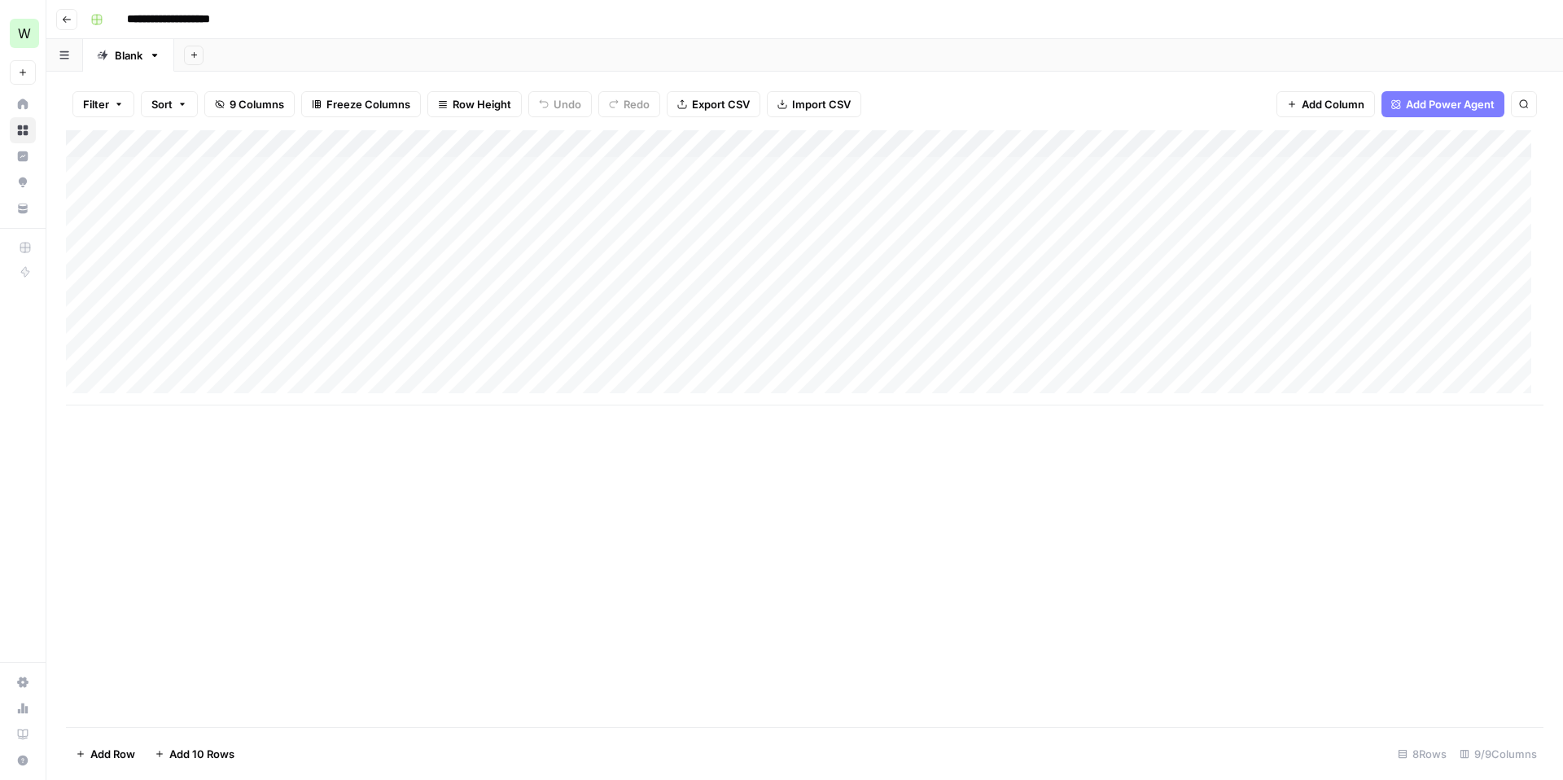
click at [554, 335] on div "Add Column" at bounding box center [804, 267] width 1477 height 275
drag, startPoint x: 244, startPoint y: 197, endPoint x: 244, endPoint y: 334, distance: 136.8
click at [244, 334] on div "Add Column" at bounding box center [804, 267] width 1477 height 275
click at [562, 179] on div "Add Column" at bounding box center [804, 267] width 1477 height 275
drag, startPoint x: 562, startPoint y: 199, endPoint x: 557, endPoint y: 338, distance: 139.3
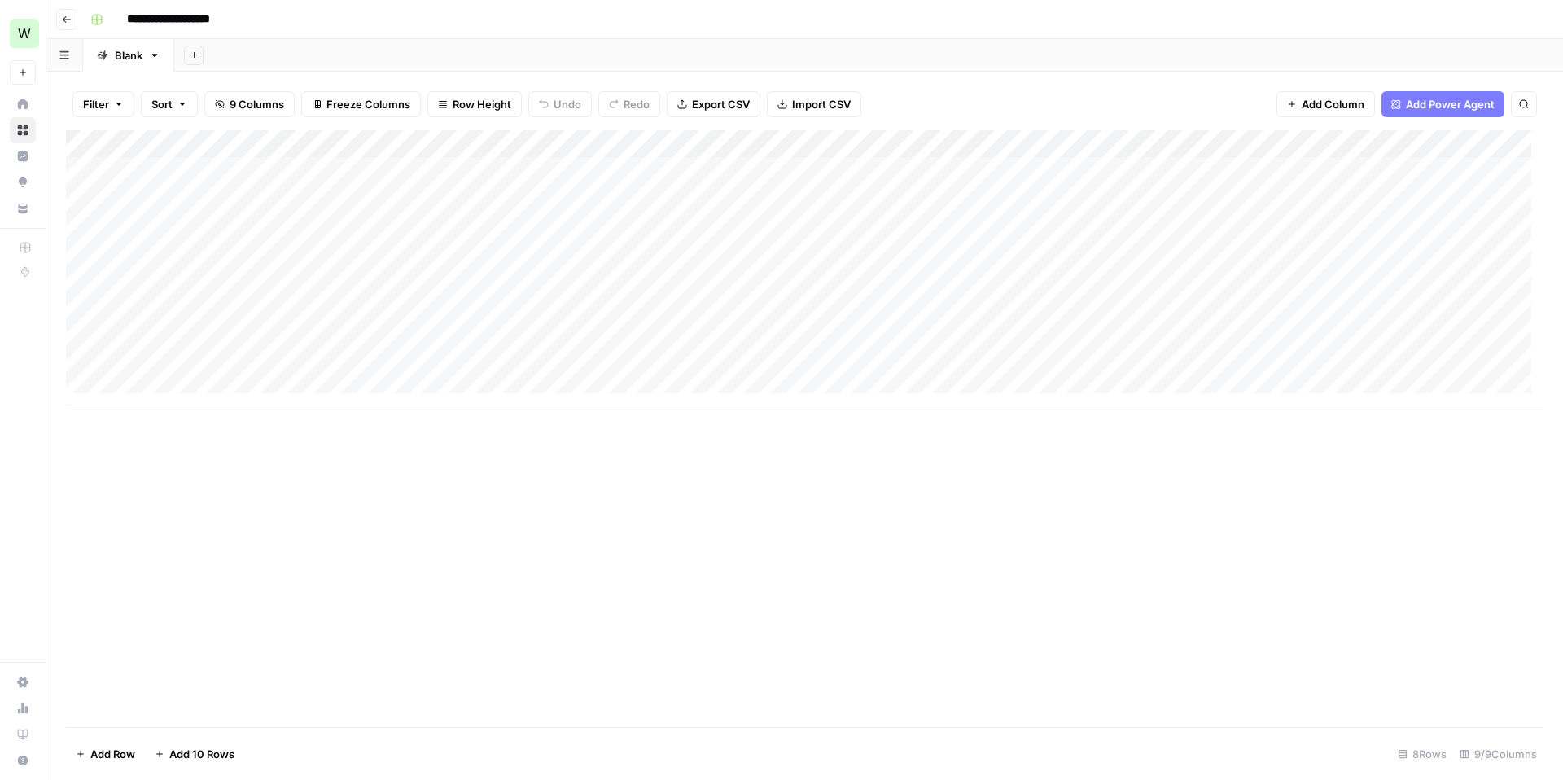
click at [557, 338] on div "Add Column" at bounding box center [804, 267] width 1477 height 275
click at [789, 196] on div "Add Column" at bounding box center [804, 267] width 1477 height 275
click at [799, 196] on div "Add Column" at bounding box center [804, 267] width 1477 height 275
click at [811, 214] on textarea "**********" at bounding box center [796, 207] width 260 height 39
click at [808, 273] on div "Add Column" at bounding box center [804, 267] width 1477 height 275
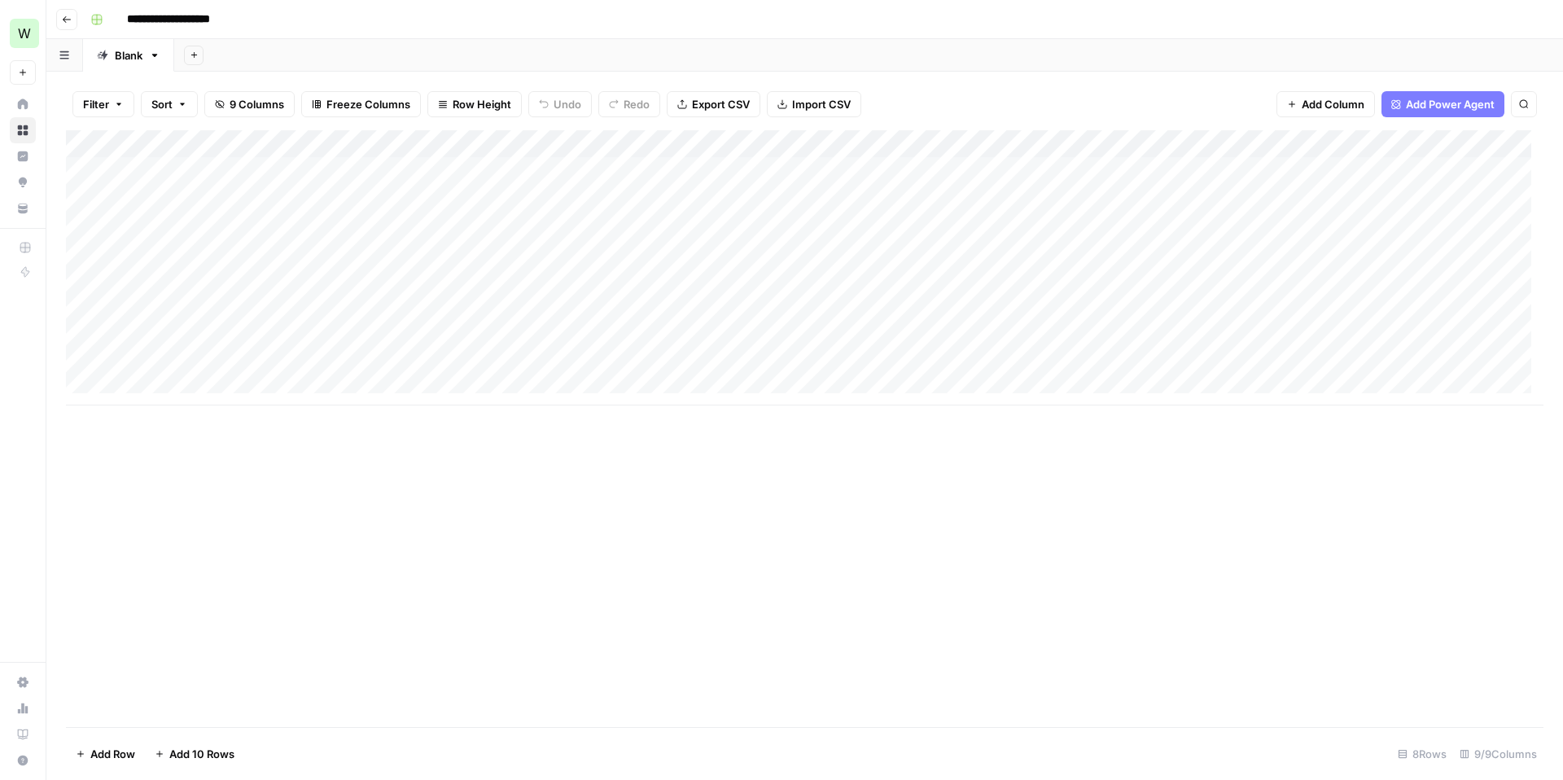
click at [808, 230] on div "Add Column" at bounding box center [804, 267] width 1477 height 275
click at [812, 186] on div "Add Column" at bounding box center [804, 267] width 1477 height 275
drag, startPoint x: 784, startPoint y: 233, endPoint x: 781, endPoint y: 336, distance: 103.4
click at [781, 336] on div "Add Column" at bounding box center [804, 267] width 1477 height 275
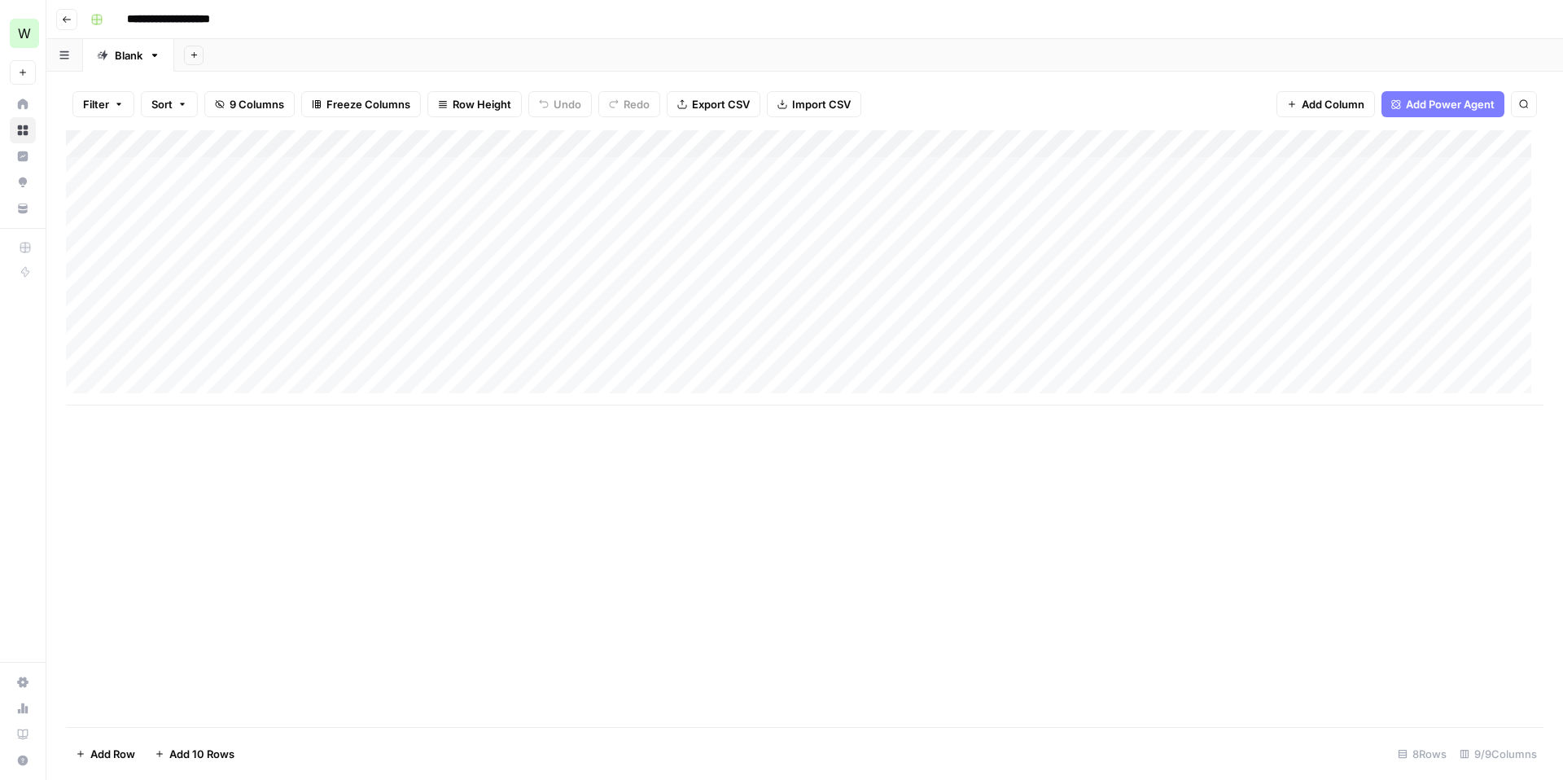
click at [949, 226] on div "Add Column" at bounding box center [804, 267] width 1477 height 275
drag, startPoint x: 979, startPoint y: 197, endPoint x: 983, endPoint y: 209, distance: 12.6
click at [983, 209] on div "Add Column" at bounding box center [804, 267] width 1477 height 275
click at [985, 208] on div "Add Column" at bounding box center [804, 267] width 1477 height 275
click at [991, 273] on div "Add Column" at bounding box center [804, 267] width 1477 height 275
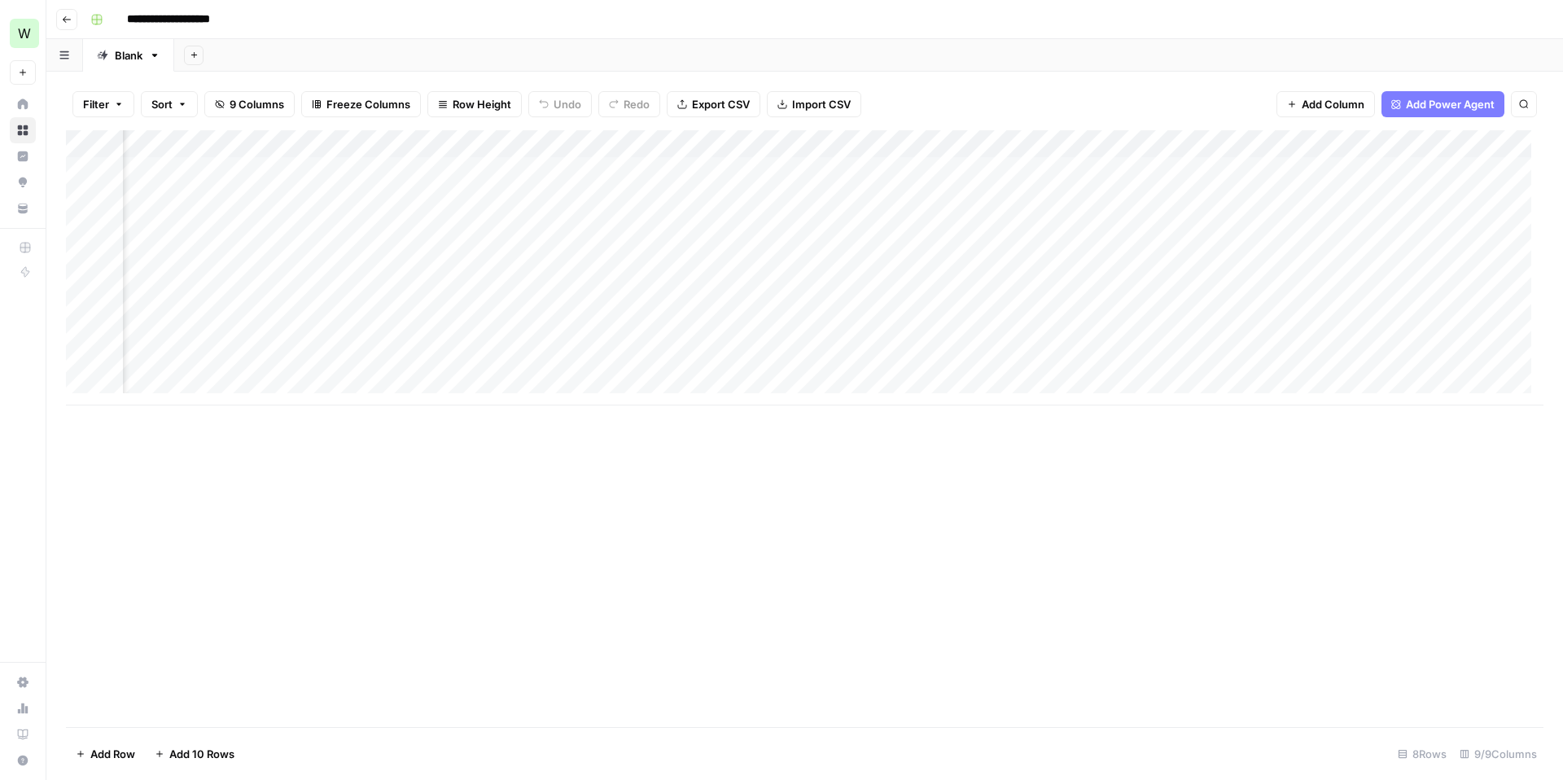
scroll to position [0, 286]
click at [899, 204] on div "Add Column" at bounding box center [804, 267] width 1477 height 275
click at [965, 198] on div "Add Column" at bounding box center [804, 267] width 1477 height 275
click at [1543, 22] on icon "button" at bounding box center [1543, 20] width 10 height 10
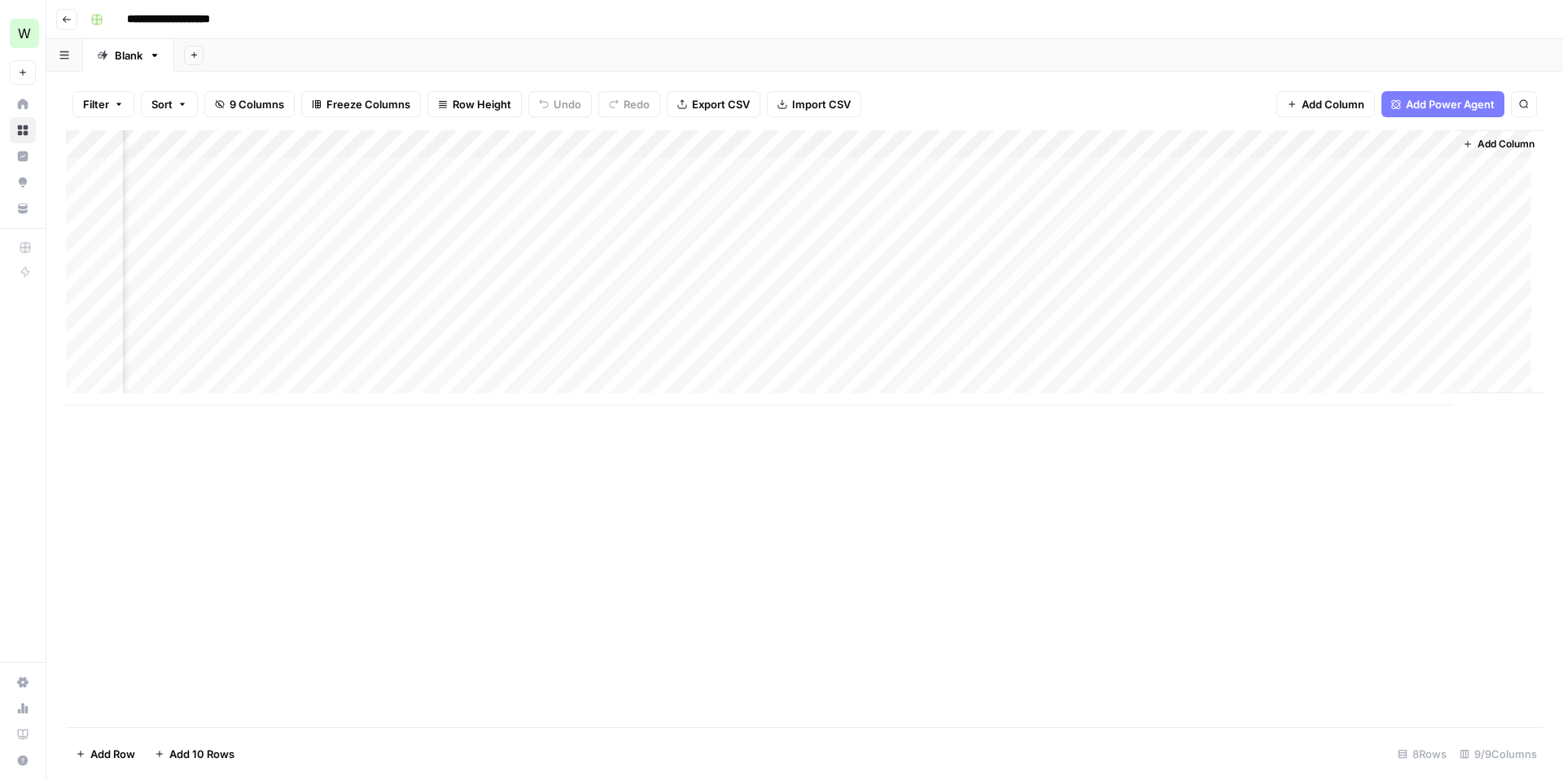
click at [249, 168] on div "Add Column" at bounding box center [804, 267] width 1477 height 275
click at [264, 169] on div "Add Column" at bounding box center [804, 267] width 1477 height 275
click at [264, 169] on textarea "**********" at bounding box center [276, 171] width 260 height 23
drag, startPoint x: 279, startPoint y: 173, endPoint x: 143, endPoint y: 168, distance: 136.1
click at [143, 168] on body "**********" at bounding box center [781, 390] width 1563 height 780
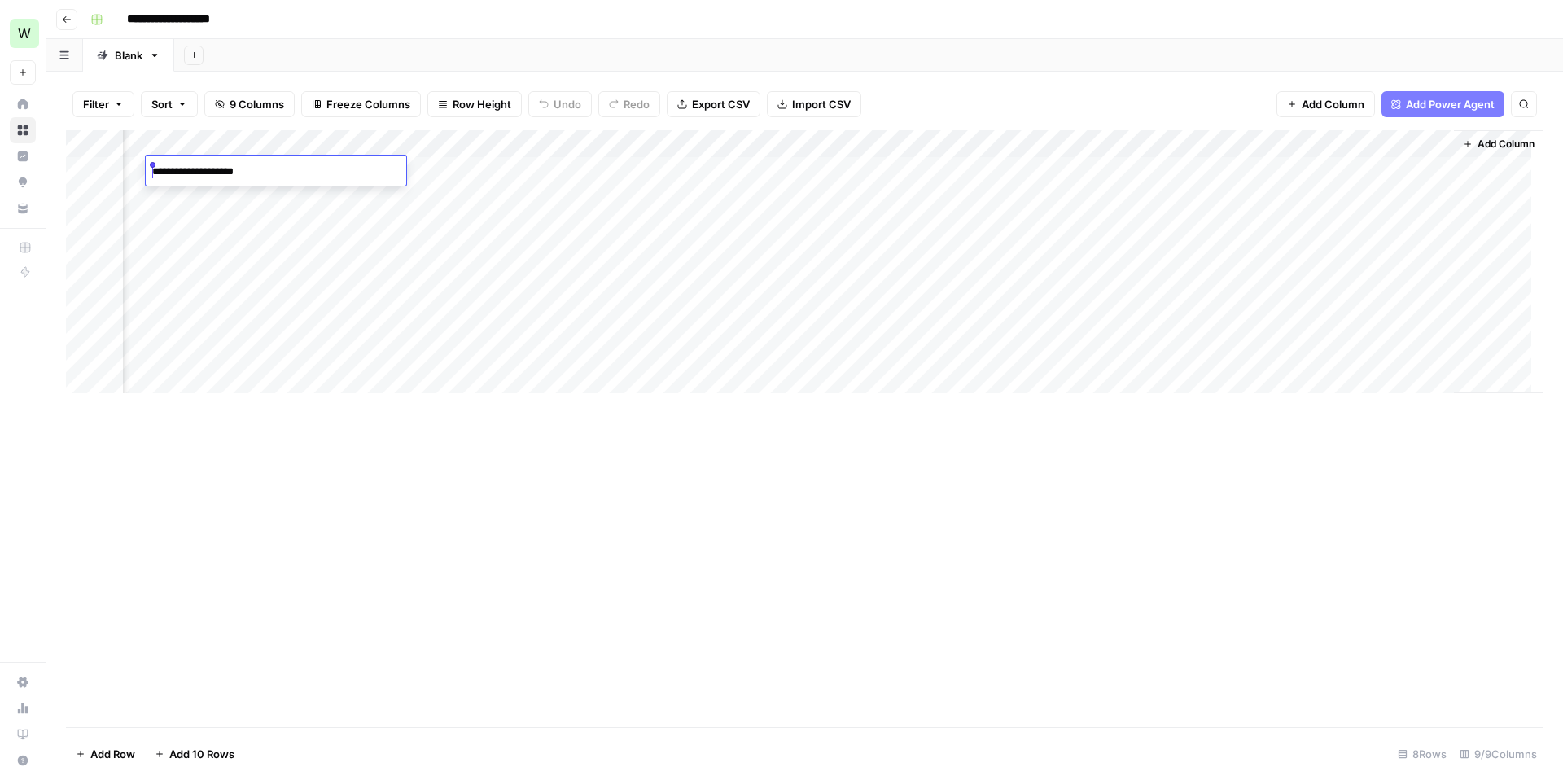
click at [184, 197] on div "Add Column" at bounding box center [804, 267] width 1477 height 275
click at [676, 206] on div "Add Column" at bounding box center [804, 267] width 1477 height 275
click at [899, 523] on div "Add Column" at bounding box center [804, 428] width 1477 height 597
click at [1058, 199] on div "Add Column" at bounding box center [804, 267] width 1477 height 275
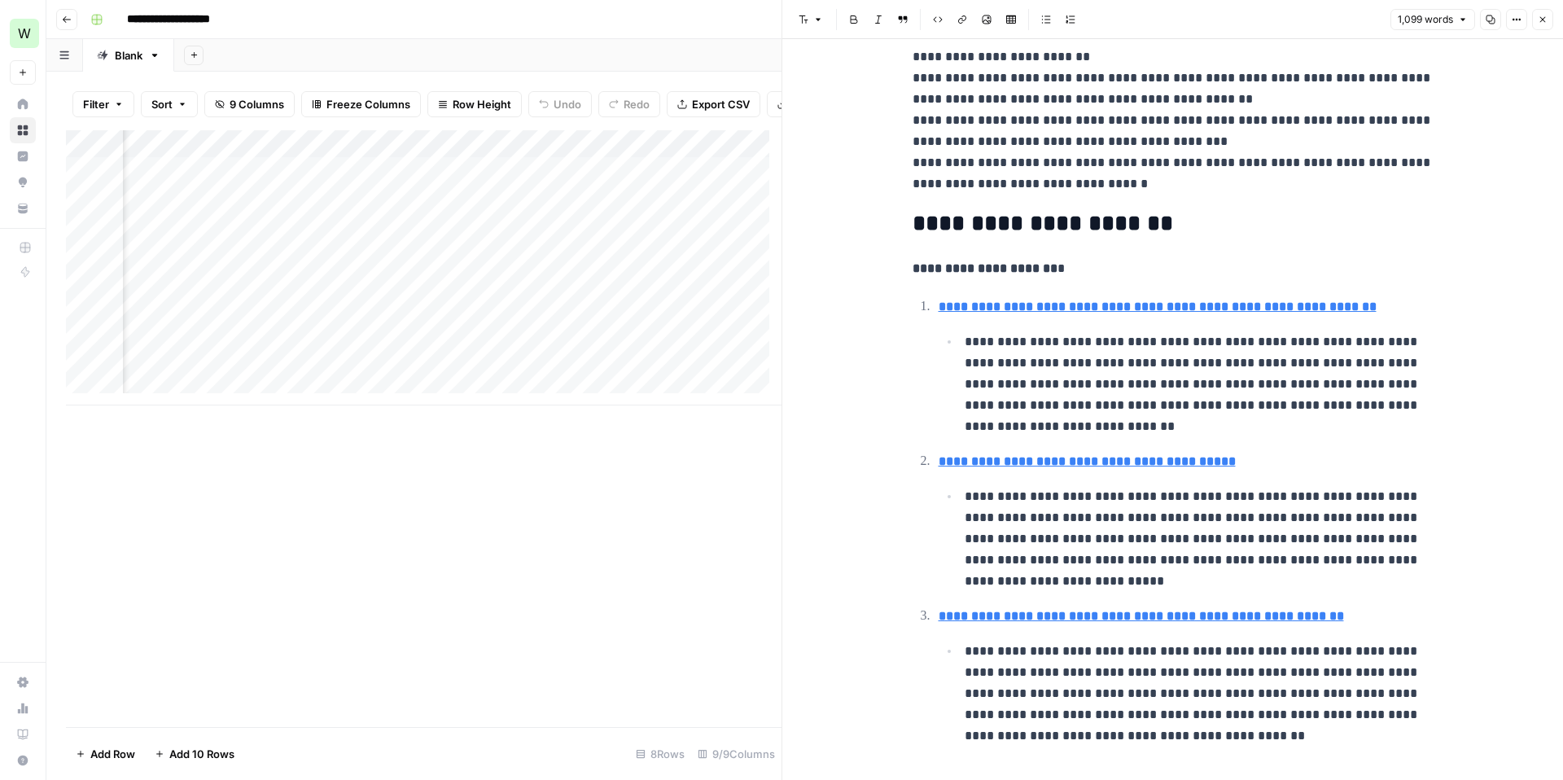
type input "https://www.oddsmonkey.com/matched-betting/what-is-matched-betting/"
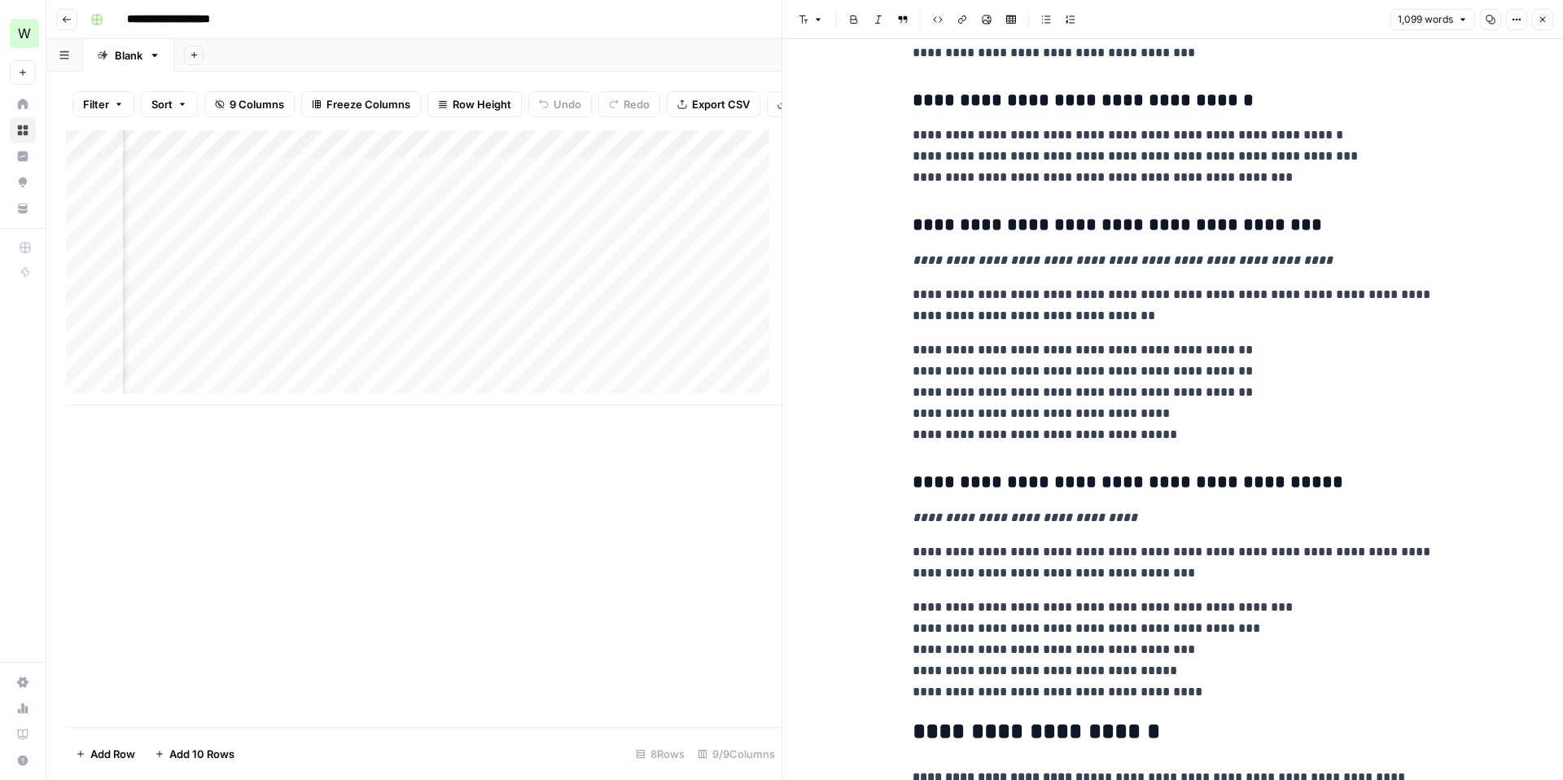
scroll to position [2189, 0]
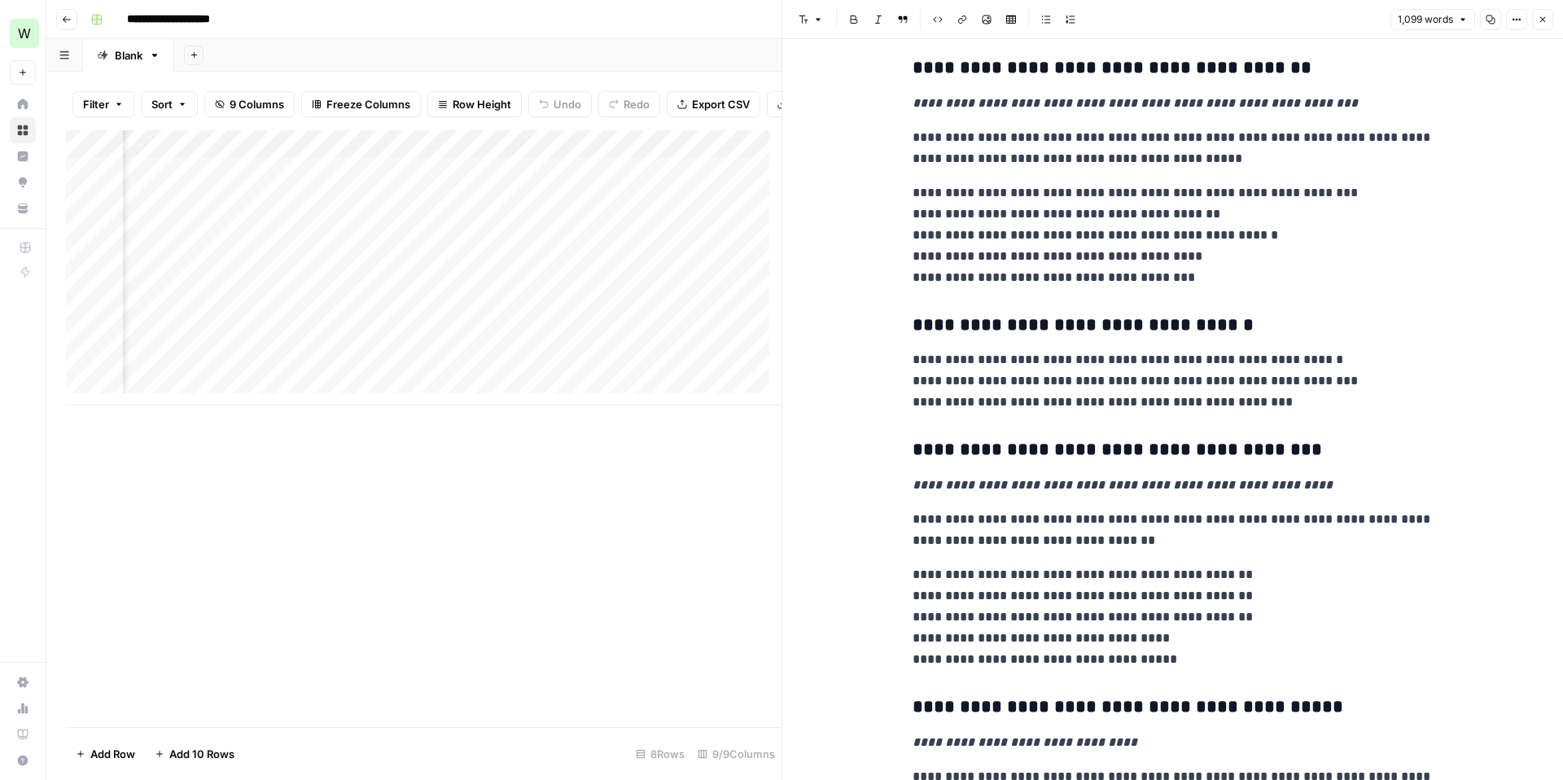
click at [1543, 15] on icon "button" at bounding box center [1543, 20] width 10 height 10
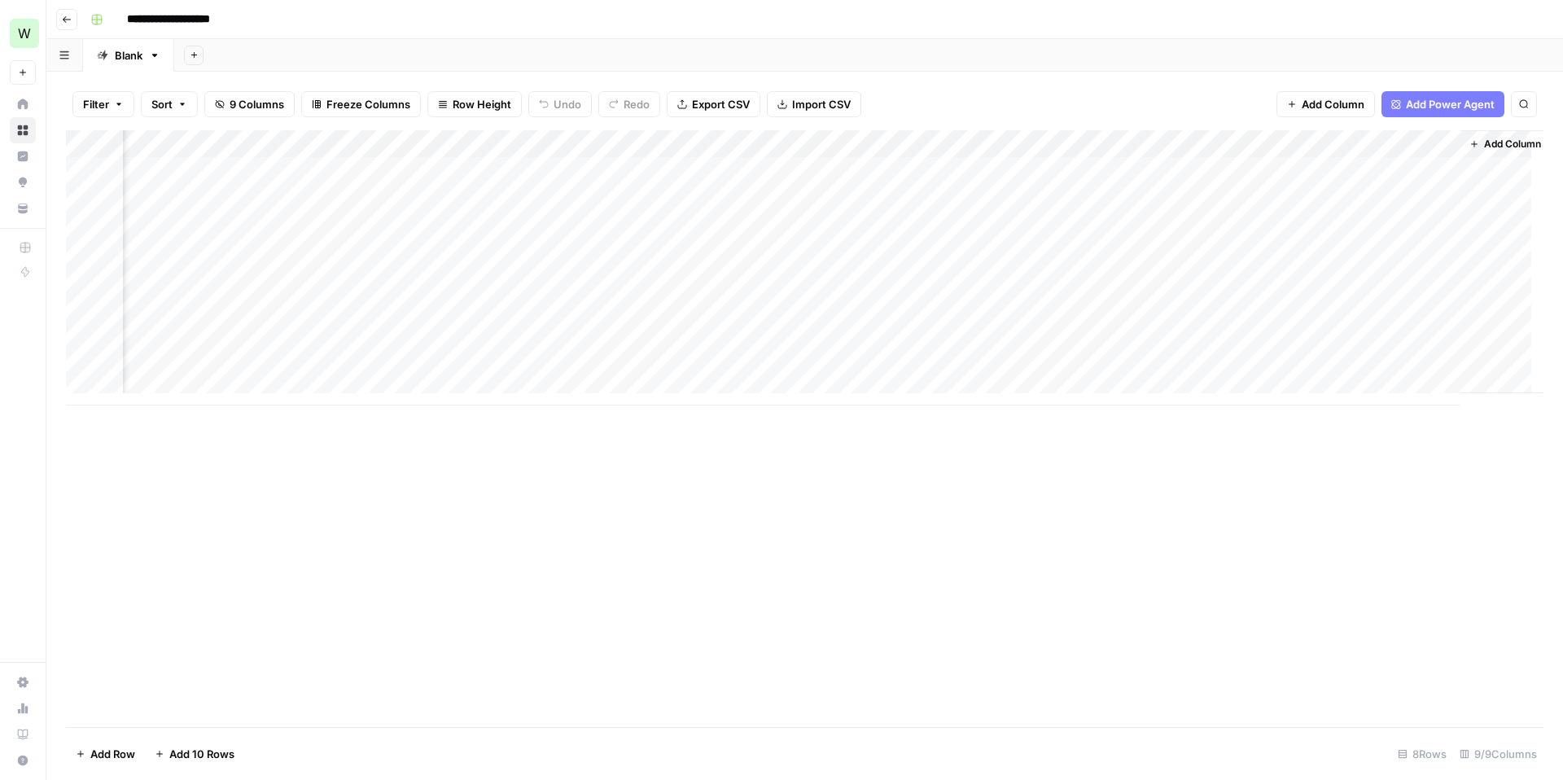
scroll to position [0, 286]
click at [1348, 199] on div "Add Column" at bounding box center [804, 267] width 1477 height 275
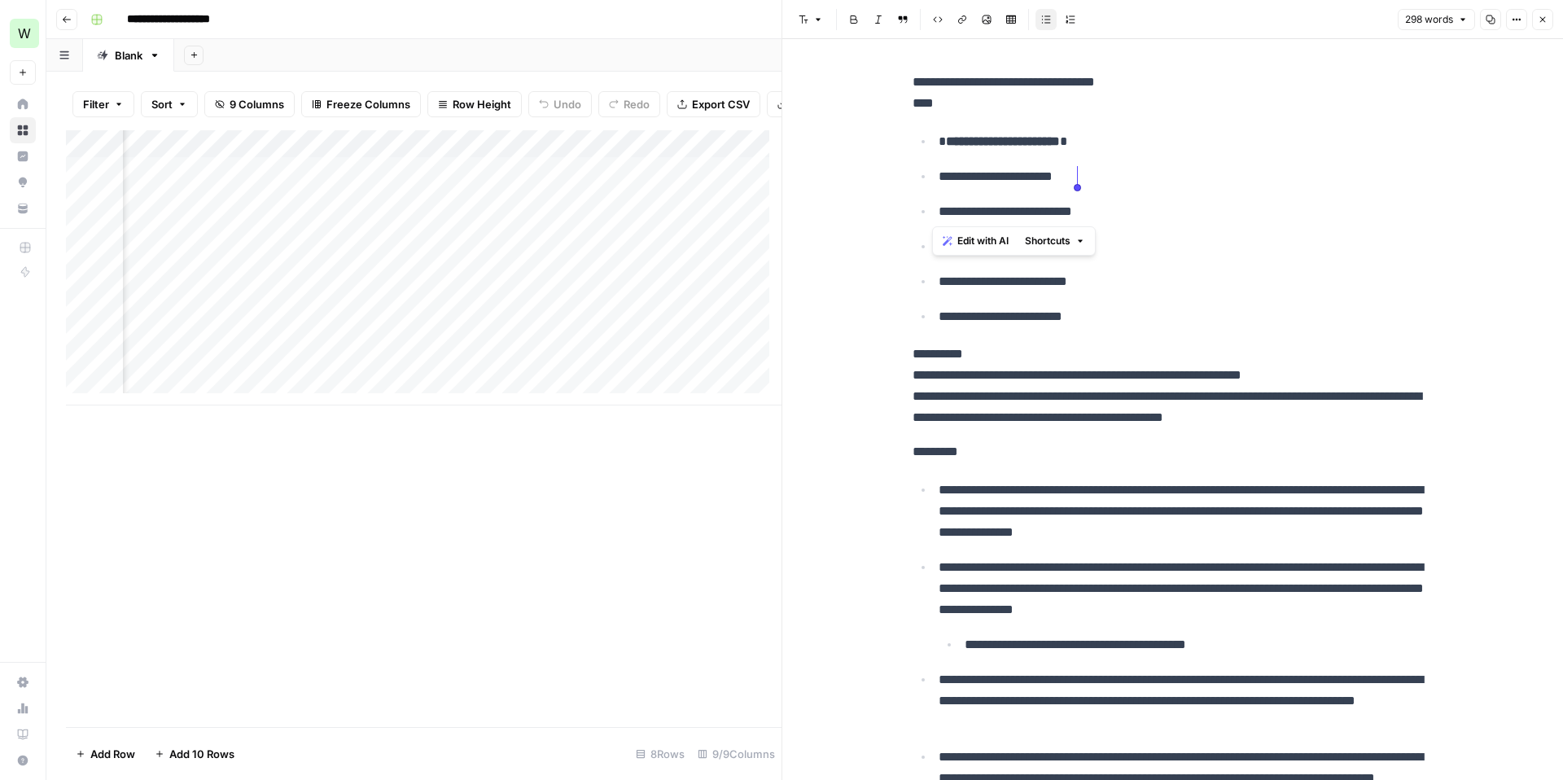
drag, startPoint x: 932, startPoint y: 137, endPoint x: 1114, endPoint y: 205, distance: 194.0
click at [1114, 205] on ul "**********" at bounding box center [1173, 228] width 521 height 197
click at [1163, 336] on div "**********" at bounding box center [1173, 747] width 541 height 1365
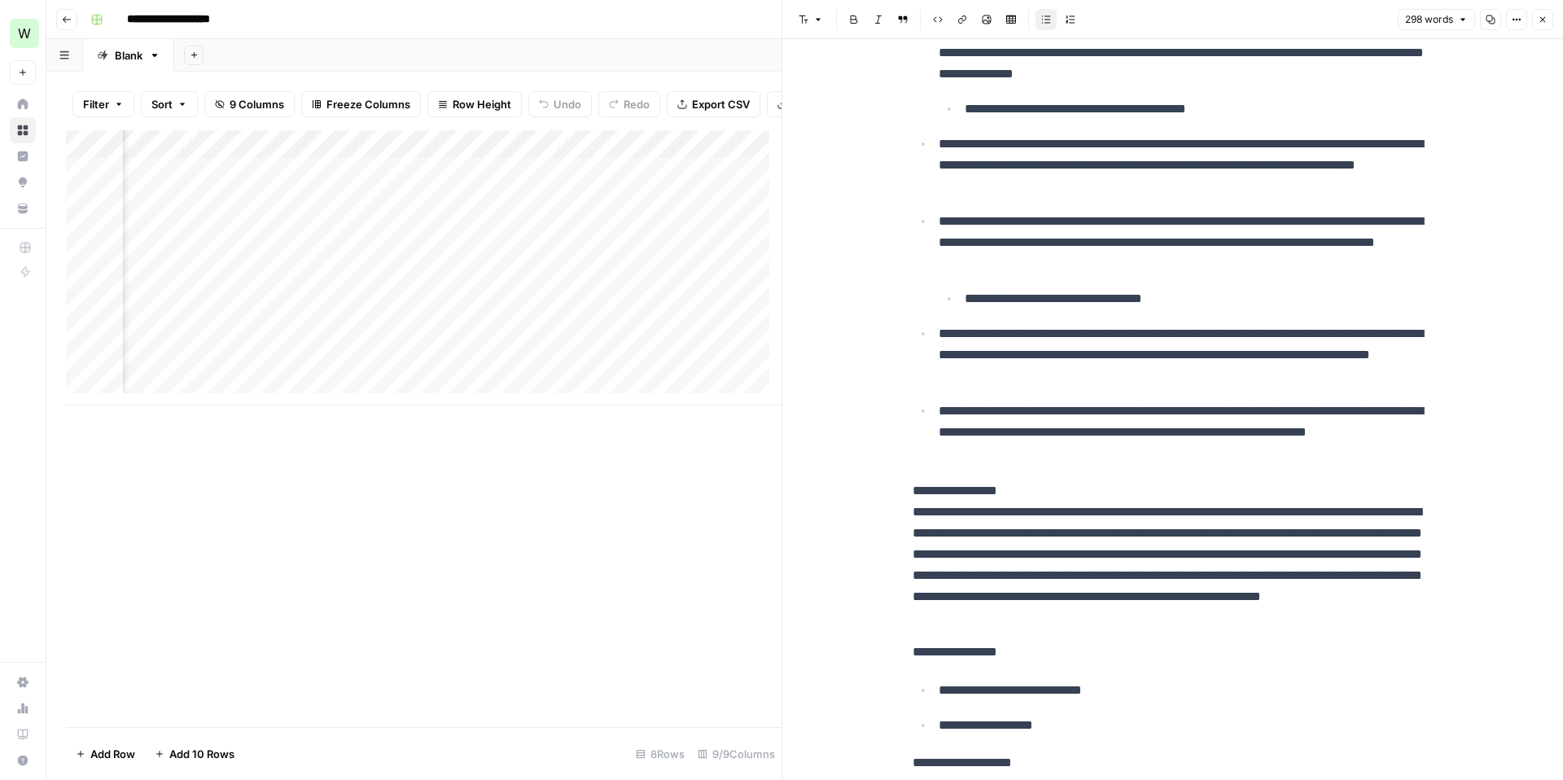
scroll to position [617, 0]
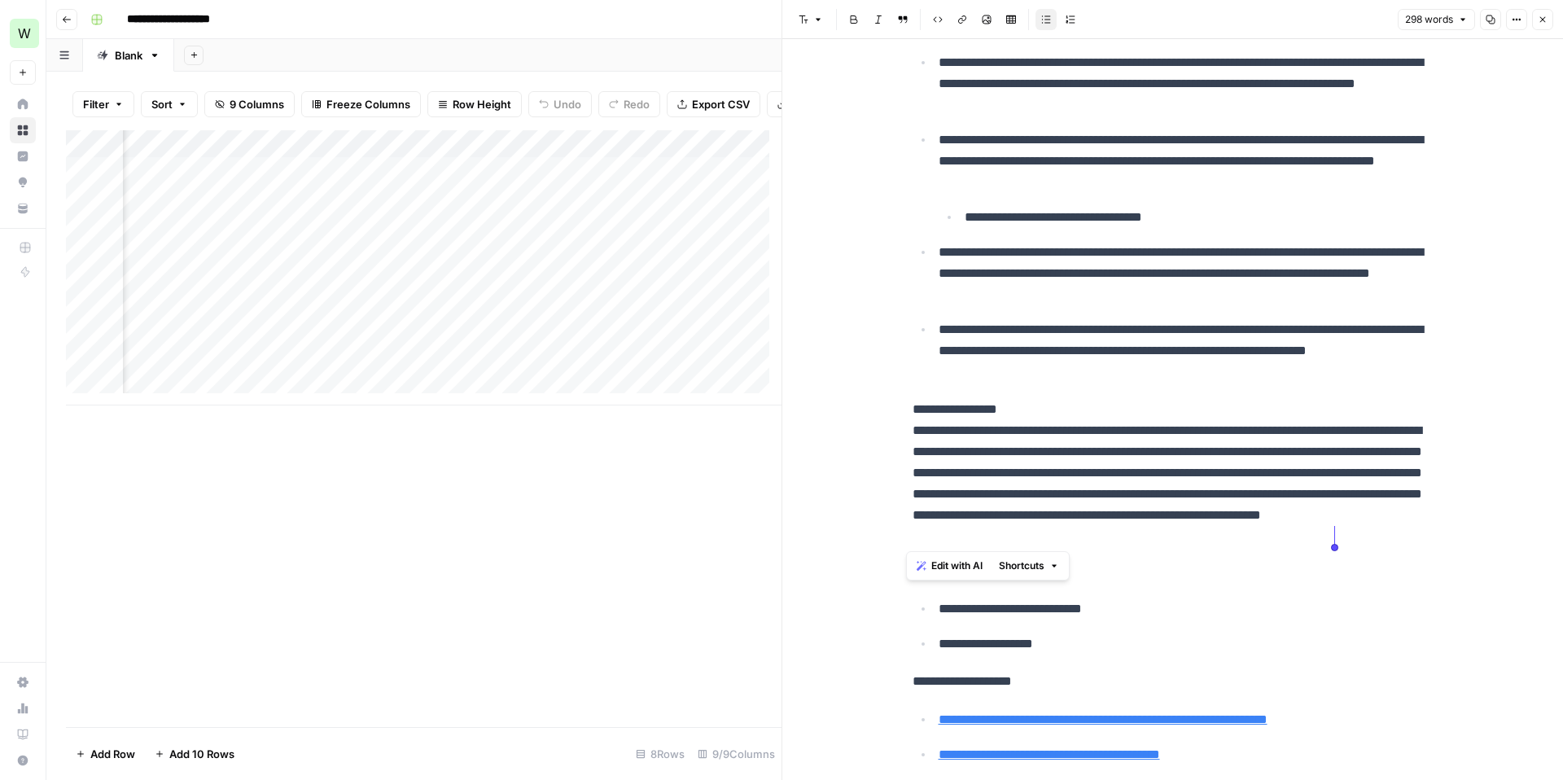
drag, startPoint x: 903, startPoint y: 409, endPoint x: 1358, endPoint y: 536, distance: 472.4
click at [1358, 536] on div "**********" at bounding box center [1173, 130] width 541 height 1365
click at [1234, 607] on p "**********" at bounding box center [1186, 608] width 495 height 21
drag, startPoint x: 899, startPoint y: 408, endPoint x: 1269, endPoint y: 488, distance: 378.1
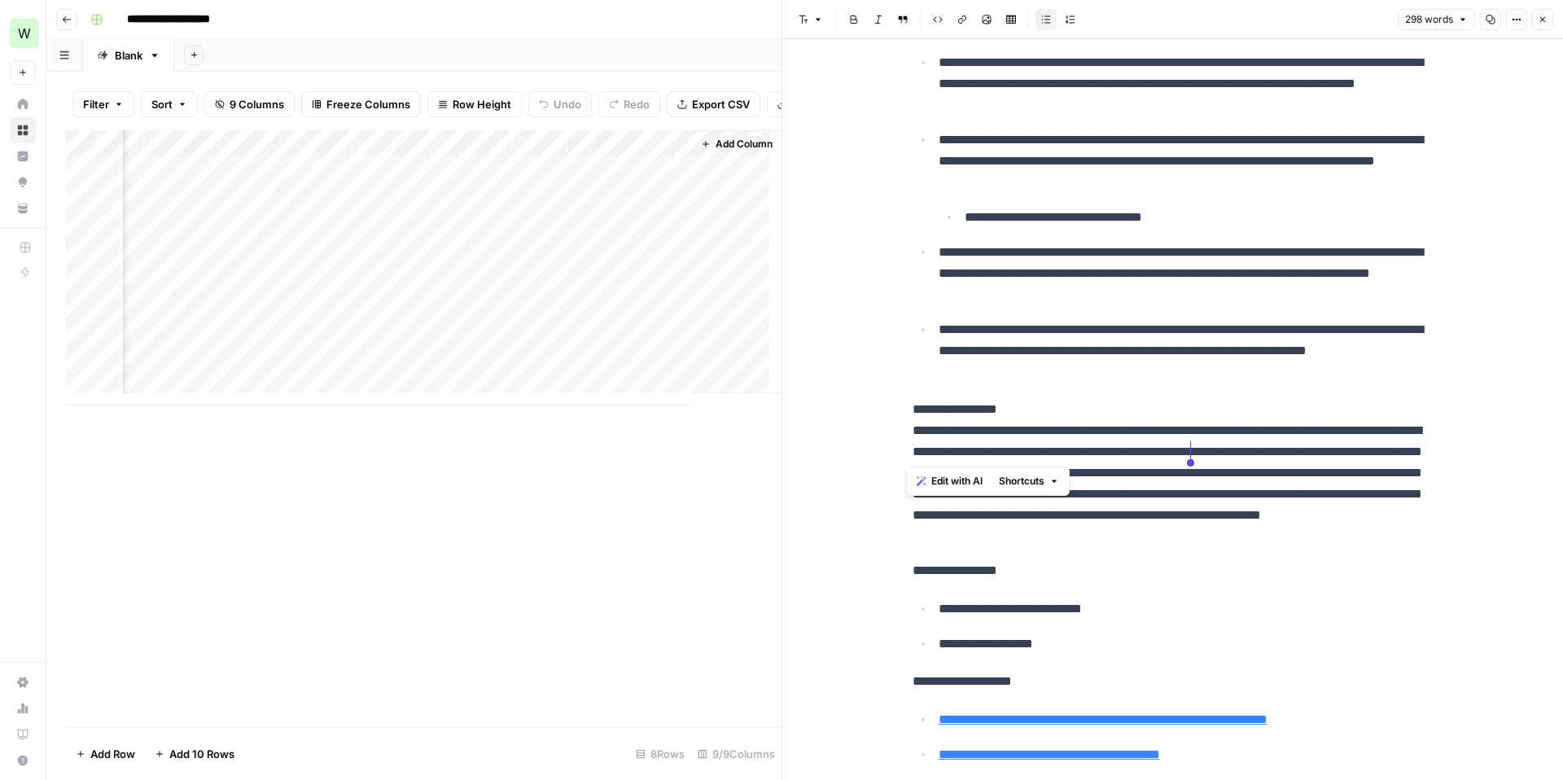
click at [1269, 488] on div "**********" at bounding box center [1173, 130] width 541 height 1365
click at [1403, 485] on p "**********" at bounding box center [1173, 473] width 521 height 148
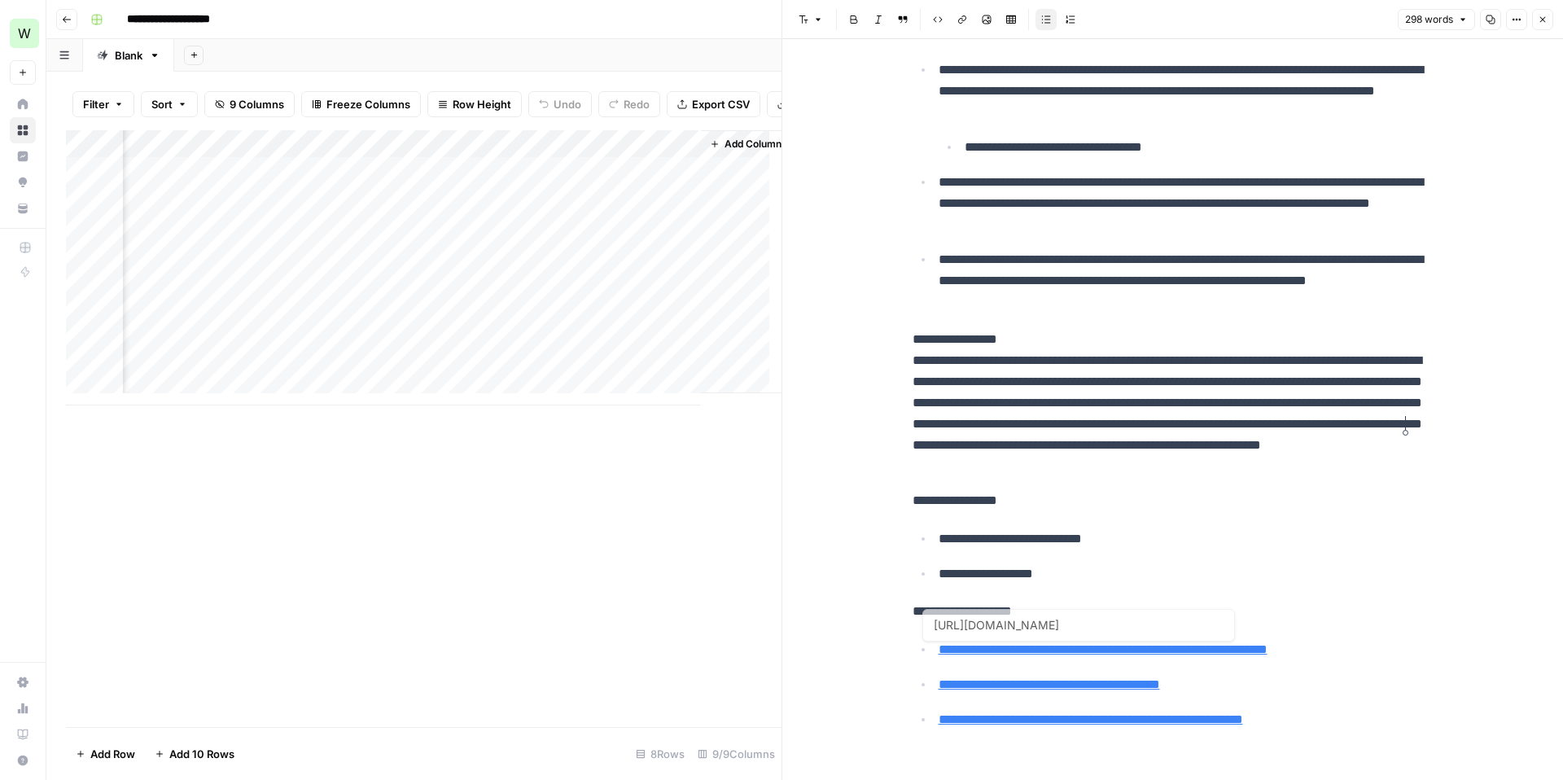
scroll to position [703, 0]
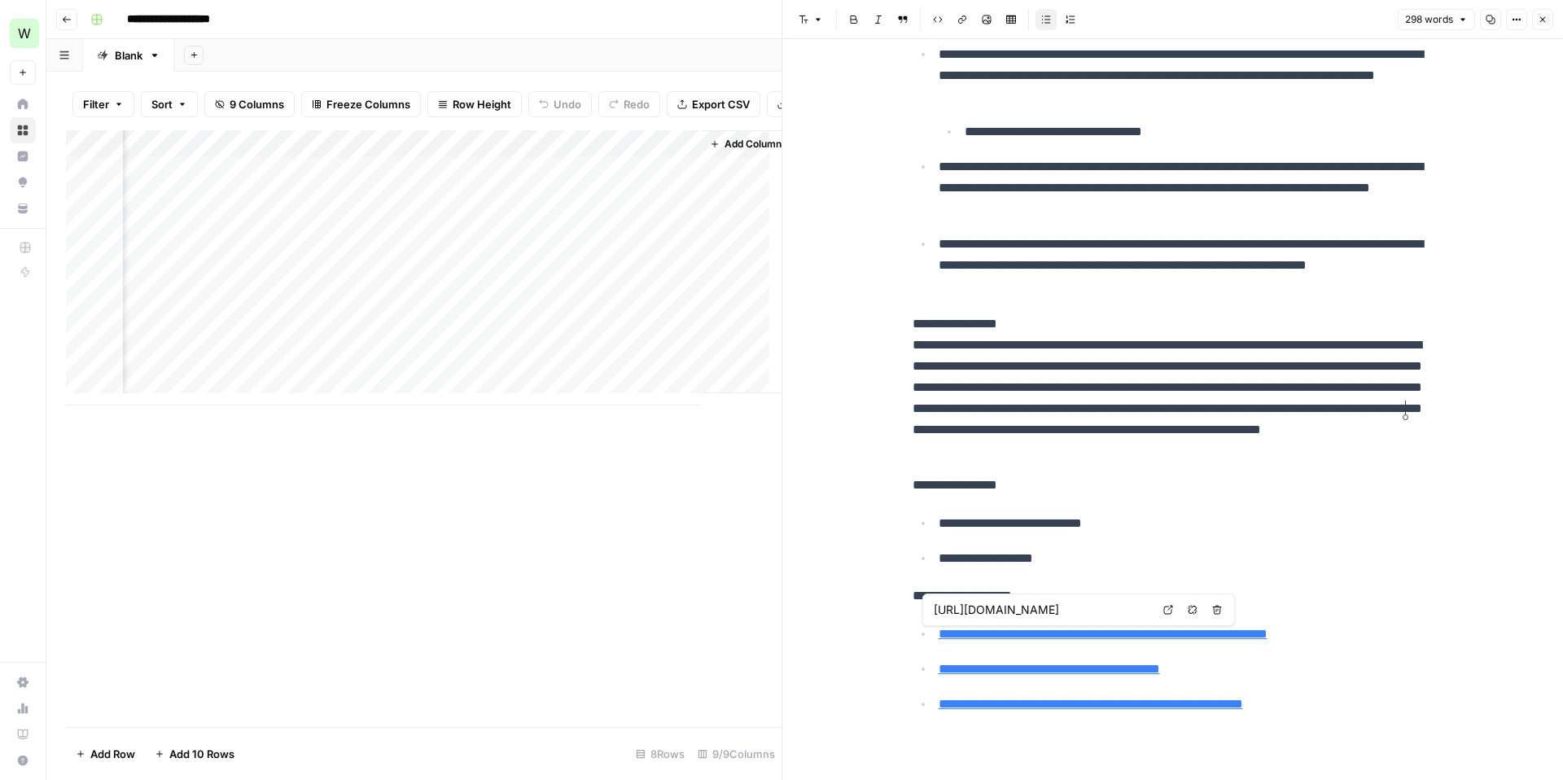
type input "https://about.darkhorseodds.com/guides/what-is-matched-betting"
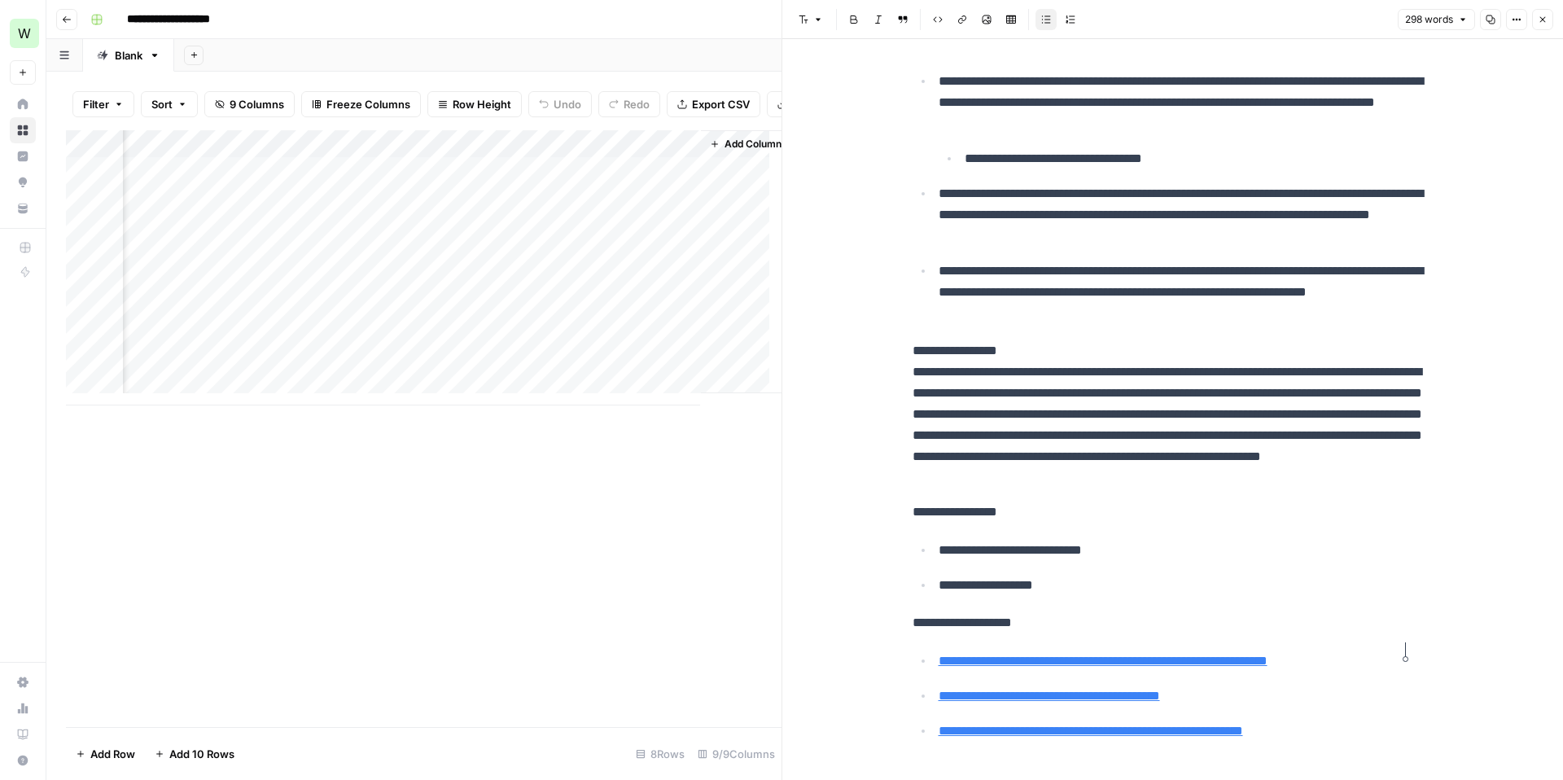
scroll to position [0, 0]
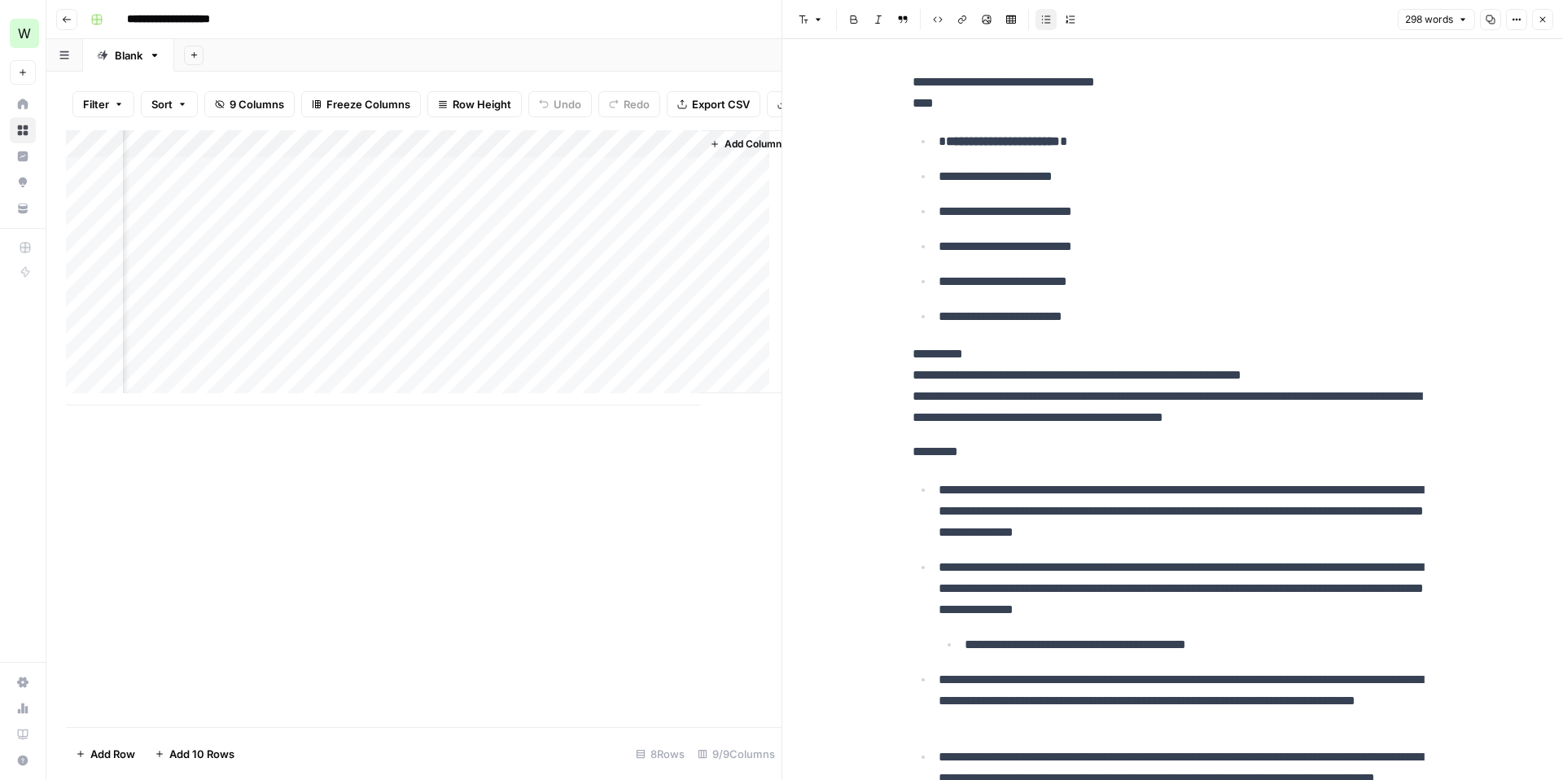
click at [1543, 7] on header "Font style Bold Italic Block quote Code block Link Image Insert Table Bulleted …" at bounding box center [1172, 19] width 781 height 39
click at [1545, 15] on icon "button" at bounding box center [1543, 20] width 10 height 10
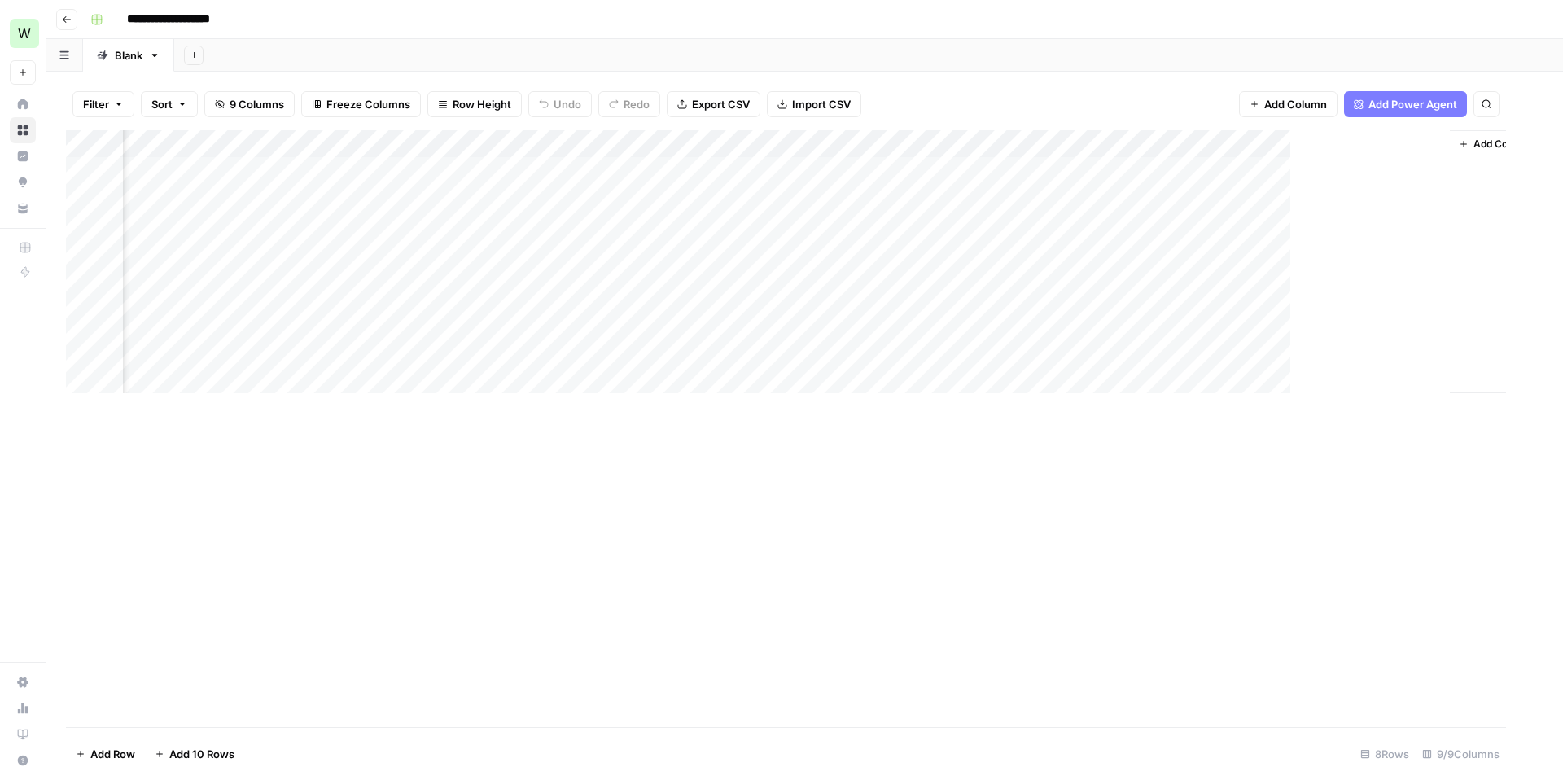
scroll to position [0, 266]
